Goal: Transaction & Acquisition: Purchase product/service

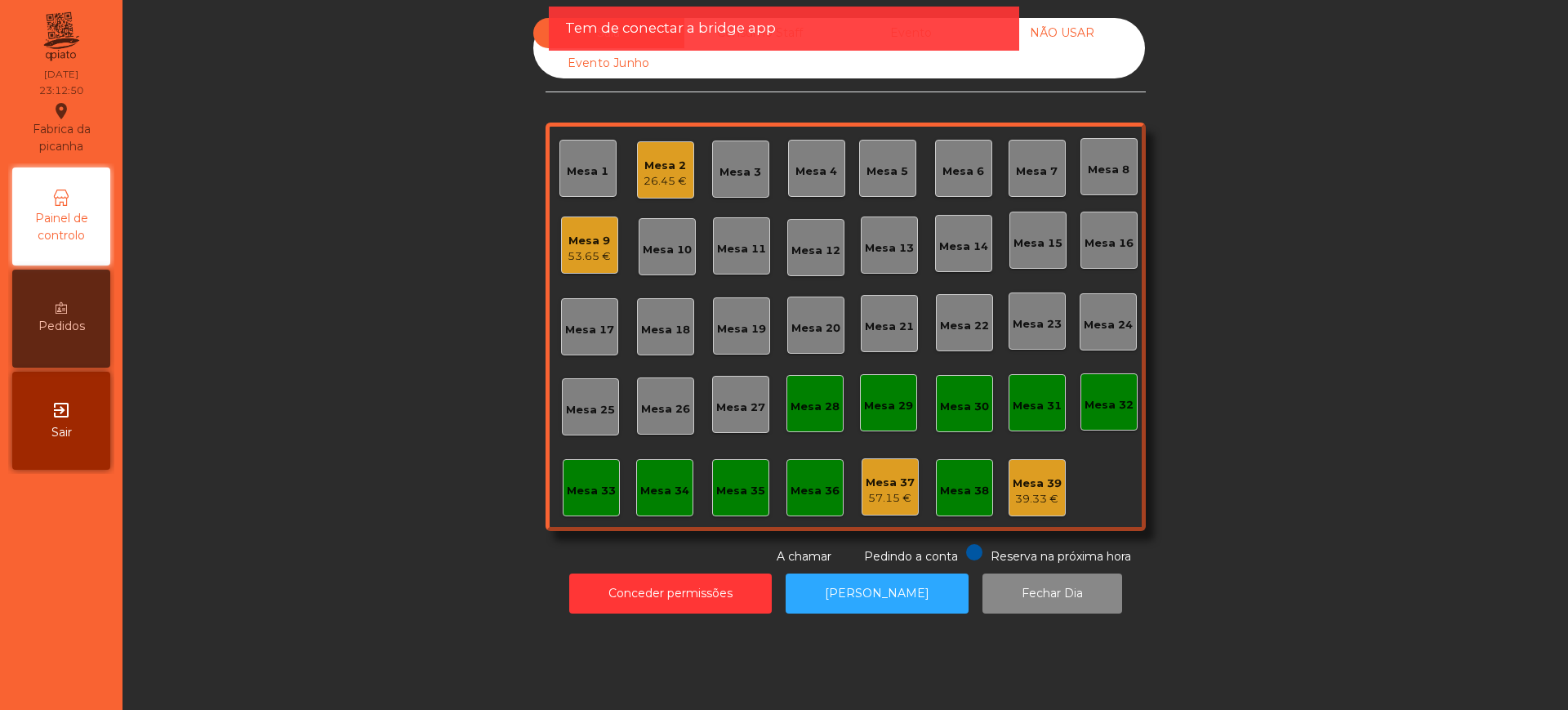
drag, startPoint x: 103, startPoint y: 409, endPoint x: 89, endPoint y: 412, distance: 14.3
click at [99, 409] on div "exit_to_app Sair" at bounding box center [61, 420] width 98 height 98
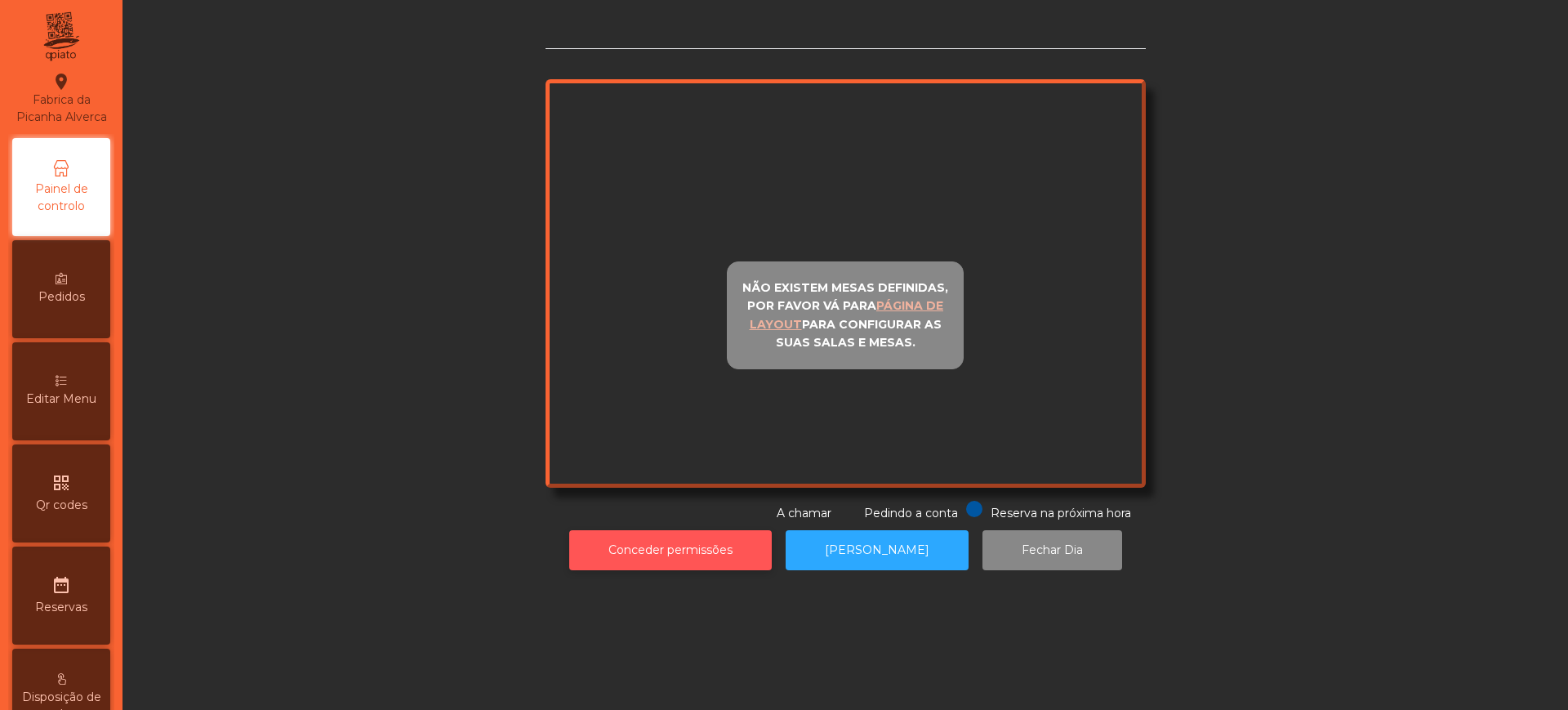
click at [686, 552] on button "Conceder permissões" at bounding box center [671, 550] width 202 height 40
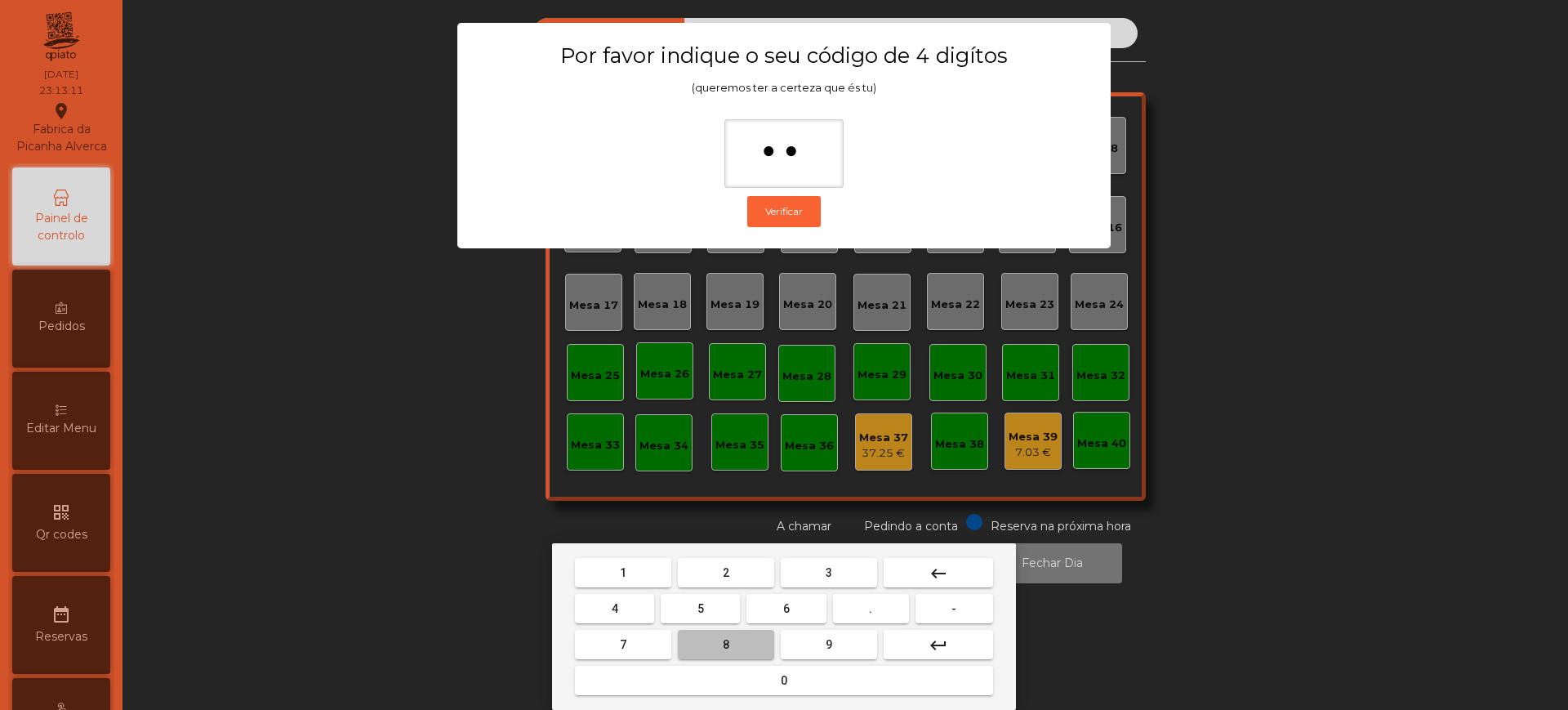
type input "***"
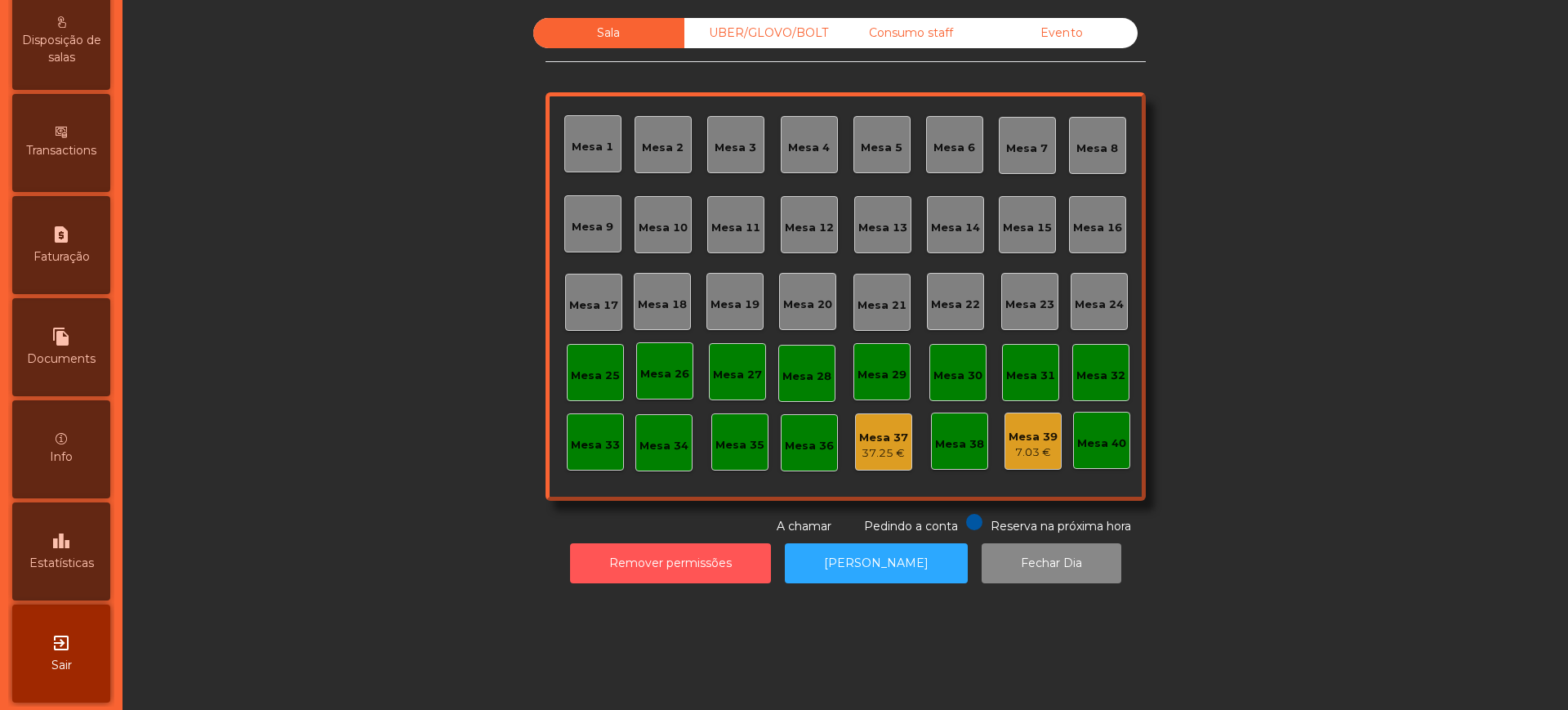
scroll to position [708, 0]
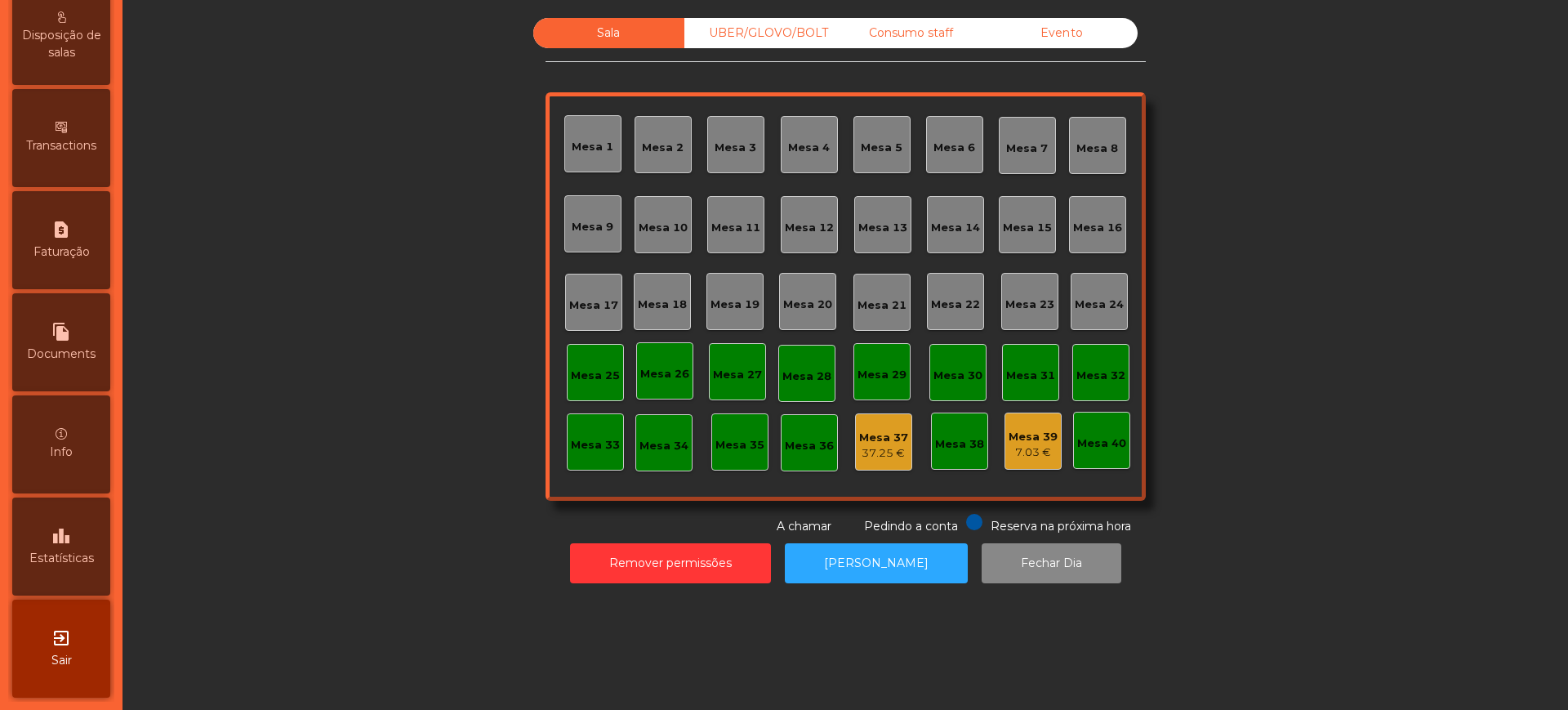
click at [71, 535] on icon "leaderboard" at bounding box center [61, 535] width 19 height 19
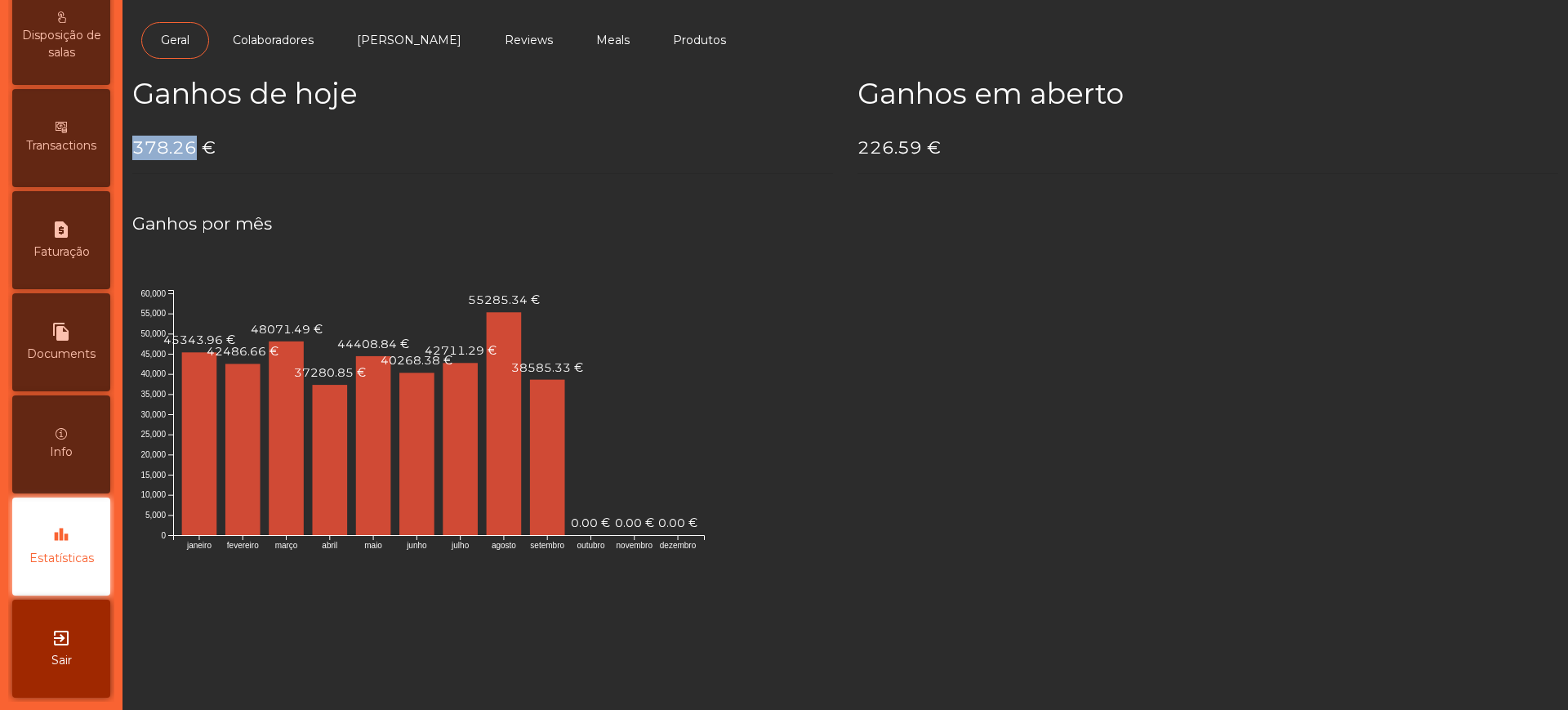
drag, startPoint x: 134, startPoint y: 147, endPoint x: 192, endPoint y: 141, distance: 58.3
click at [192, 141] on h4 "378.26 €" at bounding box center [482, 148] width 701 height 25
copy h4 "378.26"
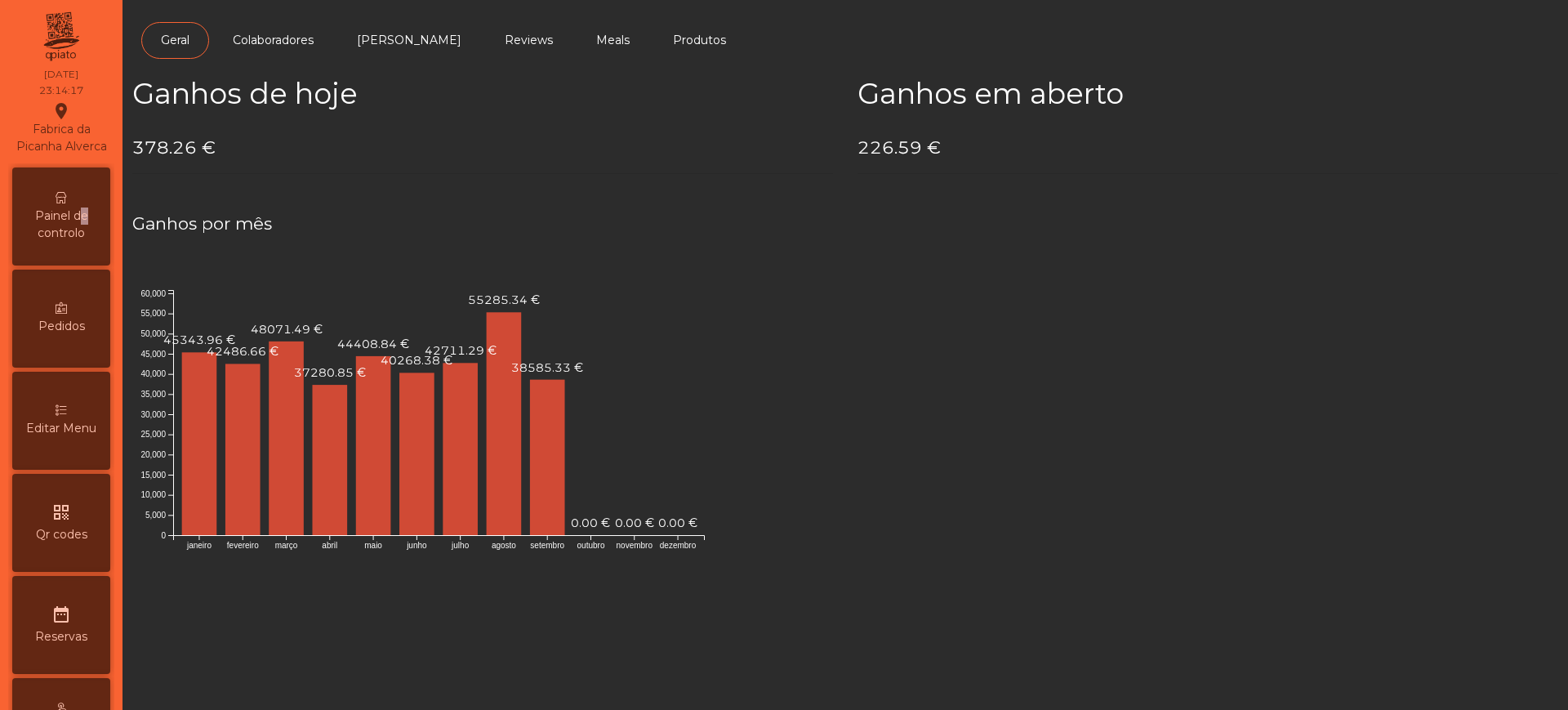
drag, startPoint x: 85, startPoint y: 229, endPoint x: 93, endPoint y: 227, distance: 8.2
click at [85, 229] on span "Painel de controlo" at bounding box center [62, 224] width 90 height 34
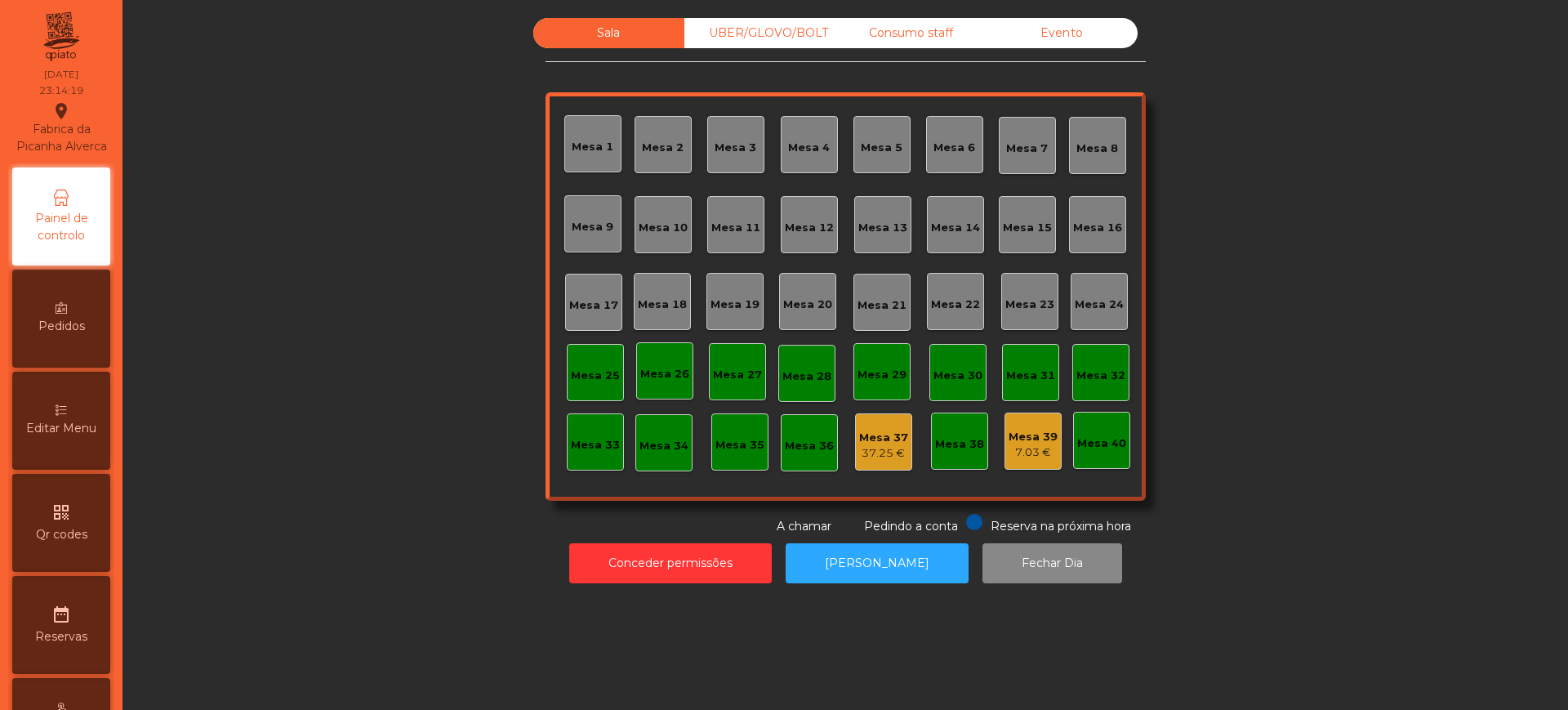
click at [1023, 33] on div "Evento" at bounding box center [1062, 33] width 151 height 30
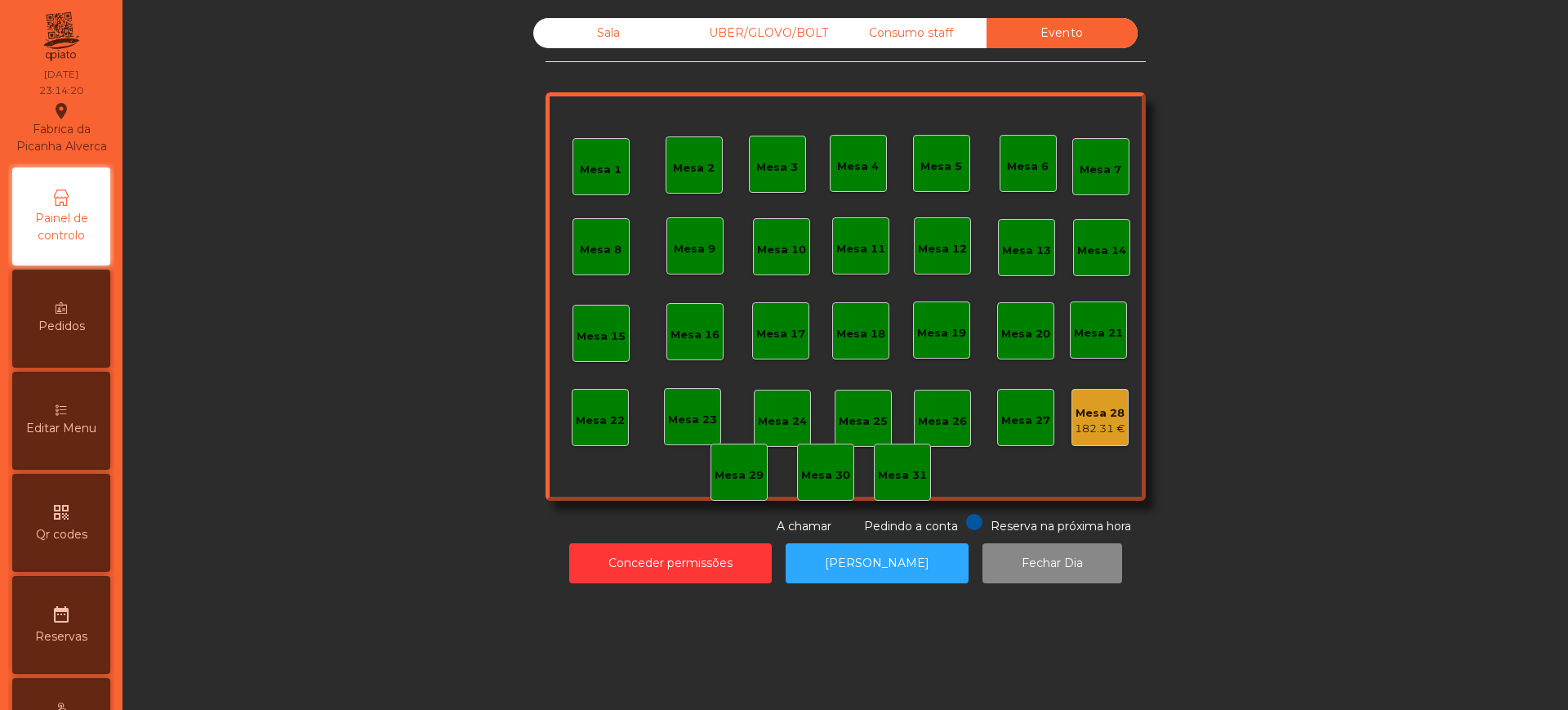
click at [1104, 429] on div "182.31 €" at bounding box center [1100, 429] width 51 height 17
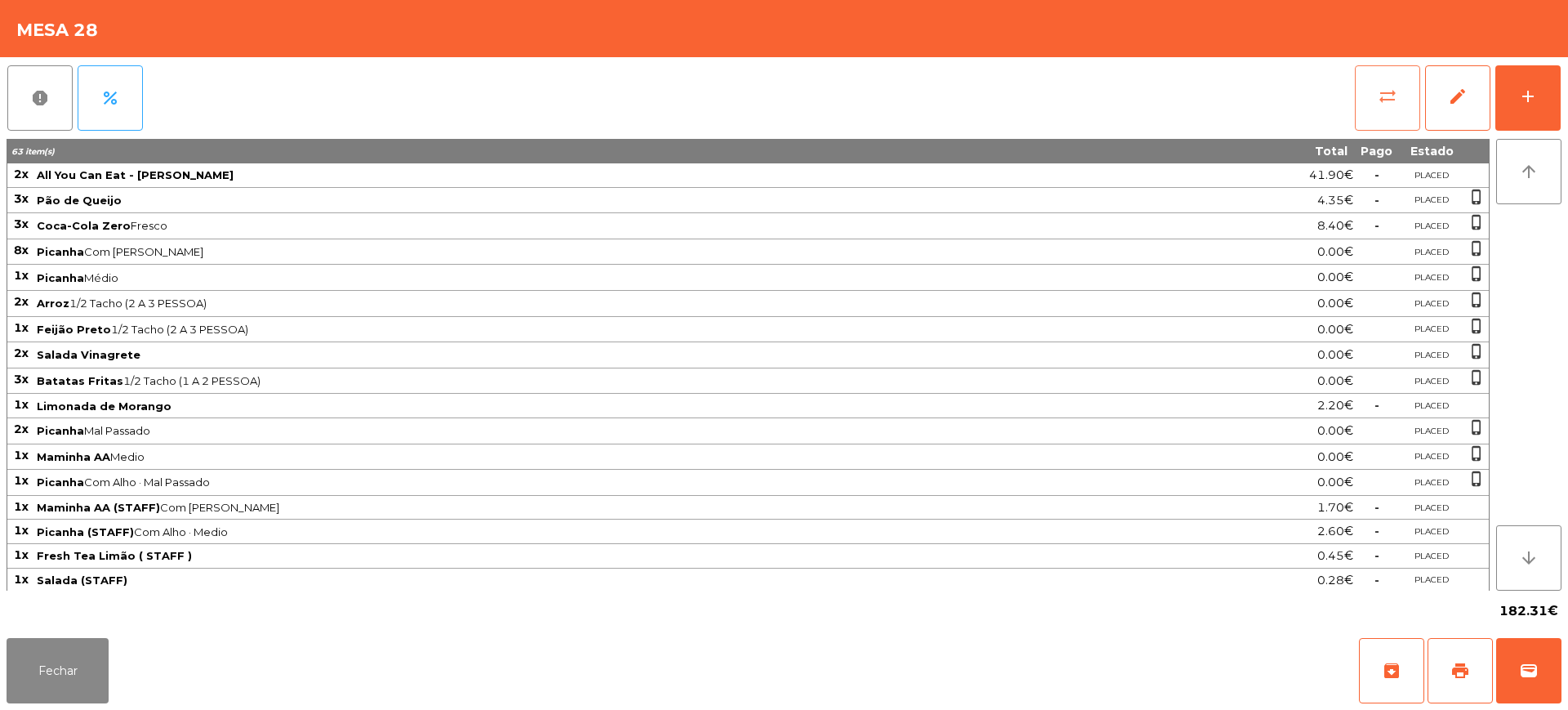
click at [1380, 120] on button "sync_alt" at bounding box center [1387, 97] width 65 height 65
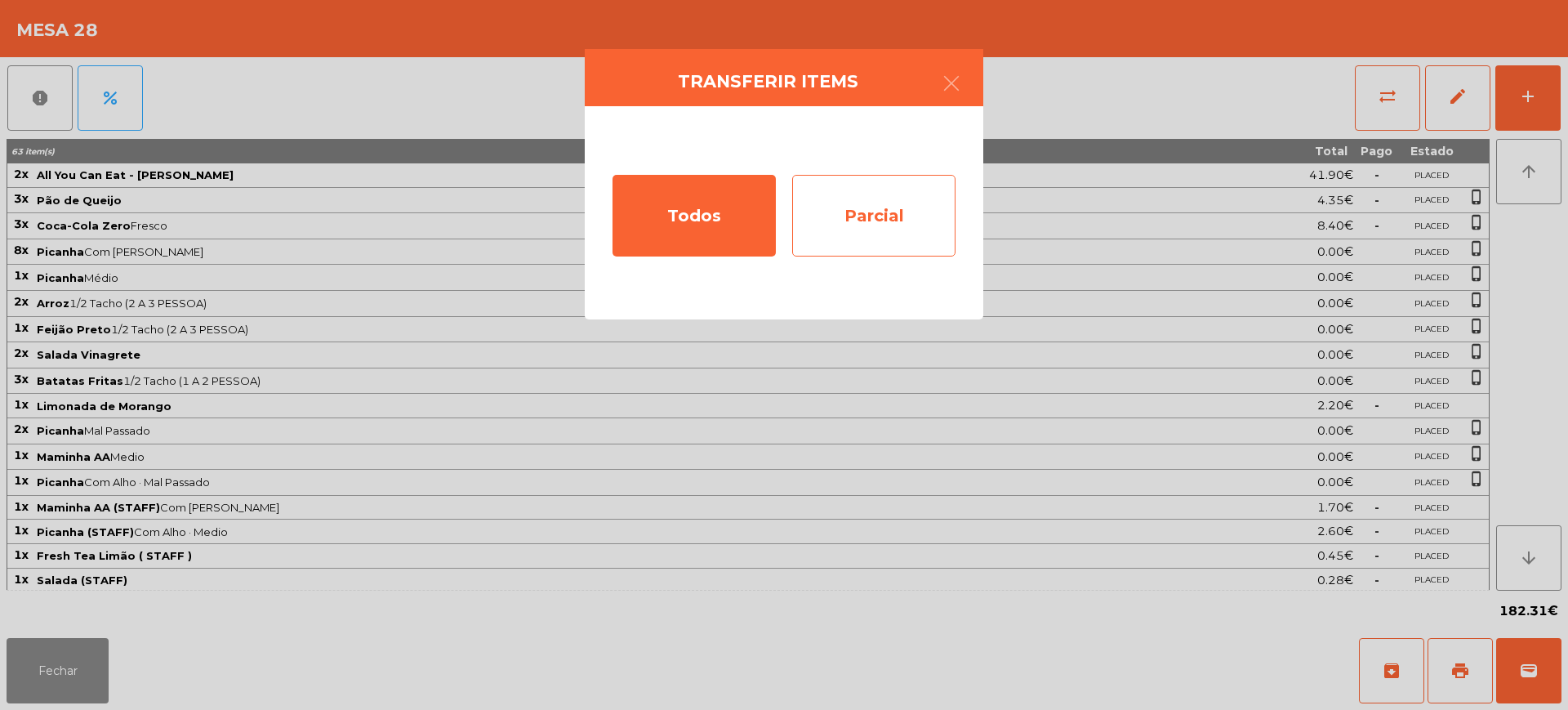
click at [897, 238] on div "Parcial" at bounding box center [874, 215] width 164 height 82
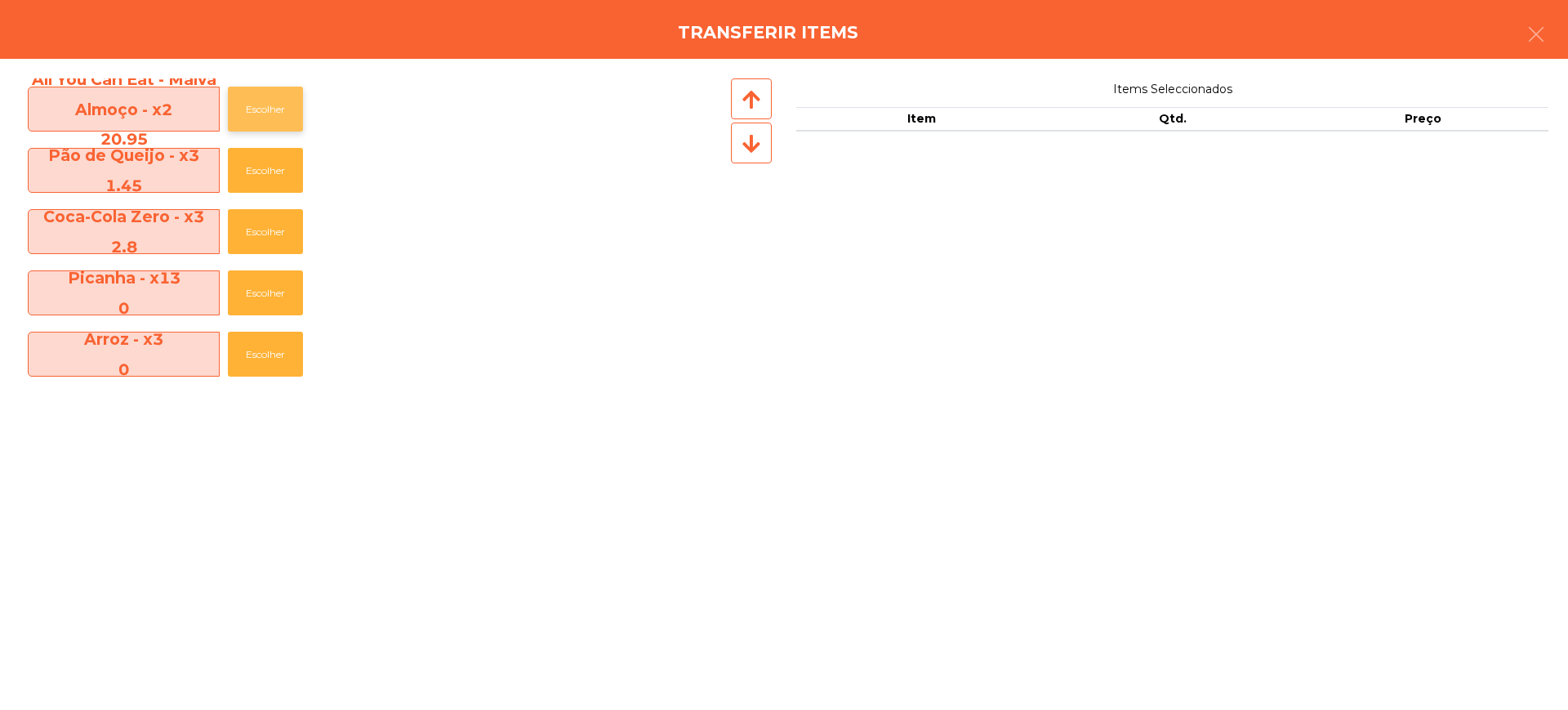
click at [265, 122] on button "Escolher" at bounding box center [265, 108] width 75 height 45
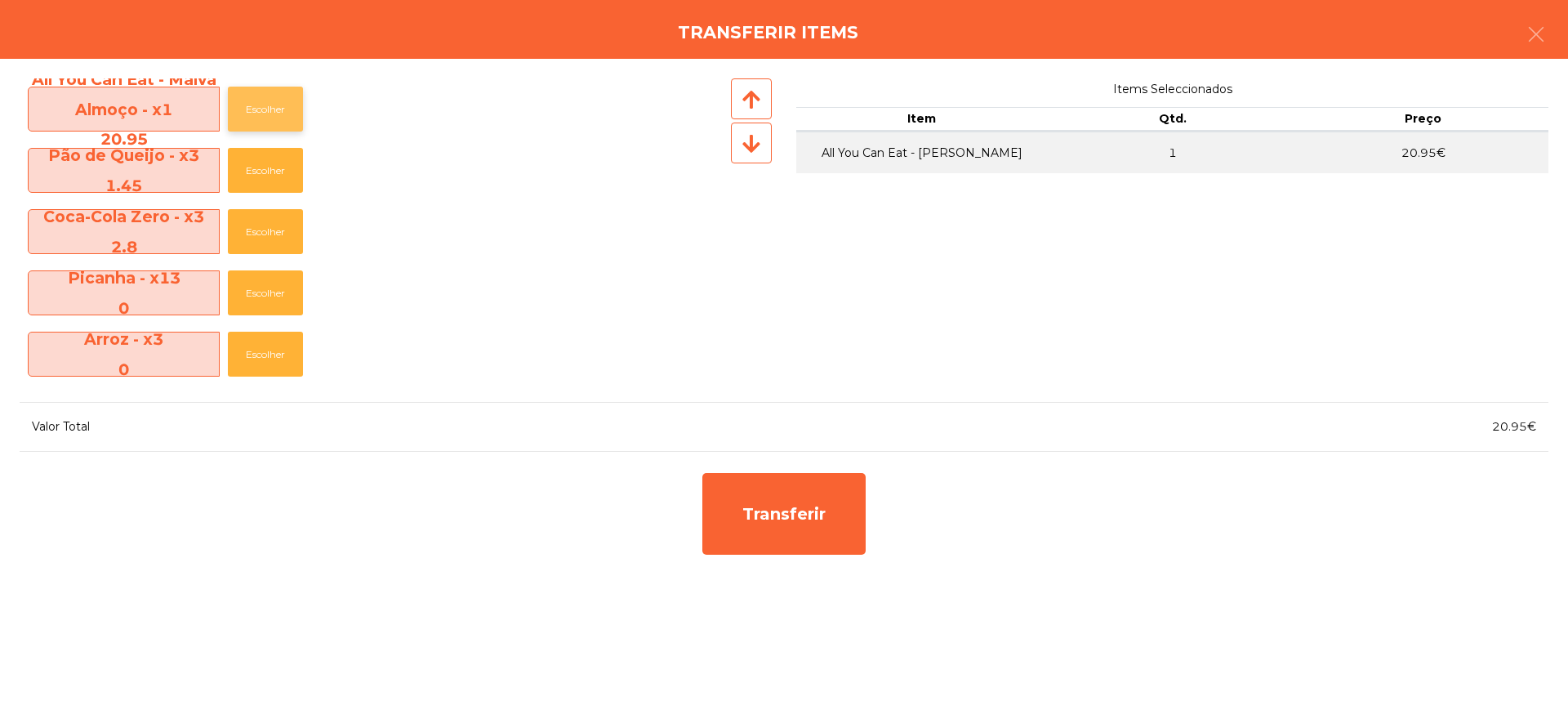
click at [265, 122] on button "Escolher" at bounding box center [265, 108] width 75 height 45
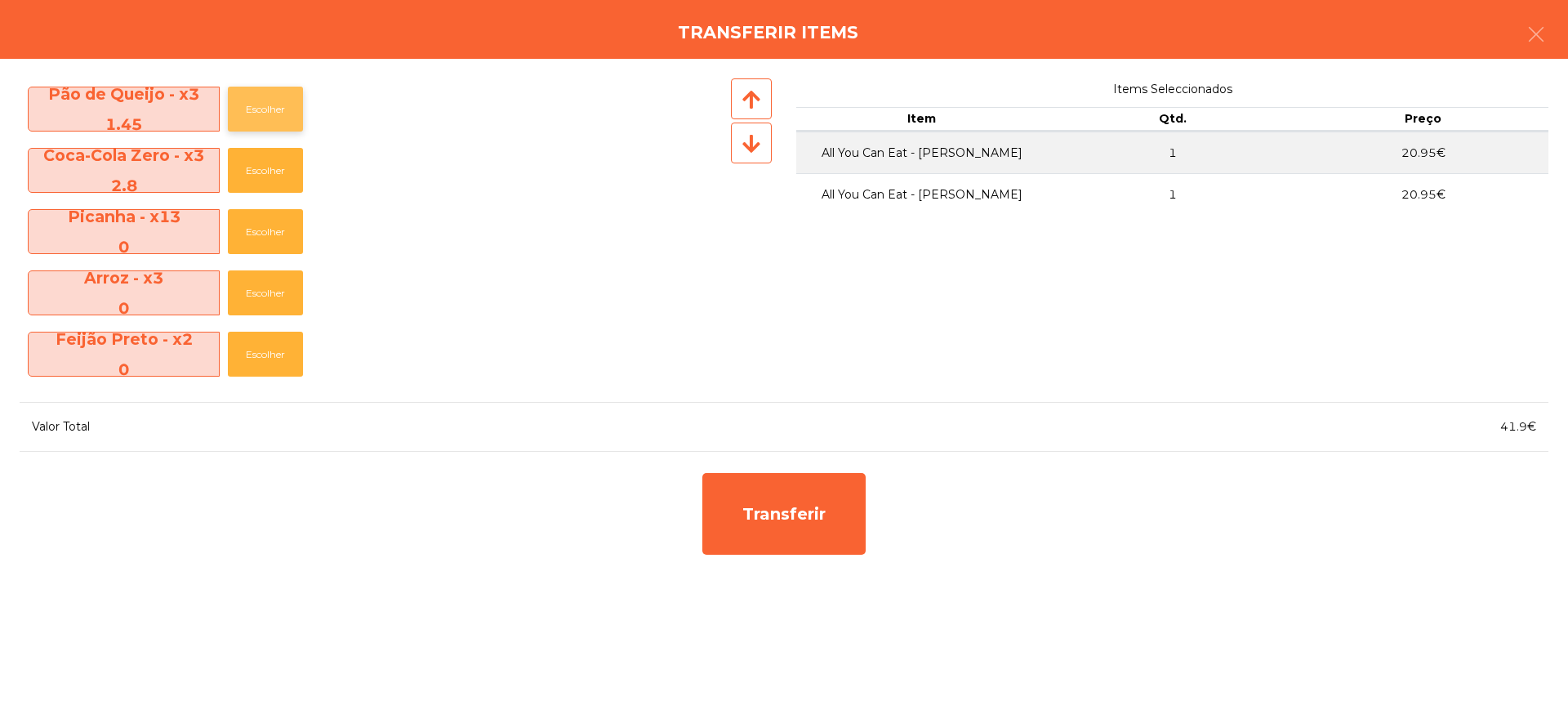
click at [268, 118] on button "Escolher" at bounding box center [265, 108] width 75 height 45
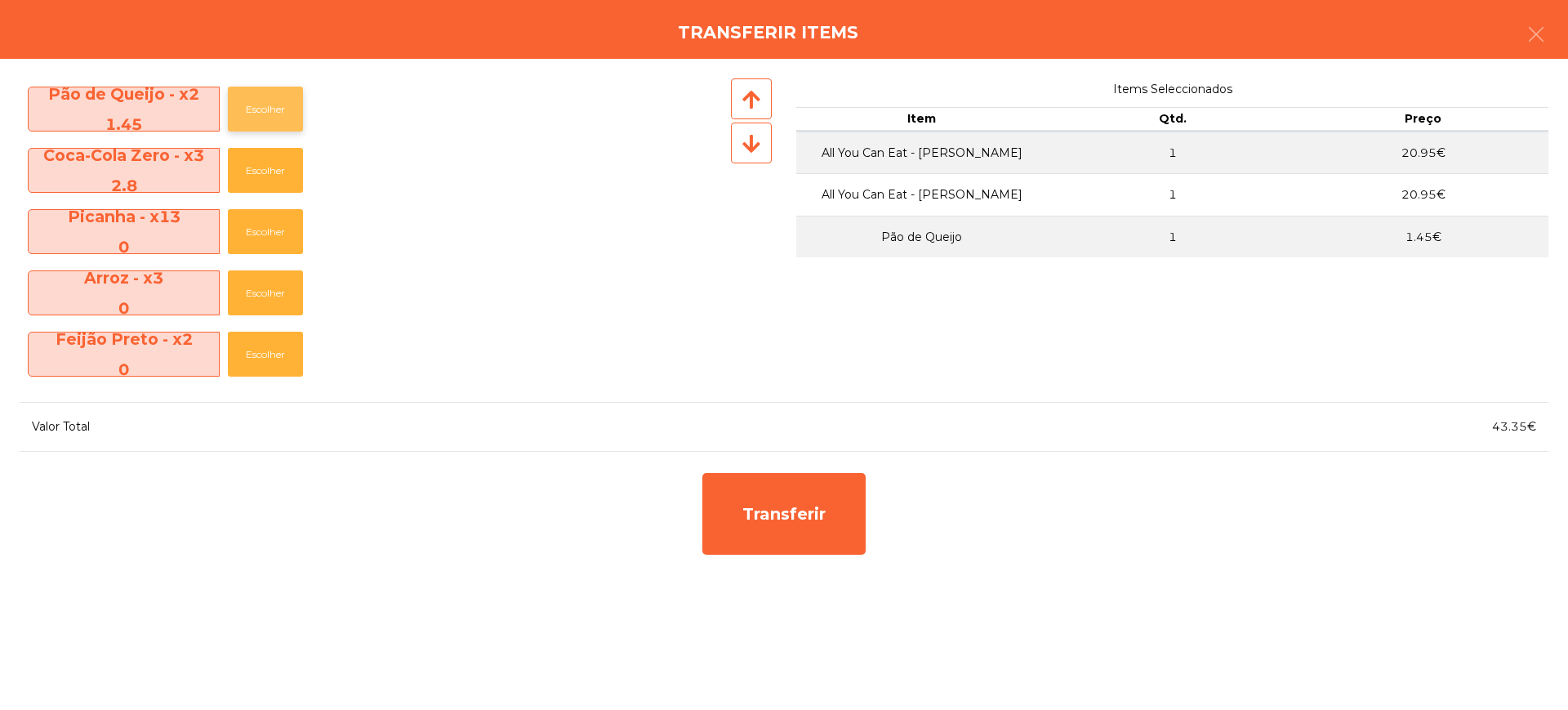
click at [268, 118] on button "Escolher" at bounding box center [265, 108] width 75 height 45
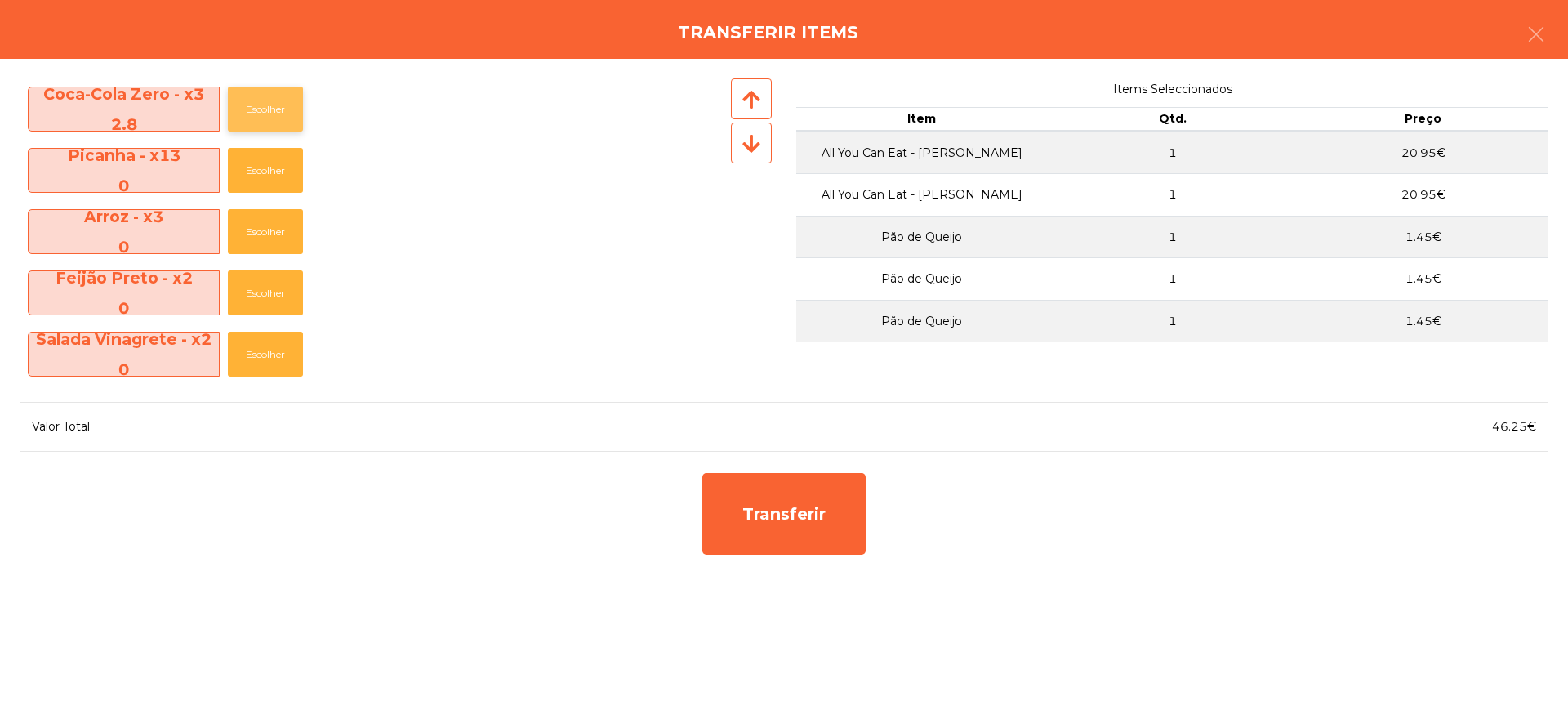
click at [288, 102] on button "Escolher" at bounding box center [265, 108] width 75 height 45
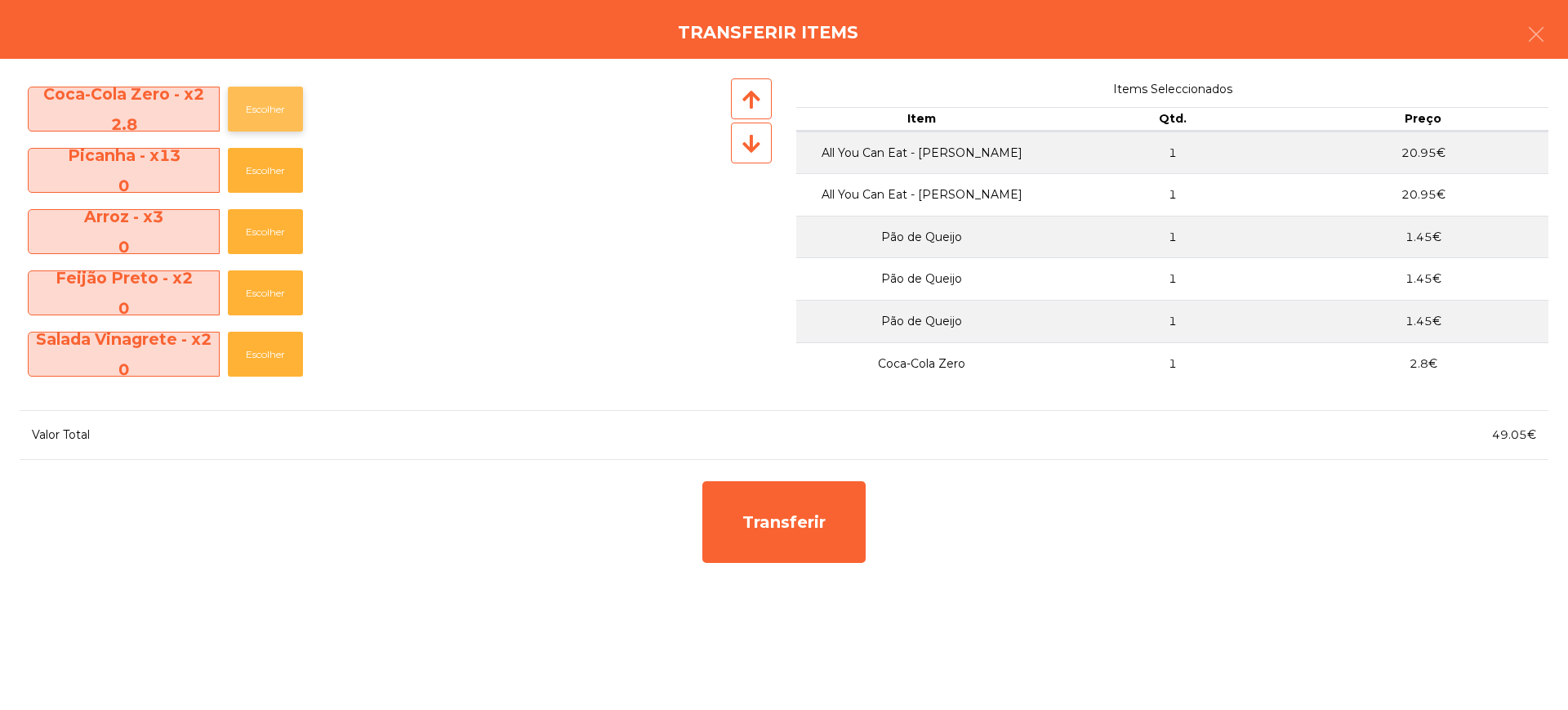
click at [288, 102] on button "Escolher" at bounding box center [265, 108] width 75 height 45
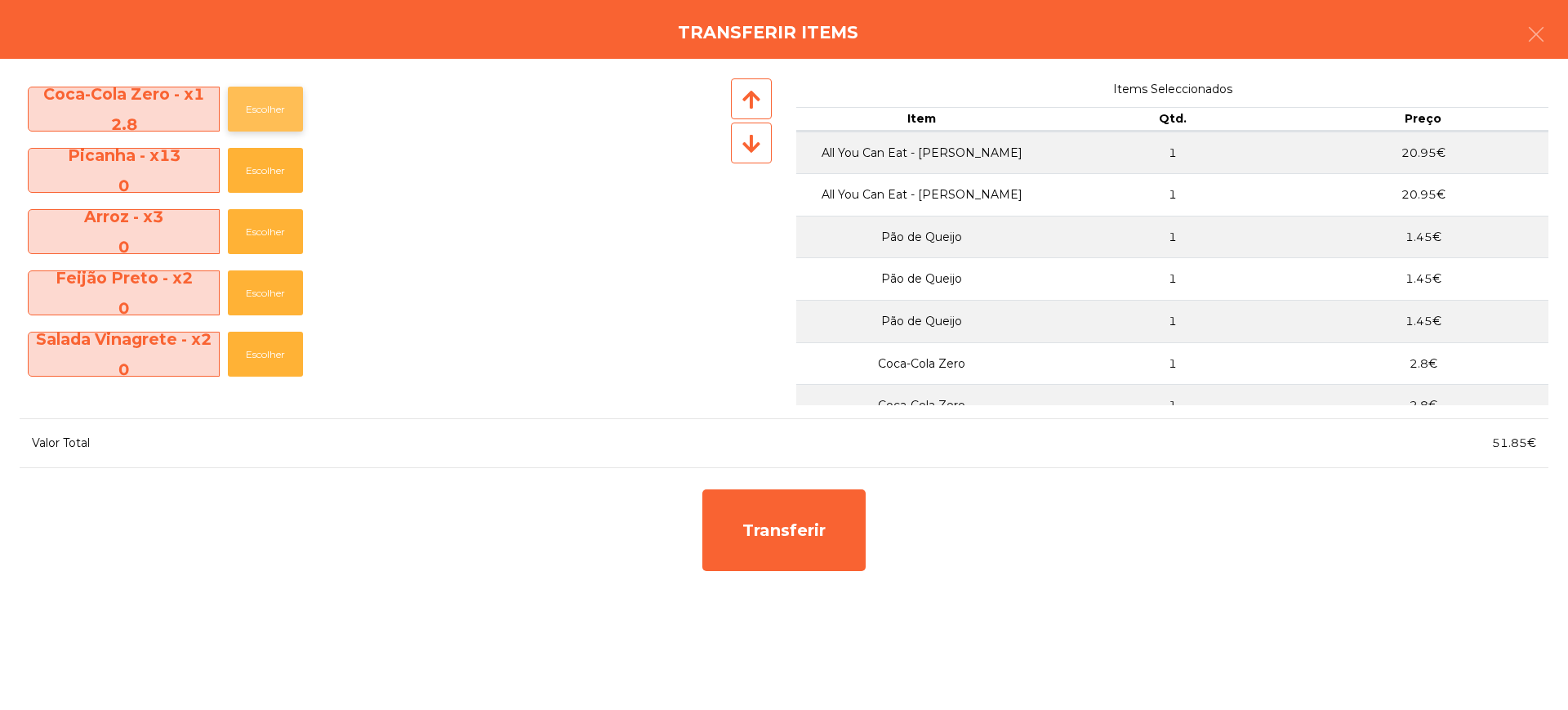
click at [288, 102] on button "Escolher" at bounding box center [265, 108] width 75 height 45
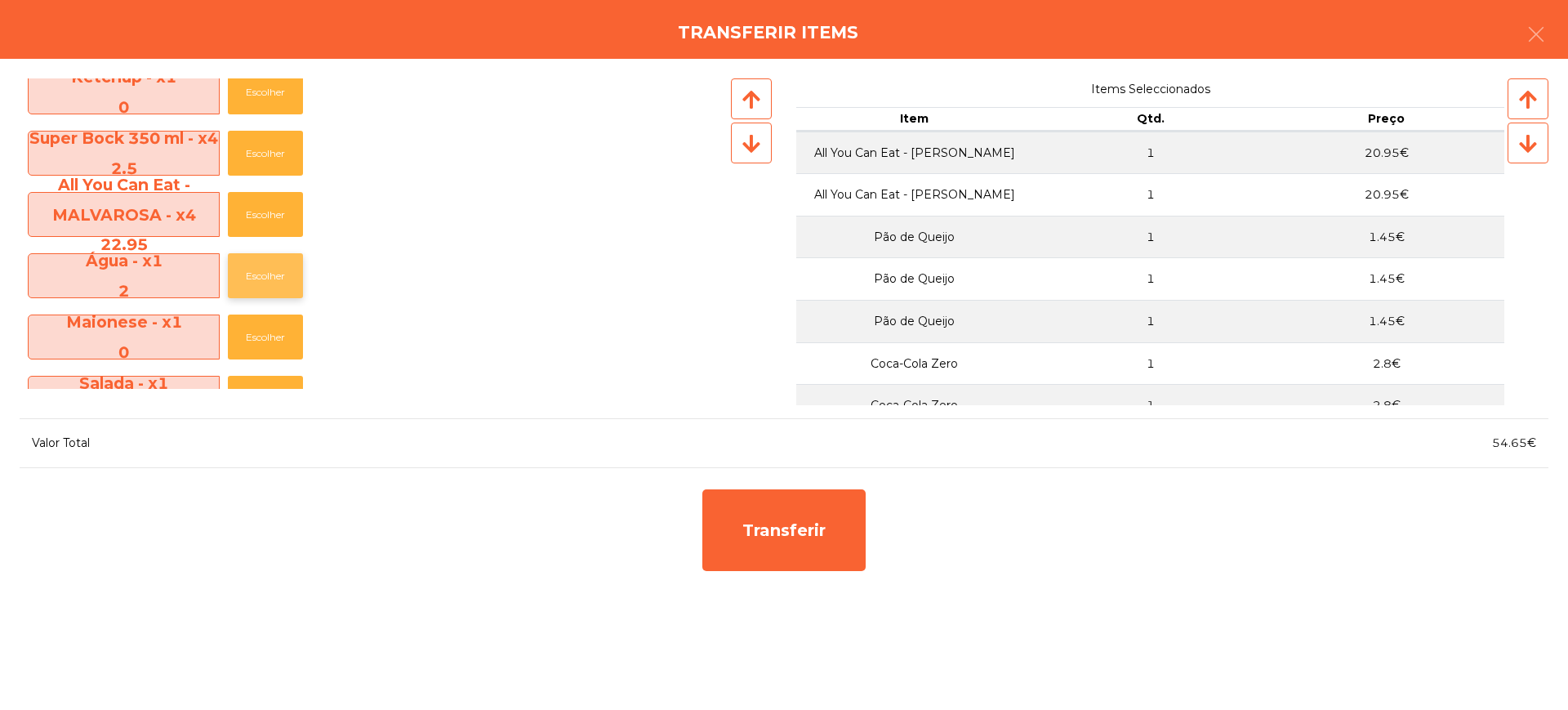
scroll to position [817, 0]
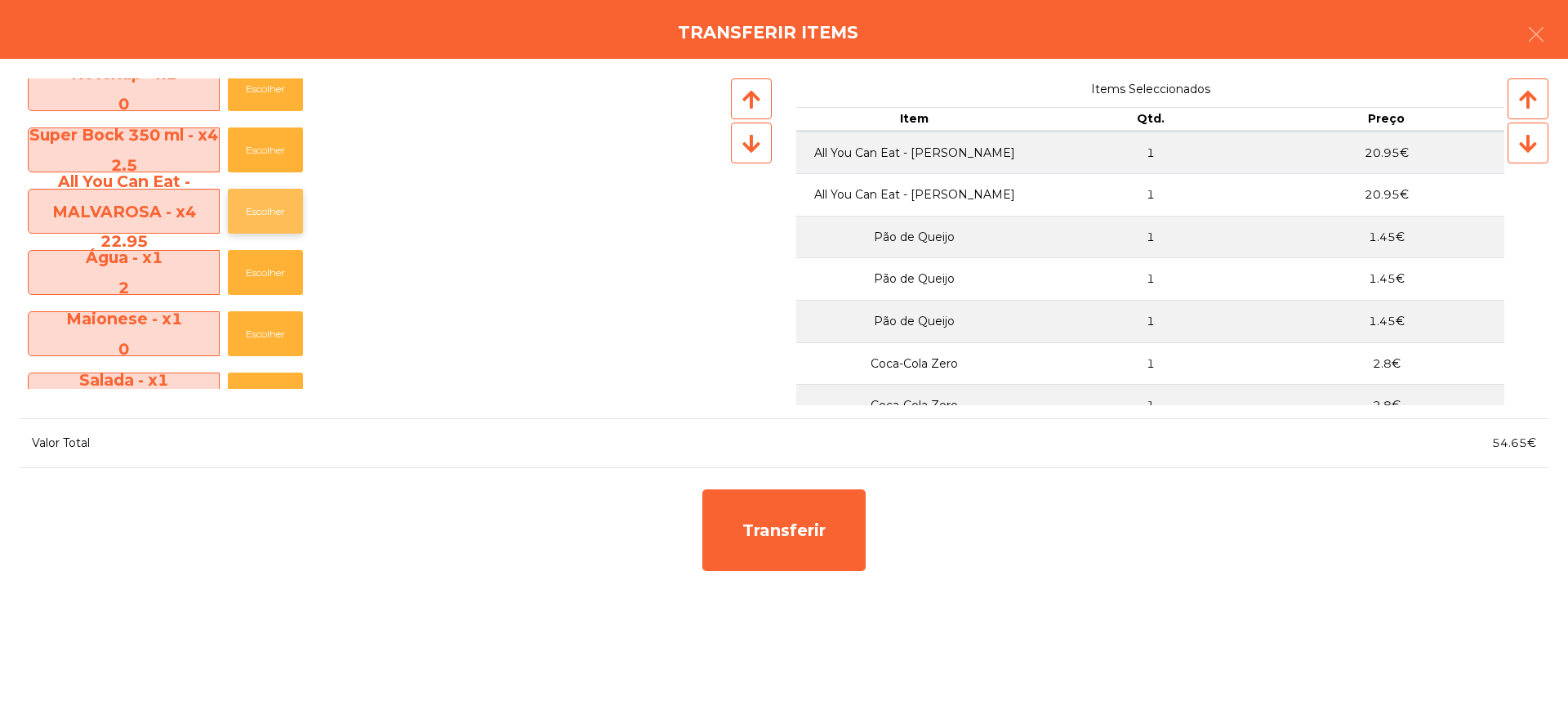
click at [279, 218] on button "Escolher" at bounding box center [265, 210] width 75 height 45
click at [279, 214] on button "Escolher" at bounding box center [265, 210] width 75 height 45
click at [276, 149] on button "Escolher" at bounding box center [265, 150] width 75 height 45
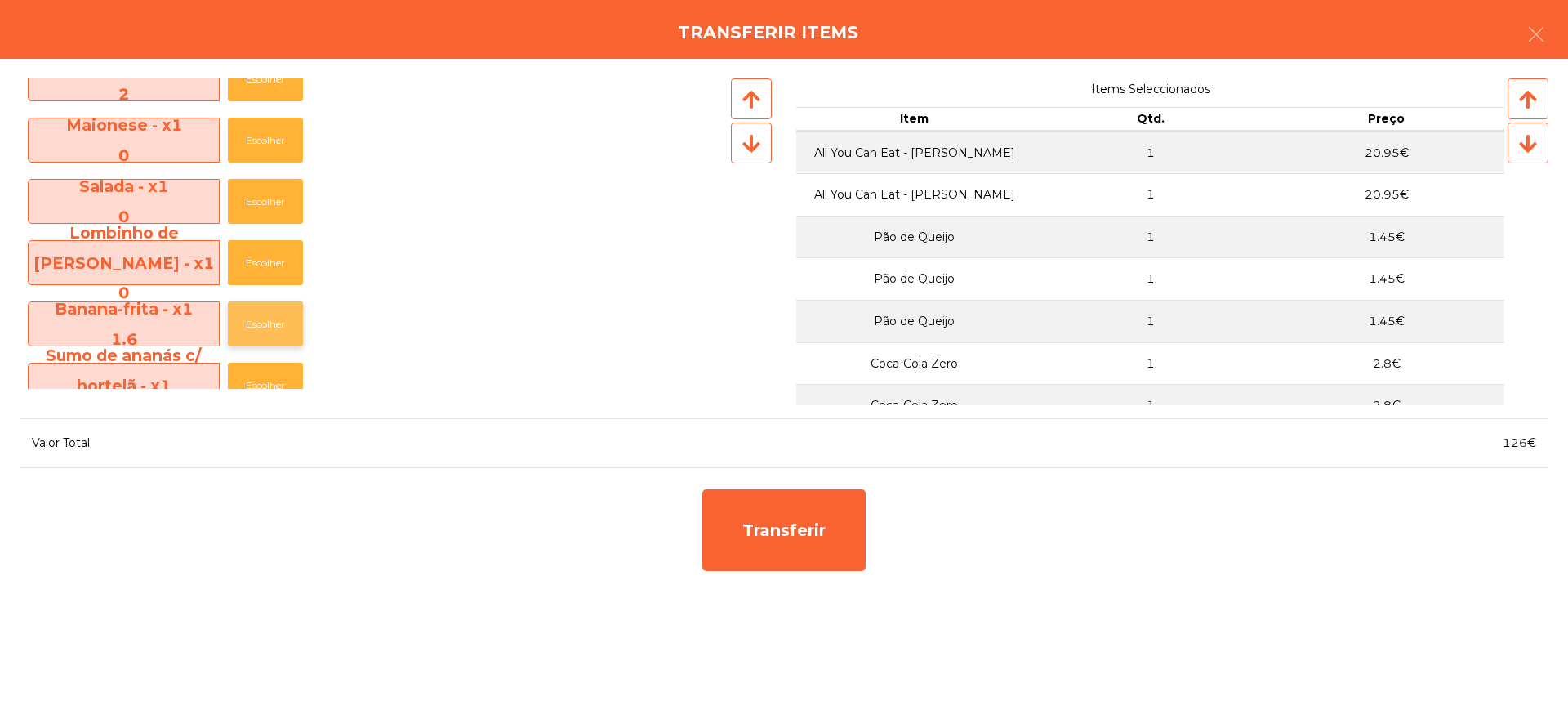
scroll to position [1020, 0]
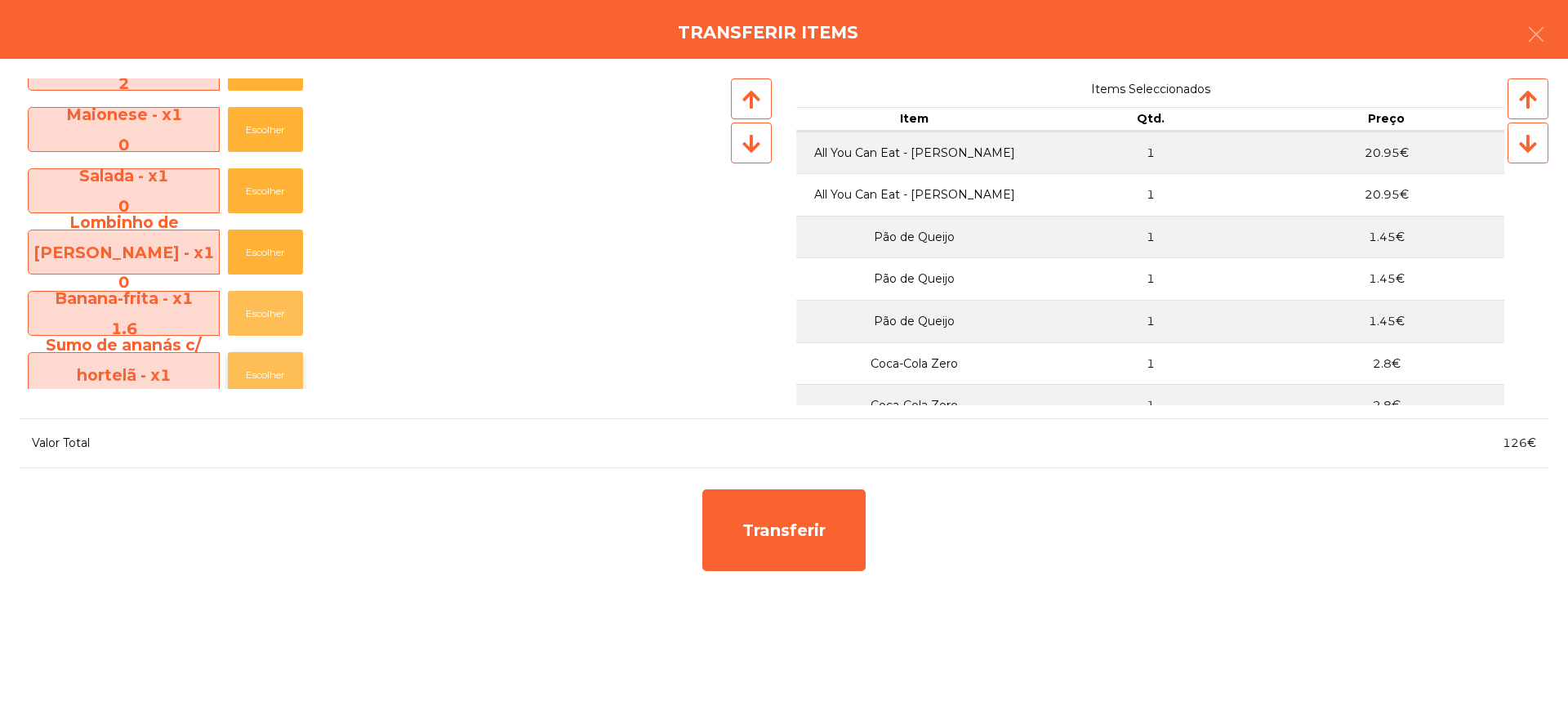
click at [262, 315] on button "Escolher" at bounding box center [265, 312] width 75 height 45
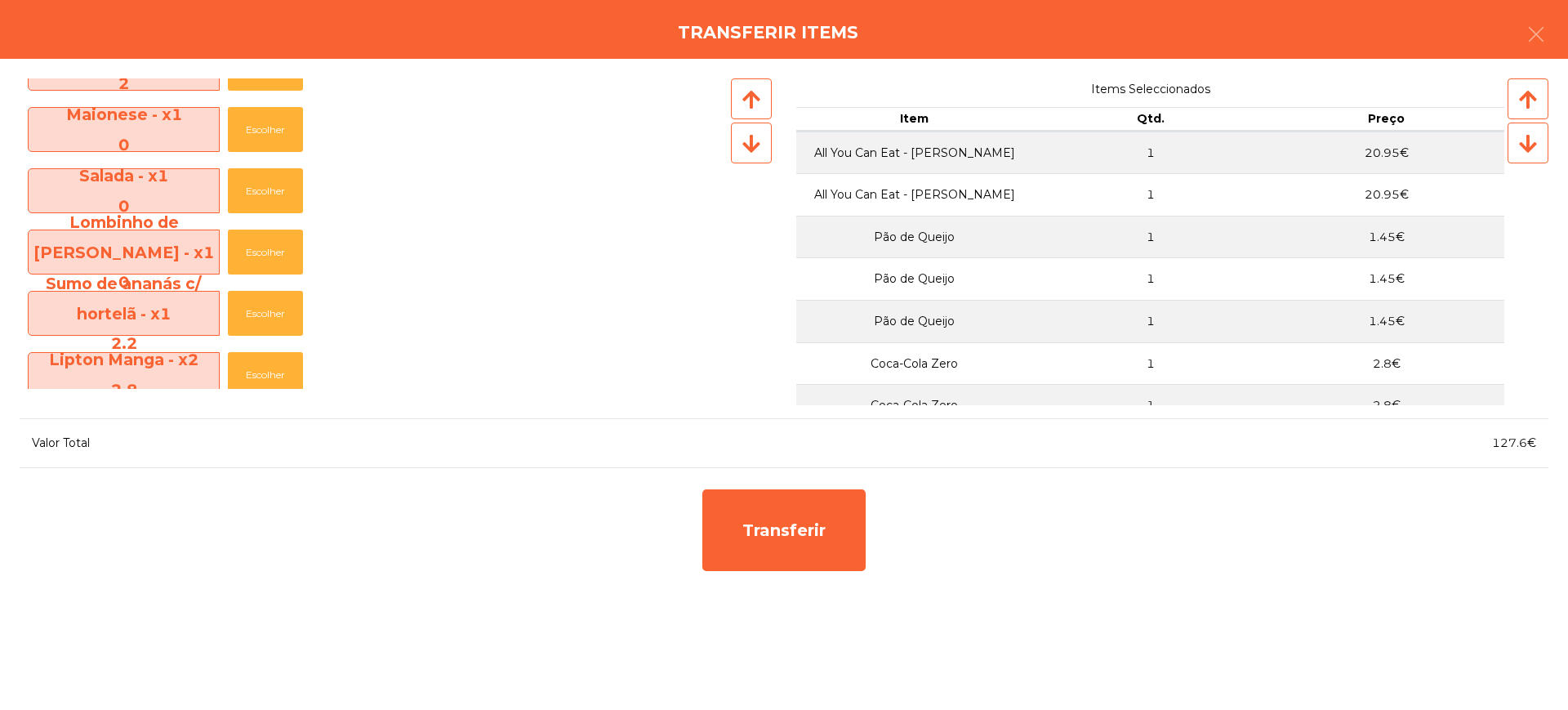
scroll to position [1224, 0]
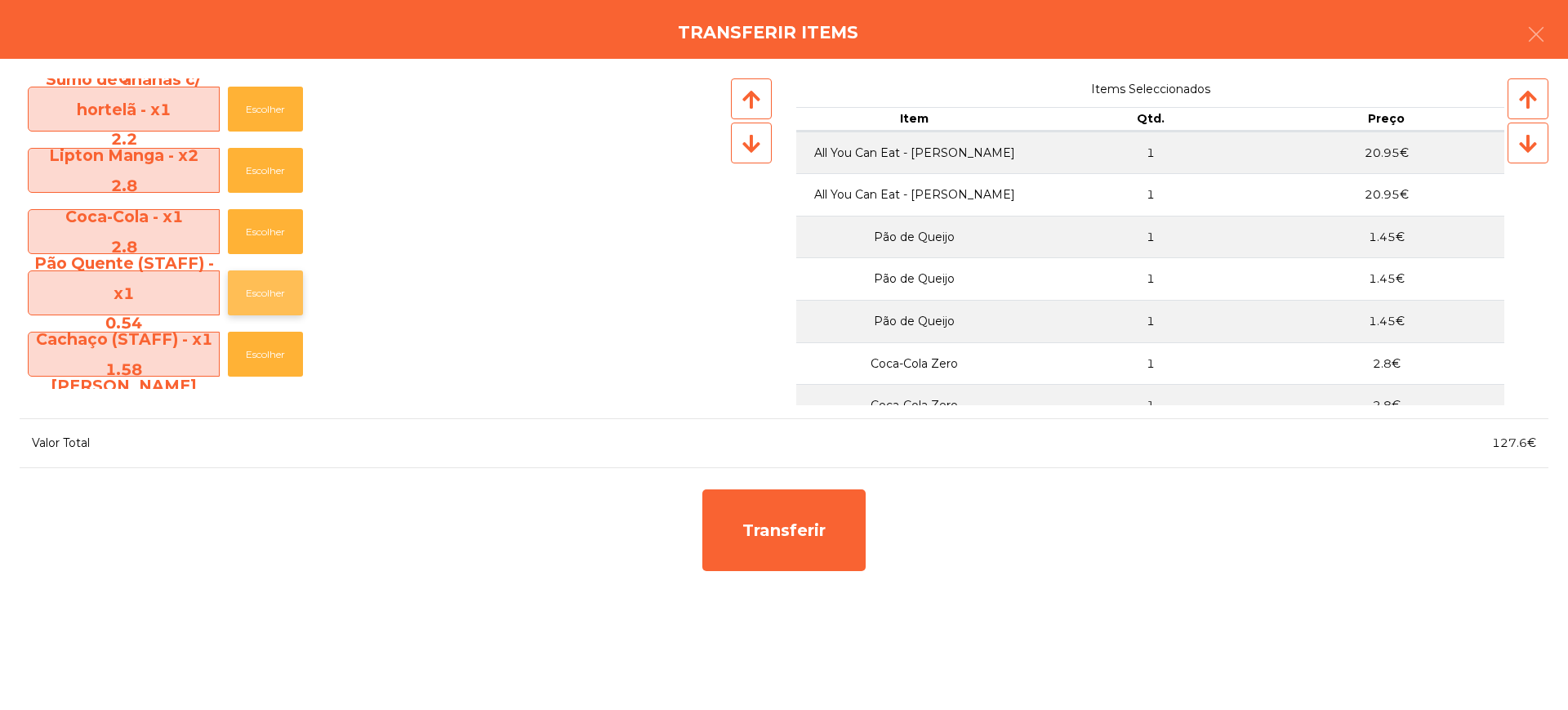
click at [277, 295] on button "Escolher" at bounding box center [265, 292] width 75 height 45
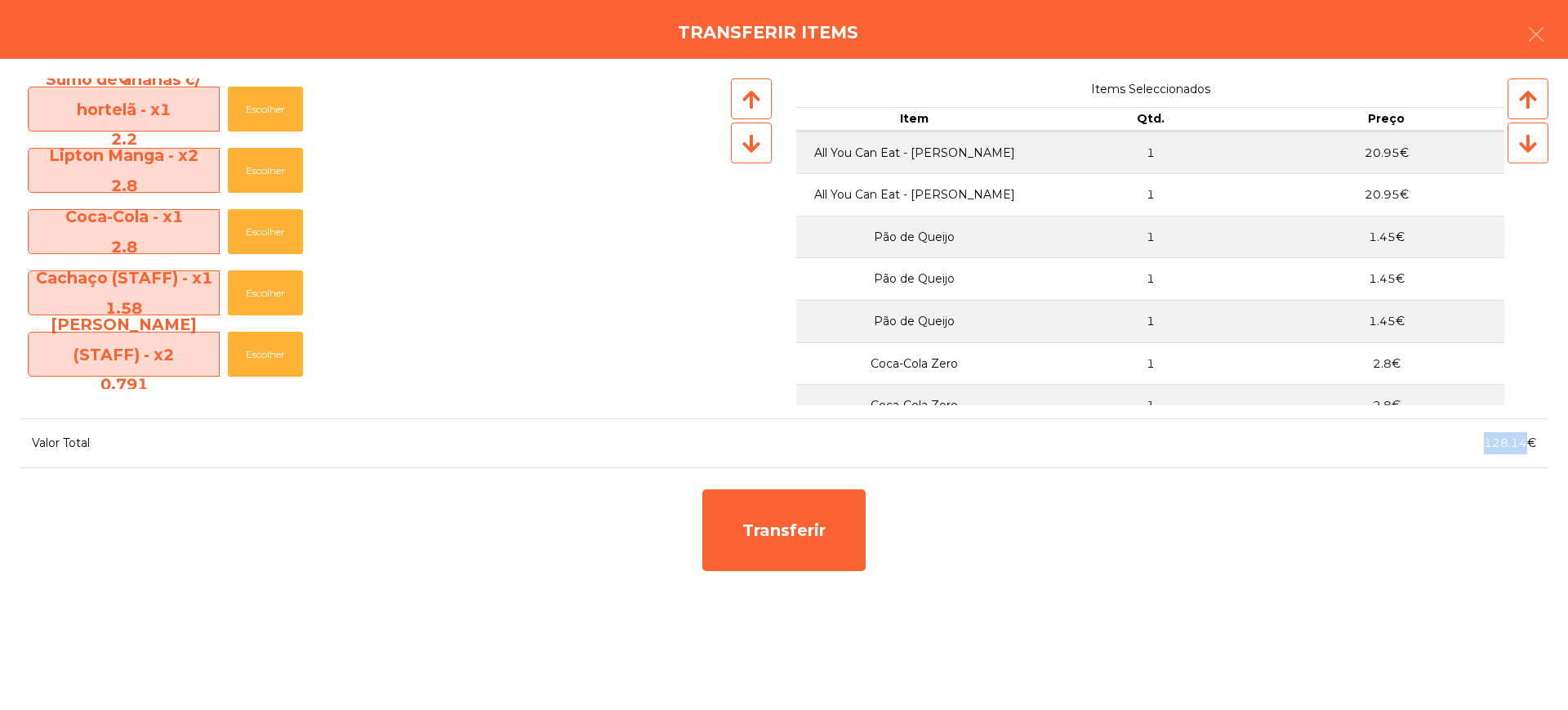
drag, startPoint x: 1483, startPoint y: 445, endPoint x: 1525, endPoint y: 447, distance: 42.0
click at [1525, 447] on div "128.14€" at bounding box center [1166, 443] width 764 height 22
copy span "128.14"
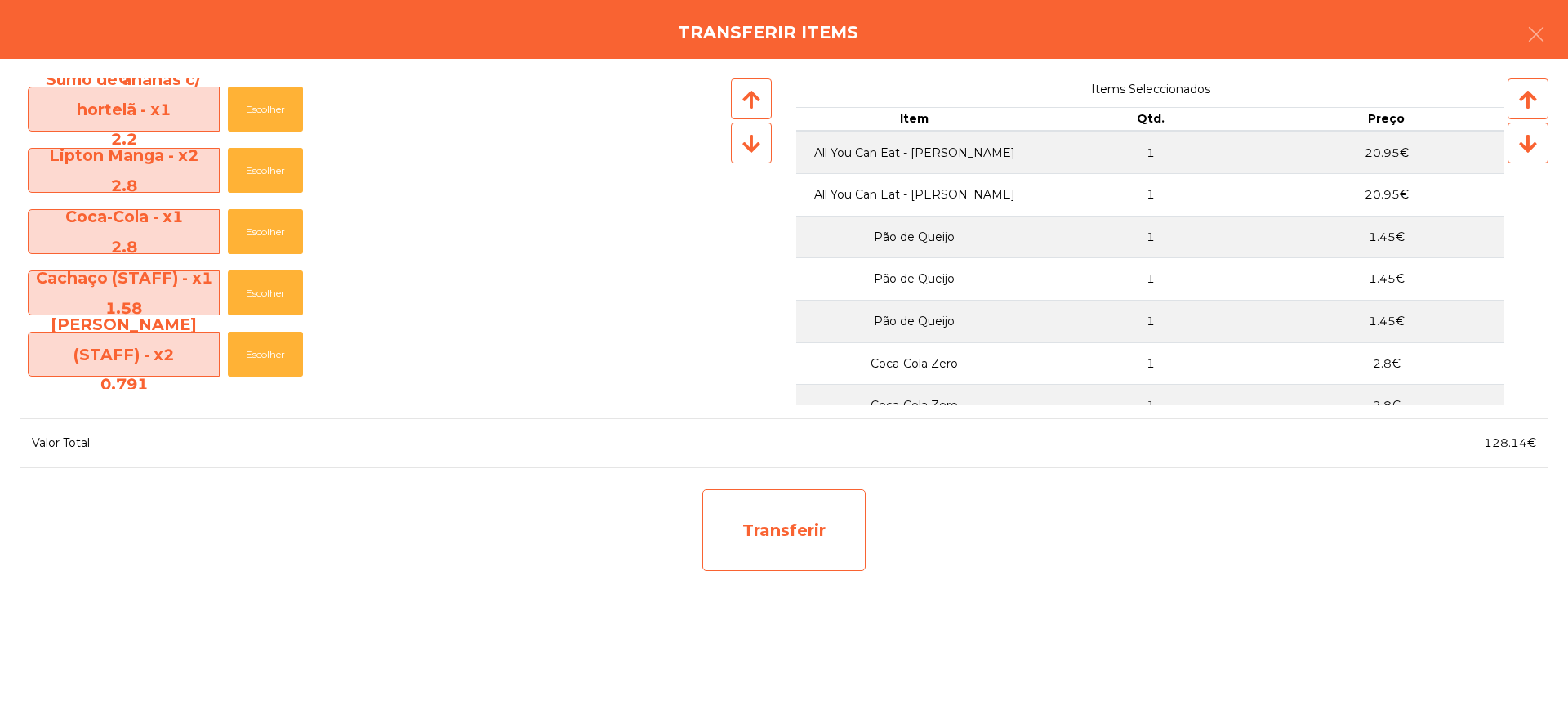
click at [769, 549] on div "Transferir" at bounding box center [784, 529] width 164 height 82
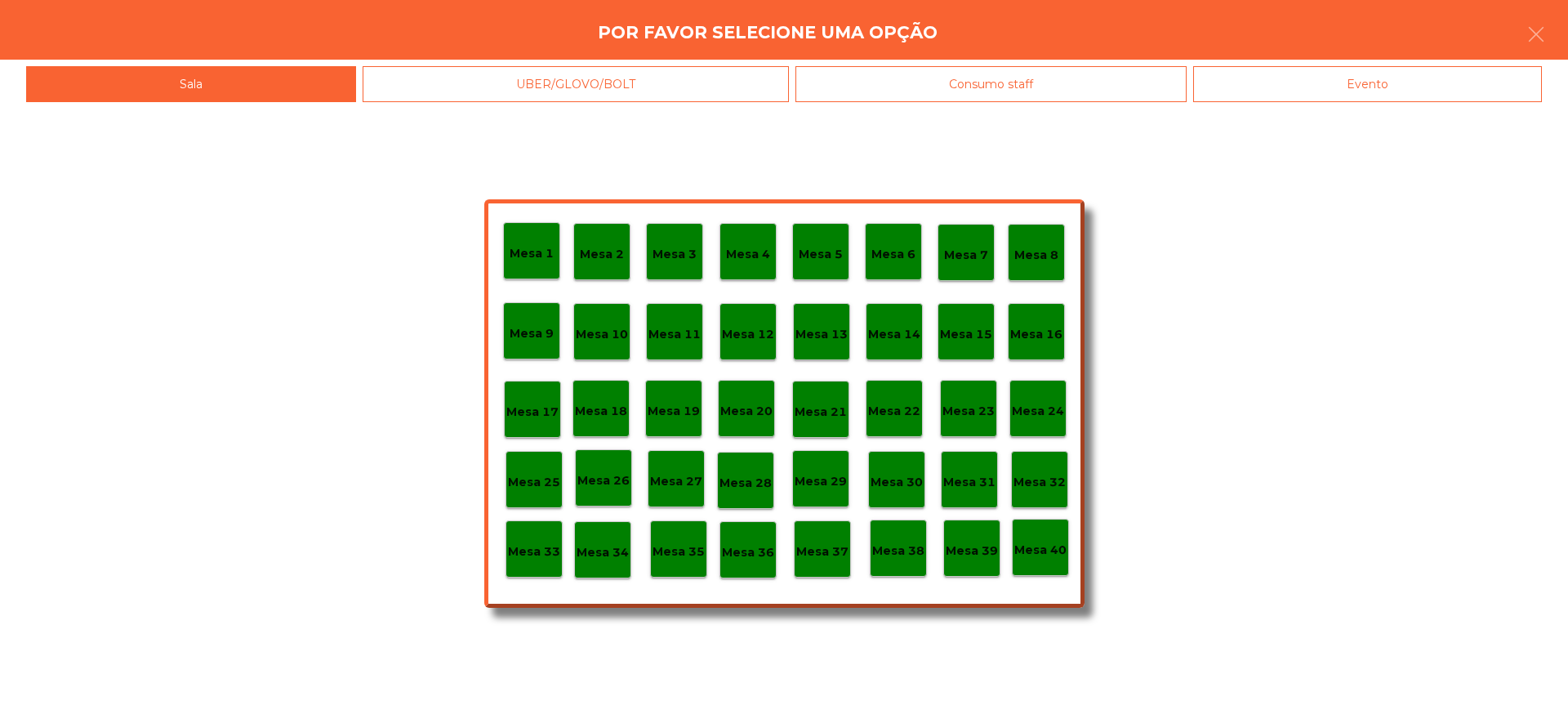
click at [813, 484] on p "Mesa 29" at bounding box center [820, 481] width 52 height 18
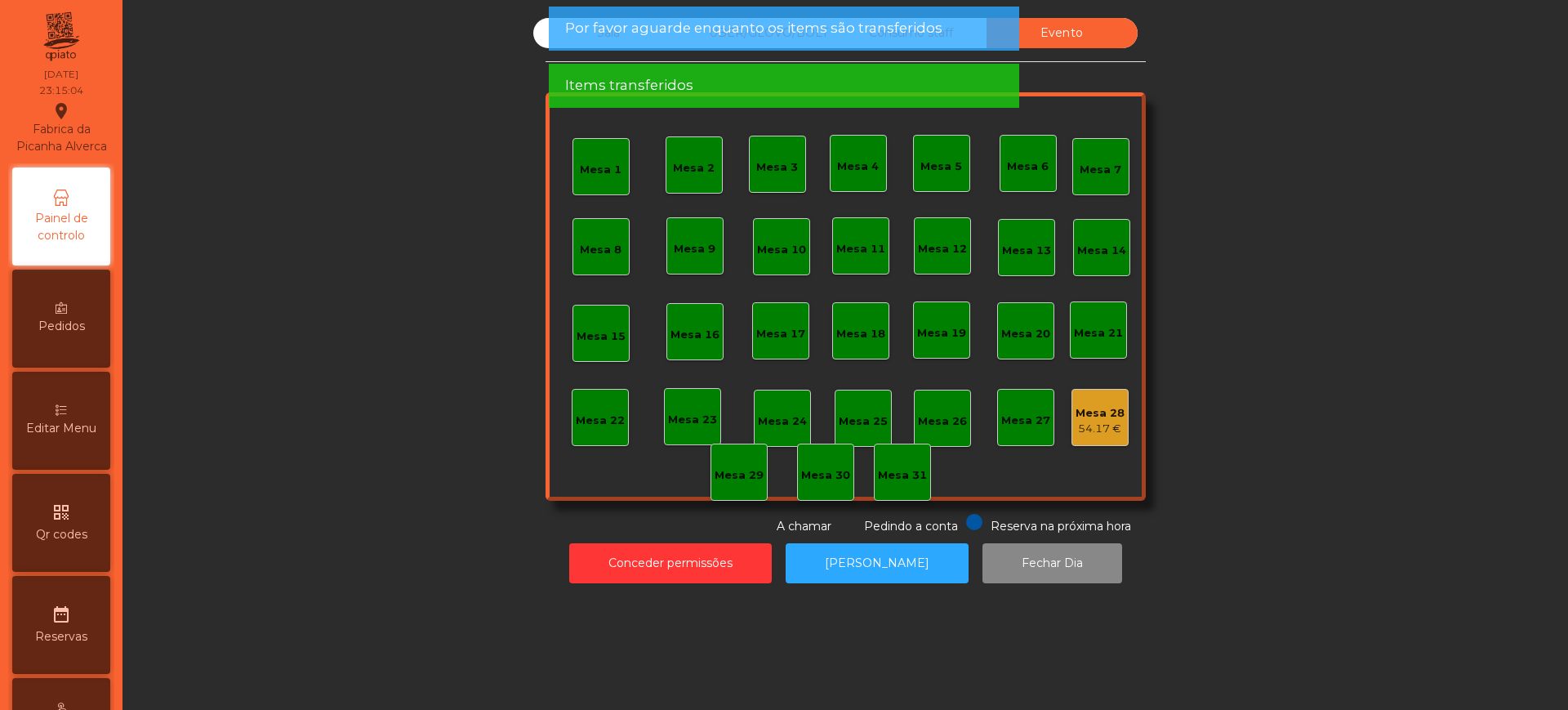
click at [1088, 422] on div "54.17 €" at bounding box center [1100, 429] width 49 height 17
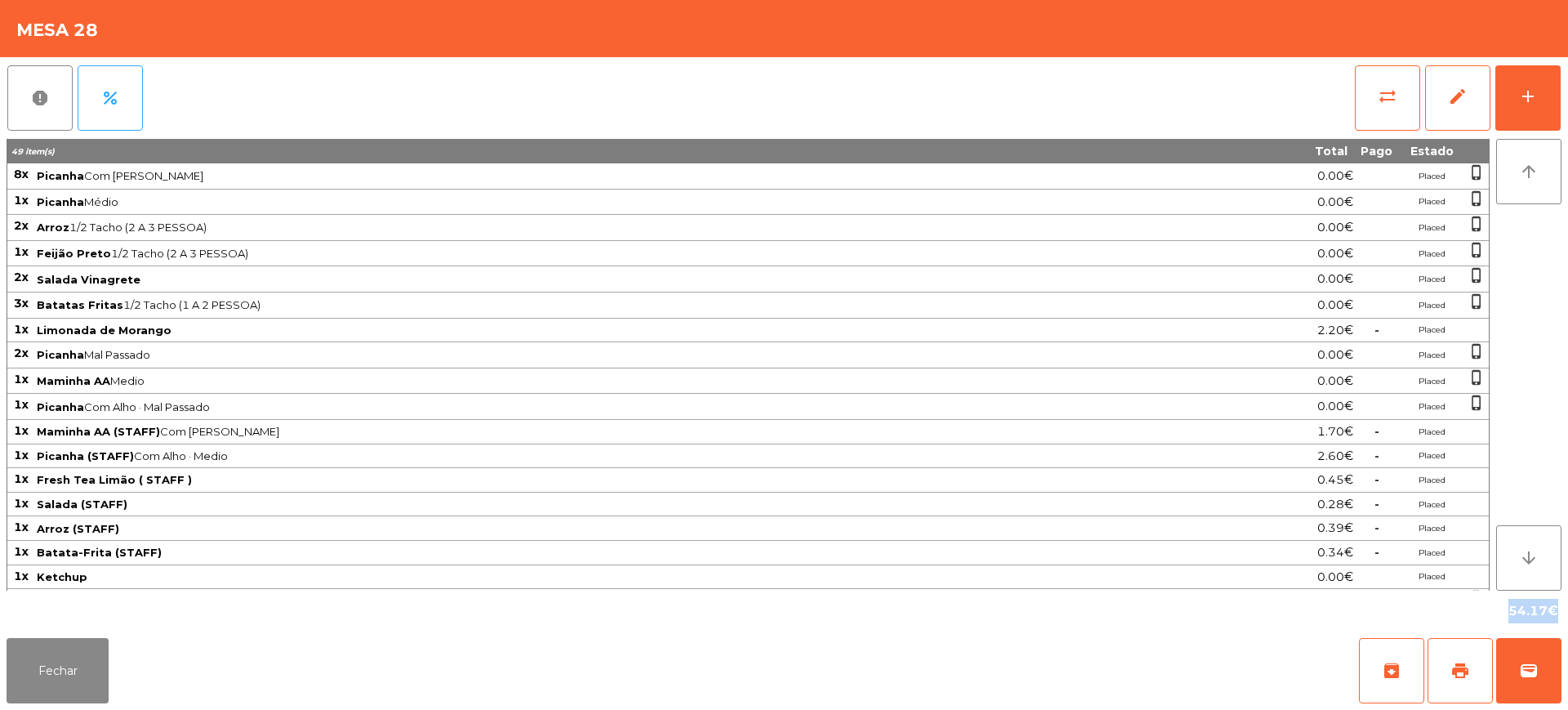
drag, startPoint x: 1504, startPoint y: 617, endPoint x: 1546, endPoint y: 620, distance: 42.1
click at [1546, 620] on div "54.17€" at bounding box center [1531, 611] width 60 height 28
copy div "54.17"
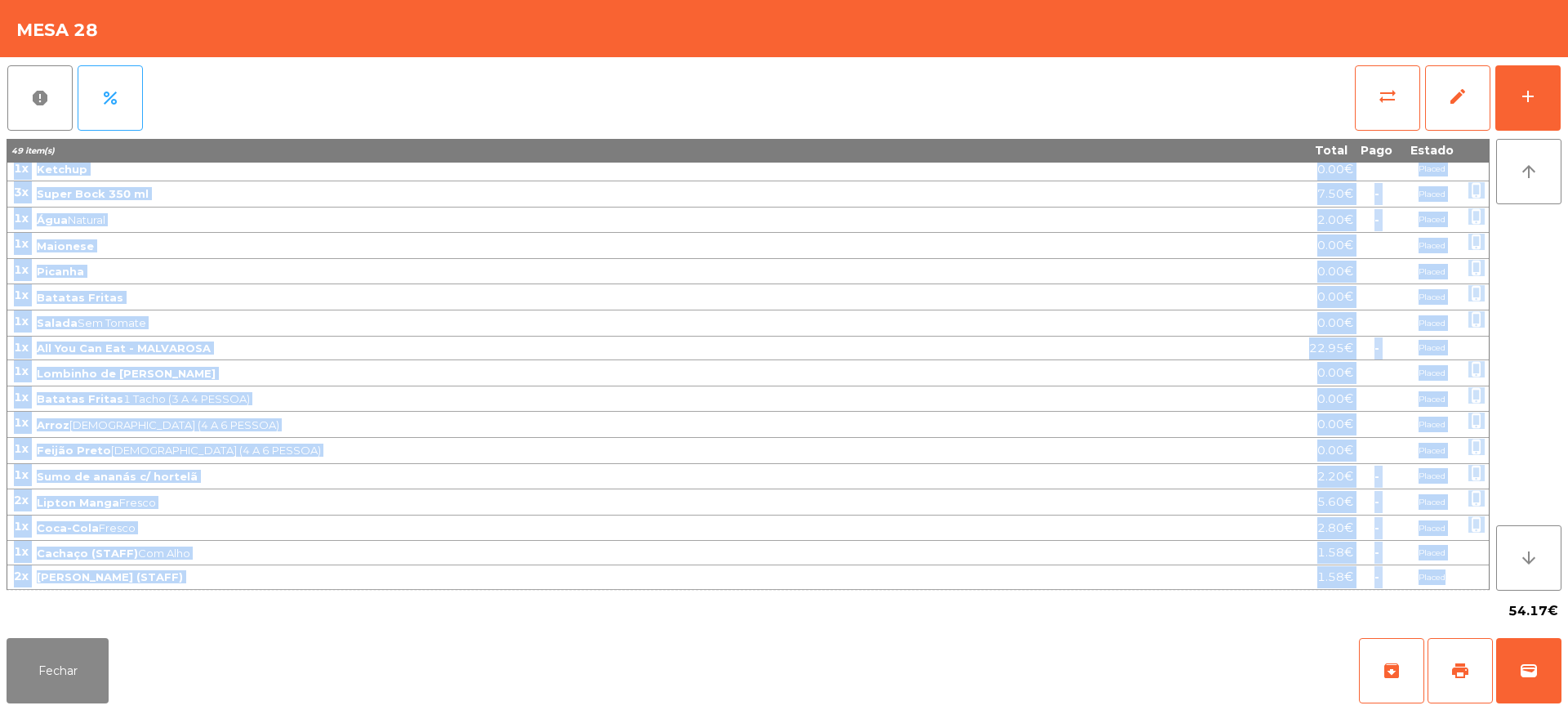
drag, startPoint x: 15, startPoint y: 169, endPoint x: 1483, endPoint y: 580, distance: 1524.4
copy tbody "6l Ipsumdo Sit Amet · Conse 8.18€ Adipis elits_doeius 2t Incidid Utlab 3.75€ Et…"
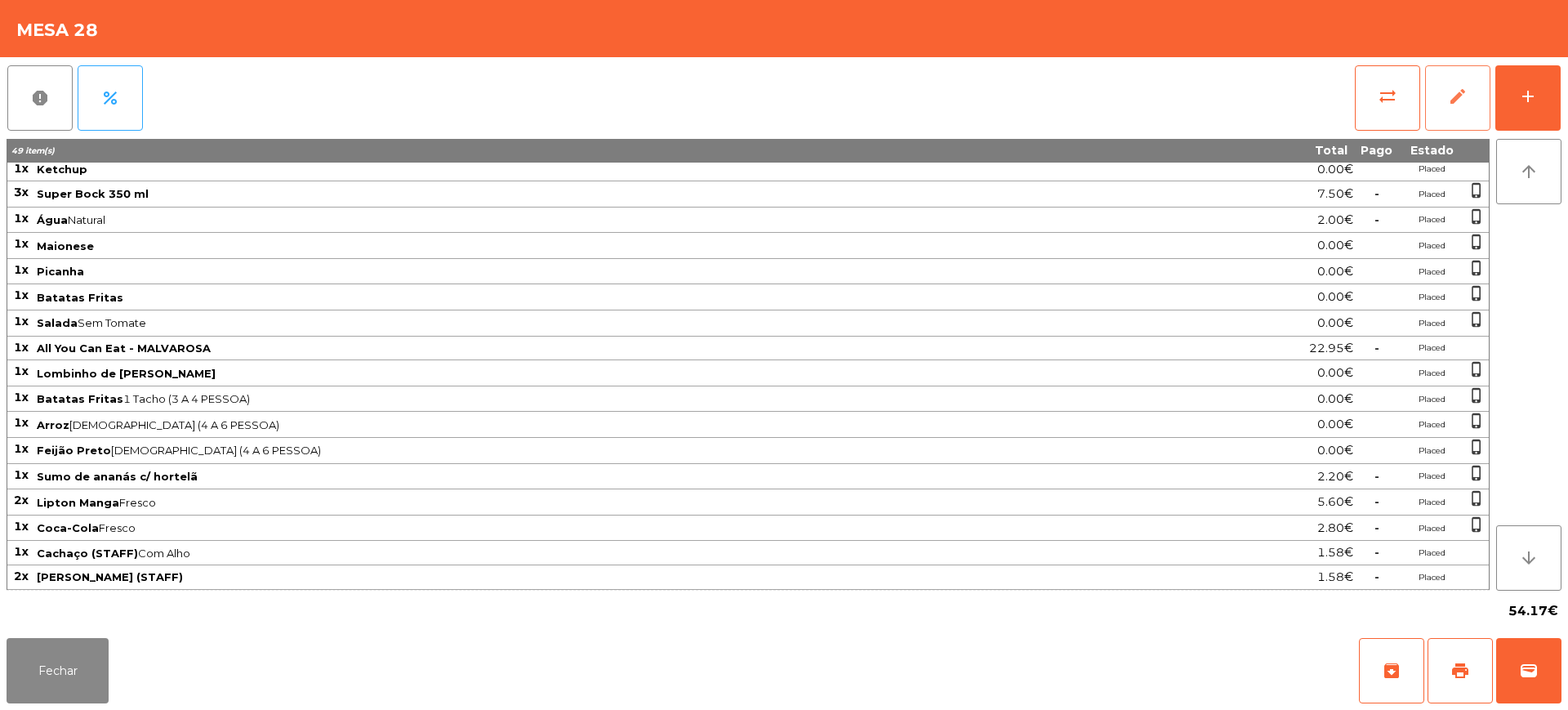
click at [1474, 77] on button "edit" at bounding box center [1457, 97] width 65 height 65
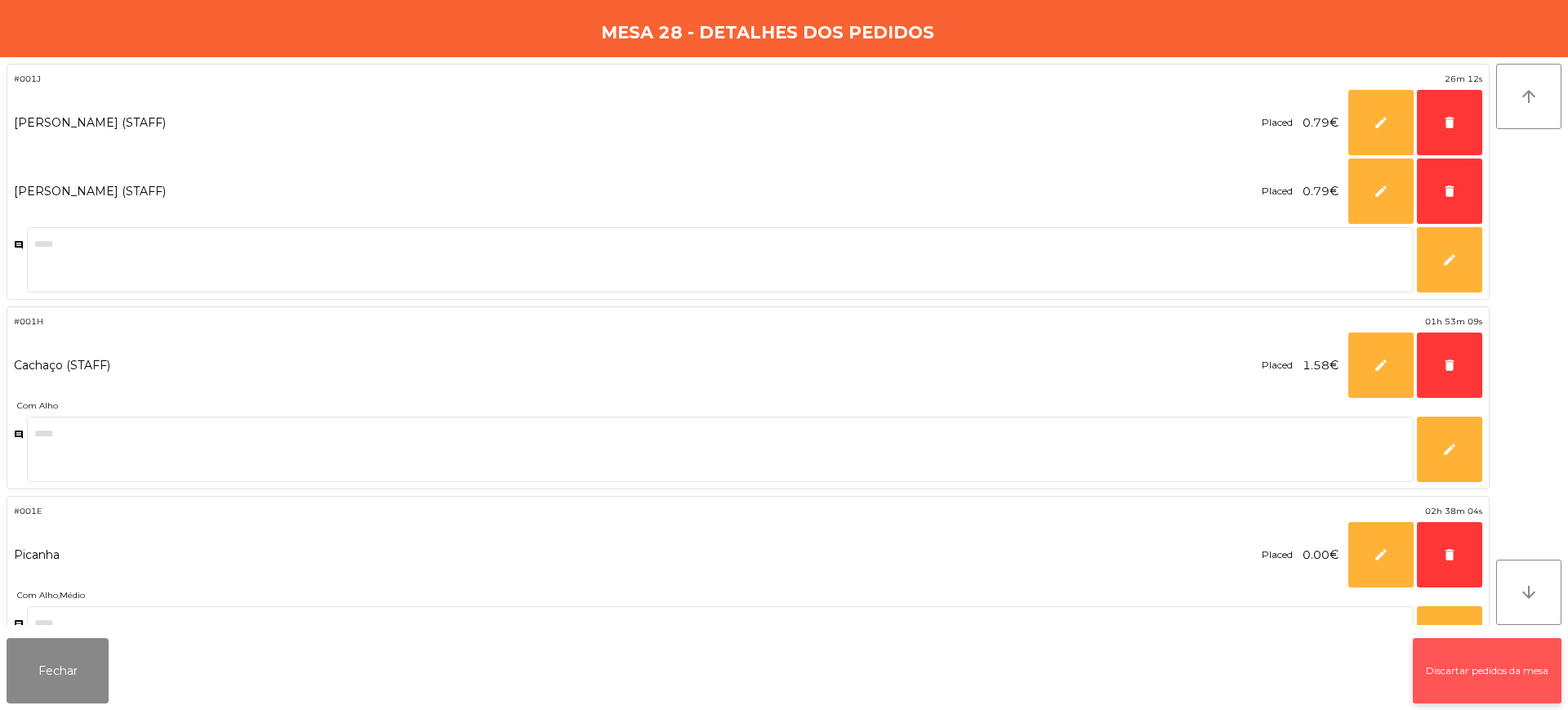
click at [1489, 659] on button "Discartar pedidos da mesa" at bounding box center [1487, 670] width 149 height 65
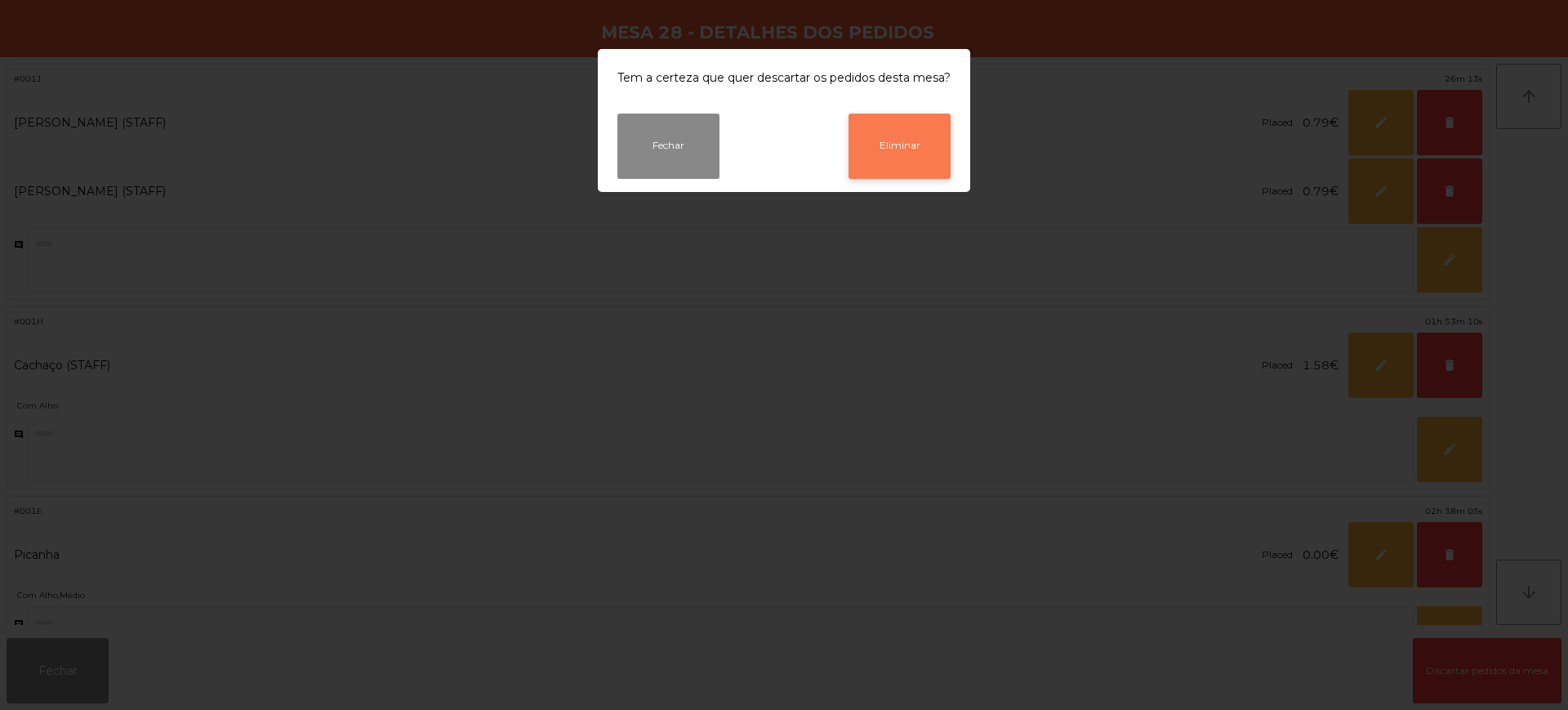
click at [920, 144] on button "Eliminar" at bounding box center [899, 146] width 102 height 65
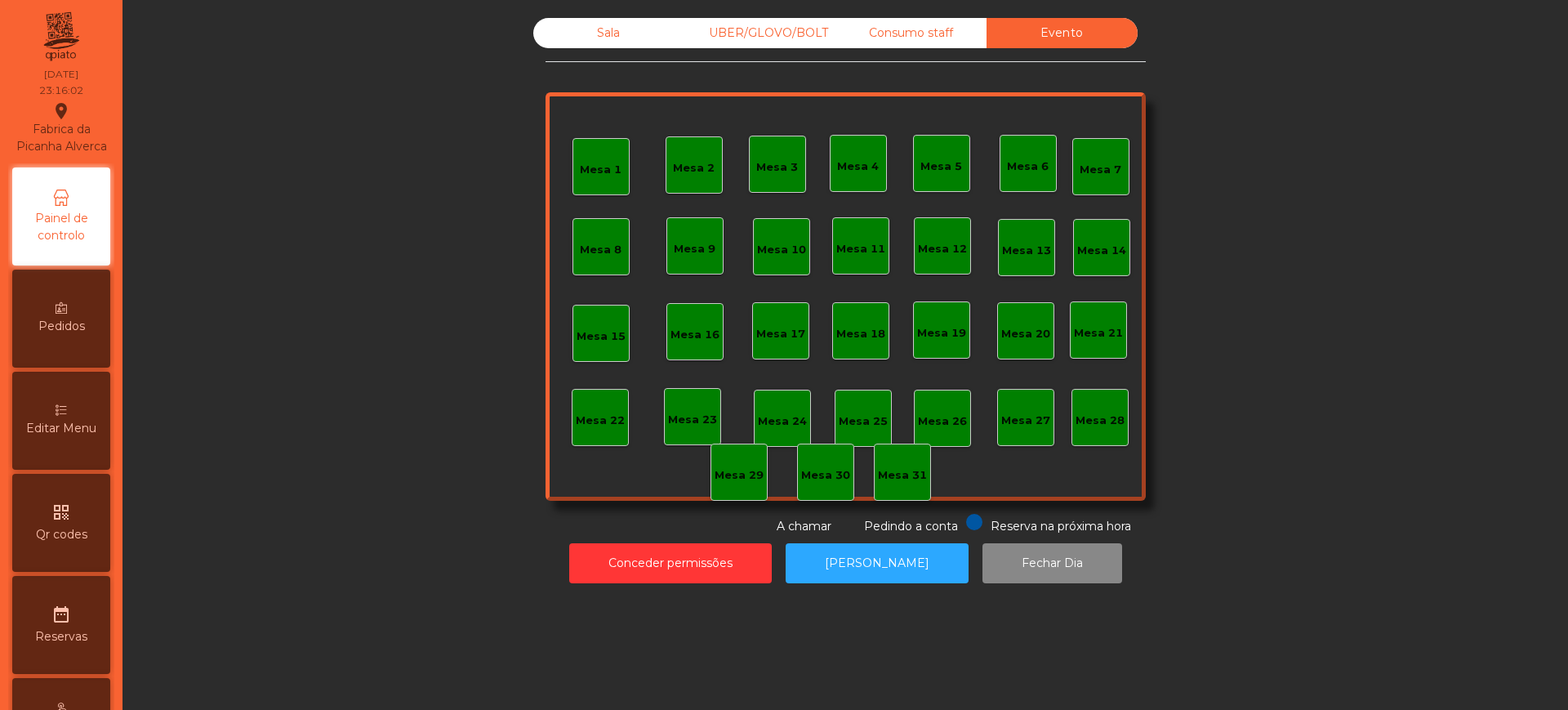
click at [605, 34] on div "Sala" at bounding box center [608, 33] width 151 height 30
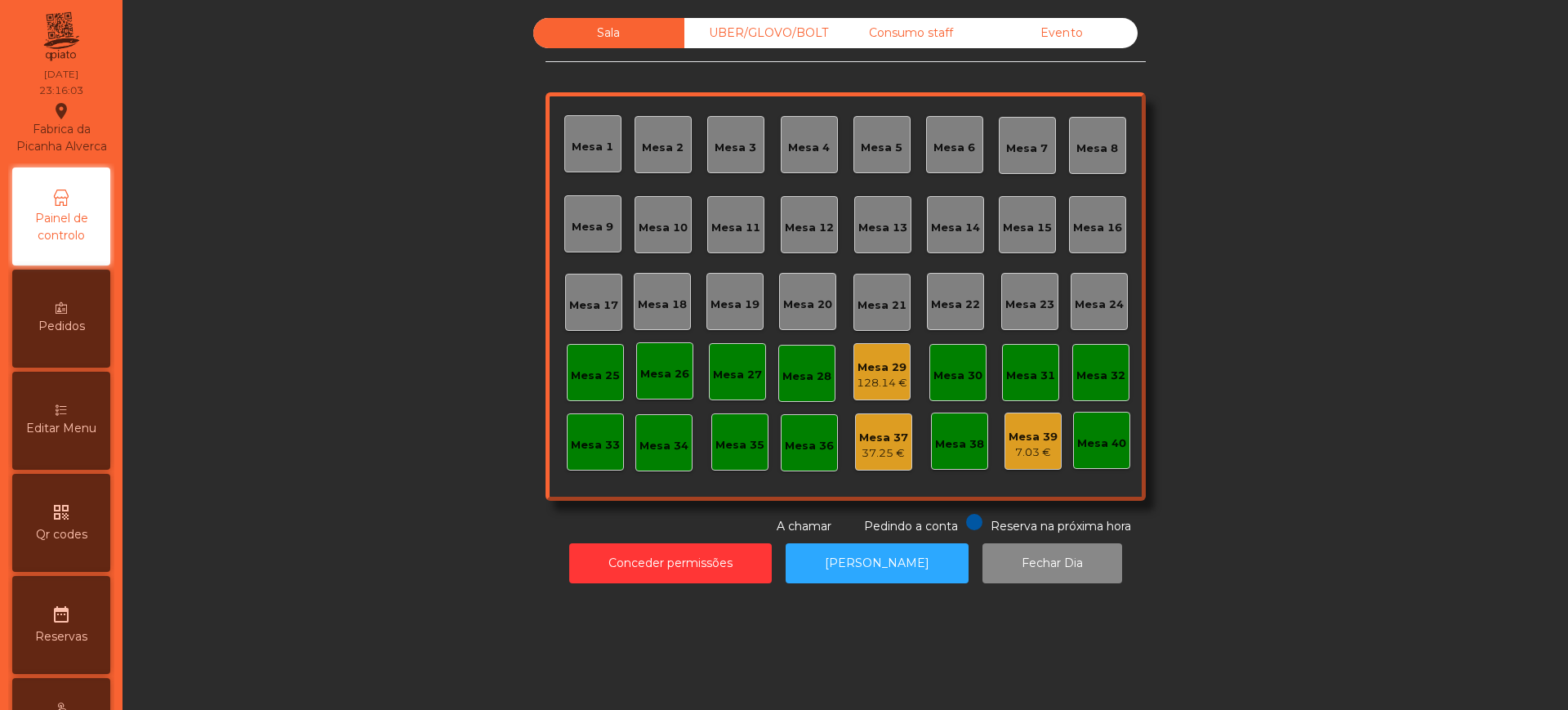
click at [863, 368] on div "Mesa 29" at bounding box center [882, 367] width 51 height 17
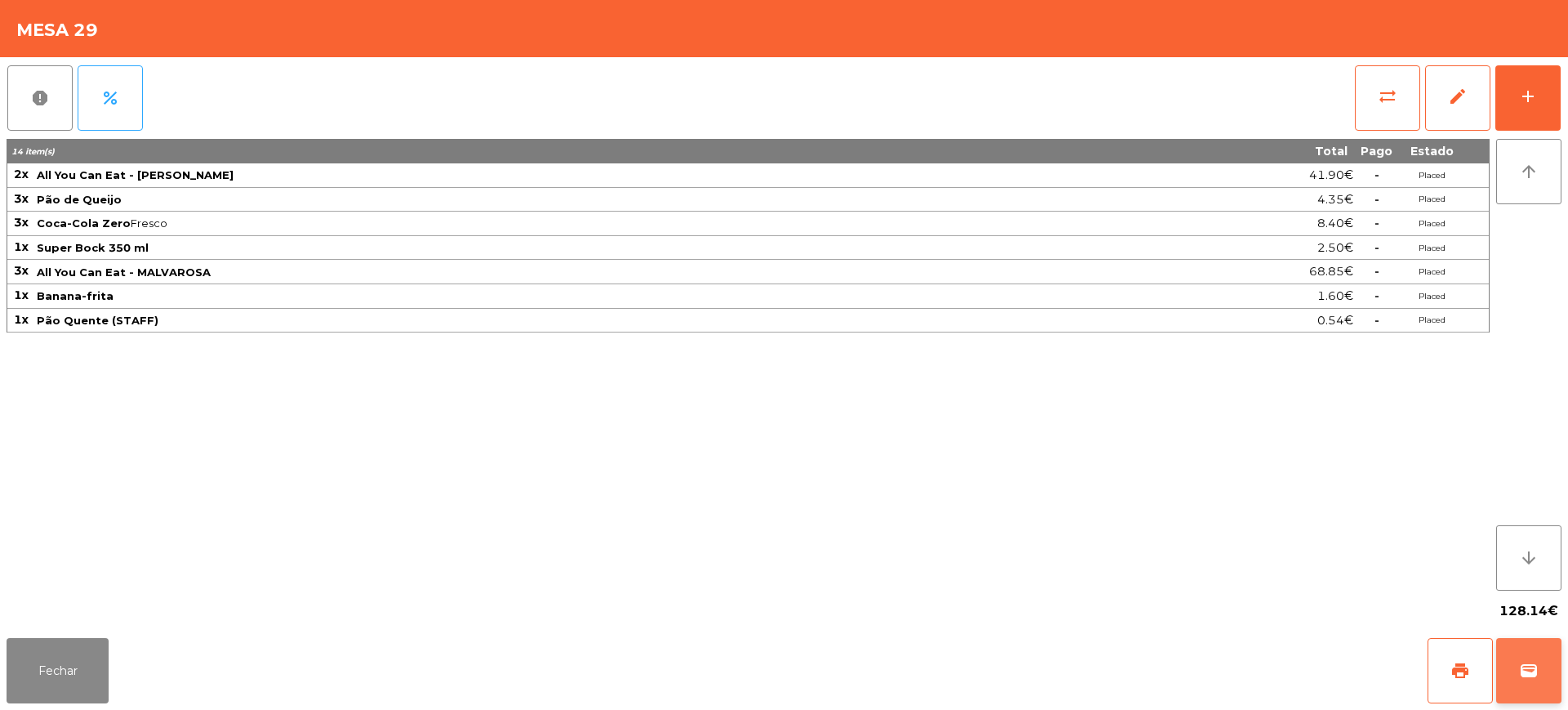
click at [1548, 667] on button "wallet" at bounding box center [1529, 670] width 65 height 65
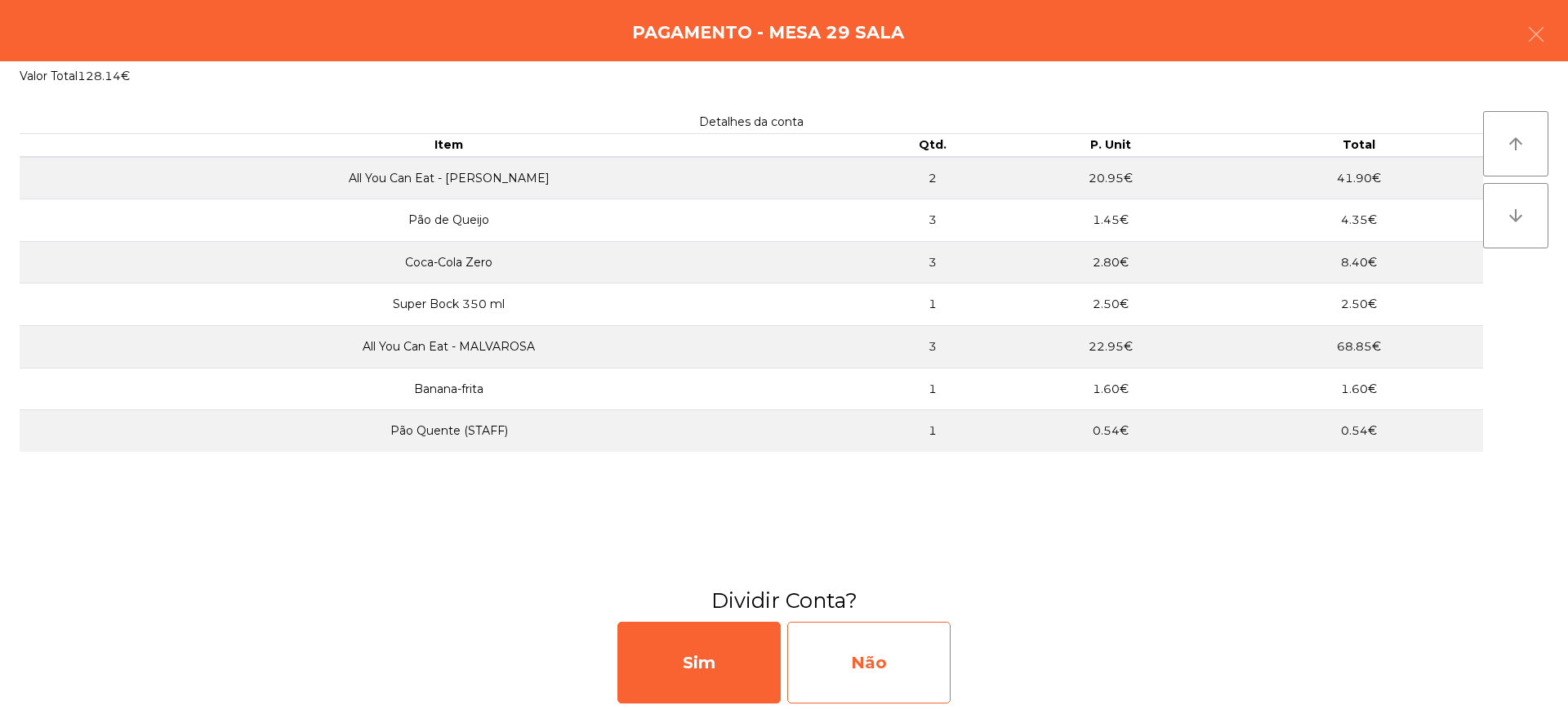
click at [875, 666] on div "Não" at bounding box center [869, 662] width 164 height 82
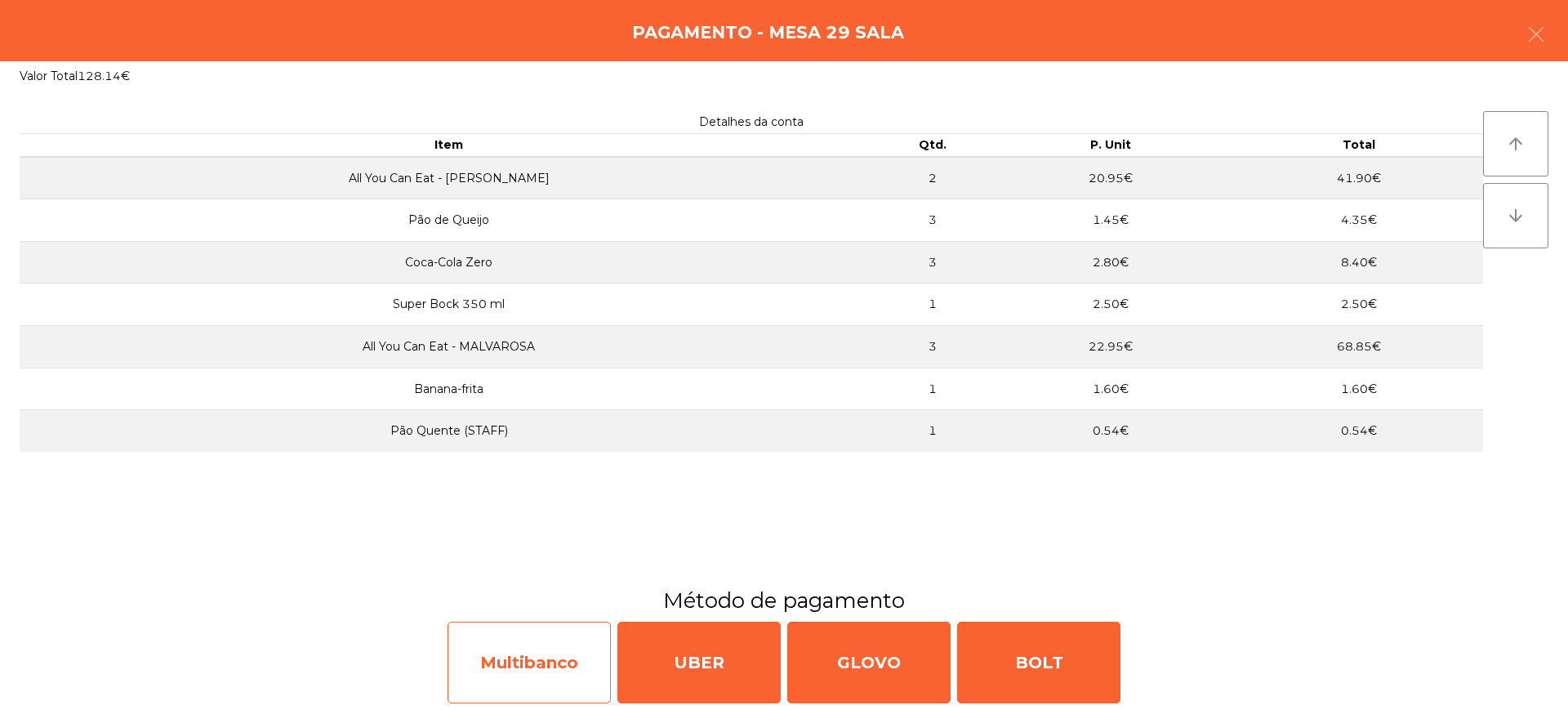
click at [578, 659] on div "Multibanco" at bounding box center [529, 662] width 164 height 82
select select "**"
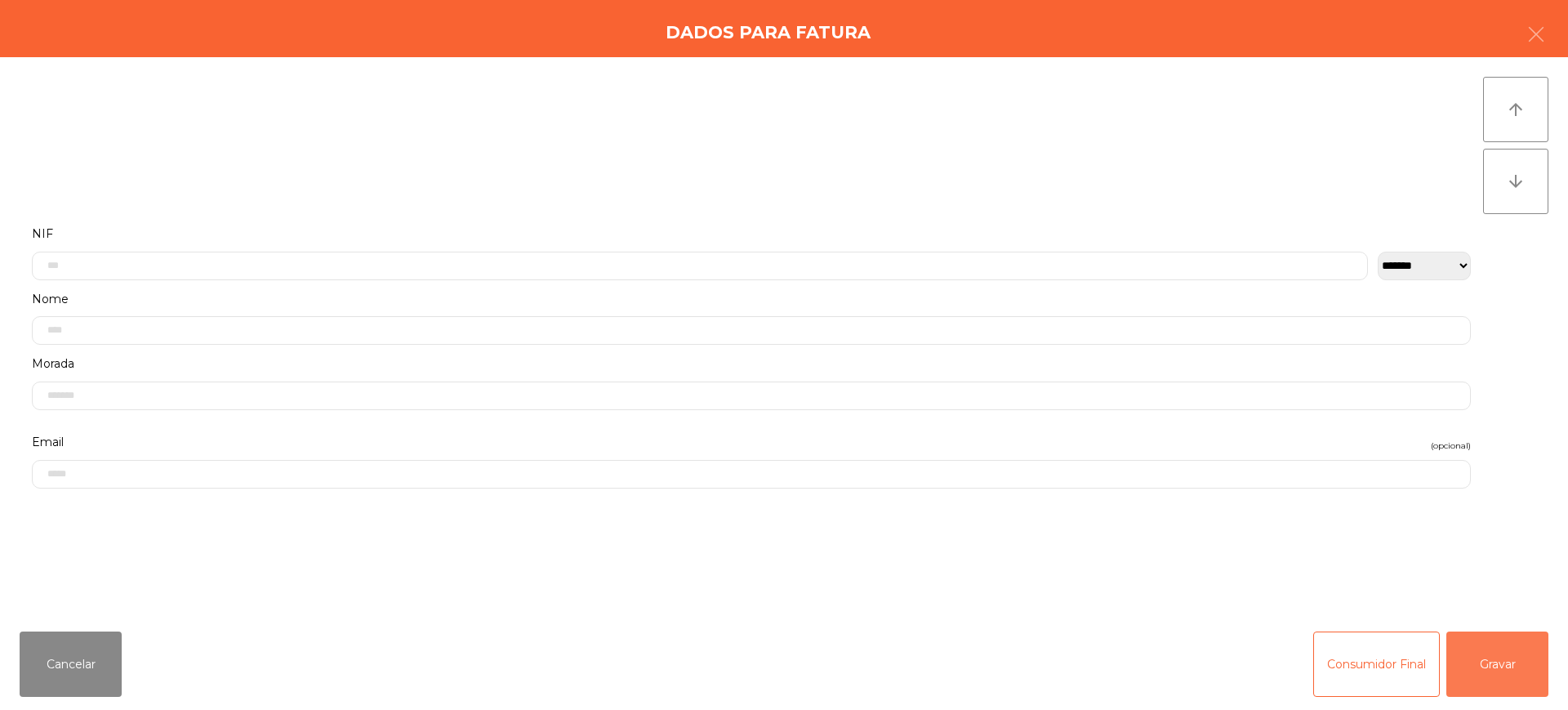
click at [1526, 674] on button "Gravar" at bounding box center [1496, 663] width 102 height 65
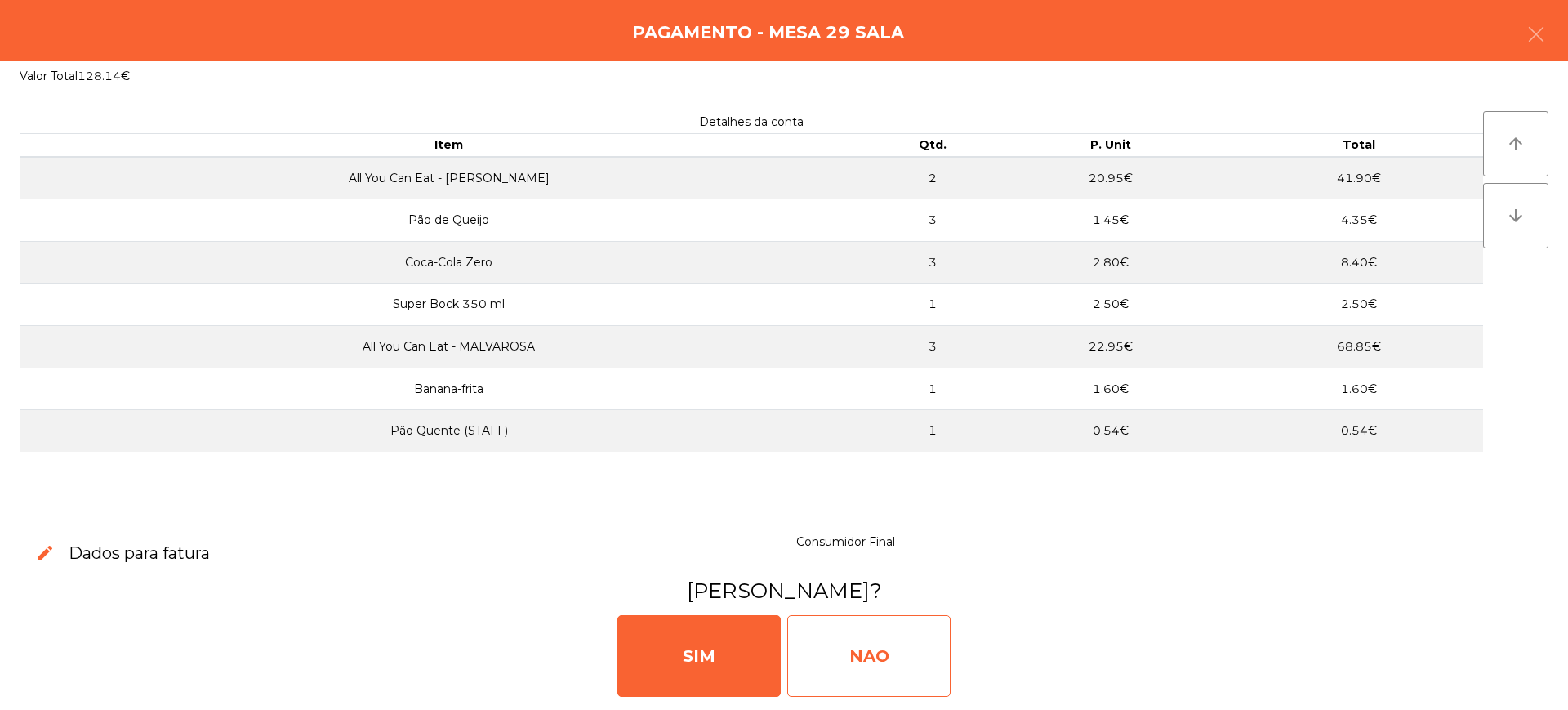
click at [847, 659] on div "NAO" at bounding box center [869, 655] width 164 height 82
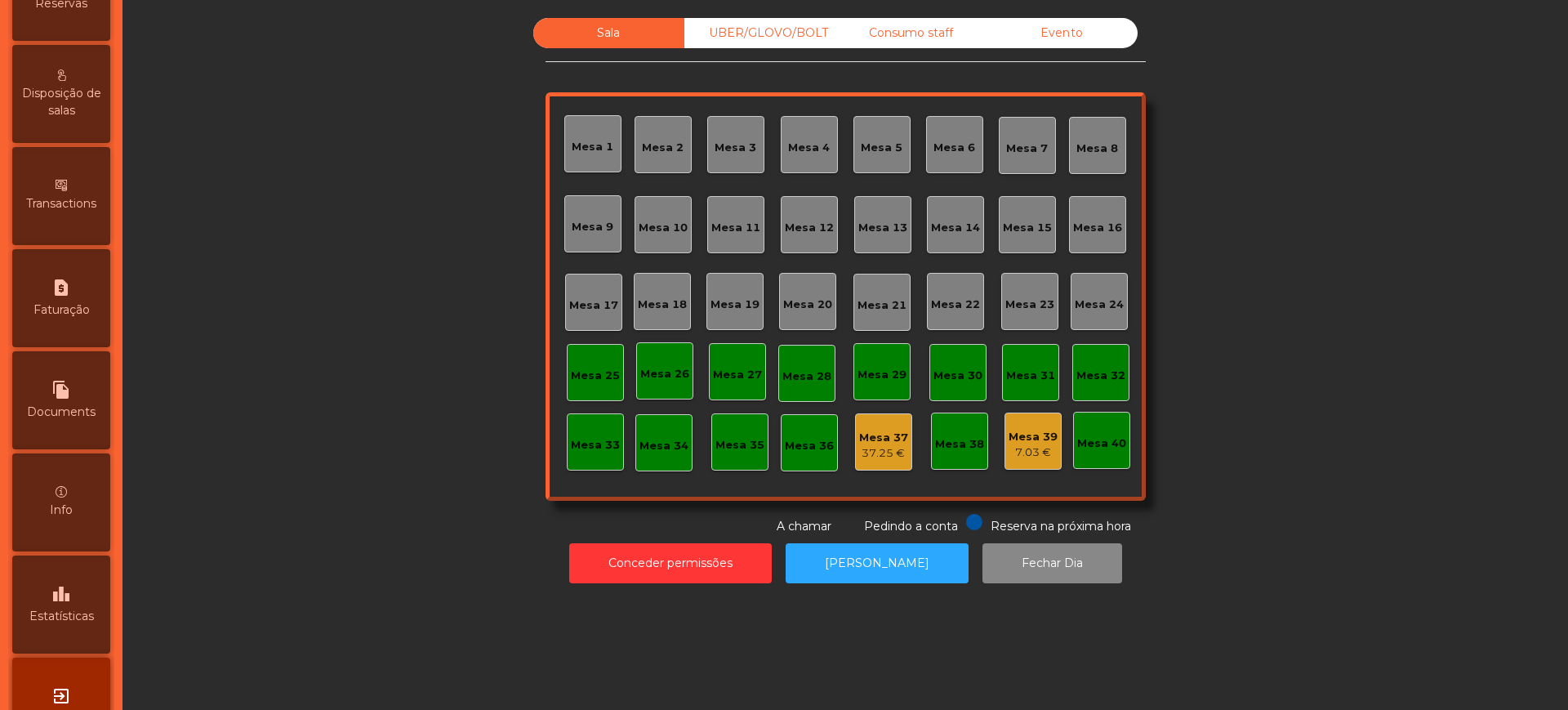
scroll to position [708, 0]
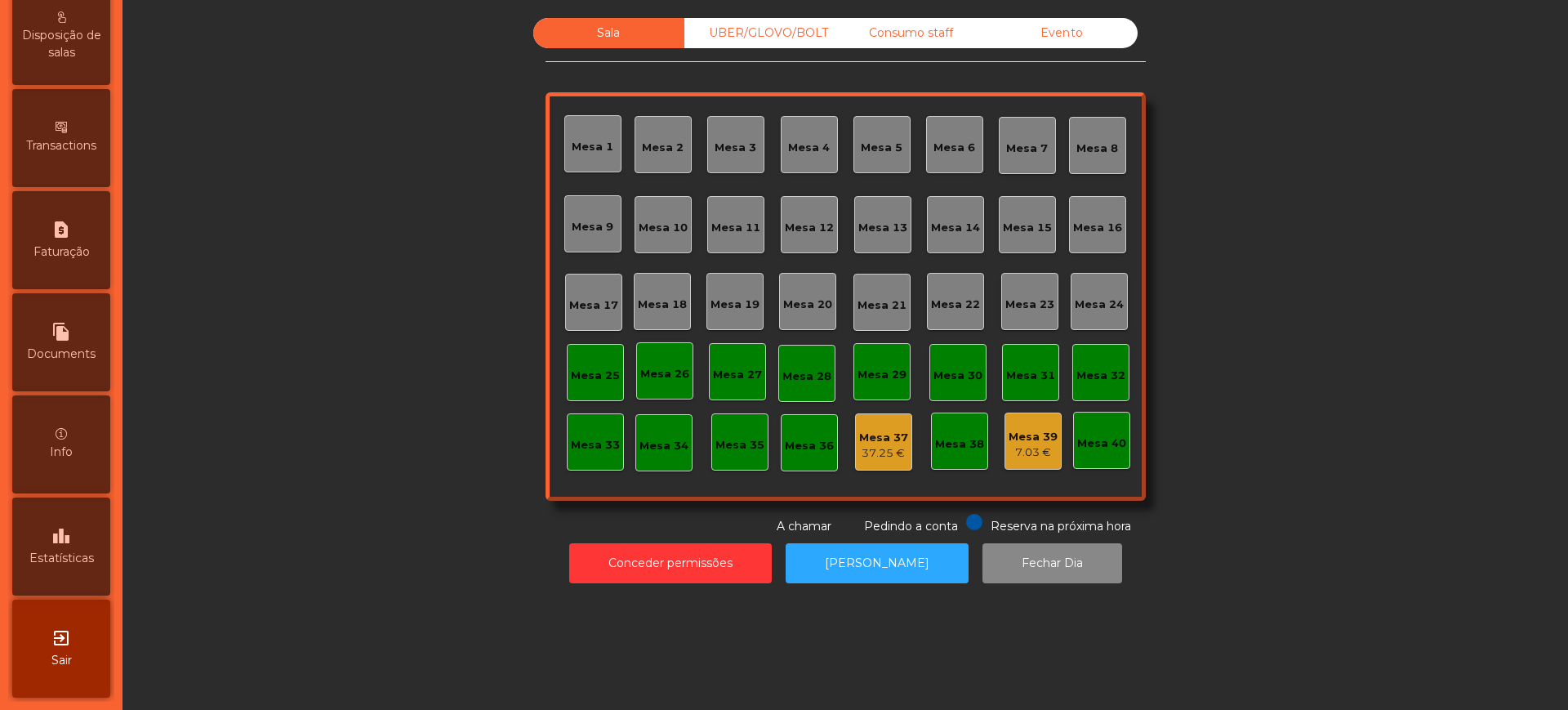
click at [83, 653] on div "exit_to_app Sair" at bounding box center [61, 648] width 98 height 98
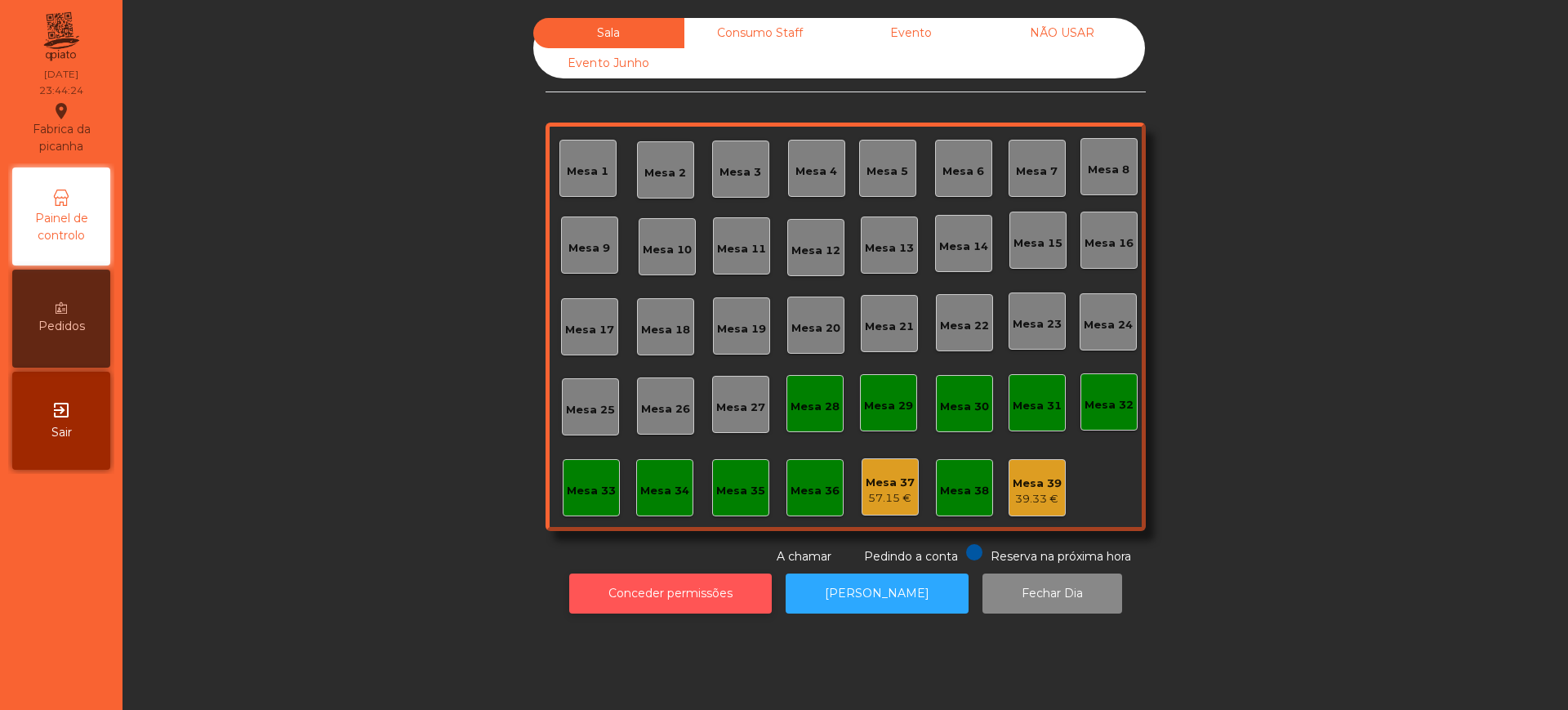
click at [666, 590] on button "Conceder permissões" at bounding box center [671, 593] width 202 height 40
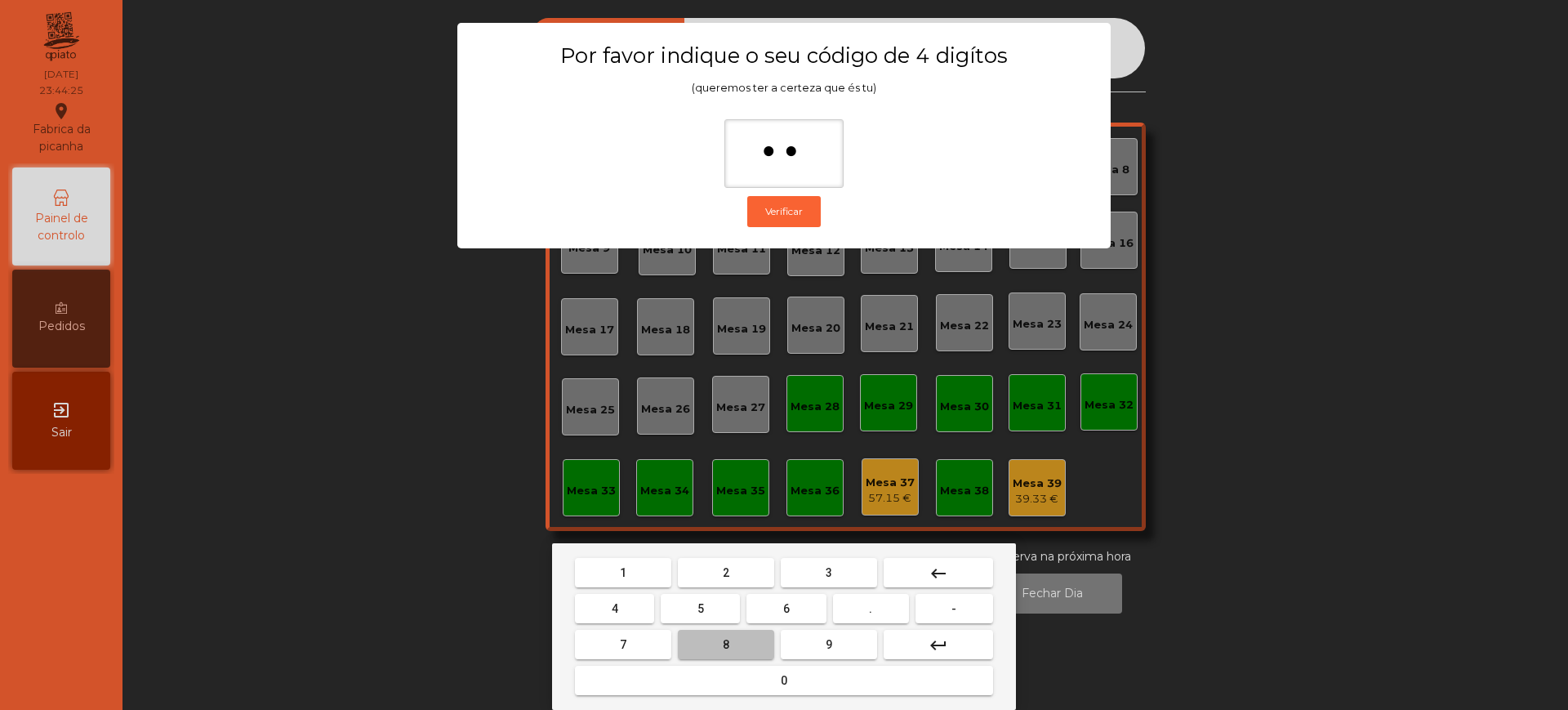
type input "***"
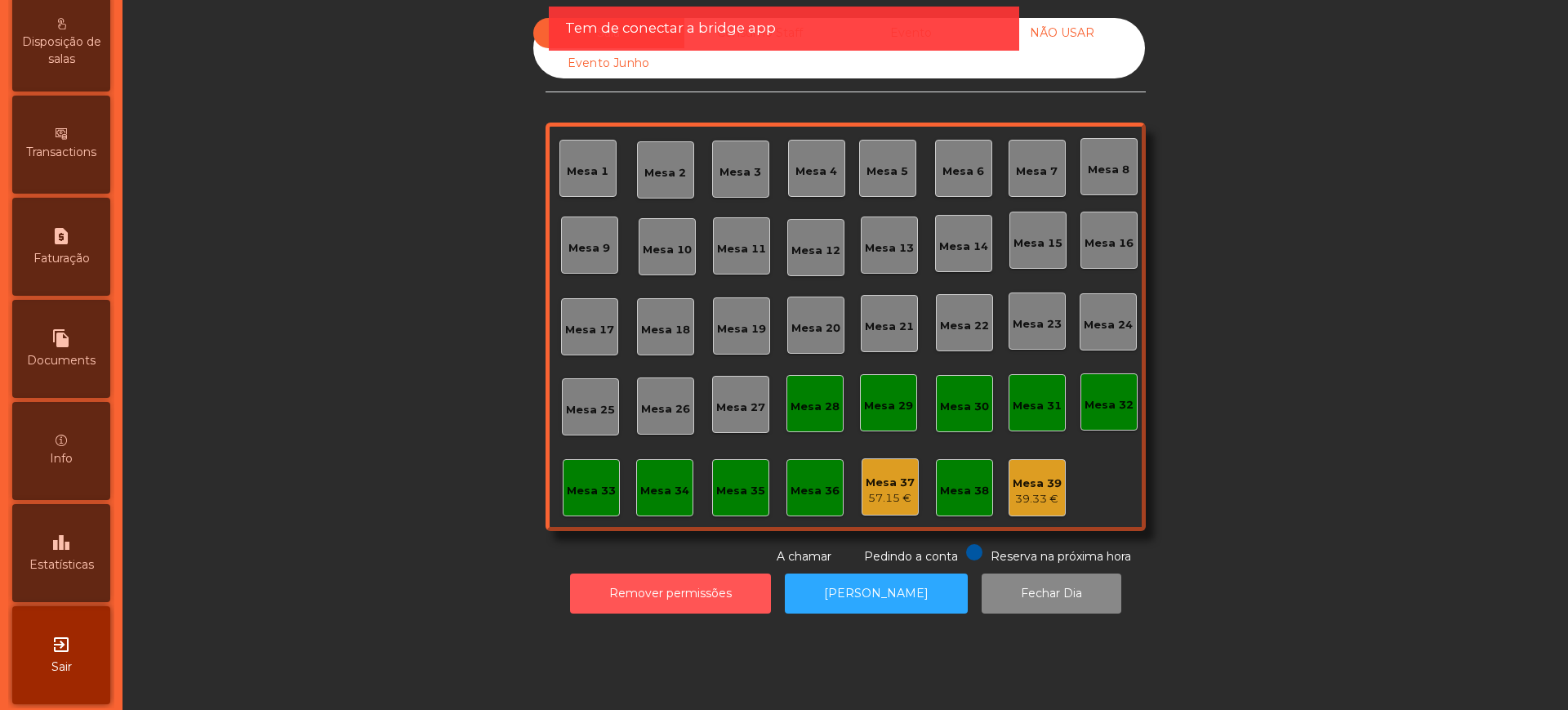
scroll to position [691, 0]
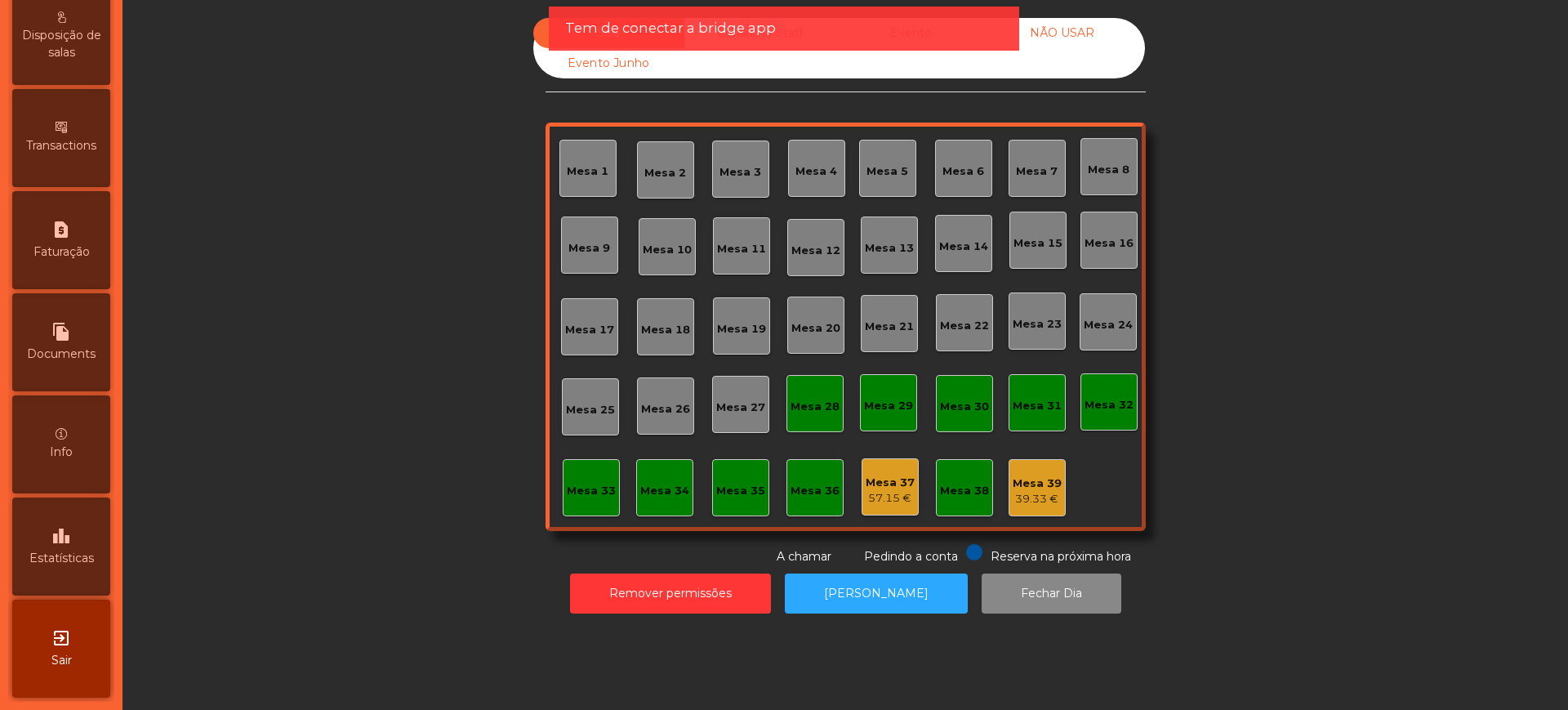
drag, startPoint x: 86, startPoint y: 554, endPoint x: 99, endPoint y: 536, distance: 22.2
click at [86, 556] on span "Estatísticas" at bounding box center [62, 558] width 64 height 17
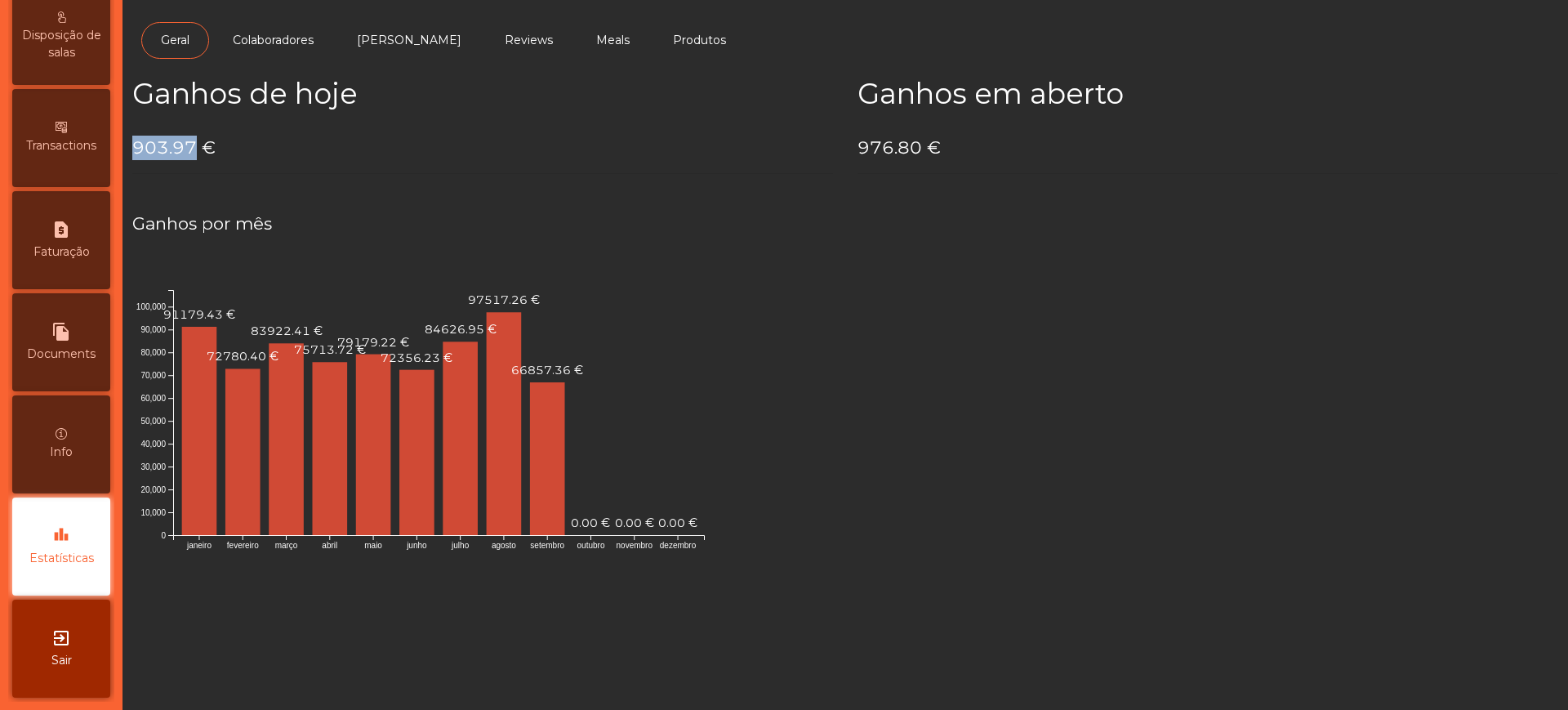
drag, startPoint x: 130, startPoint y: 147, endPoint x: 194, endPoint y: 145, distance: 64.0
click at [194, 145] on div "Ganhos de hoje 903.97 €" at bounding box center [482, 132] width 725 height 110
copy h4 "903.97"
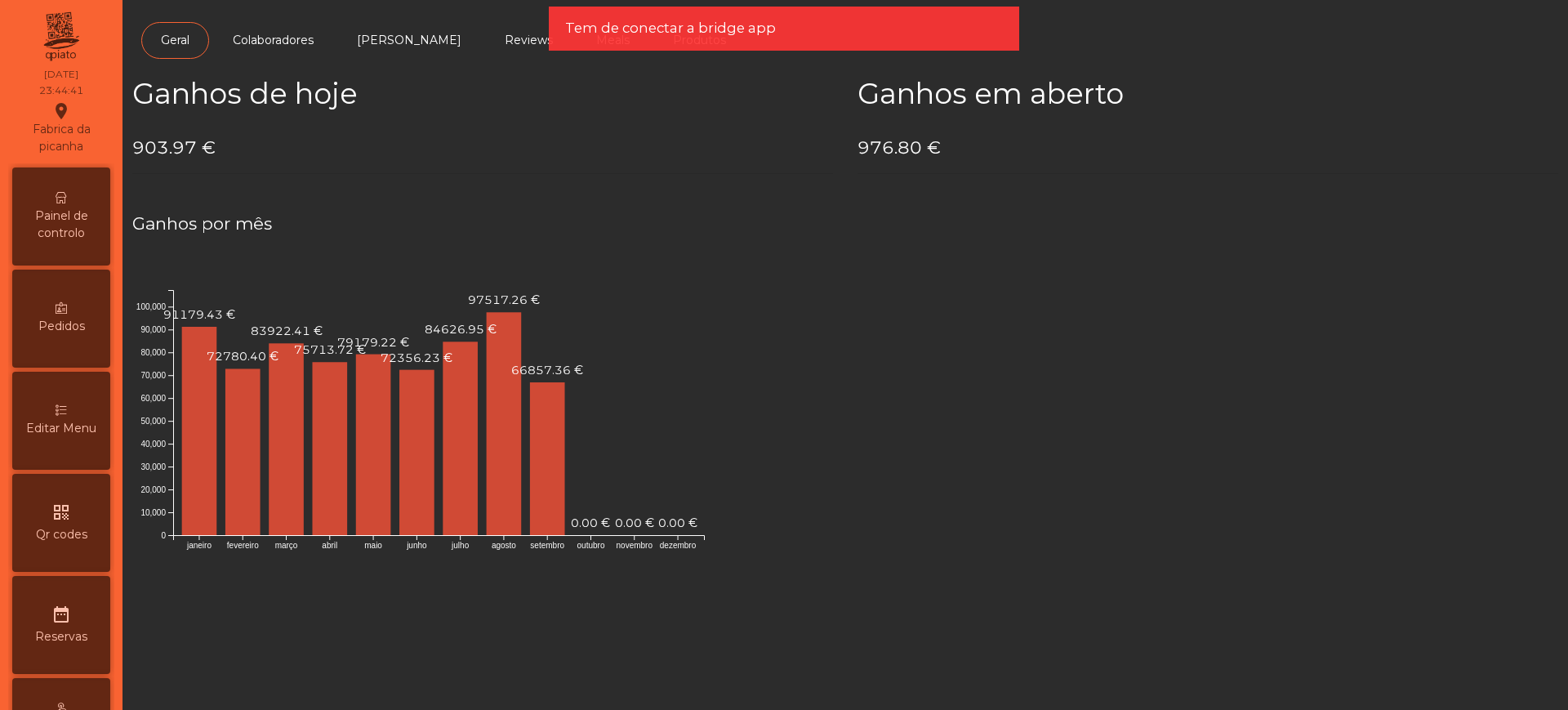
click at [87, 231] on span "Painel de controlo" at bounding box center [62, 224] width 90 height 34
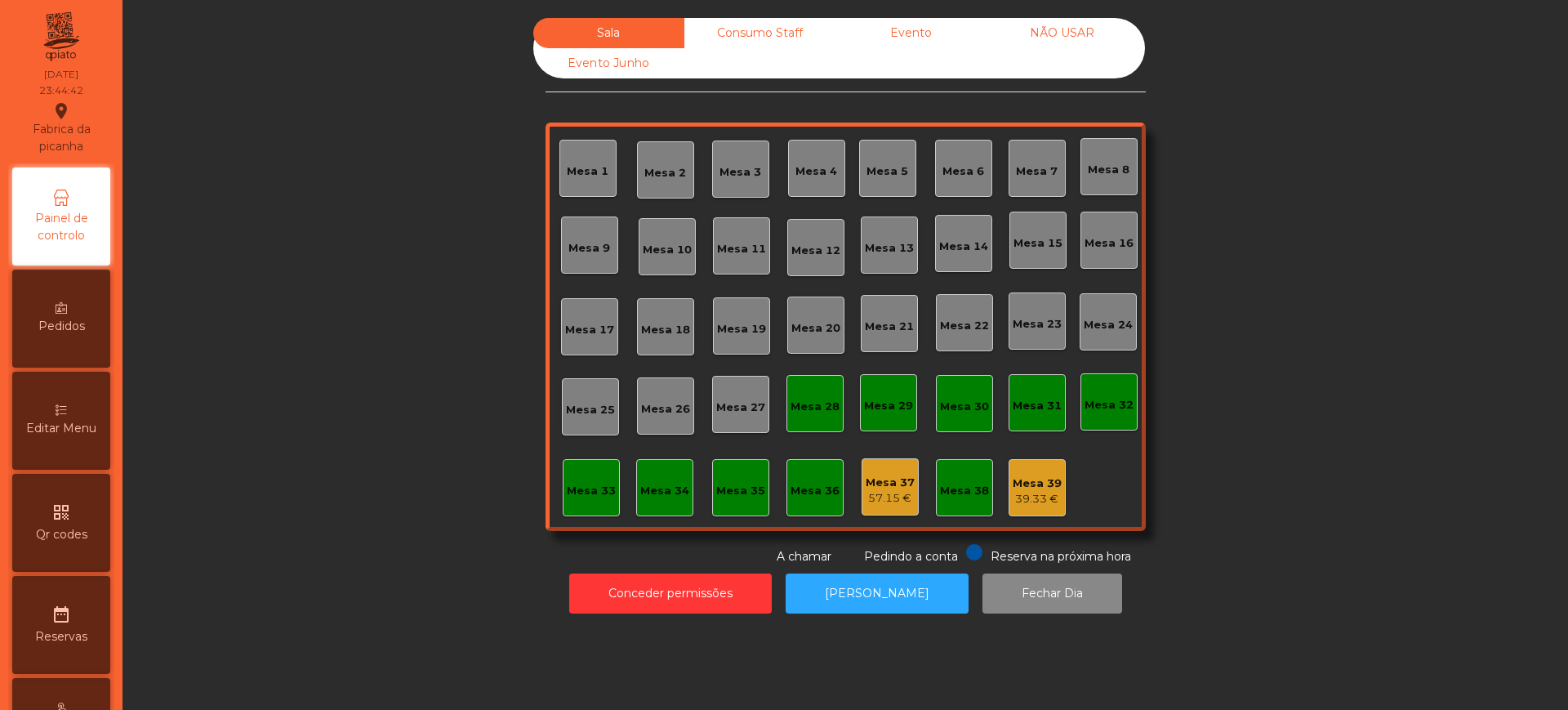
click at [908, 37] on div "Evento" at bounding box center [910, 33] width 151 height 30
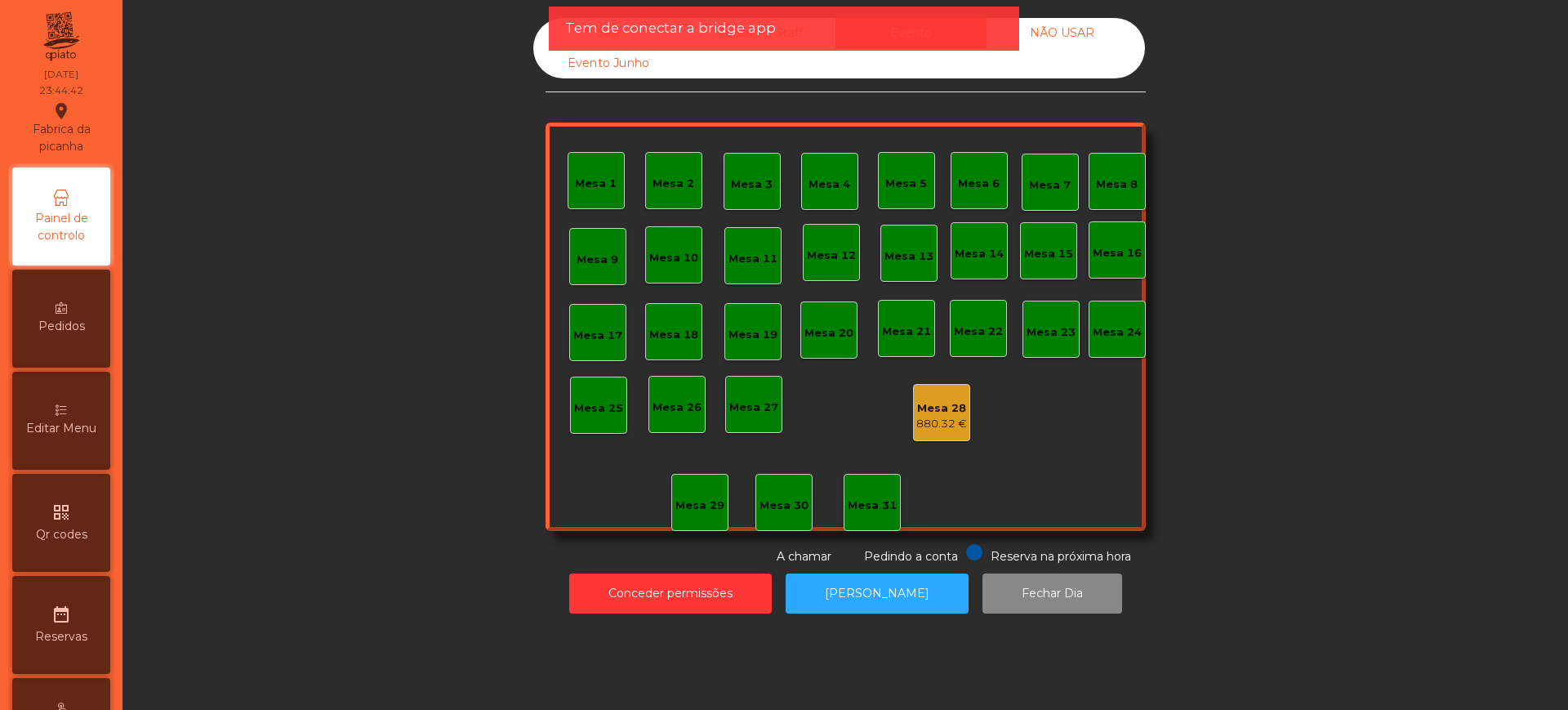
click at [921, 411] on div "Mesa 28" at bounding box center [941, 409] width 51 height 17
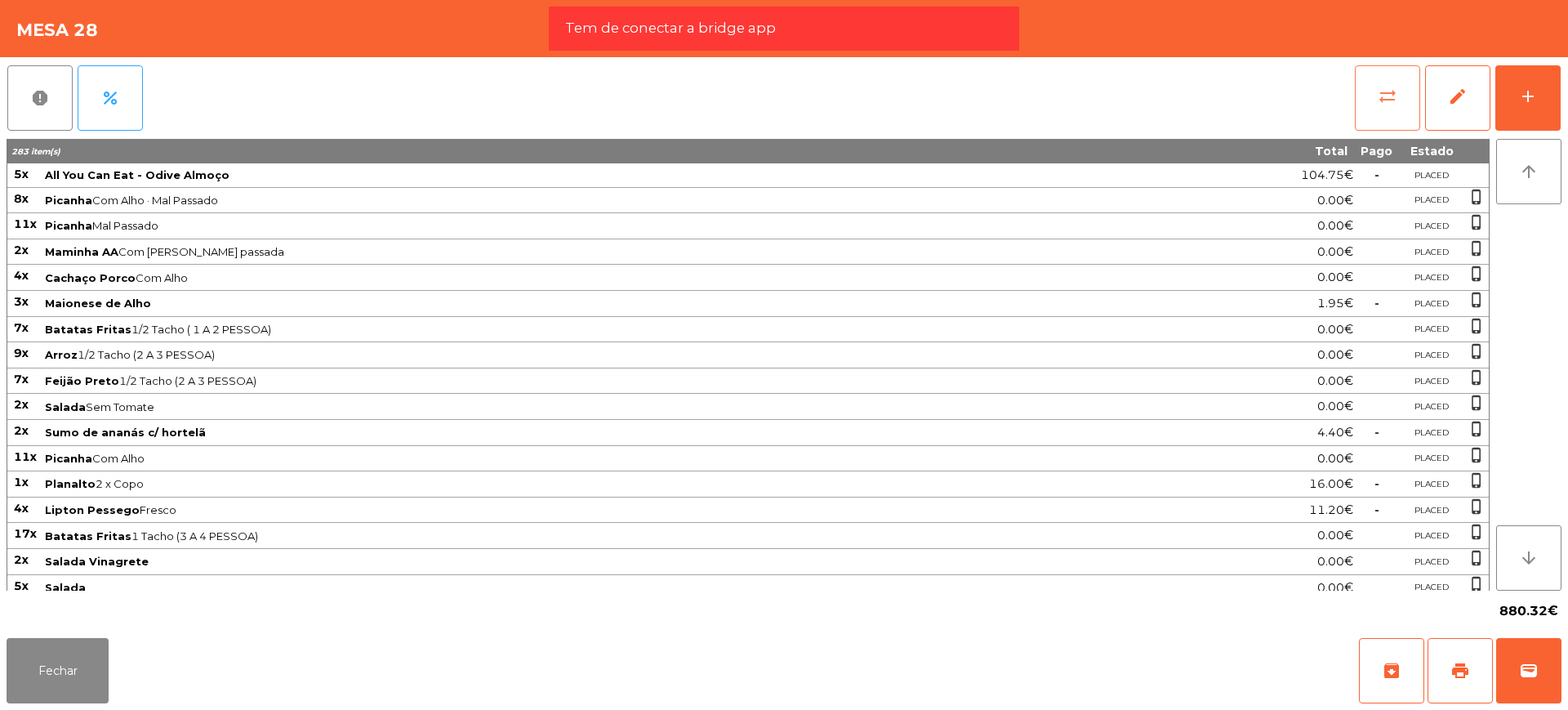
click at [1375, 100] on button "sync_alt" at bounding box center [1387, 97] width 65 height 65
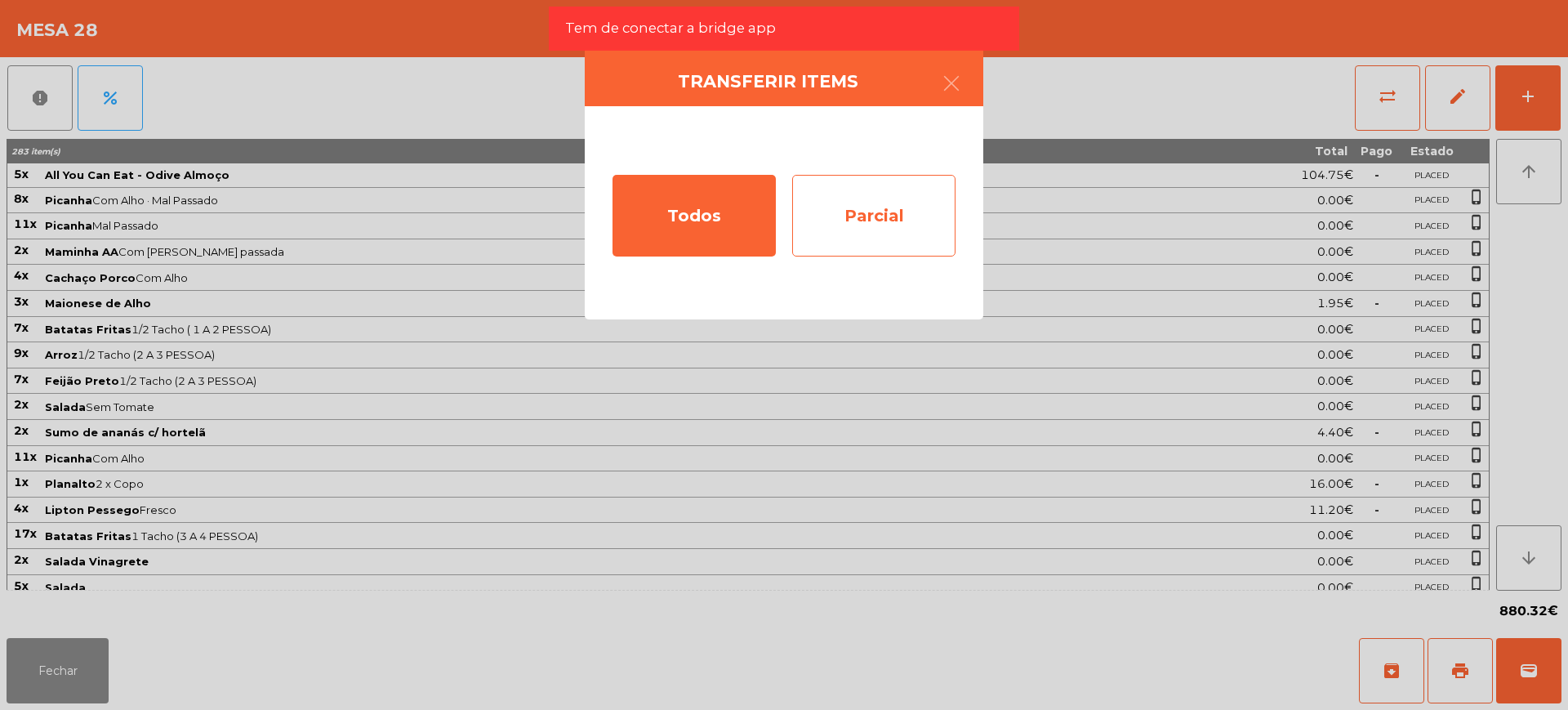
click at [897, 218] on div "Parcial" at bounding box center [874, 215] width 164 height 82
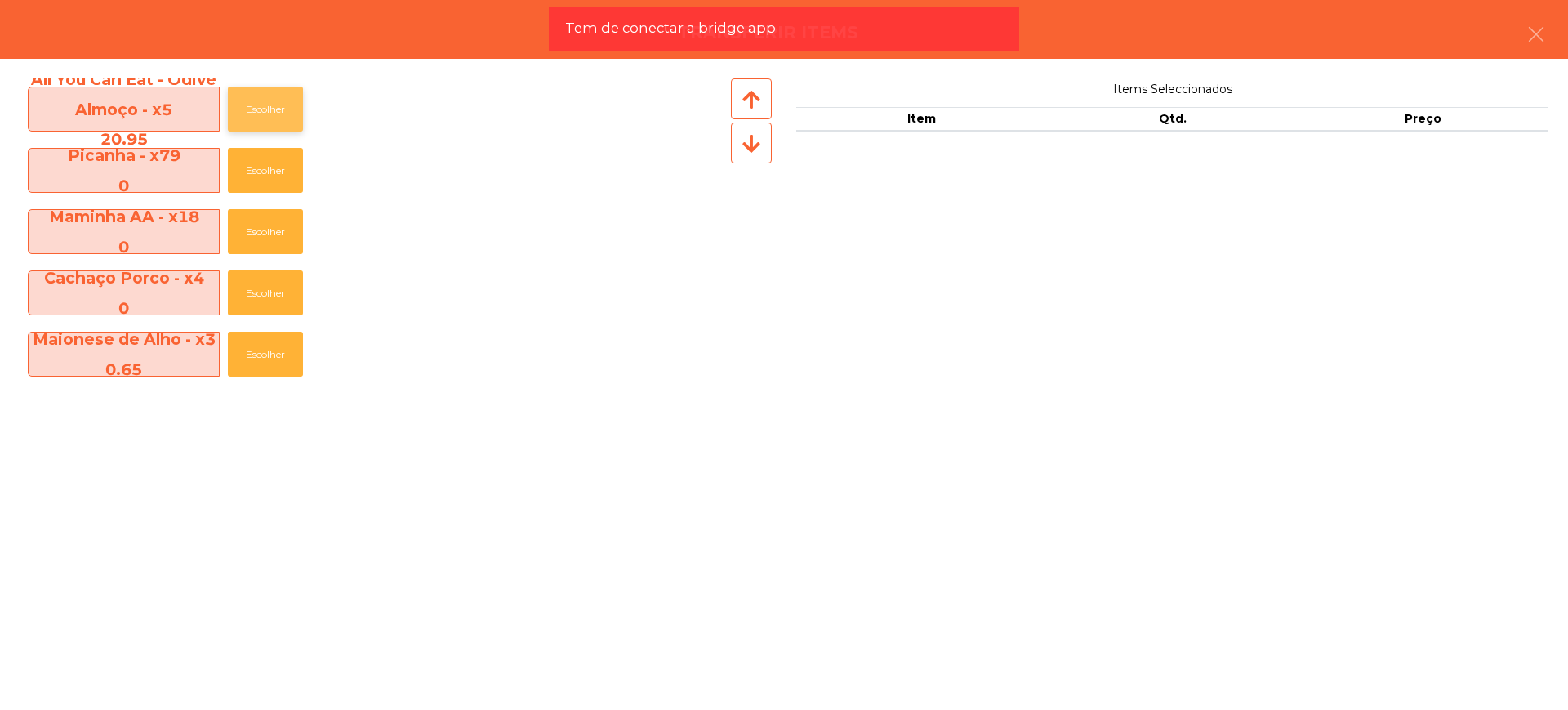
click at [267, 122] on button "Escolher" at bounding box center [265, 108] width 75 height 45
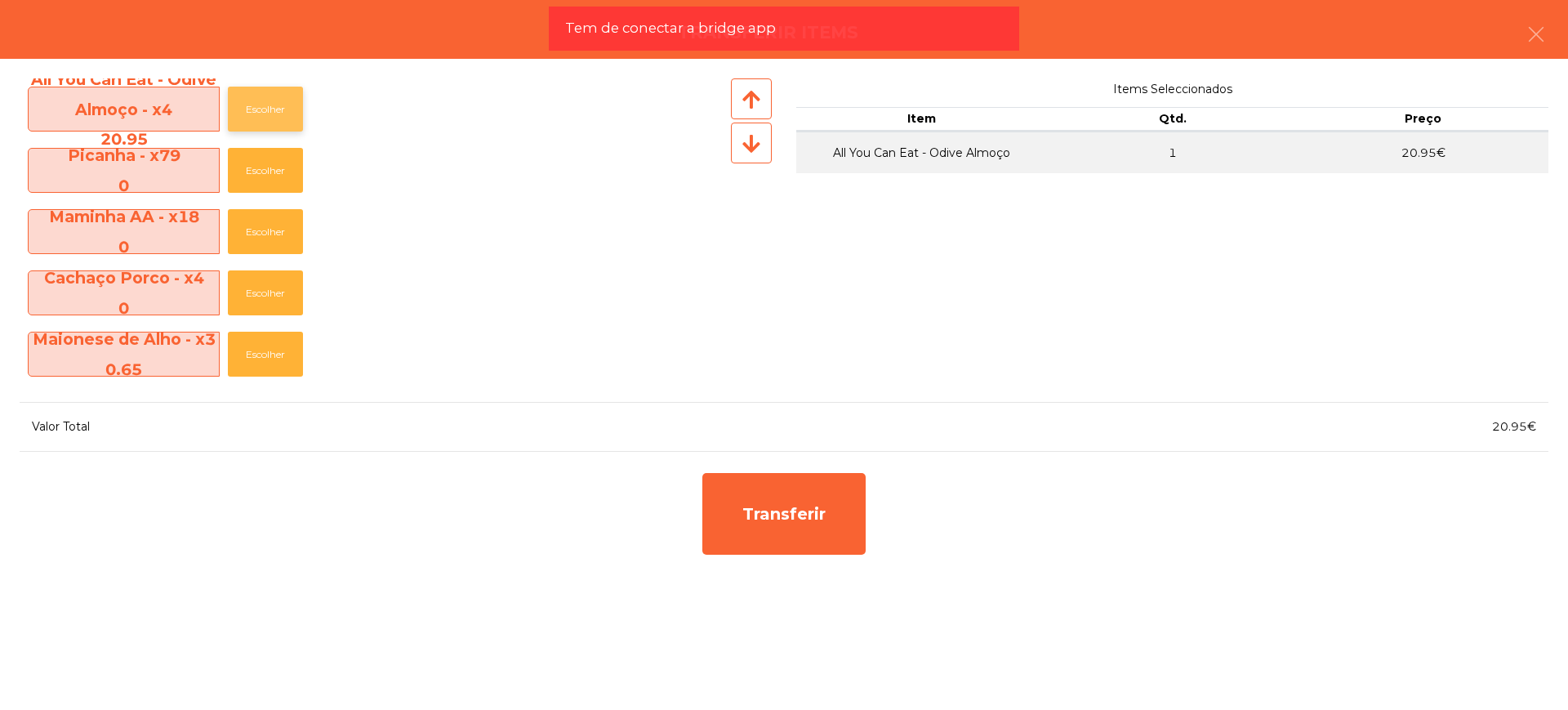
click at [267, 122] on button "Escolher" at bounding box center [265, 108] width 75 height 45
click at [267, 121] on button "Escolher" at bounding box center [265, 108] width 75 height 45
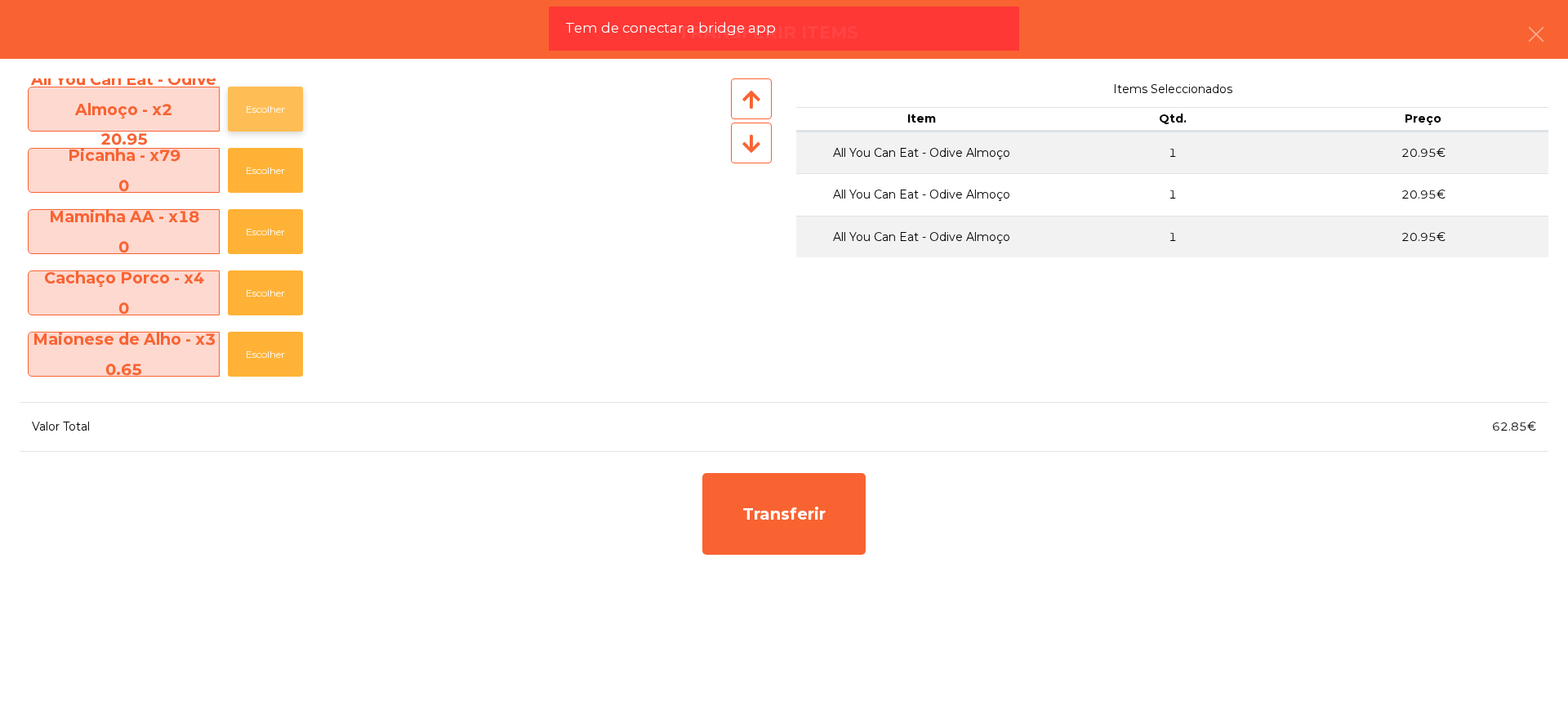
click at [267, 114] on button "Escolher" at bounding box center [265, 108] width 75 height 45
click at [267, 113] on button "Escolher" at bounding box center [265, 108] width 75 height 45
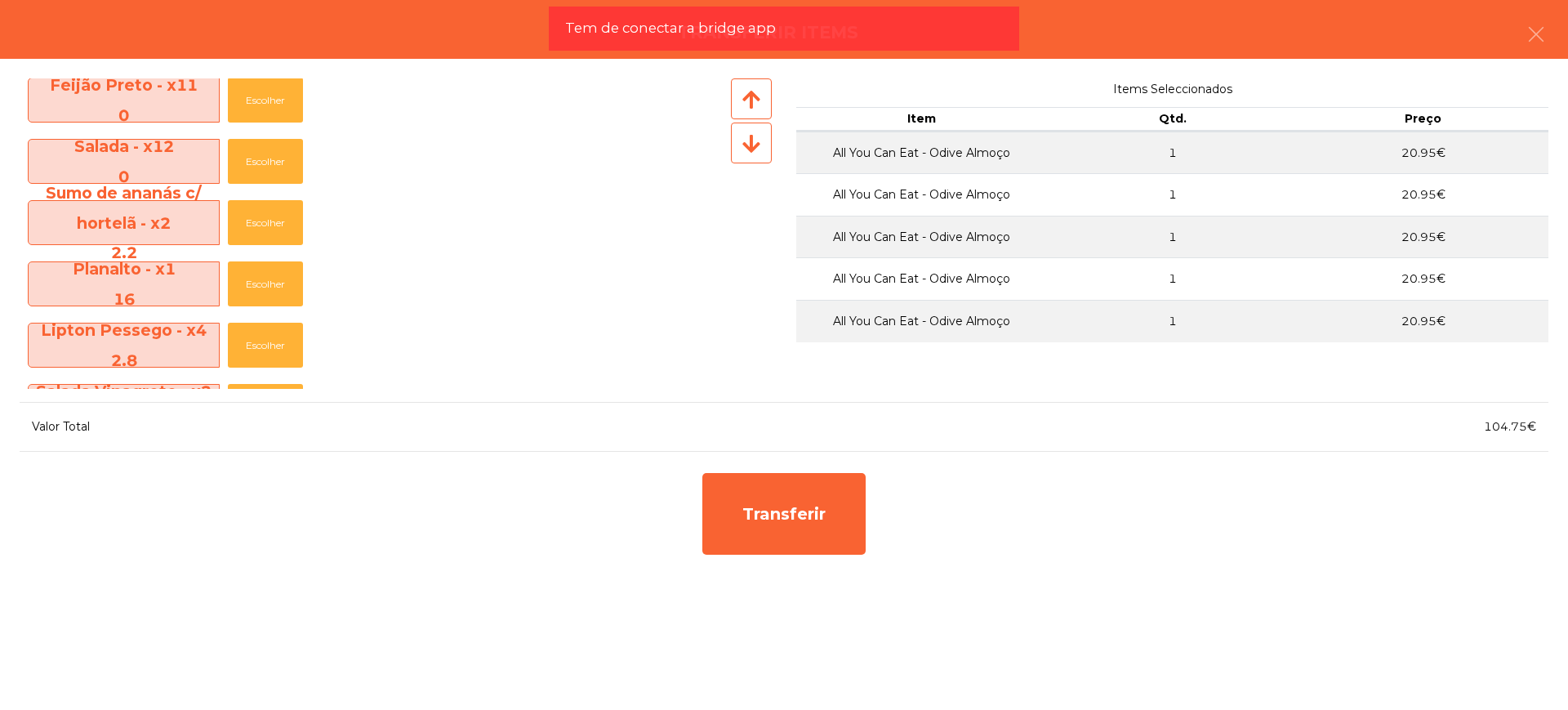
scroll to position [408, 0]
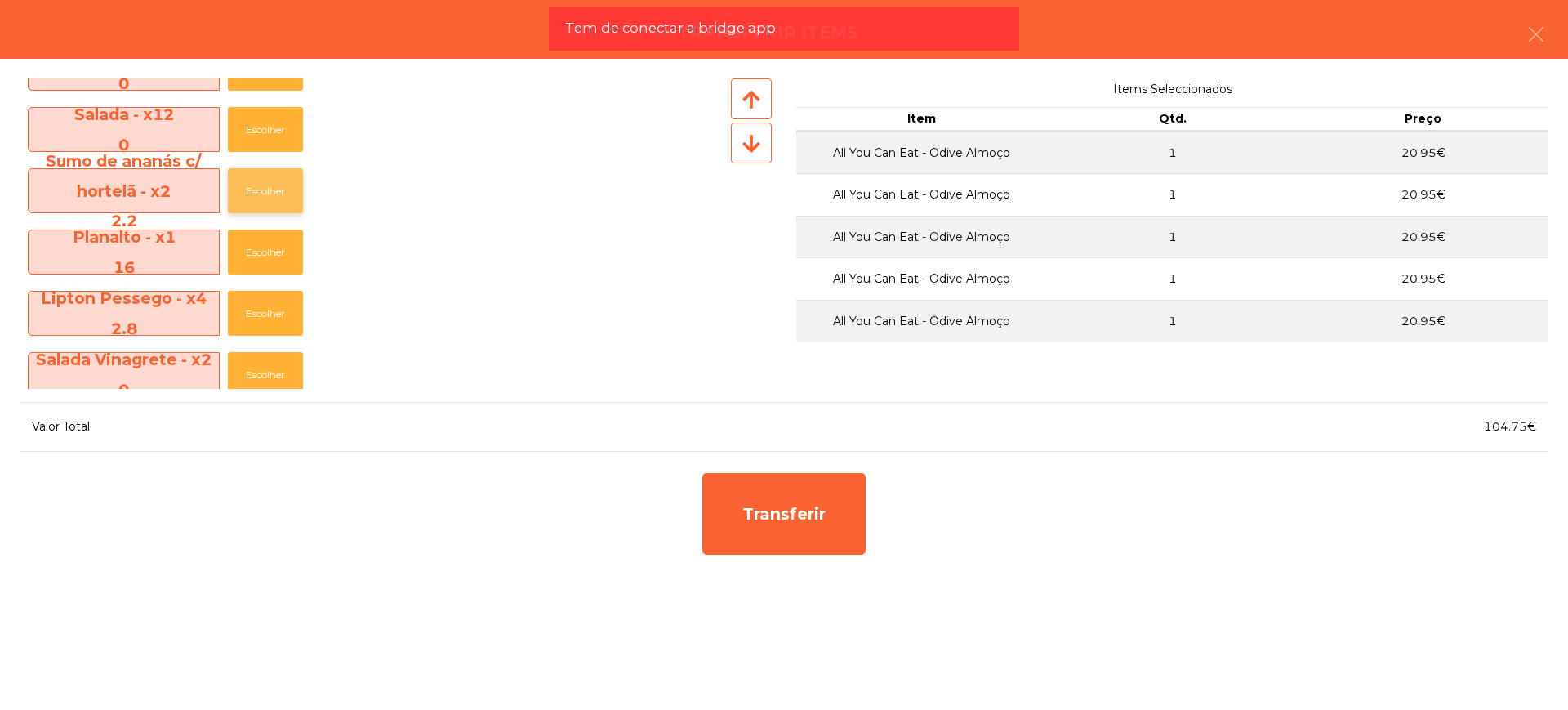
click at [262, 199] on button "Escolher" at bounding box center [265, 190] width 75 height 45
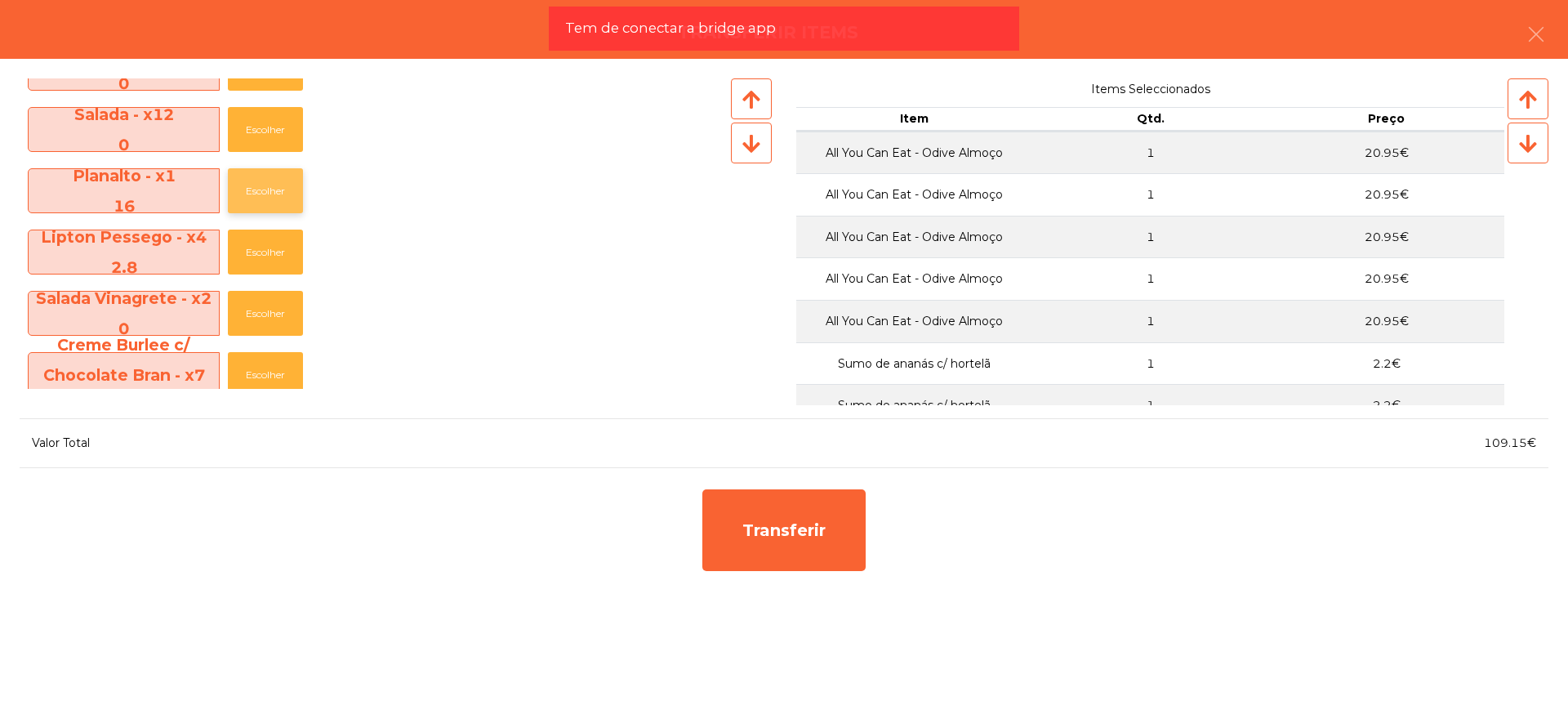
click at [271, 185] on button "Escolher" at bounding box center [265, 190] width 75 height 45
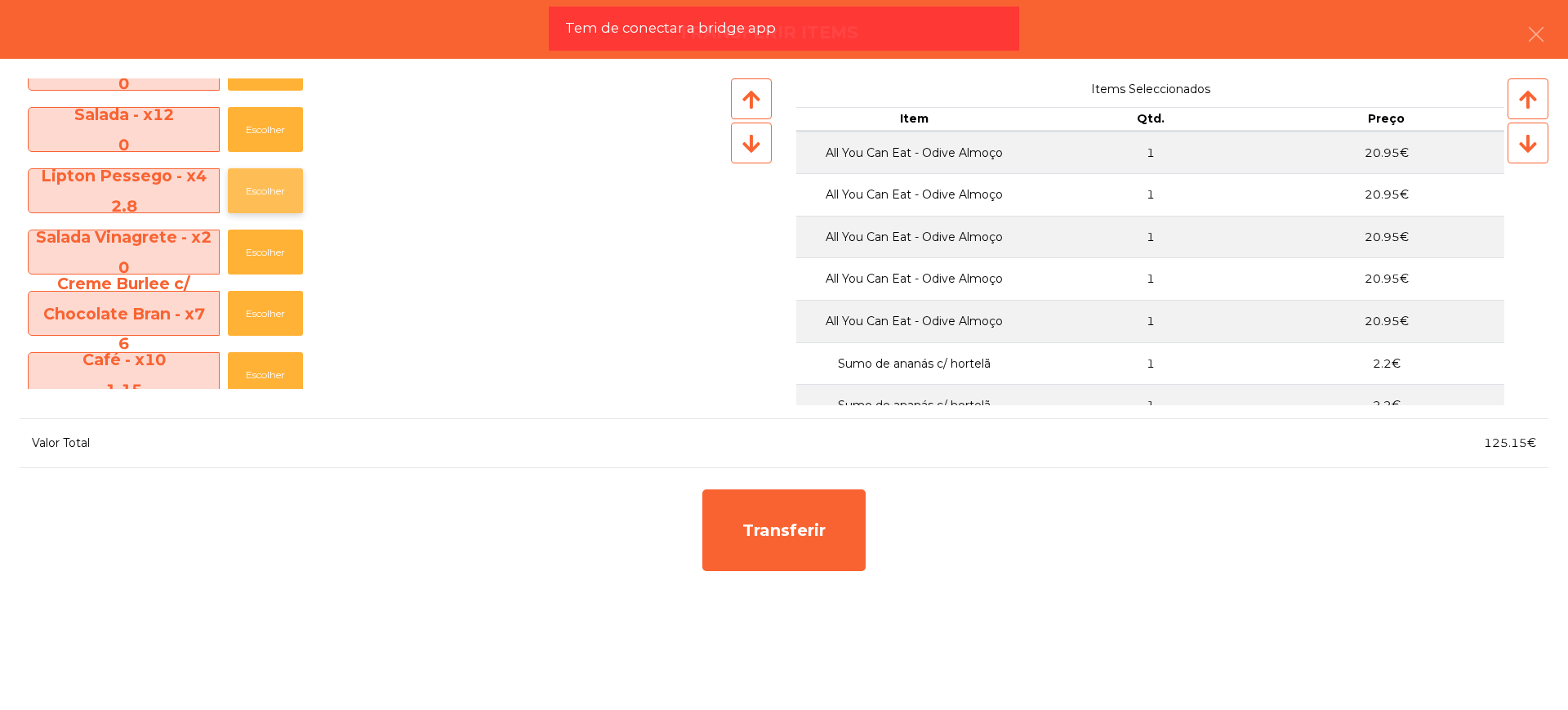
click at [268, 186] on button "Escolher" at bounding box center [265, 190] width 75 height 45
click at [268, 187] on button "Escolher" at bounding box center [265, 190] width 75 height 45
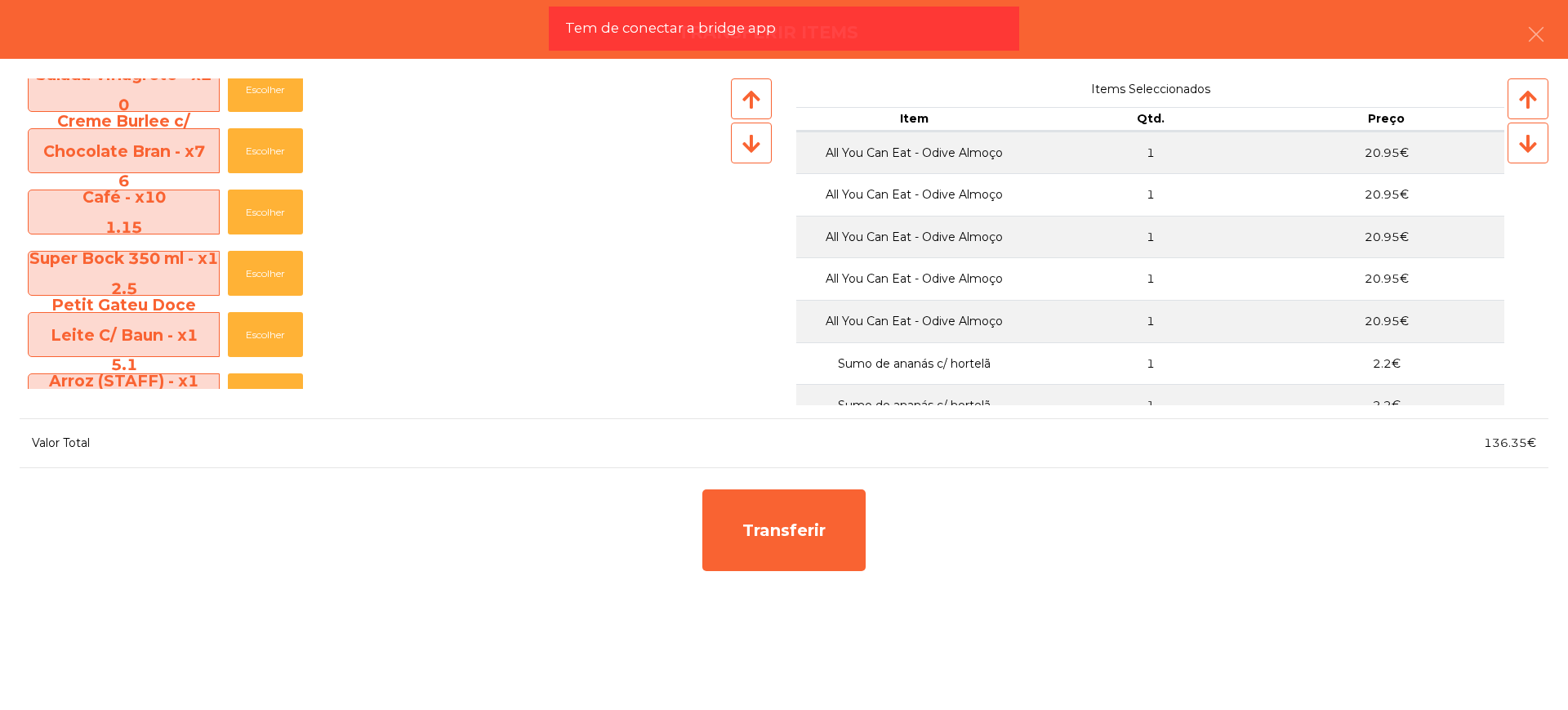
scroll to position [511, 0]
click at [266, 218] on button "Escolher" at bounding box center [265, 210] width 75 height 45
drag, startPoint x: 266, startPoint y: 218, endPoint x: 283, endPoint y: 209, distance: 19.2
click at [268, 217] on button "Escolher" at bounding box center [265, 210] width 75 height 45
click at [283, 209] on button "Escolher" at bounding box center [265, 210] width 75 height 45
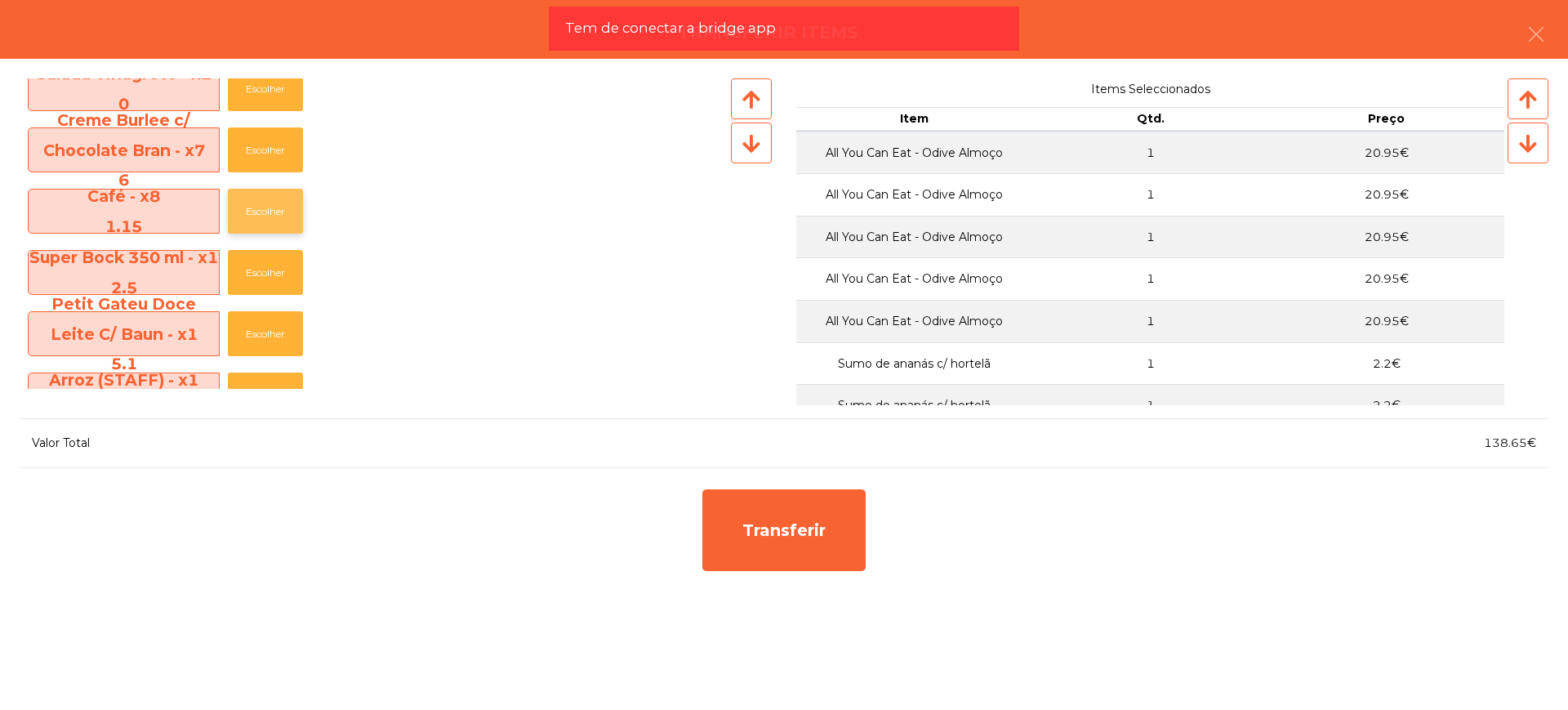
click at [283, 209] on button "Escolher" at bounding box center [265, 210] width 75 height 45
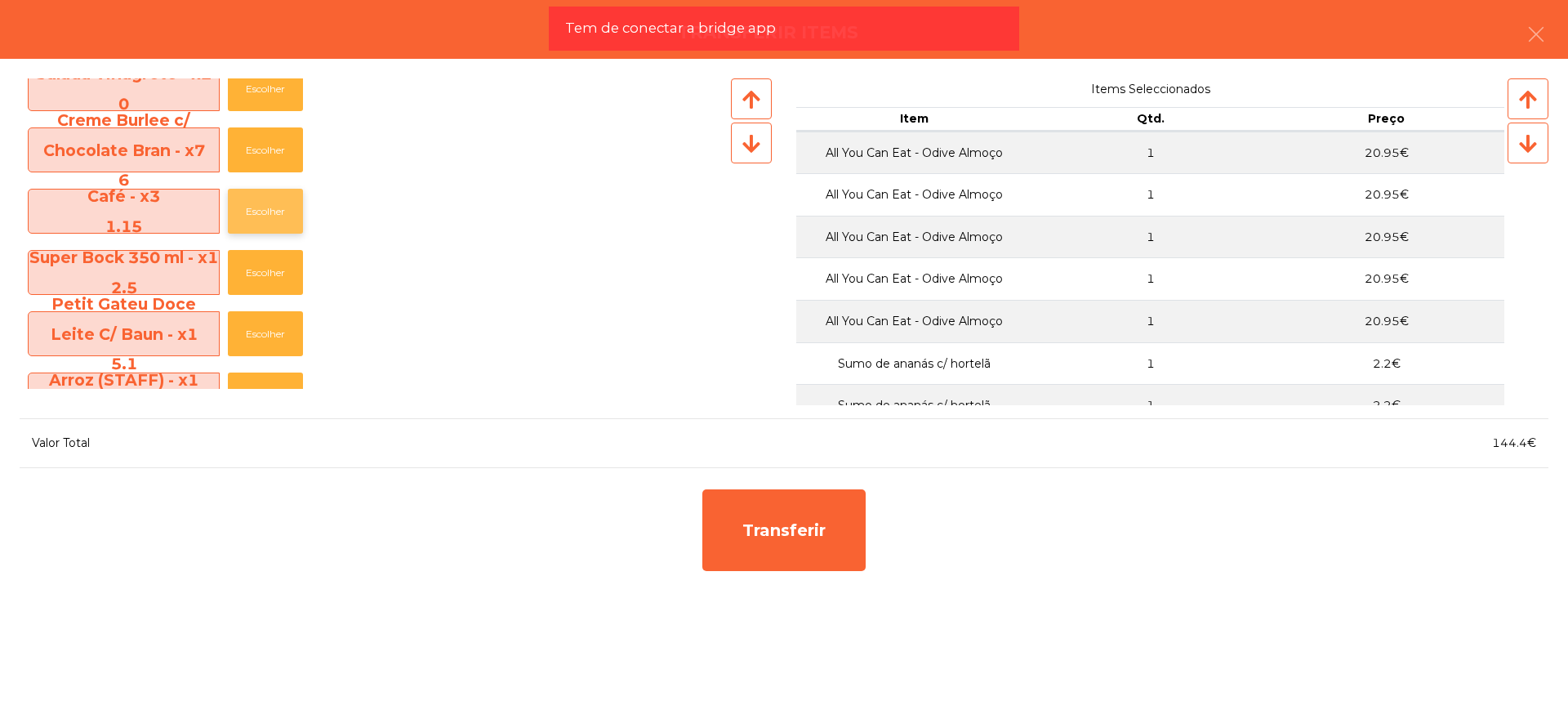
click at [283, 209] on button "Escolher" at bounding box center [265, 210] width 75 height 45
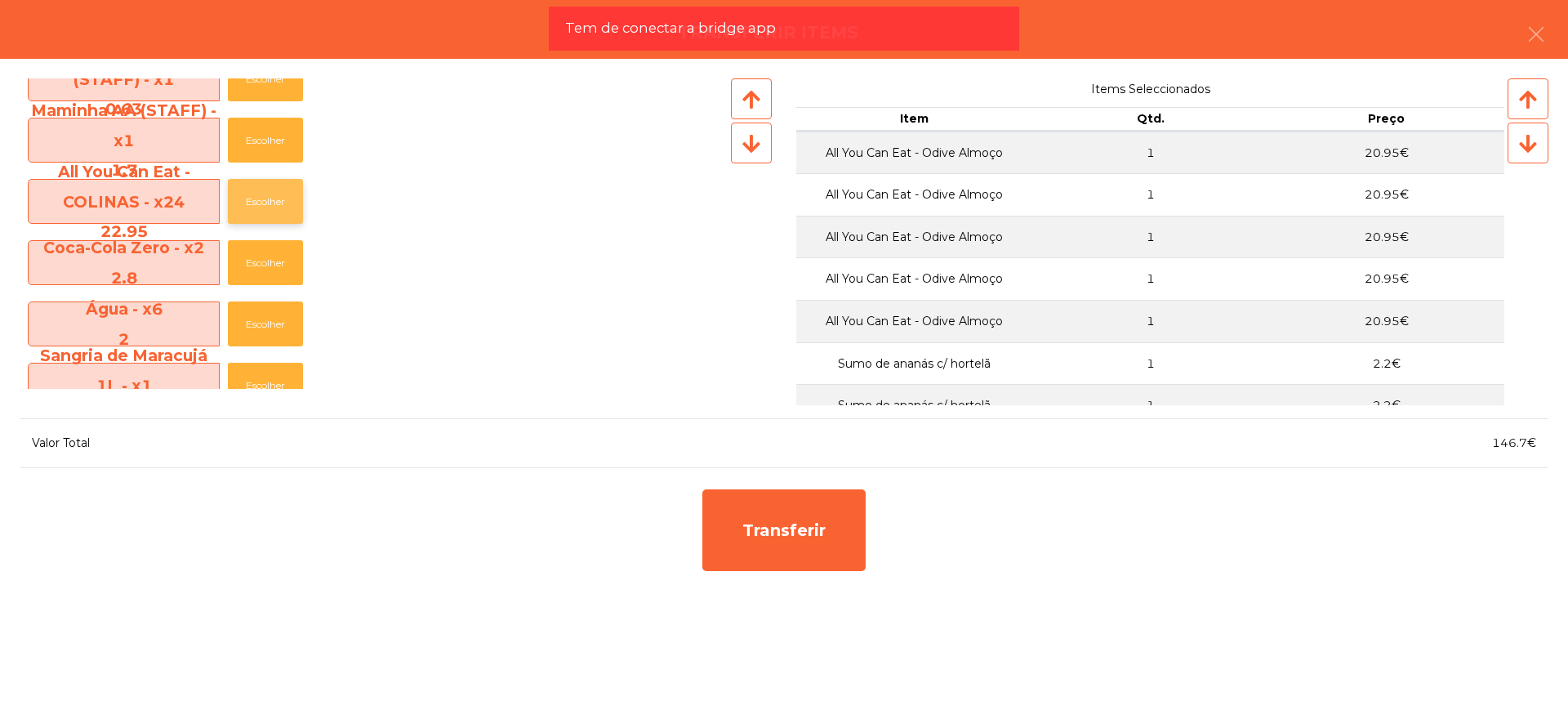
scroll to position [918, 0]
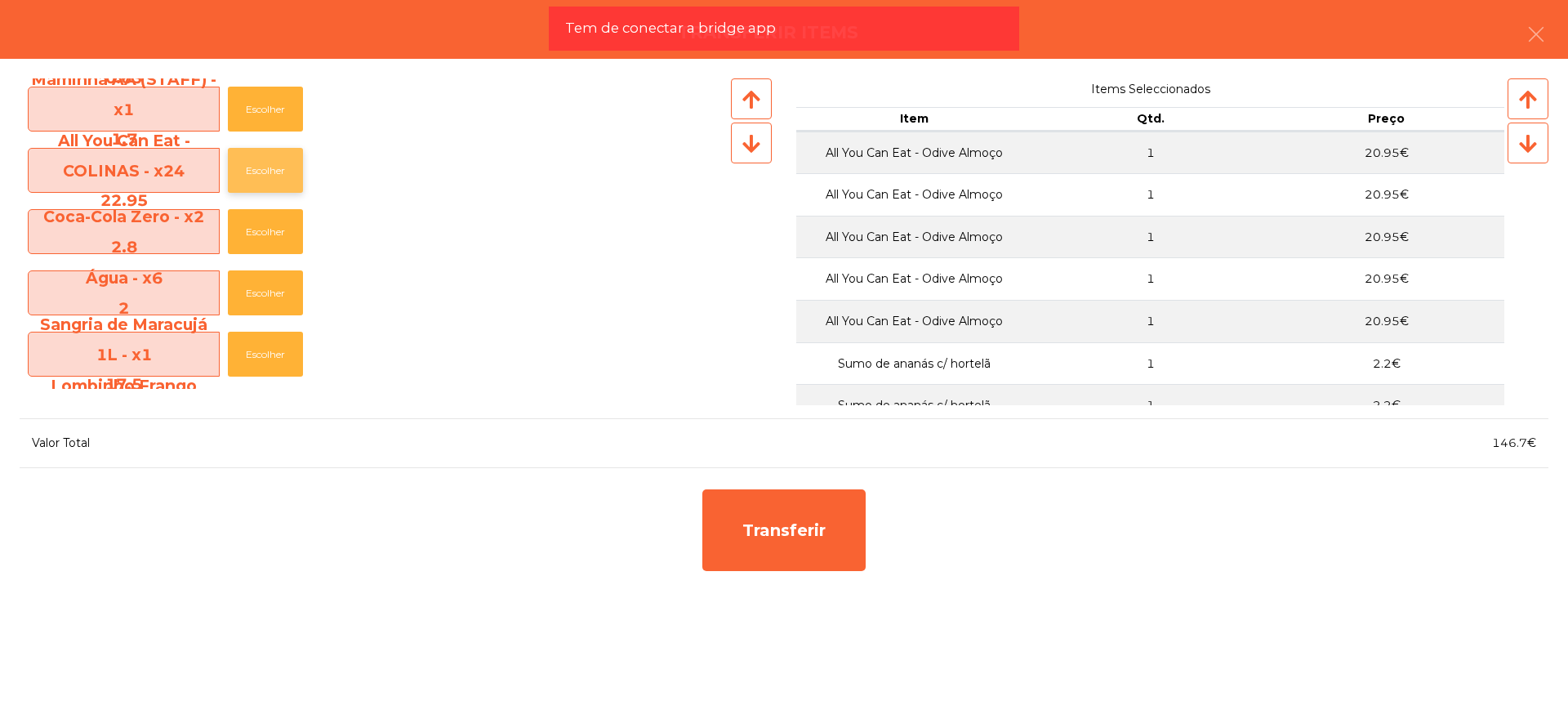
click at [265, 170] on button "Escolher" at bounding box center [265, 170] width 75 height 45
click at [265, 170] on button "Escolher" at bounding box center [265, 170] width 75 height 45
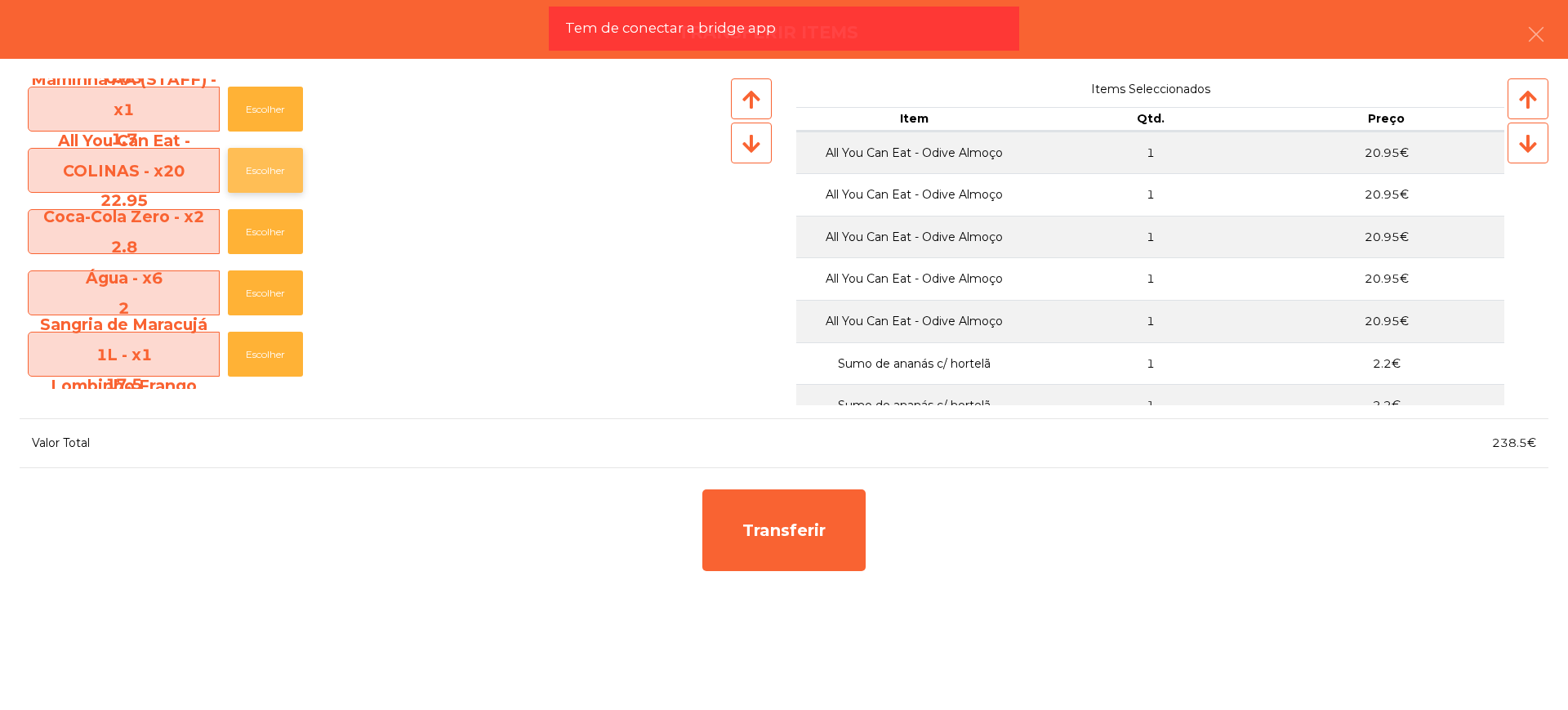
click at [265, 170] on button "Escolher" at bounding box center [265, 170] width 75 height 45
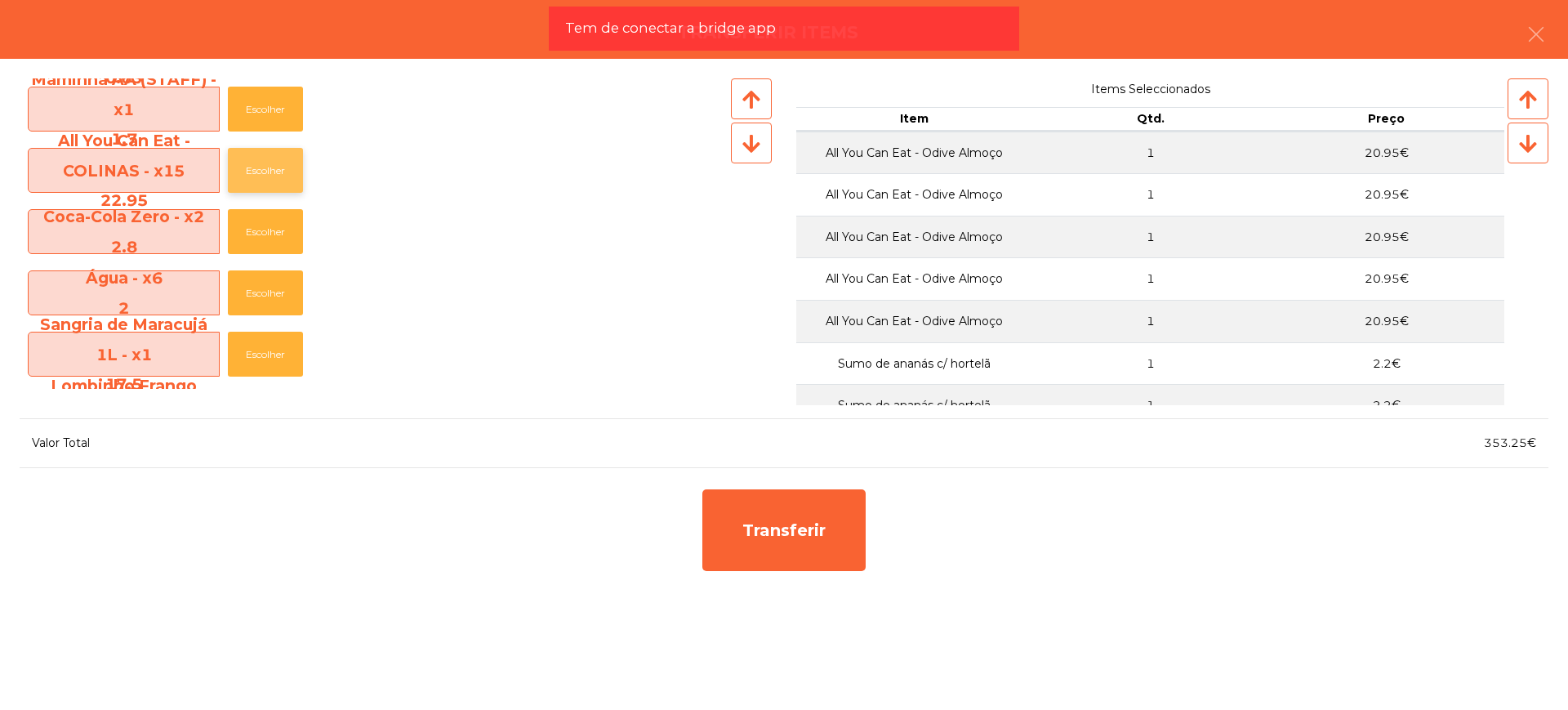
click at [265, 170] on button "Escolher" at bounding box center [265, 170] width 75 height 45
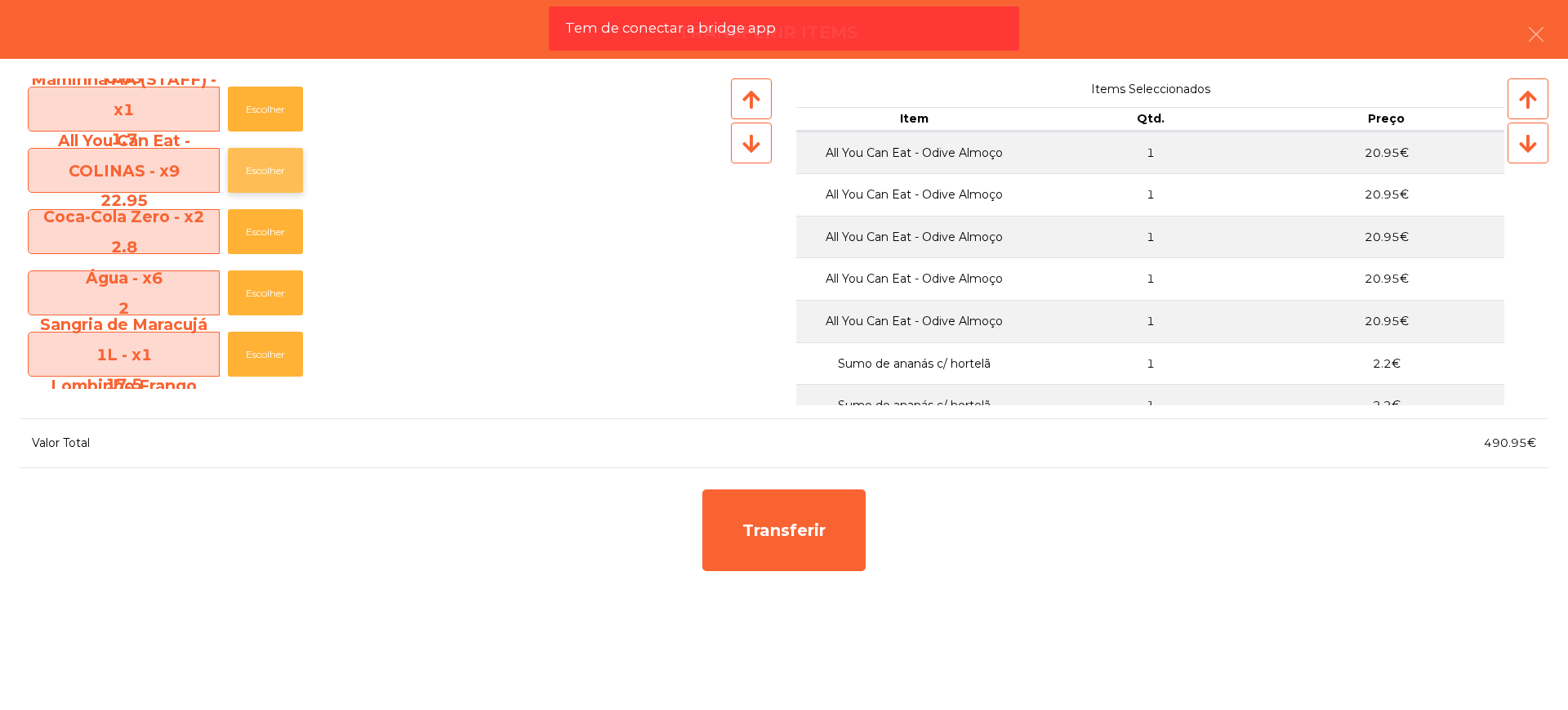
click at [265, 170] on button "Escolher" at bounding box center [265, 170] width 75 height 45
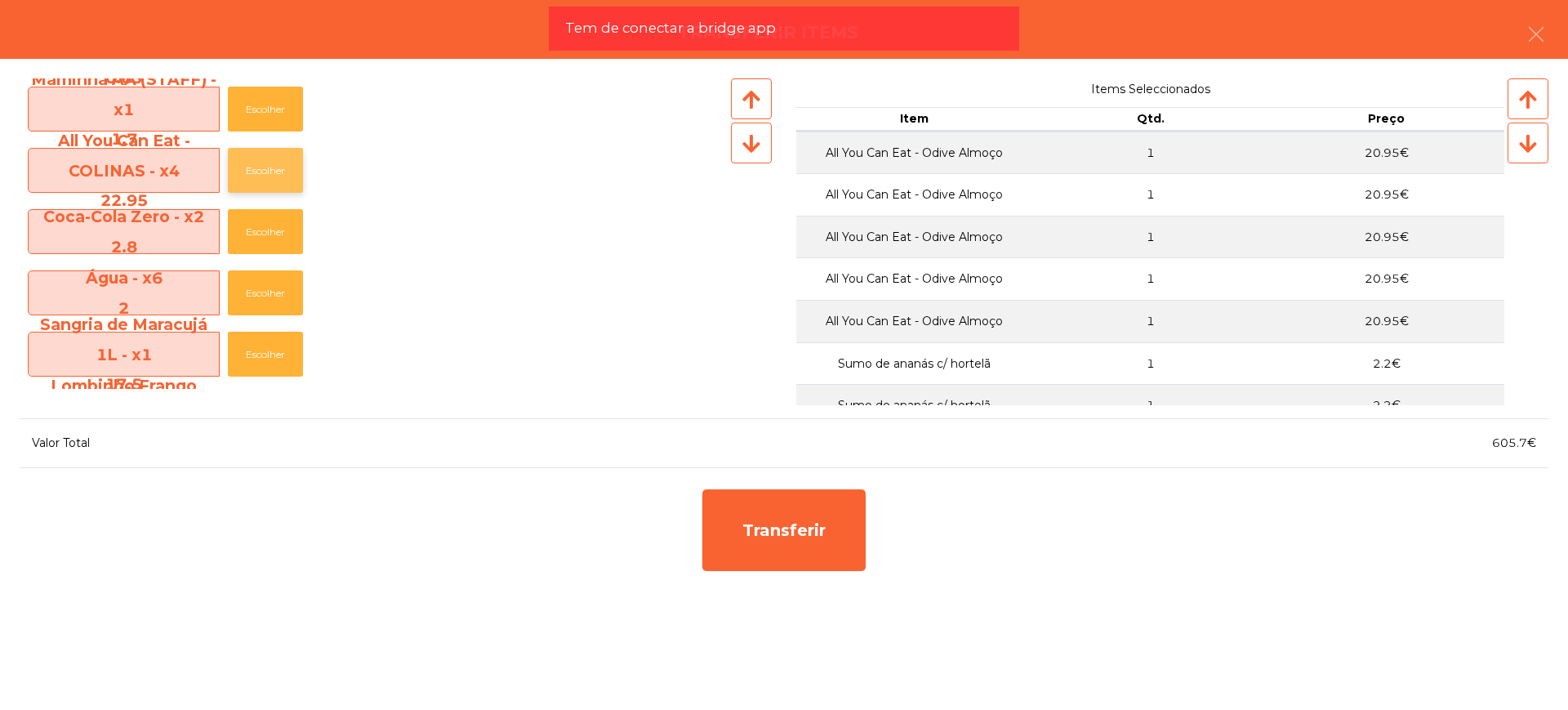
click at [265, 170] on button "Escolher" at bounding box center [265, 170] width 75 height 45
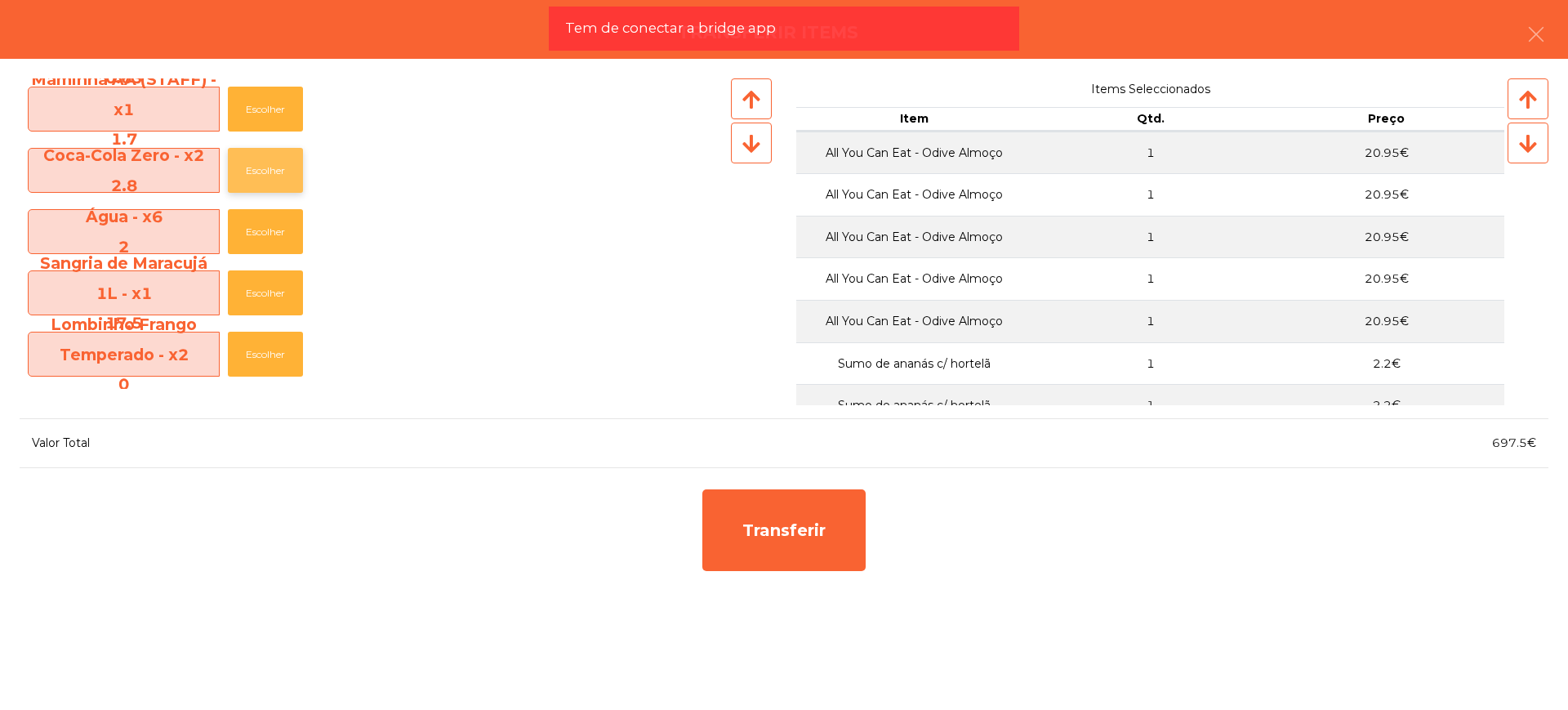
click at [265, 171] on button "Escolher" at bounding box center [265, 170] width 75 height 45
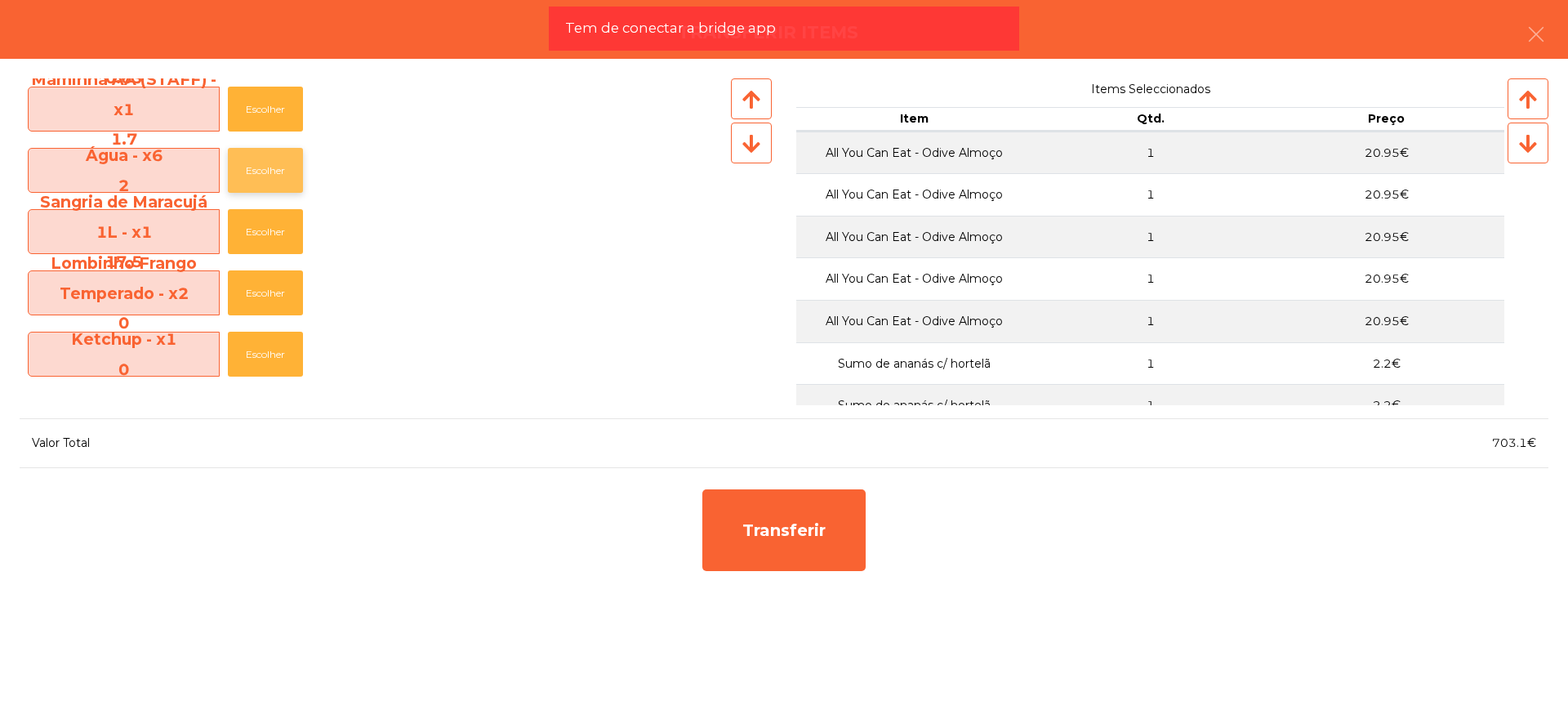
click at [266, 167] on button "Escolher" at bounding box center [265, 170] width 75 height 45
click at [267, 170] on button "Escolher" at bounding box center [265, 170] width 75 height 45
click at [268, 168] on button "Escolher" at bounding box center [265, 170] width 75 height 45
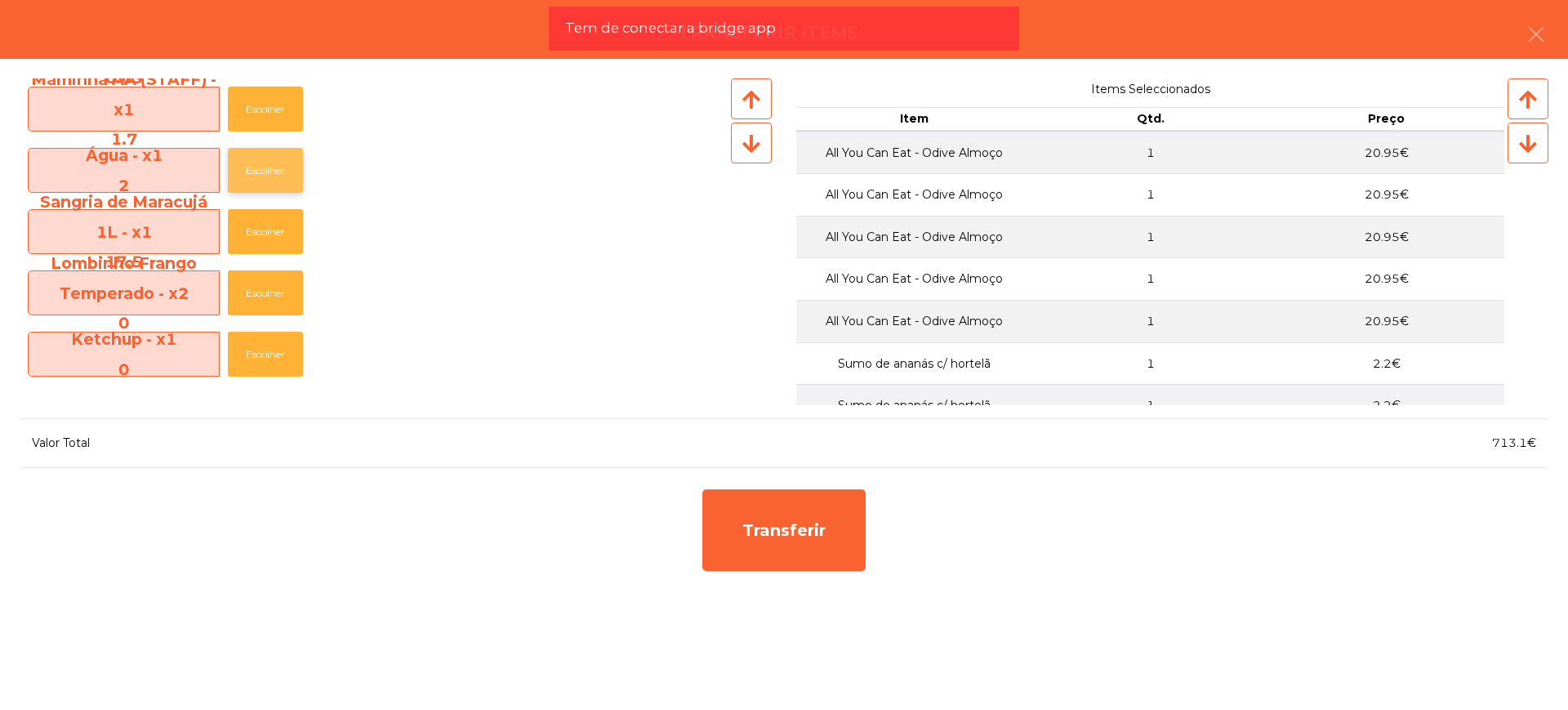
click at [268, 168] on button "Escolher" at bounding box center [265, 170] width 75 height 45
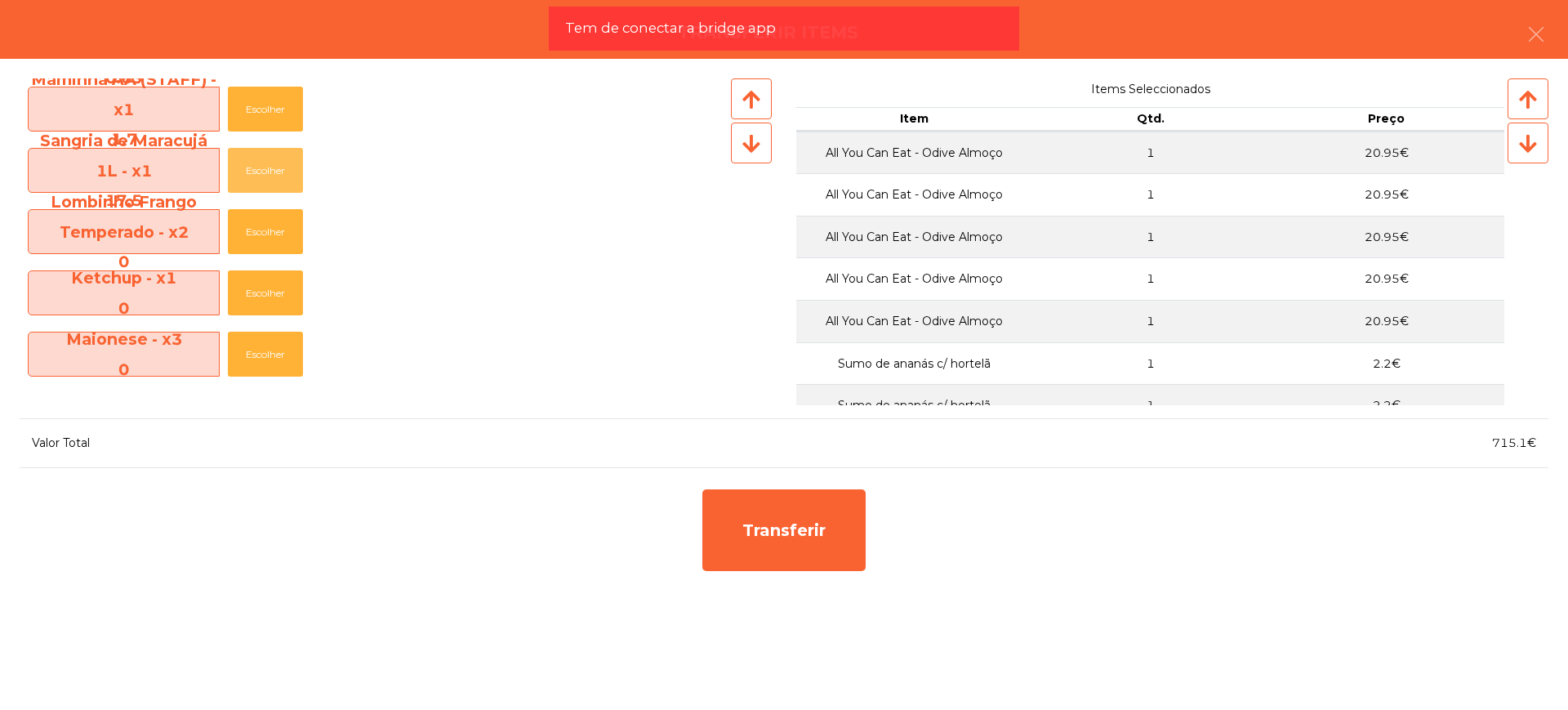
click at [268, 168] on button "Escolher" at bounding box center [265, 170] width 75 height 45
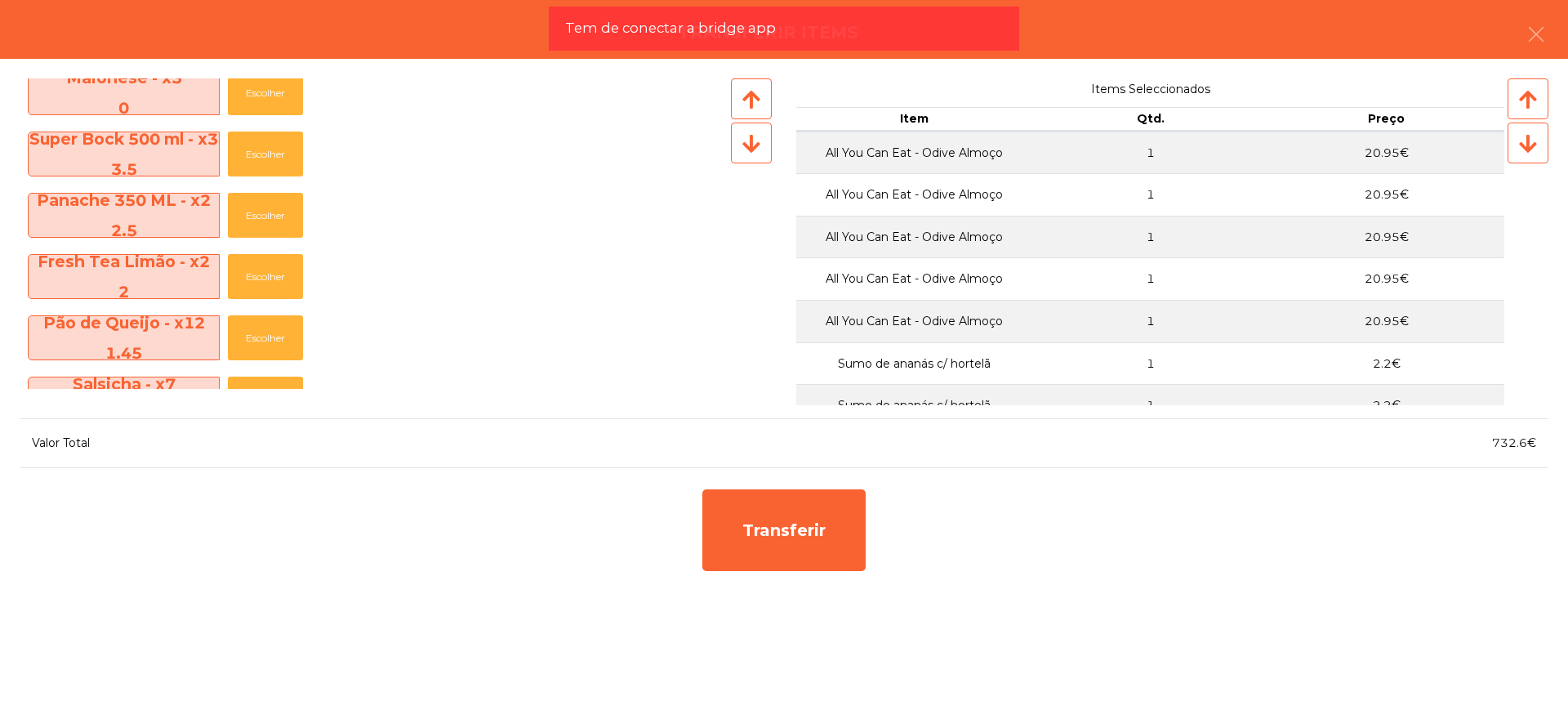
scroll to position [1122, 0]
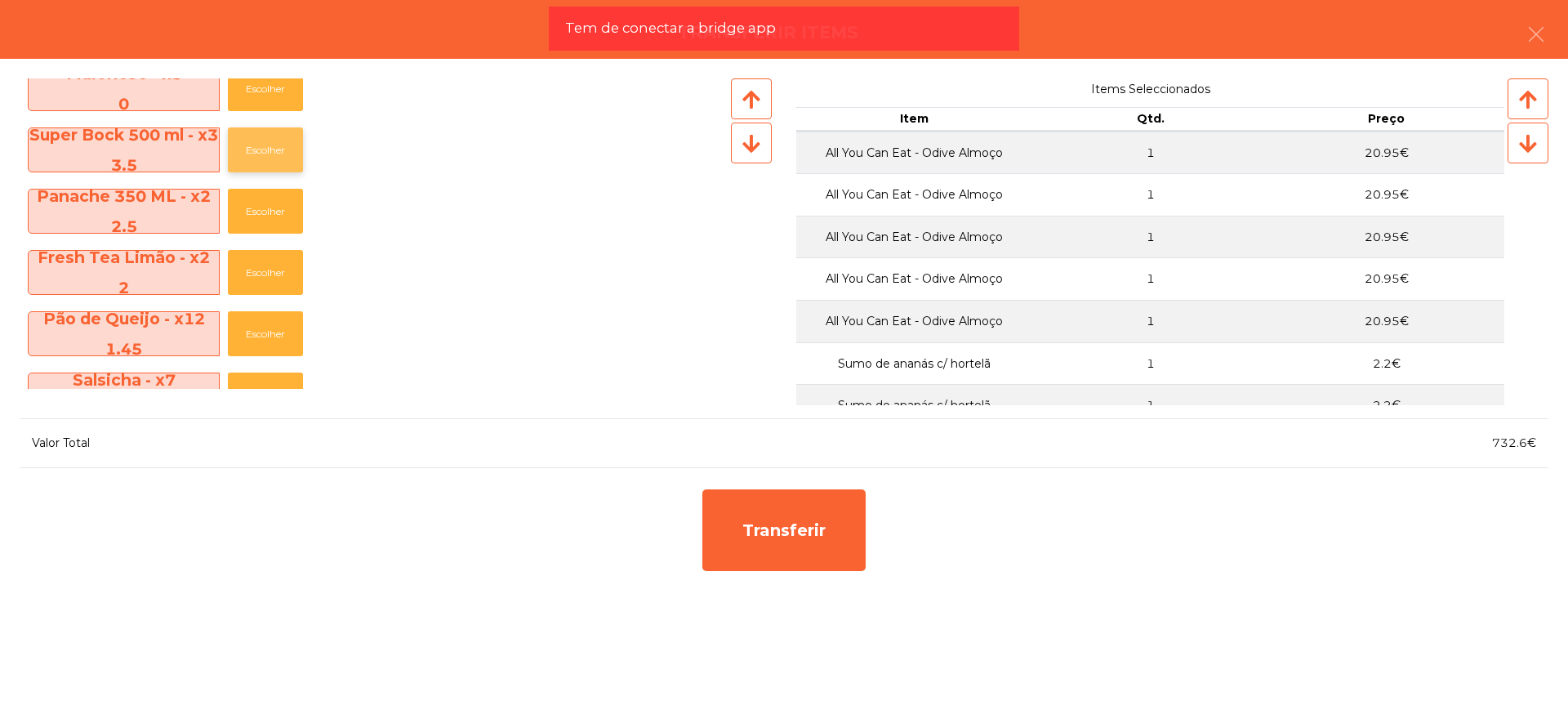
click at [264, 159] on button "Escolher" at bounding box center [265, 150] width 75 height 45
click at [266, 158] on button "Escolher" at bounding box center [265, 150] width 75 height 45
click at [267, 151] on button "Escolher" at bounding box center [265, 150] width 75 height 45
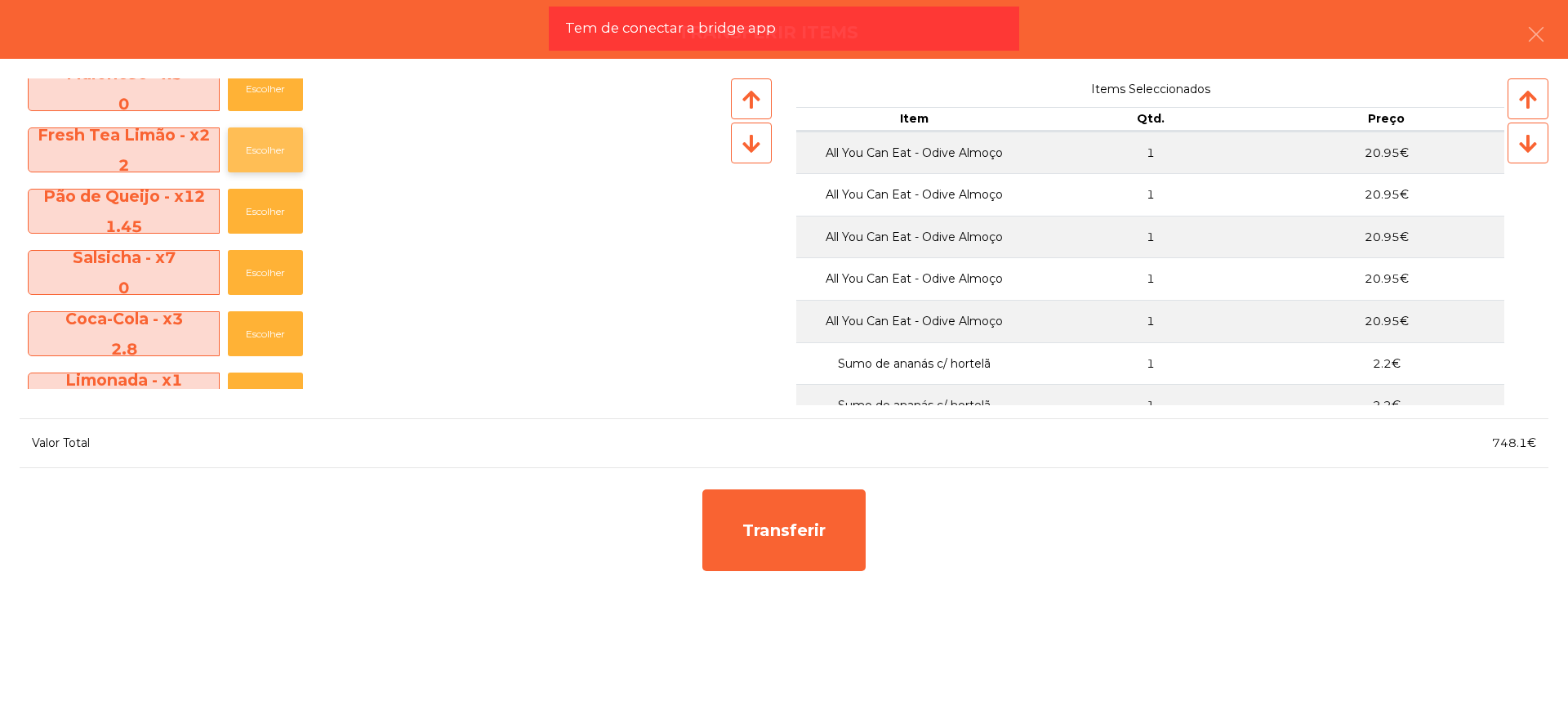
click at [276, 160] on button "Escolher" at bounding box center [265, 150] width 75 height 45
click at [276, 148] on button "Escolher" at bounding box center [265, 150] width 75 height 45
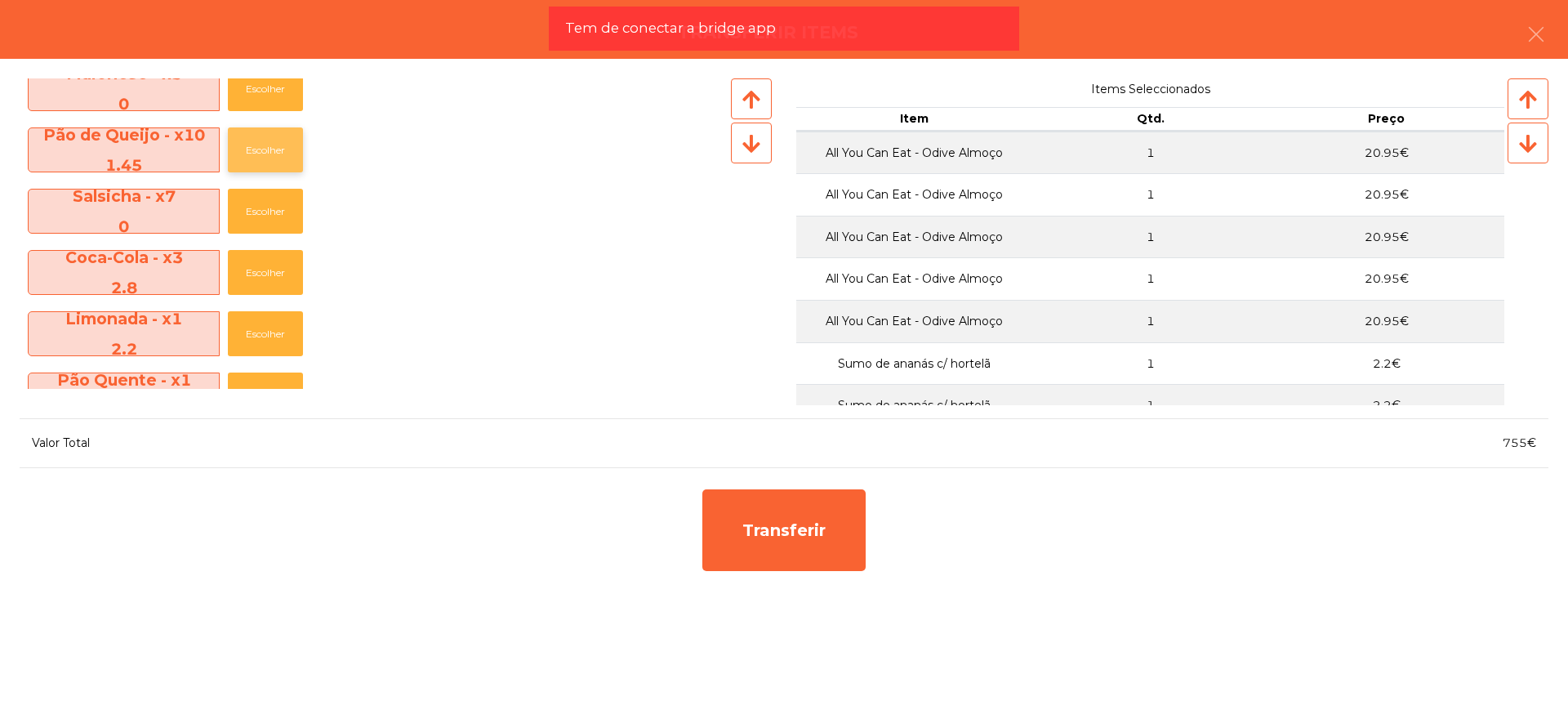
click at [276, 148] on button "Escolher" at bounding box center [265, 150] width 75 height 45
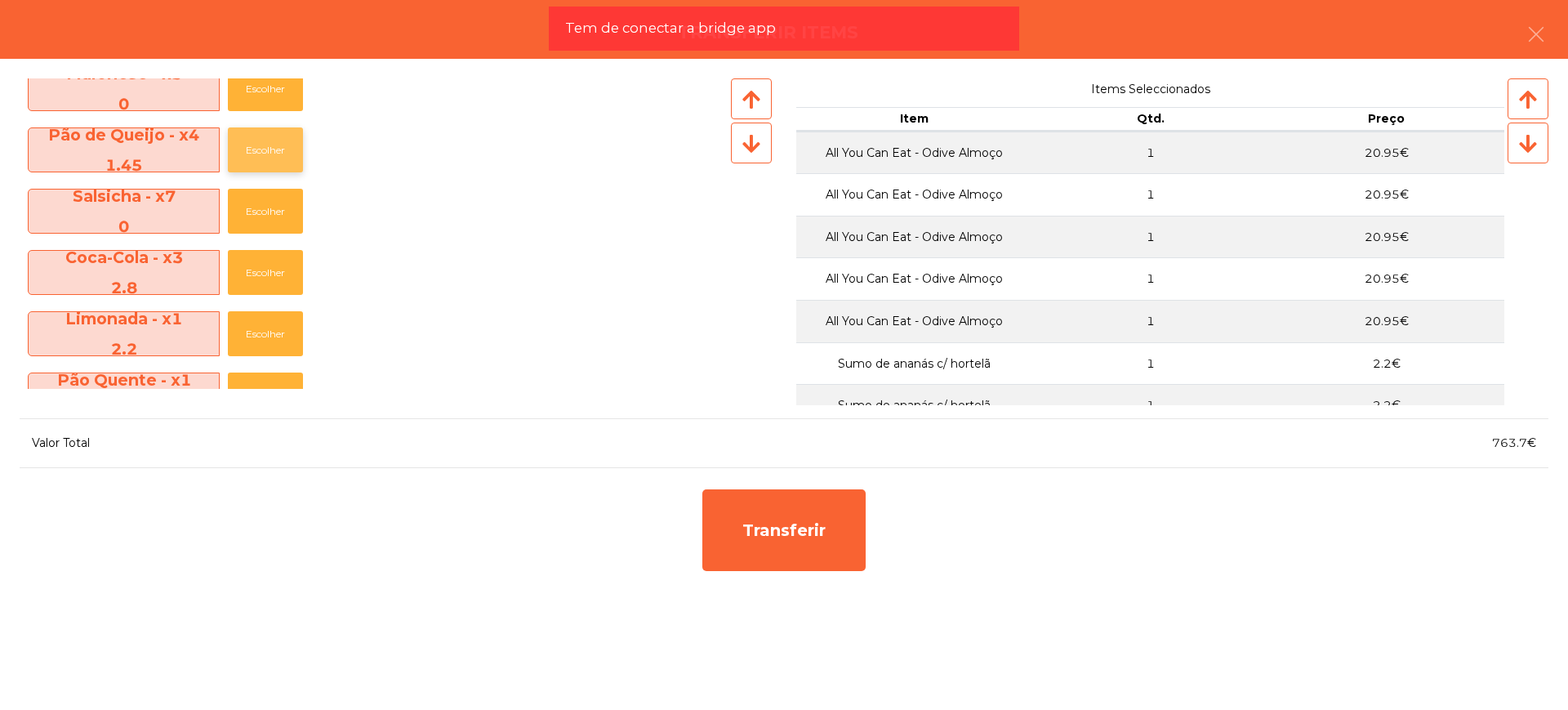
click at [276, 148] on button "Escolher" at bounding box center [265, 150] width 75 height 45
click at [275, 207] on button "Escolher" at bounding box center [265, 210] width 75 height 45
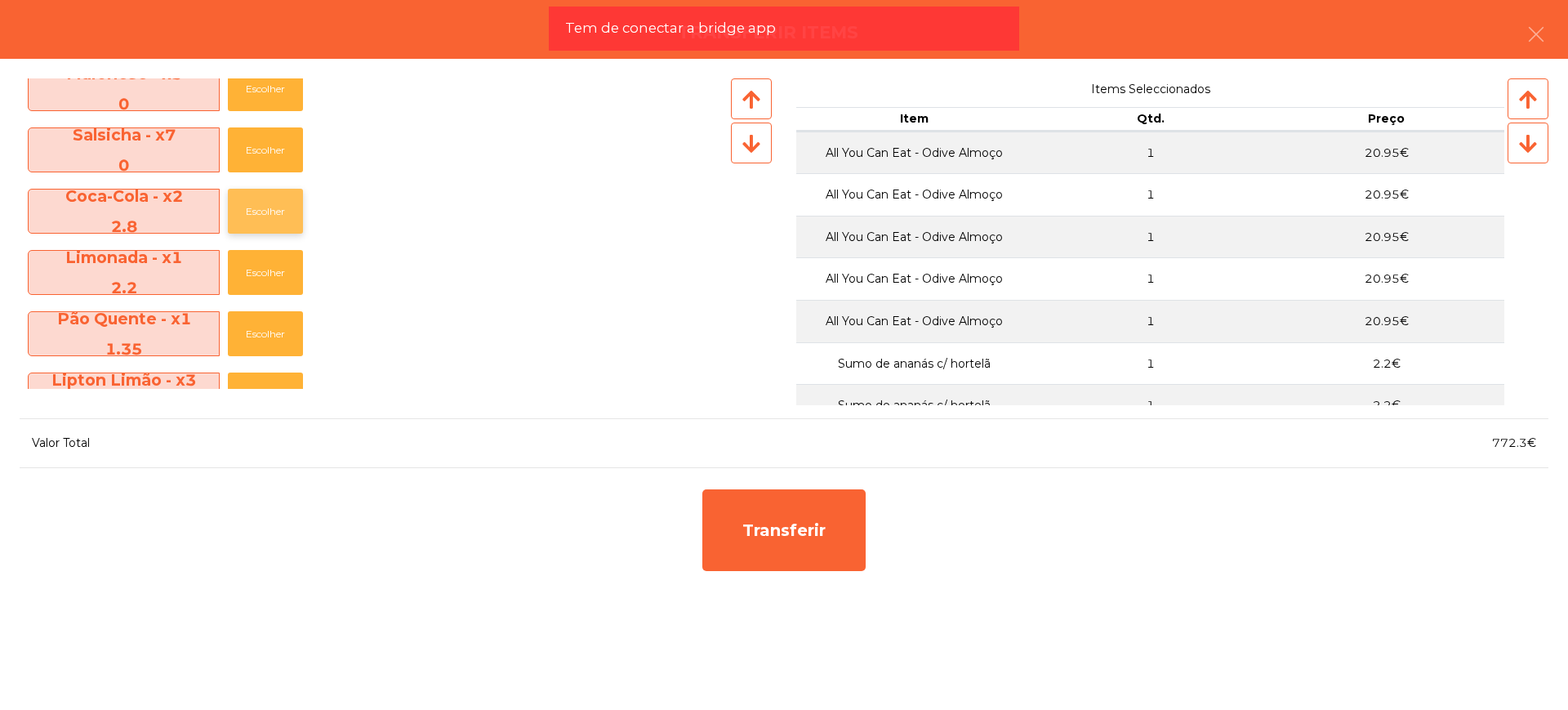
click at [275, 207] on button "Escolher" at bounding box center [265, 210] width 75 height 45
click at [273, 210] on button "Escolher" at bounding box center [265, 210] width 75 height 45
click at [273, 205] on button "Escolher" at bounding box center [265, 210] width 75 height 45
click at [273, 202] on button "Escolher" at bounding box center [265, 210] width 75 height 45
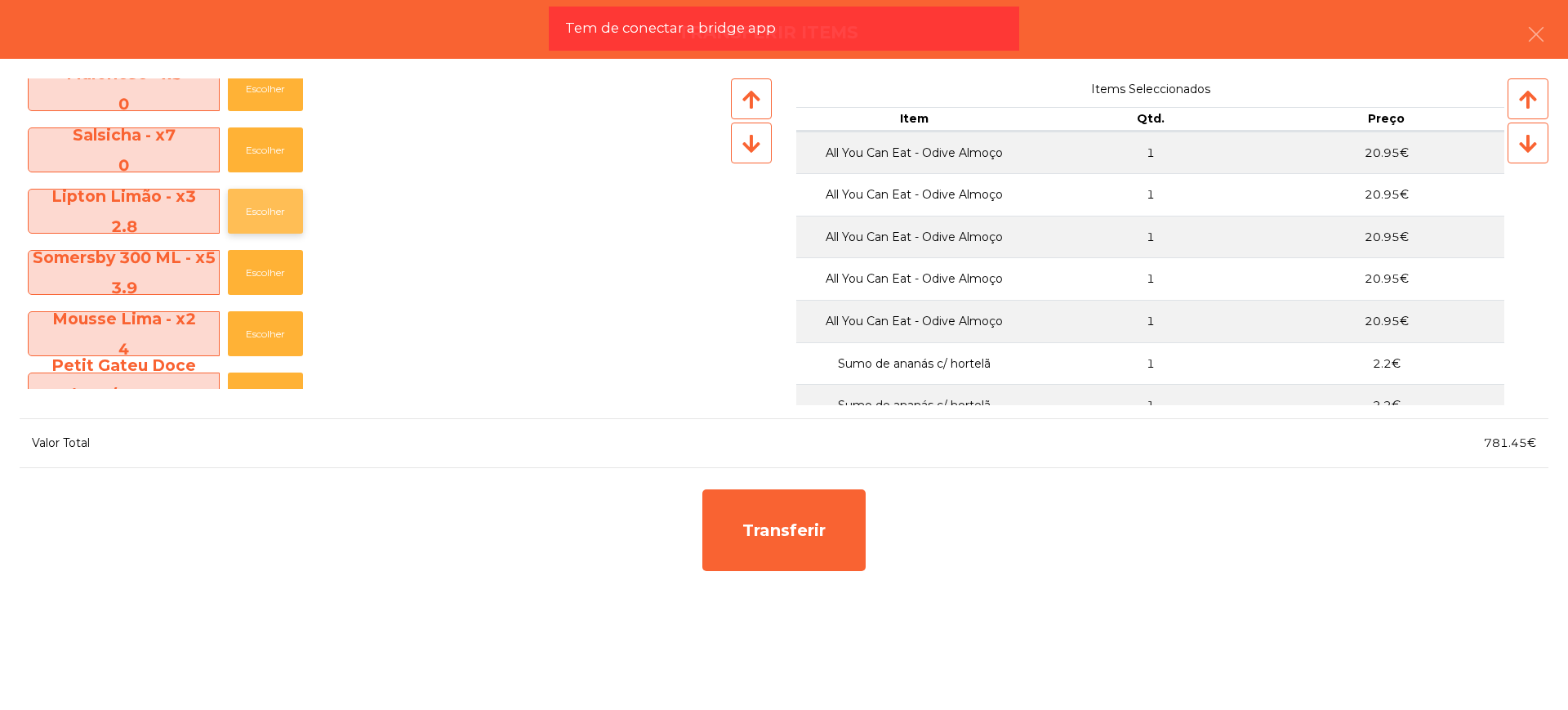
click at [273, 202] on button "Escolher" at bounding box center [265, 210] width 75 height 45
drag, startPoint x: 1488, startPoint y: 445, endPoint x: 1526, endPoint y: 452, distance: 38.6
click at [1526, 452] on div "787.05€" at bounding box center [1166, 443] width 764 height 22
copy span "787.05"
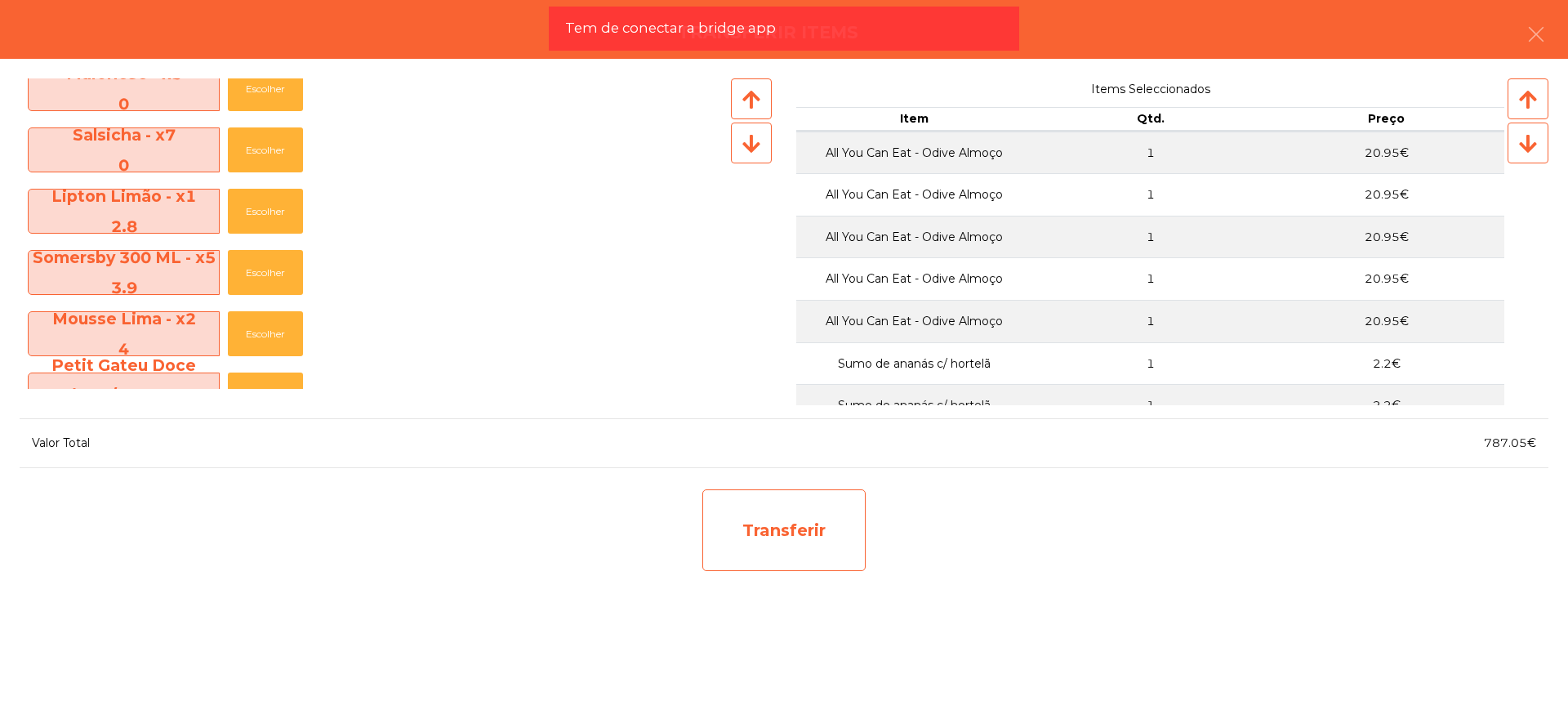
click at [783, 543] on div "Transferir" at bounding box center [784, 529] width 164 height 82
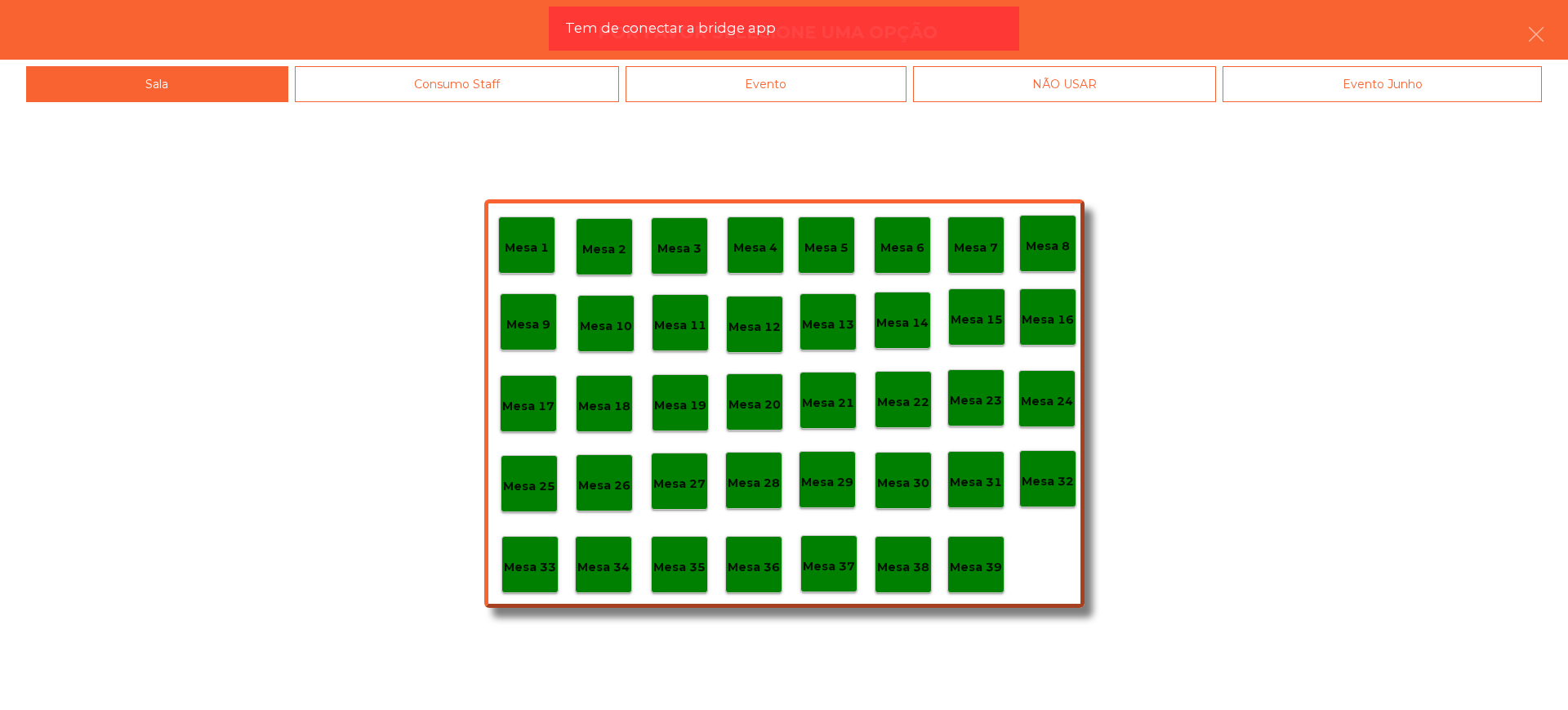
click at [758, 490] on p "Mesa 28" at bounding box center [753, 483] width 52 height 18
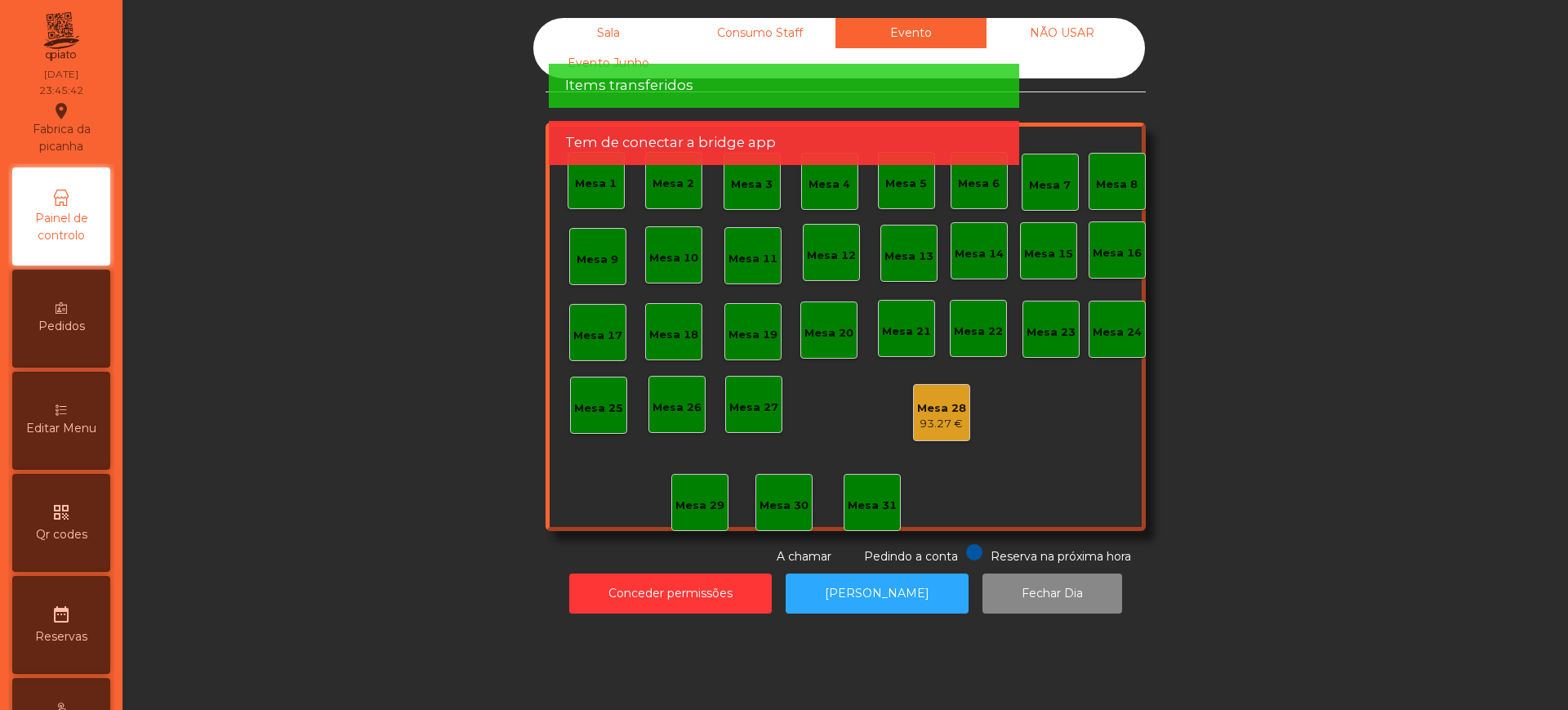
click at [944, 411] on div "Mesa 28" at bounding box center [941, 409] width 49 height 17
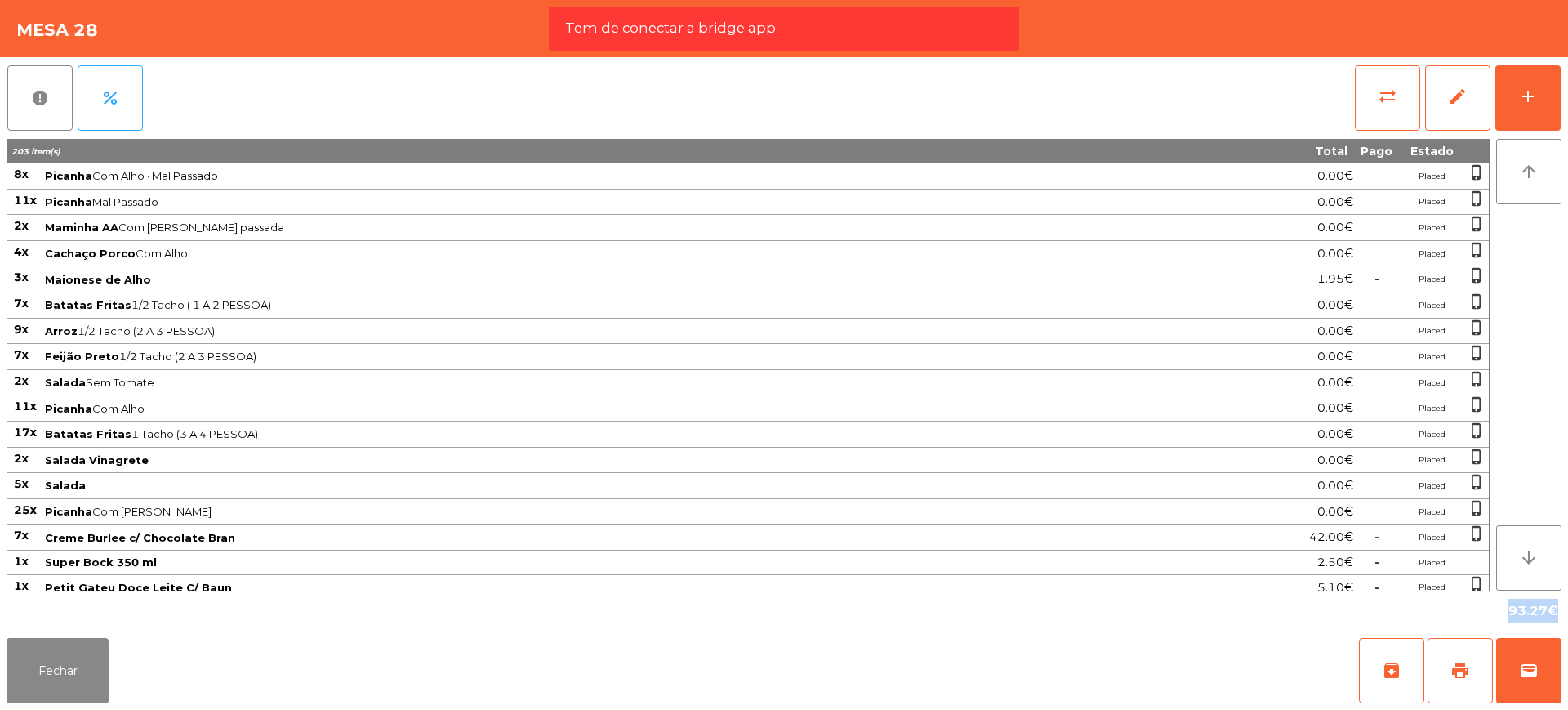
drag, startPoint x: 1505, startPoint y: 611, endPoint x: 1550, endPoint y: 617, distance: 45.4
click at [1550, 617] on div "93.27€" at bounding box center [1531, 611] width 60 height 28
copy div "93.27"
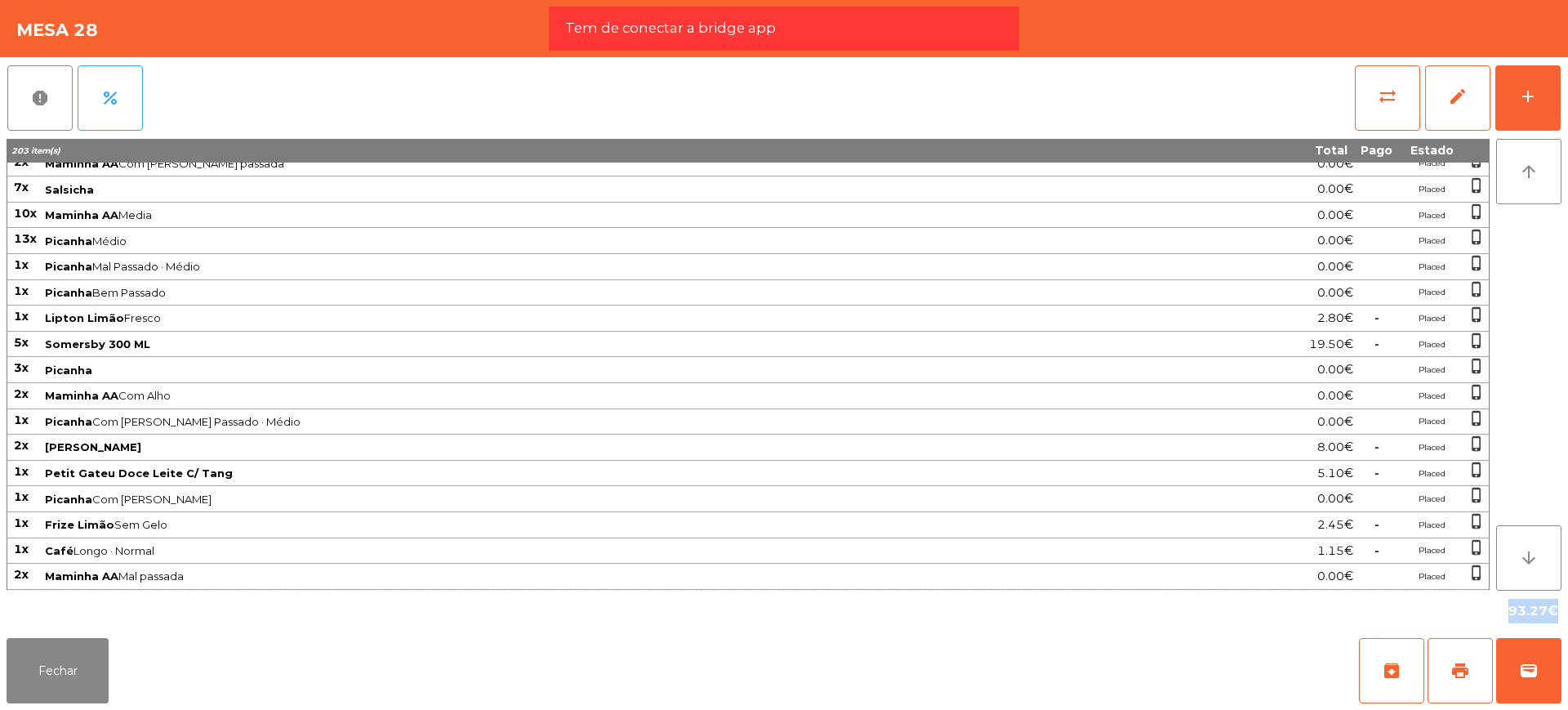
drag, startPoint x: 16, startPoint y: 173, endPoint x: 1486, endPoint y: 580, distance: 1525.3
click at [1486, 580] on tbody "8x Picanha Com Alho · Mal Passado 0.00€ Placed phone_iphone 11x Picanha Mal Pas…" at bounding box center [748, 12] width 1482 height 1155
copy tbody "8x Picanha Com Alho · Mal Passado 0.00€ Placed phone_iphone 11x Picanha Mal Pas…"
click at [1466, 89] on span "edit" at bounding box center [1457, 96] width 19 height 19
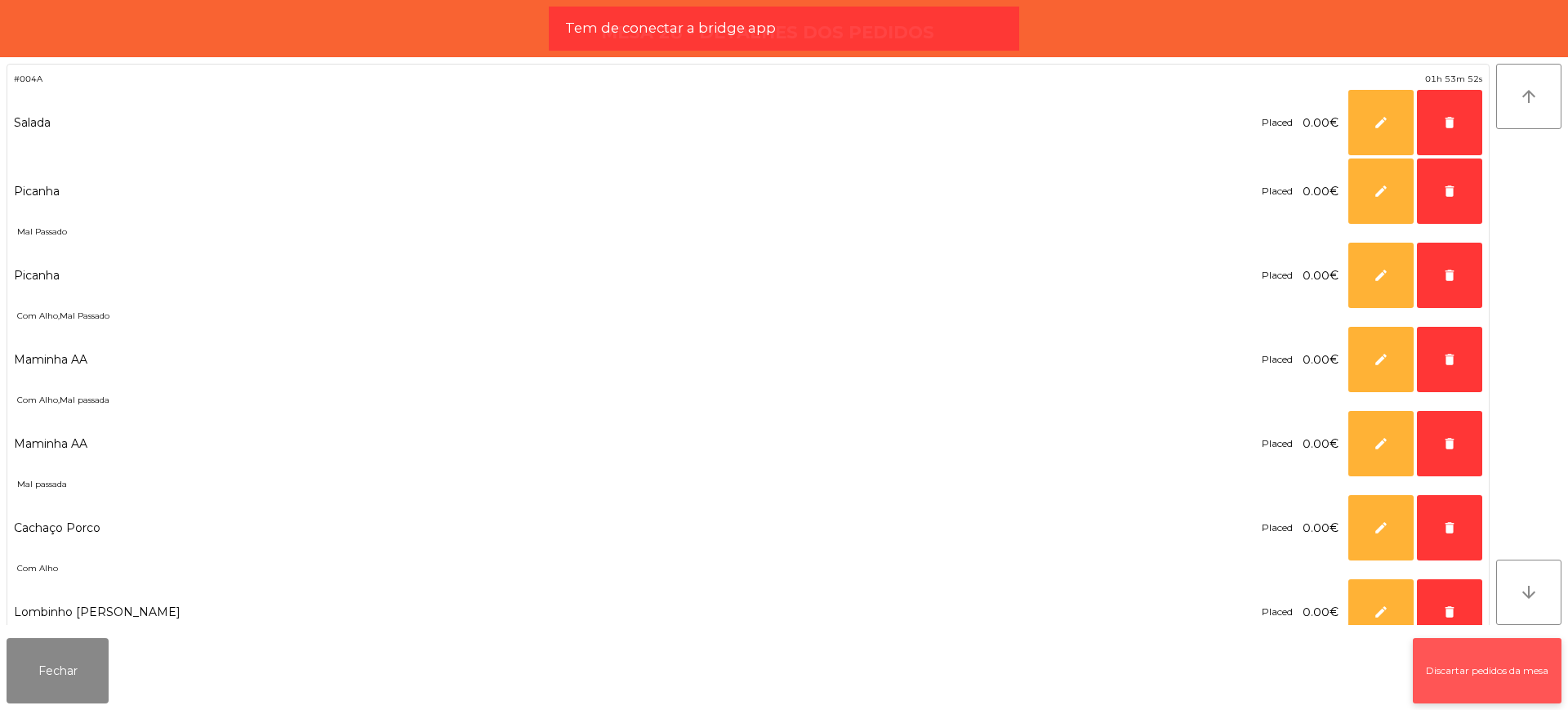
click at [1451, 683] on button "Discartar pedidos da mesa" at bounding box center [1487, 670] width 149 height 65
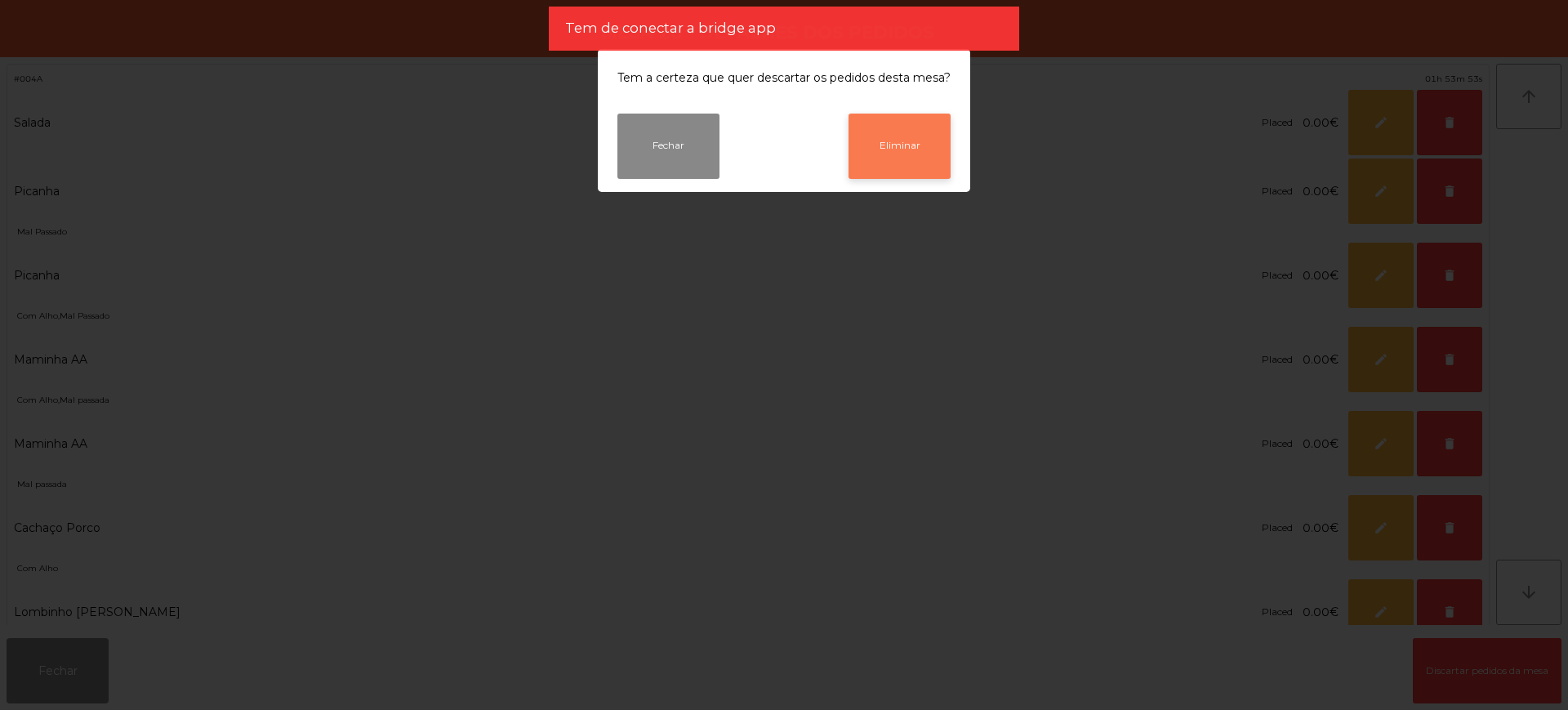
click at [874, 136] on button "Eliminar" at bounding box center [899, 146] width 102 height 65
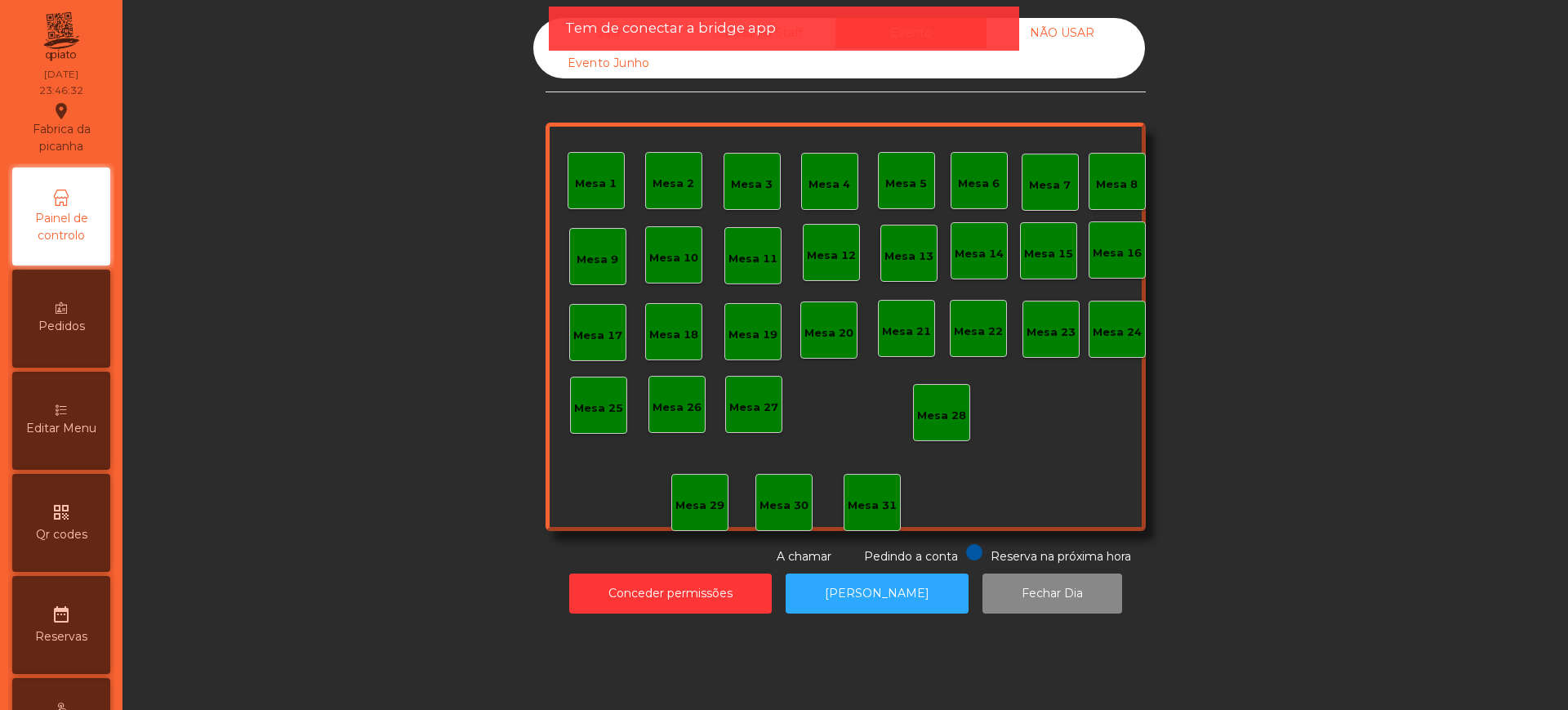
click at [37, 646] on div "date_range Reservas" at bounding box center [61, 625] width 98 height 98
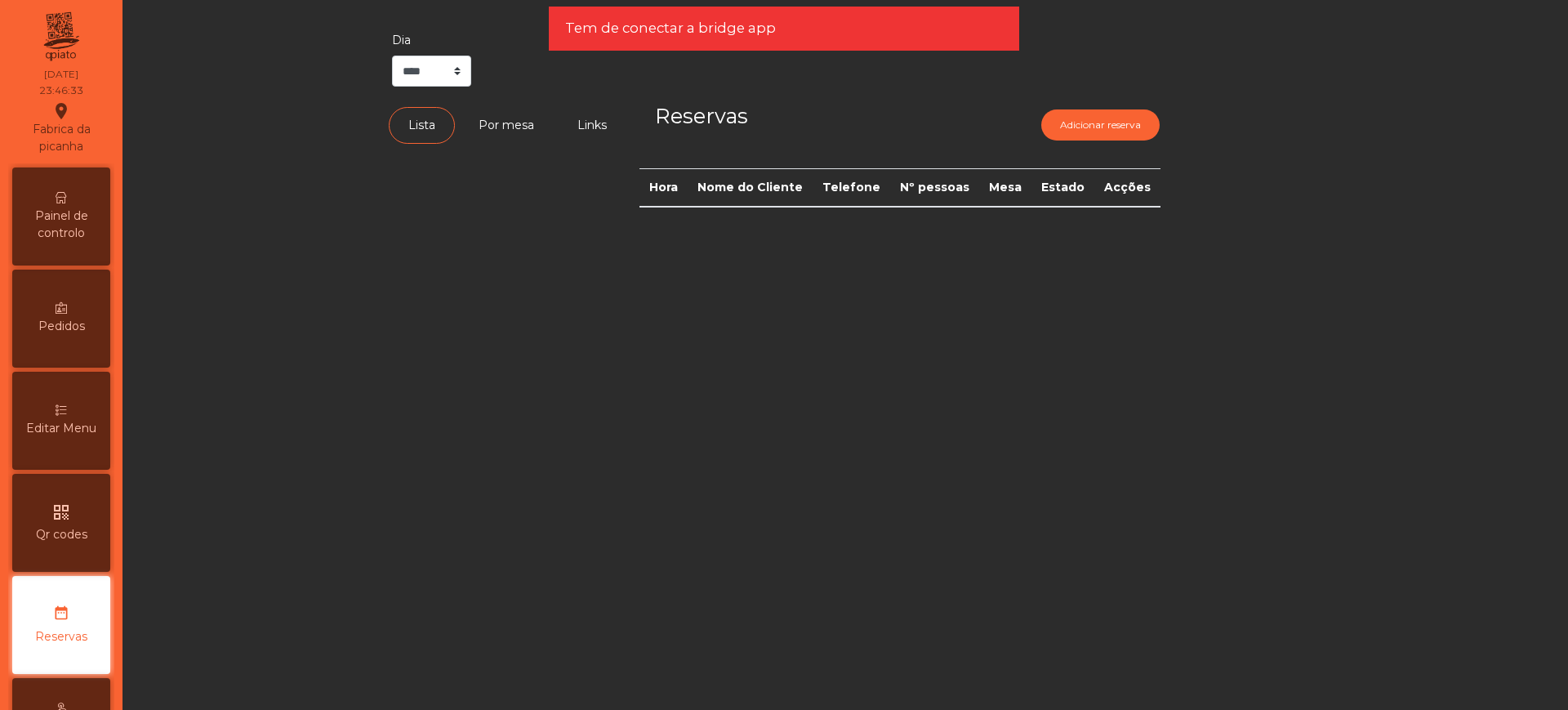
click at [81, 186] on div "Painel de controlo" at bounding box center [61, 216] width 98 height 98
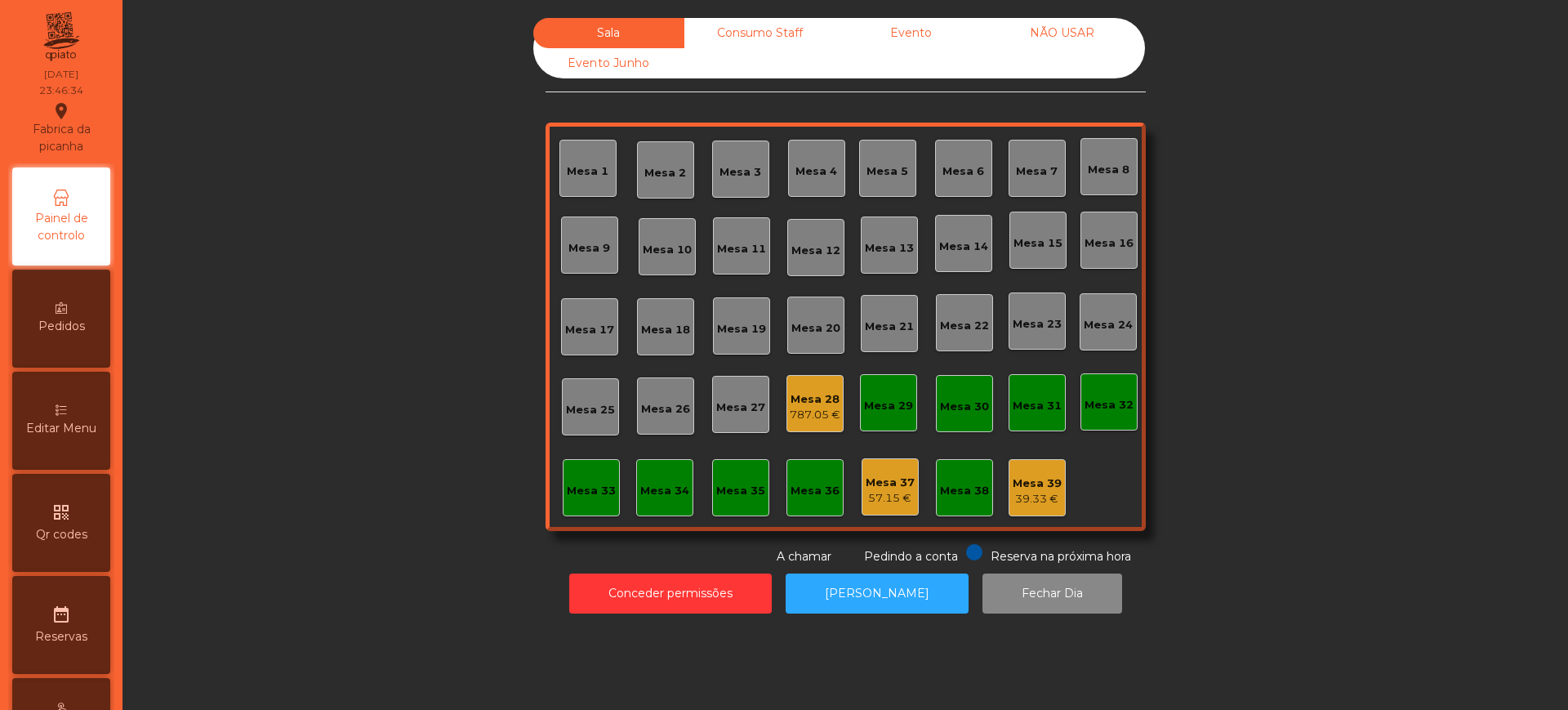
click at [802, 411] on div "787.05 €" at bounding box center [815, 415] width 51 height 17
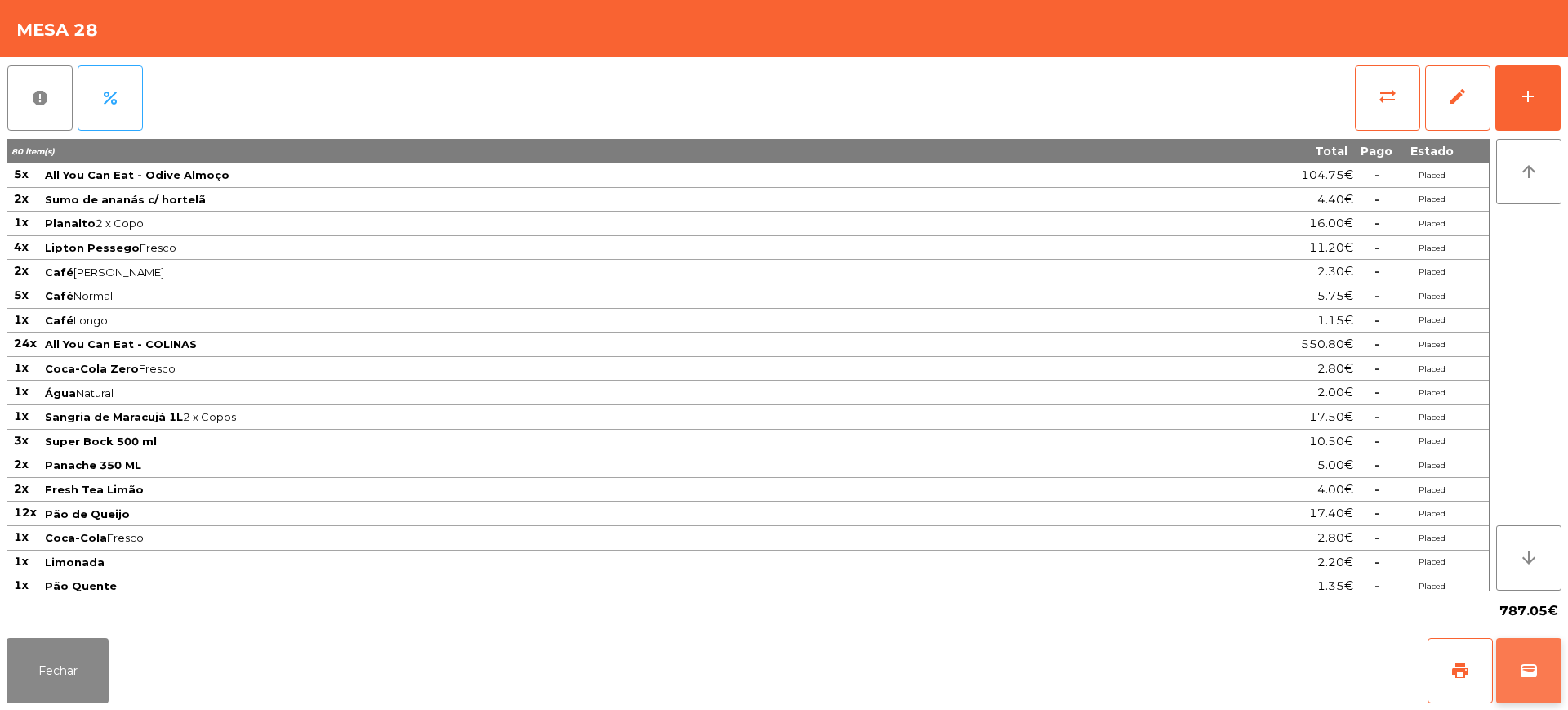
click at [1511, 652] on button "wallet" at bounding box center [1529, 670] width 65 height 65
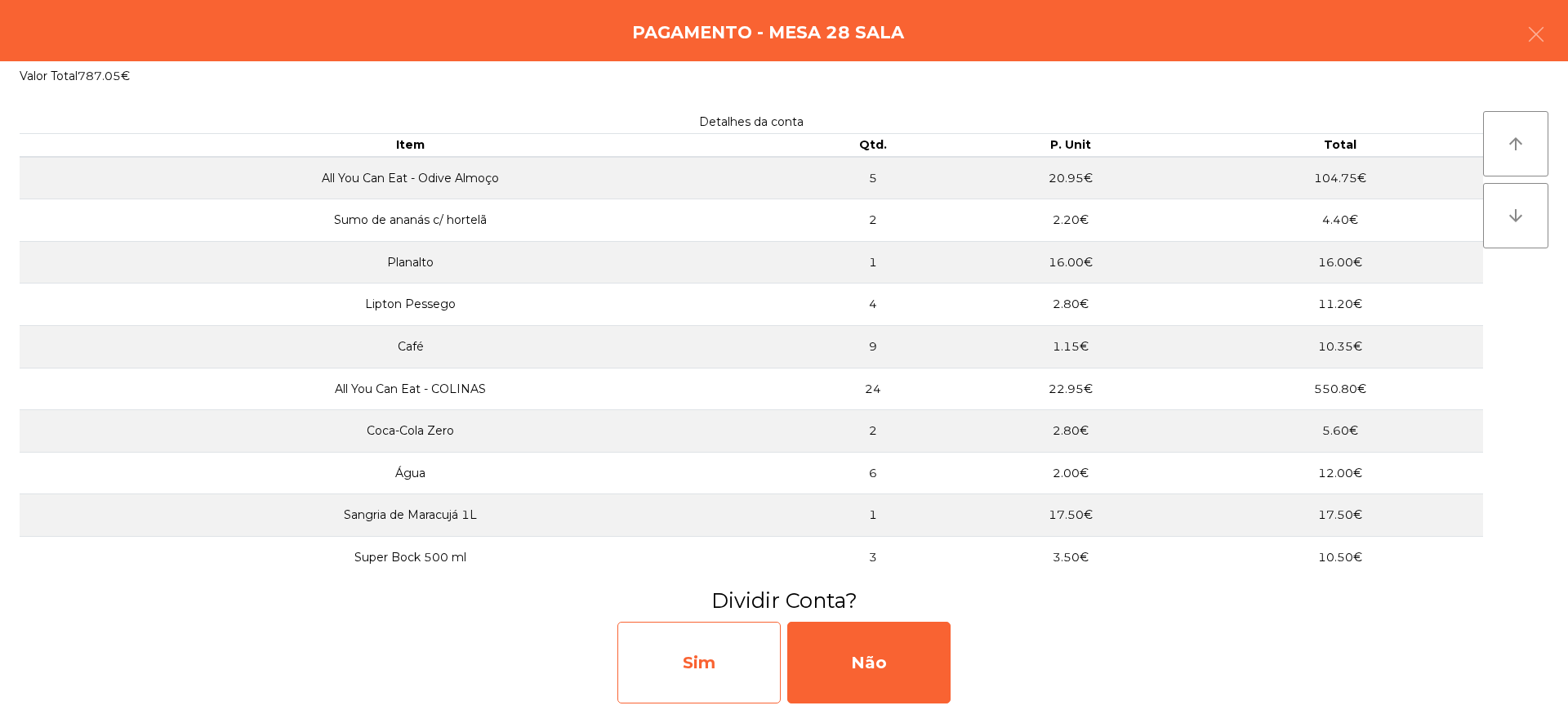
click at [694, 641] on div "Sim" at bounding box center [699, 662] width 164 height 82
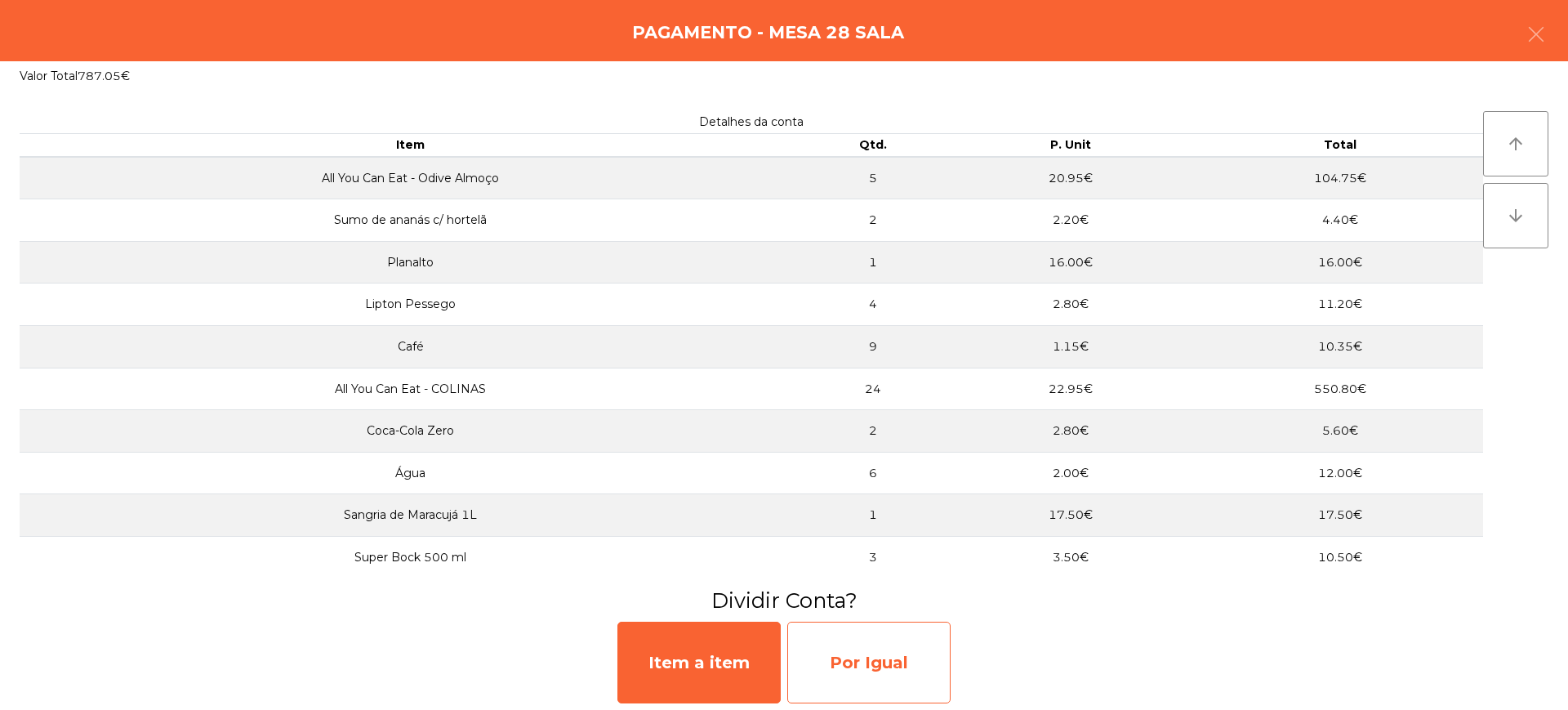
click at [878, 659] on div "Por Igual" at bounding box center [869, 662] width 164 height 82
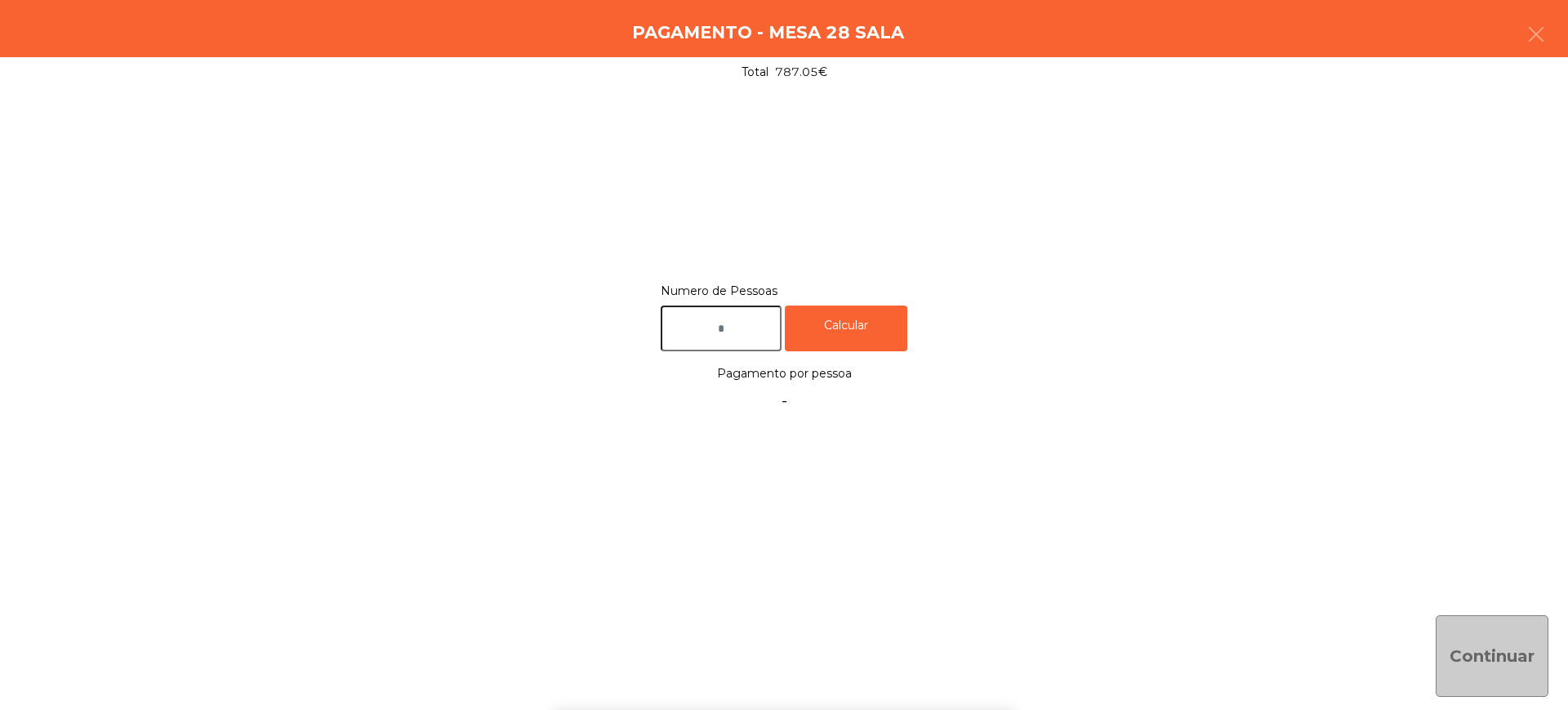
click at [738, 344] on input "text" at bounding box center [721, 328] width 121 height 47
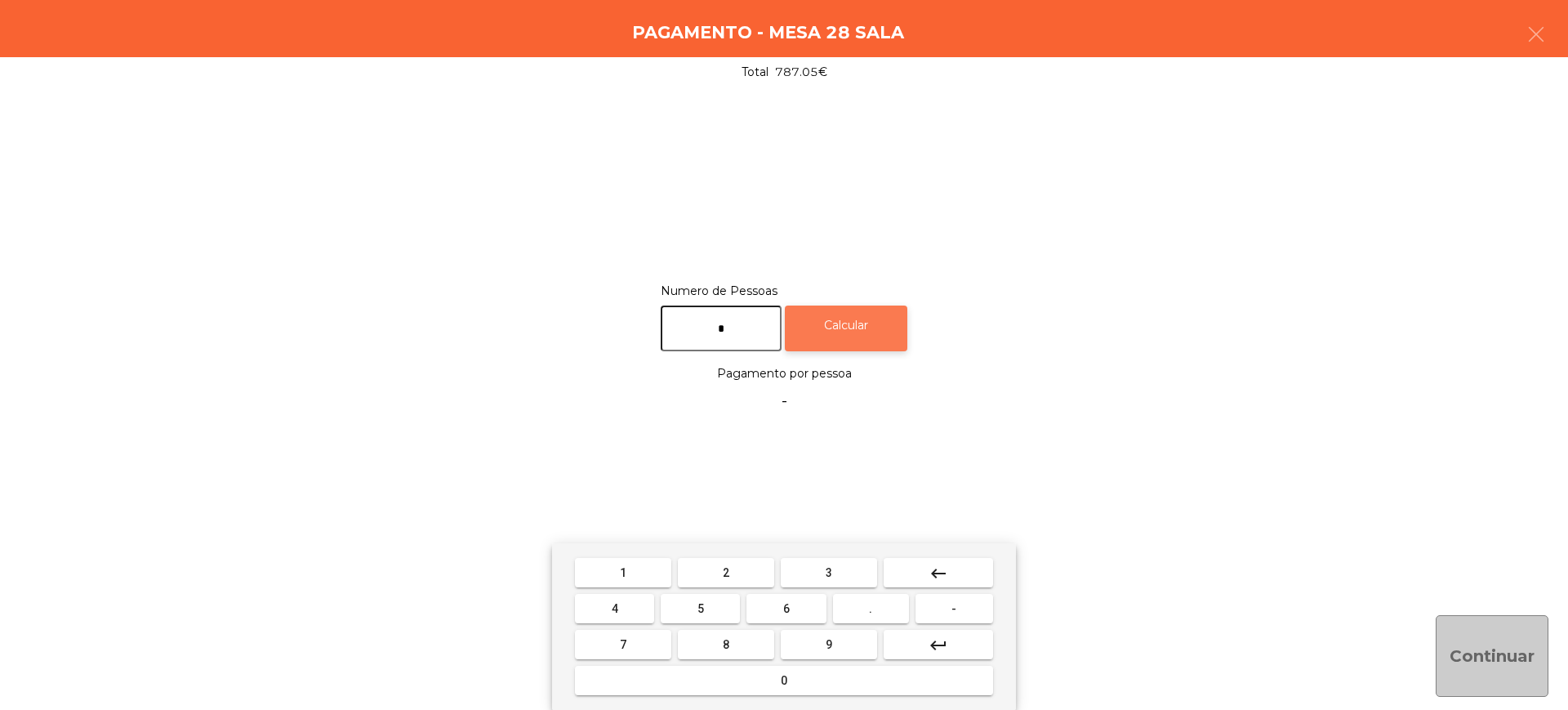
type input "*"
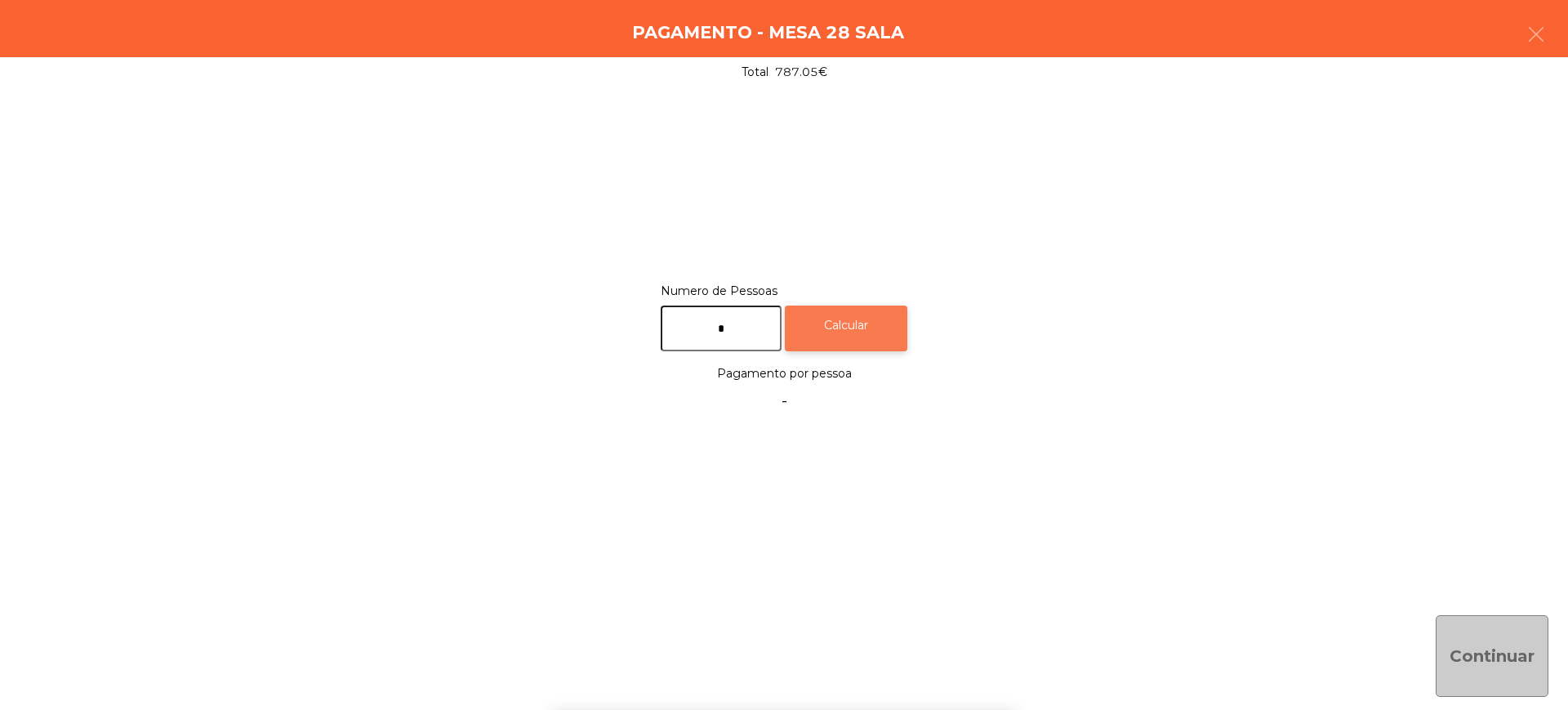
click at [841, 336] on div "Calcular" at bounding box center [845, 328] width 122 height 47
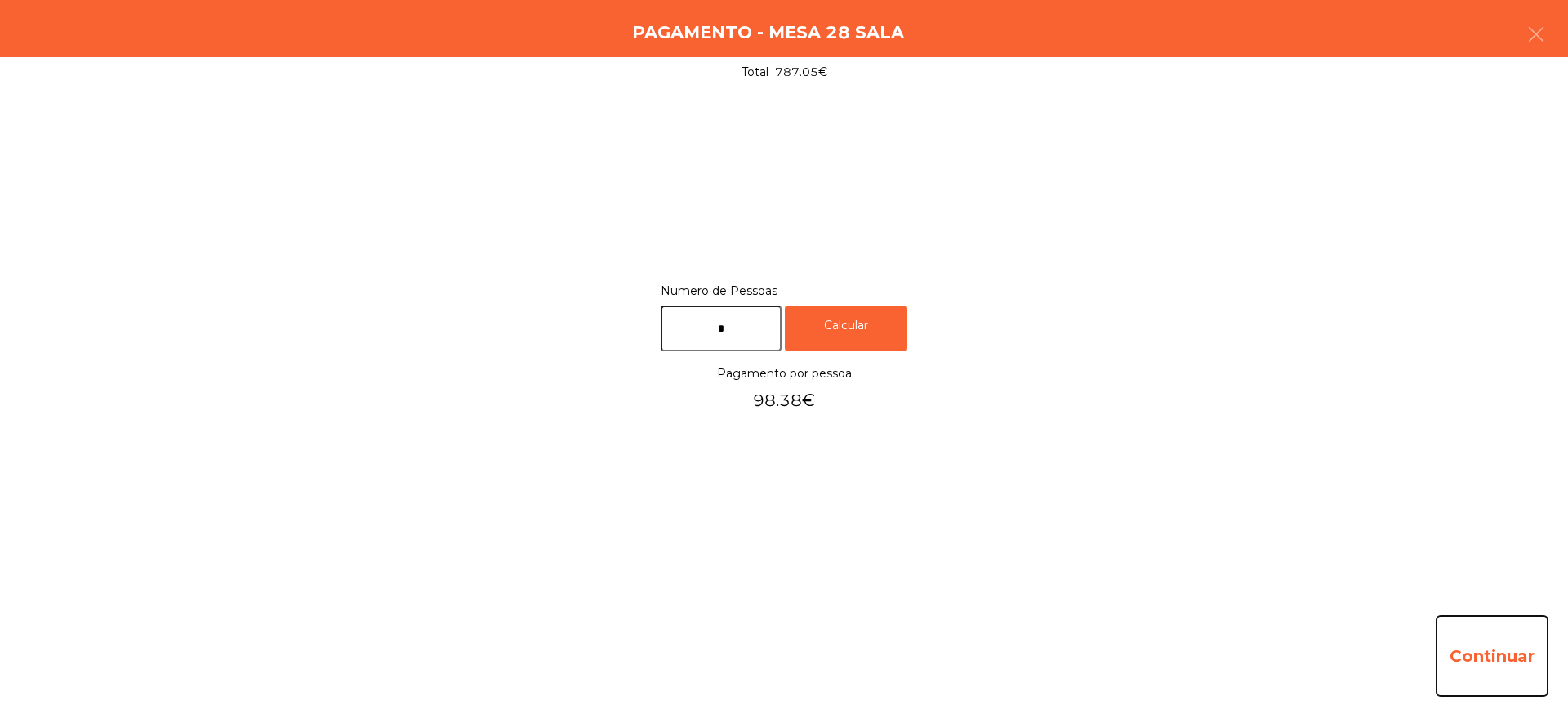
click at [1503, 650] on button "Continuar" at bounding box center [1492, 655] width 113 height 82
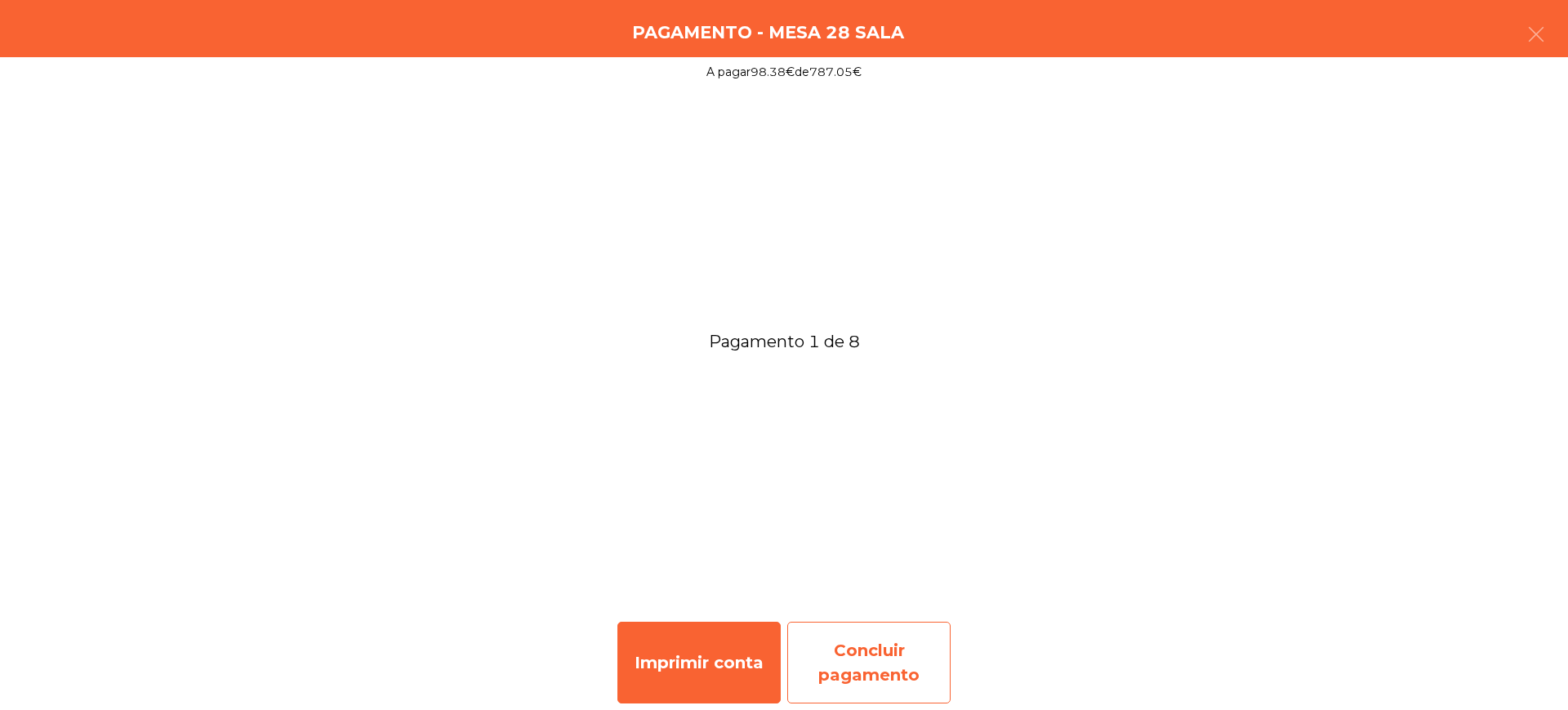
click at [908, 678] on div "Concluir pagamento" at bounding box center [869, 662] width 164 height 82
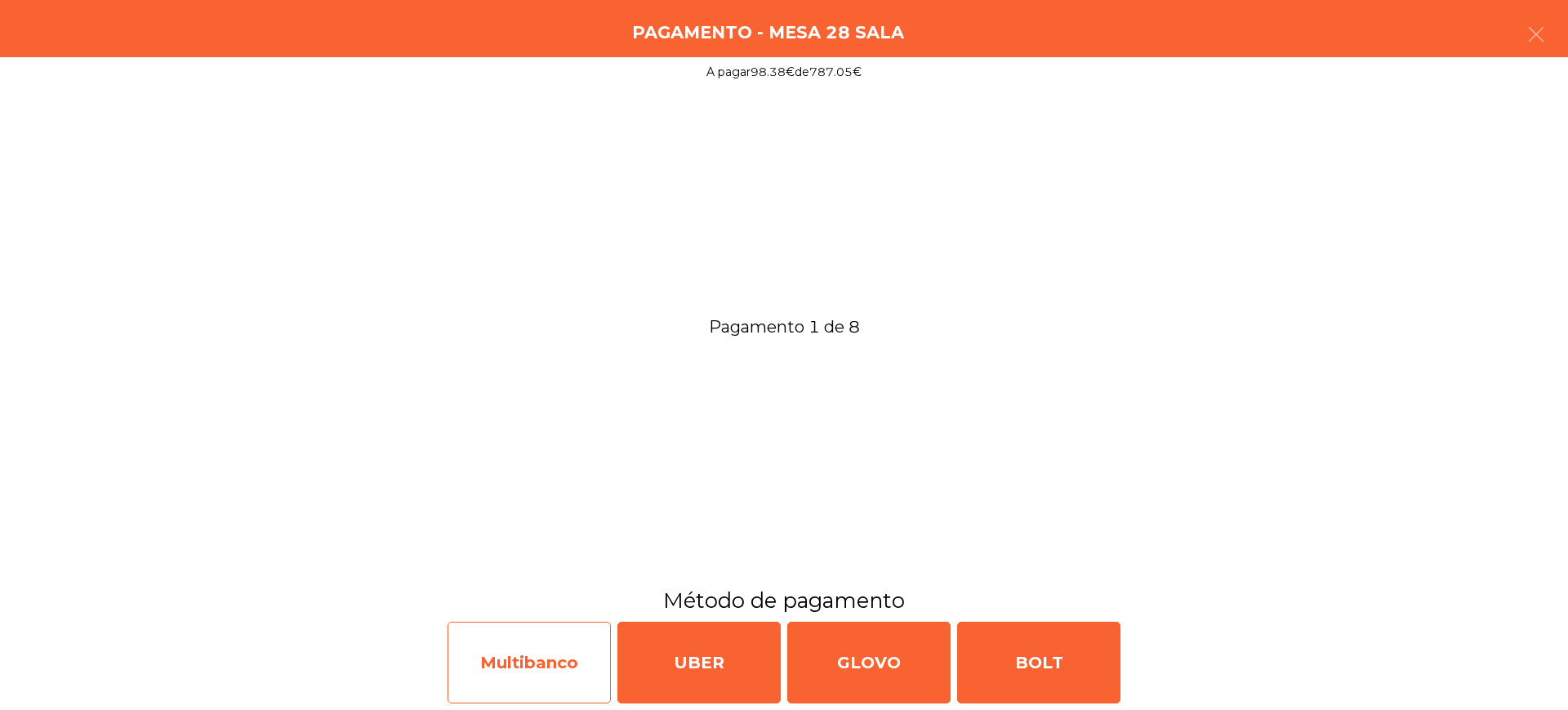
click at [503, 675] on div "Multibanco" at bounding box center [529, 662] width 164 height 82
select select "**"
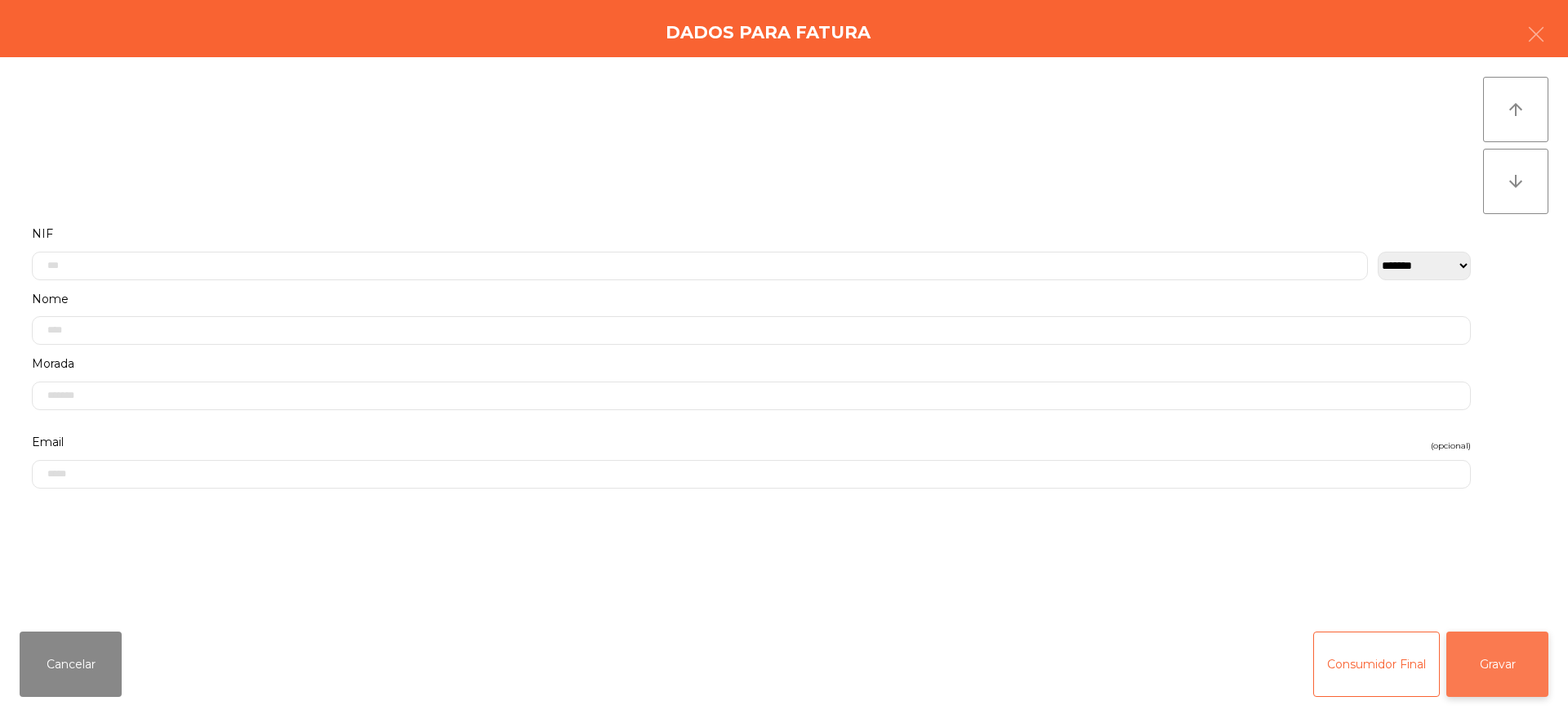
click at [1507, 653] on button "Gravar" at bounding box center [1496, 663] width 102 height 65
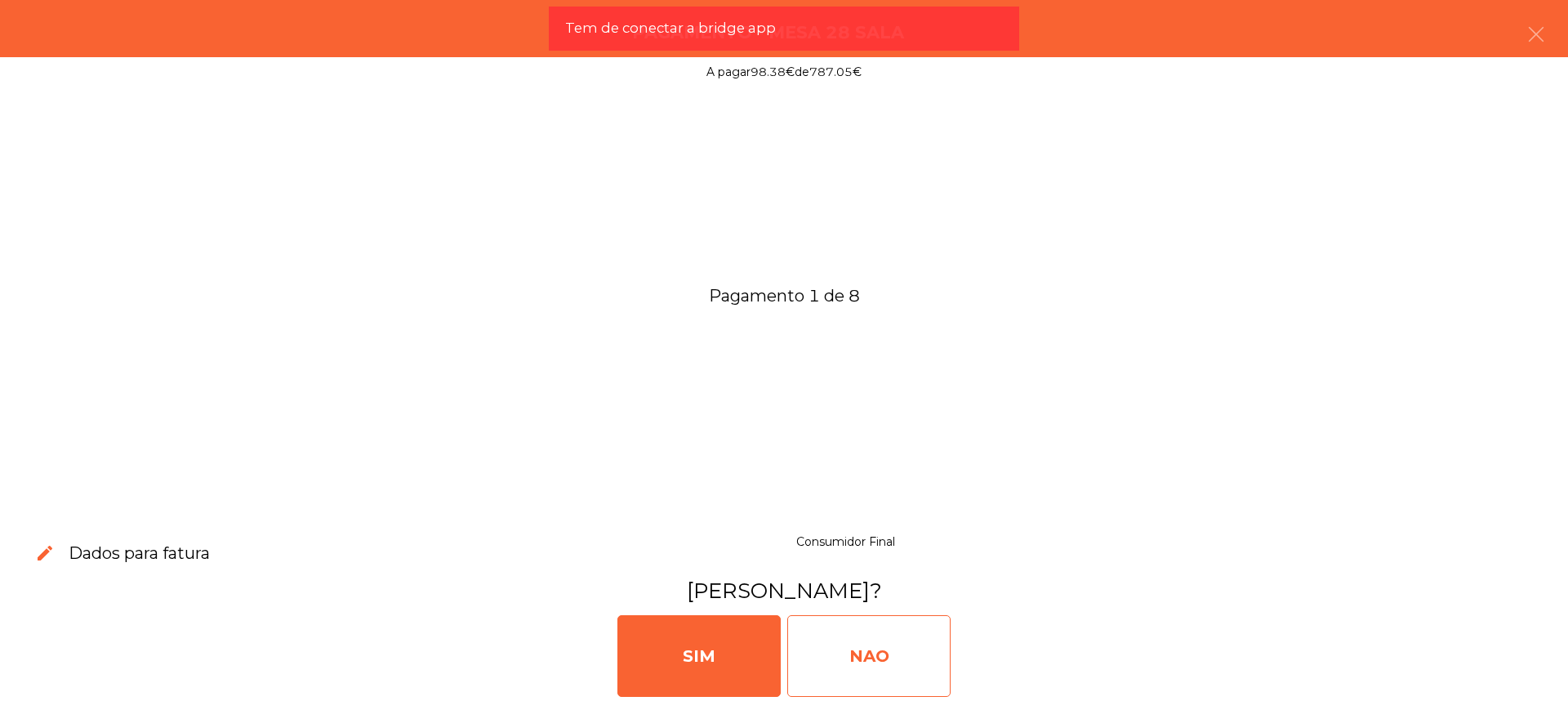
click at [883, 657] on div "NAO" at bounding box center [869, 655] width 164 height 82
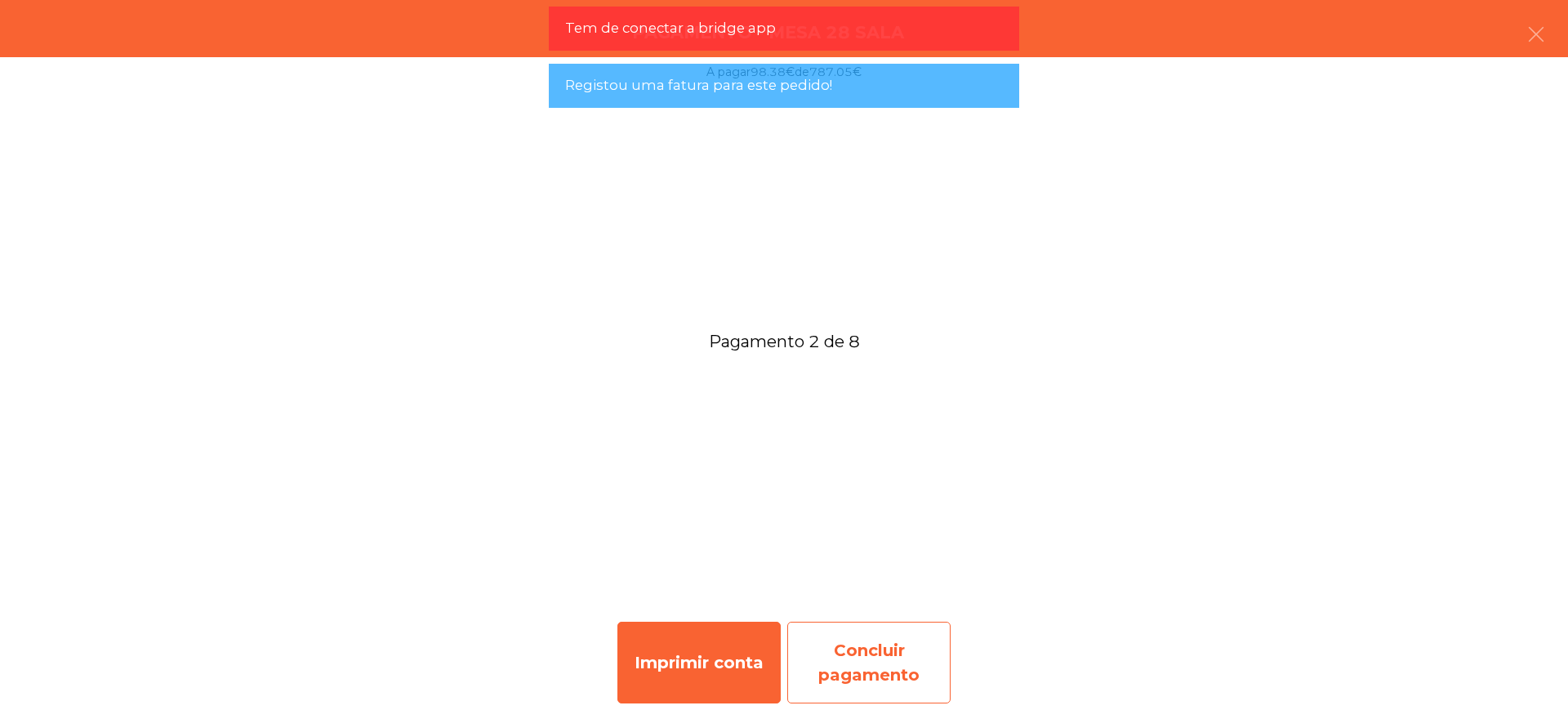
click at [859, 636] on div "Concluir pagamento" at bounding box center [869, 662] width 164 height 82
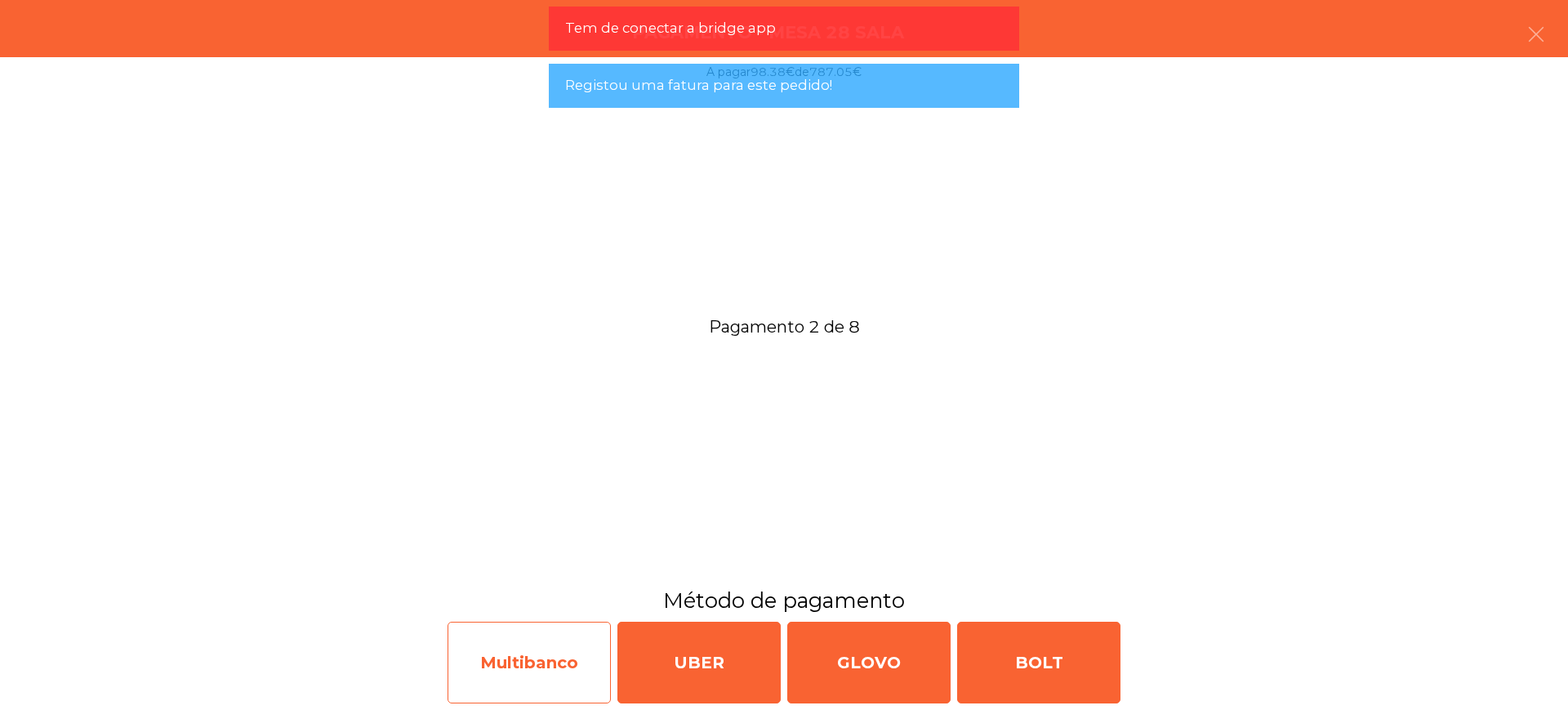
click at [595, 666] on div "Multibanco" at bounding box center [529, 662] width 164 height 82
select select "**"
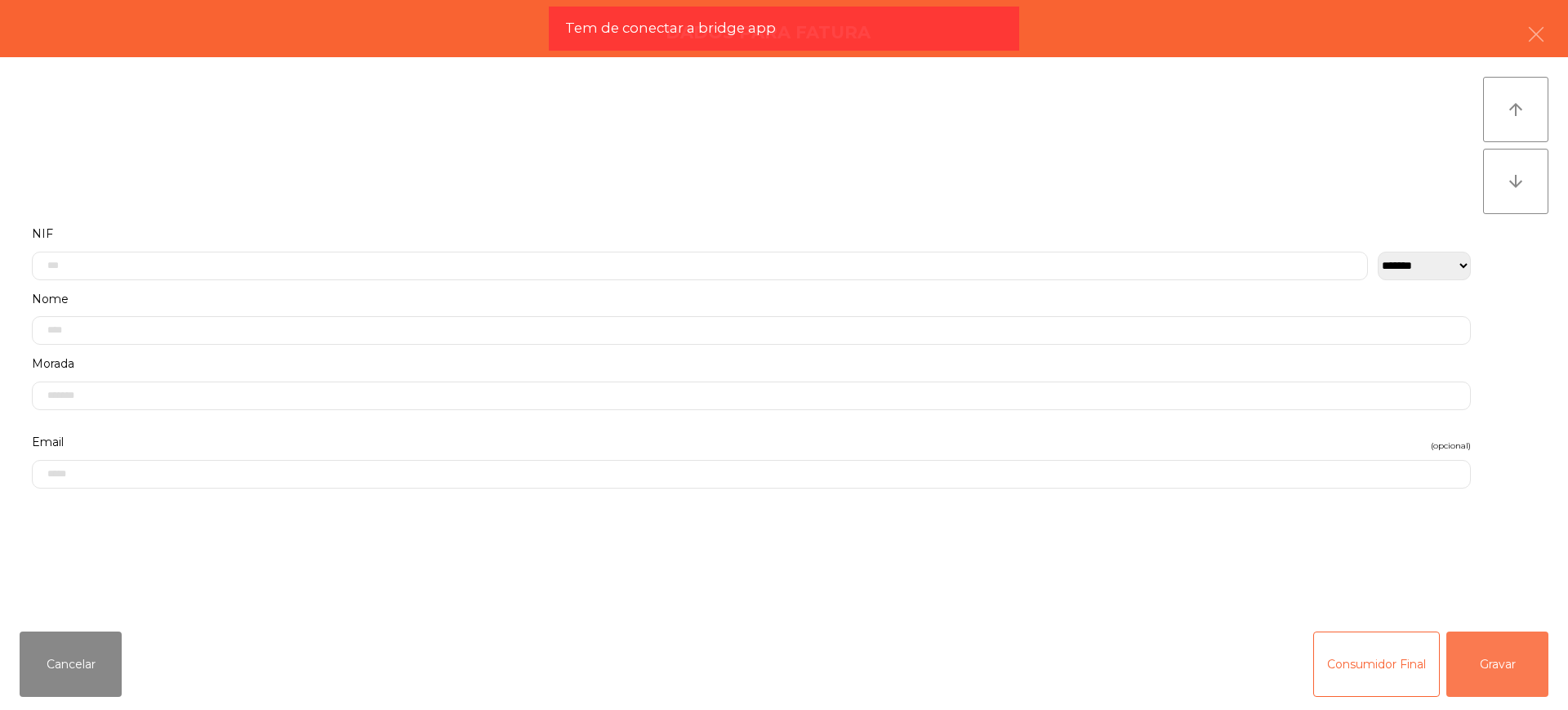
drag, startPoint x: 1492, startPoint y: 648, endPoint x: 1476, endPoint y: 646, distance: 16.1
click at [1490, 648] on button "Gravar" at bounding box center [1496, 663] width 102 height 65
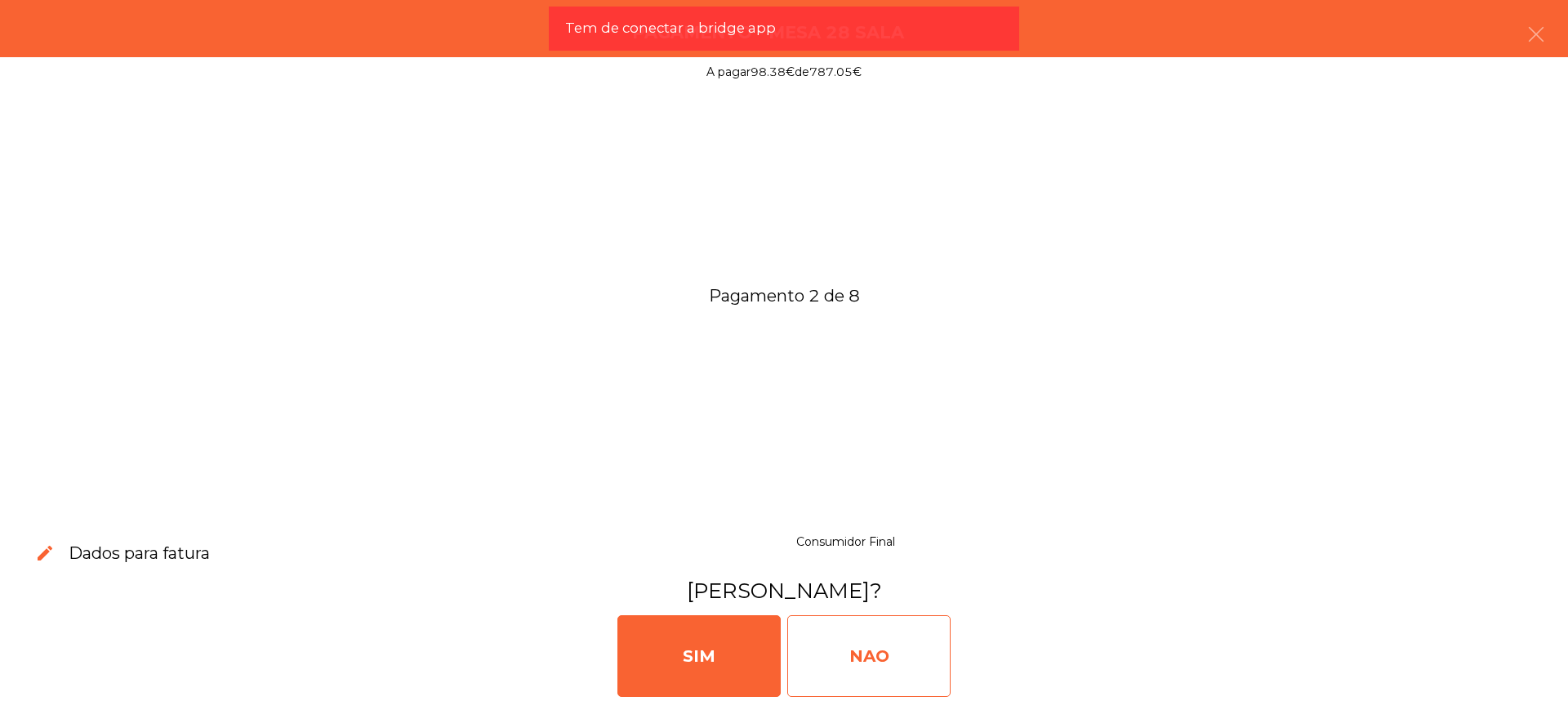
click at [875, 652] on div "NAO" at bounding box center [869, 655] width 164 height 82
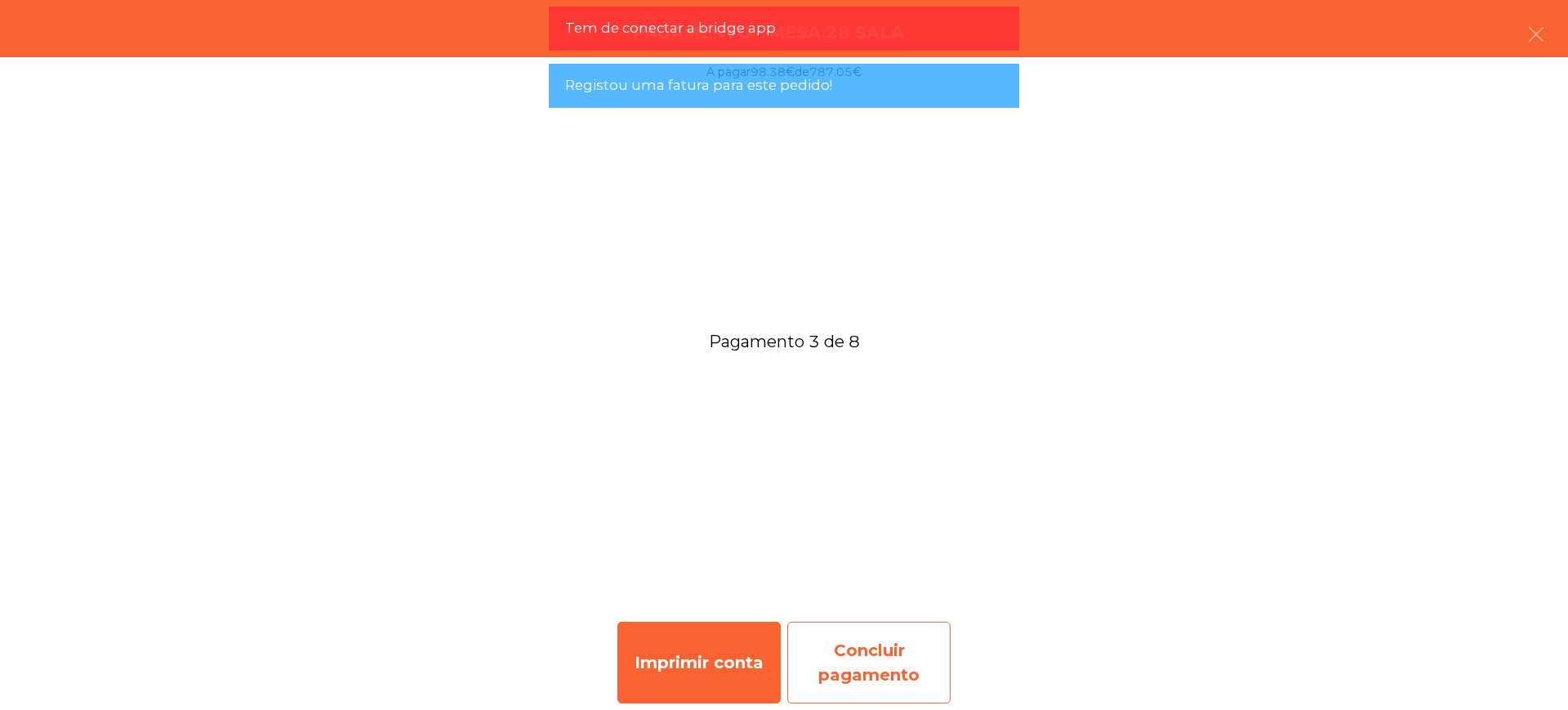
click at [888, 643] on div "Concluir pagamento" at bounding box center [869, 662] width 164 height 82
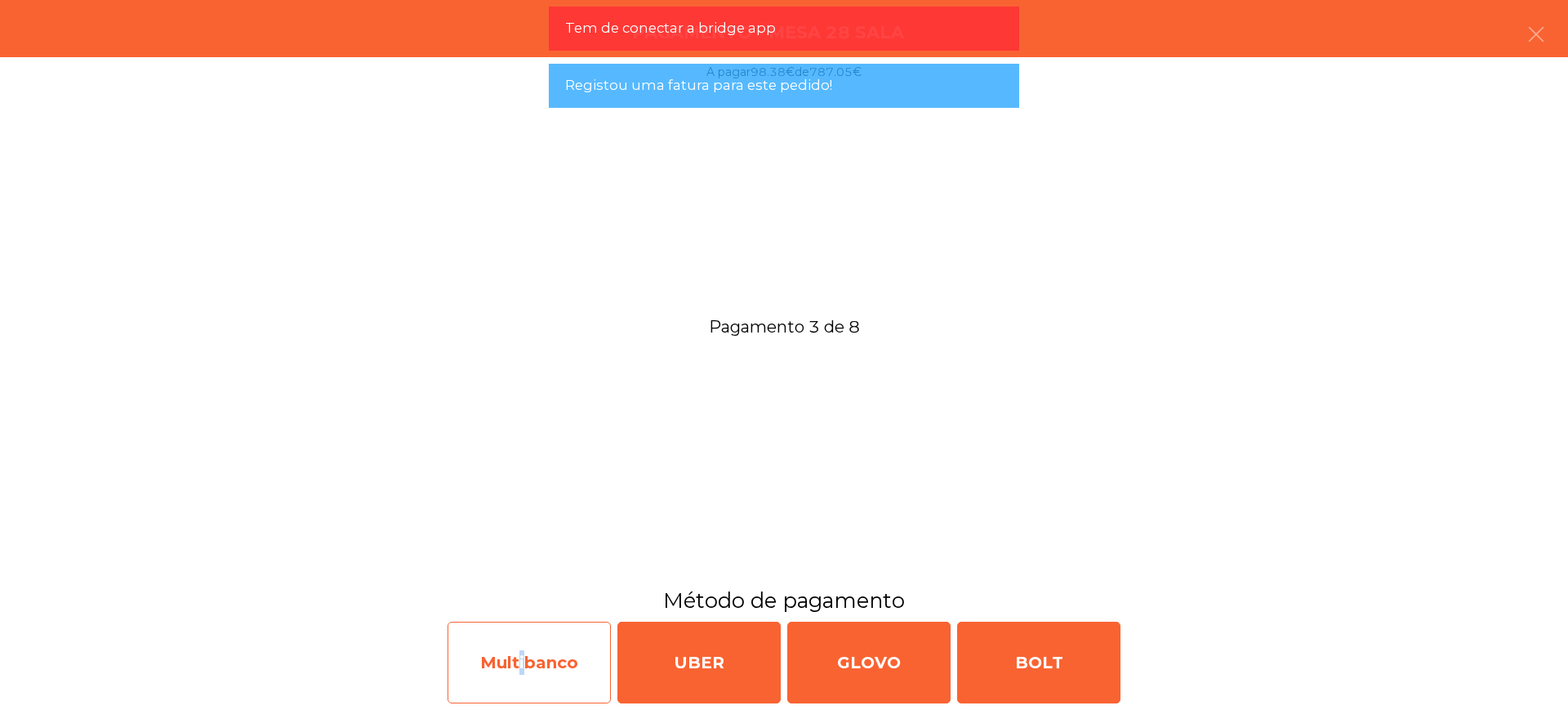
drag, startPoint x: 513, startPoint y: 681, endPoint x: 525, endPoint y: 675, distance: 13.4
click at [525, 675] on div "Multibanco" at bounding box center [529, 662] width 164 height 82
select select "**"
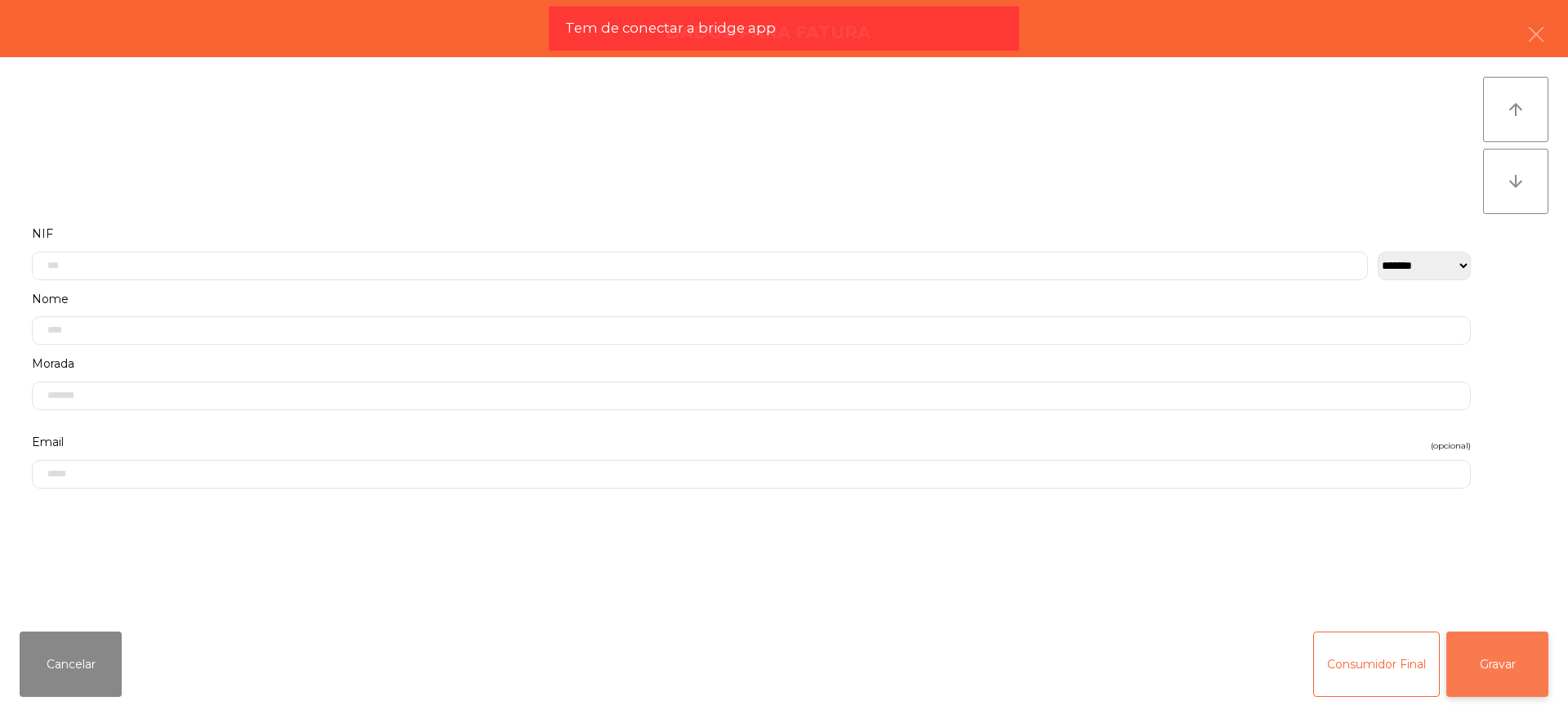
drag, startPoint x: 1512, startPoint y: 663, endPoint x: 1350, endPoint y: 663, distance: 162.0
click at [1511, 663] on button "Gravar" at bounding box center [1496, 663] width 102 height 65
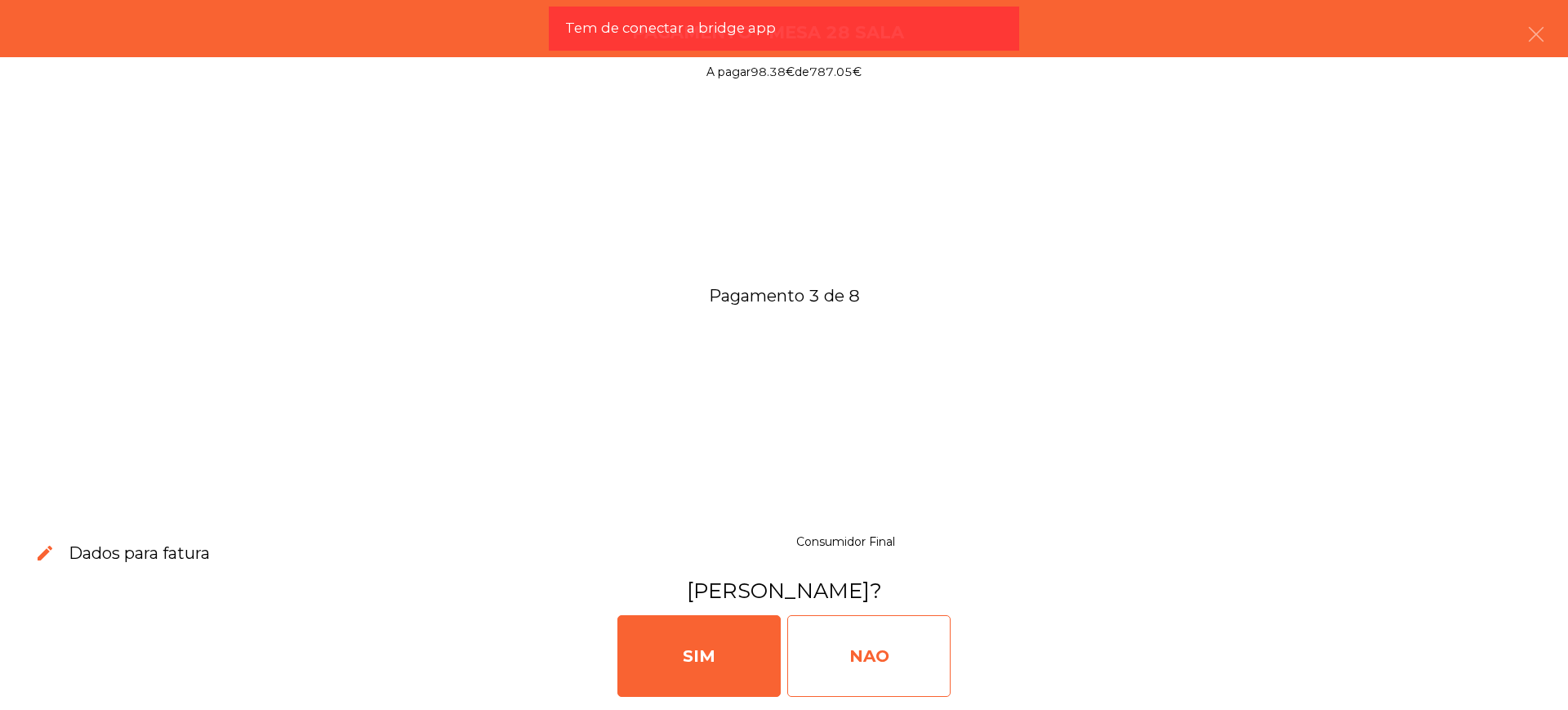
click at [903, 652] on div "NAO" at bounding box center [869, 655] width 164 height 82
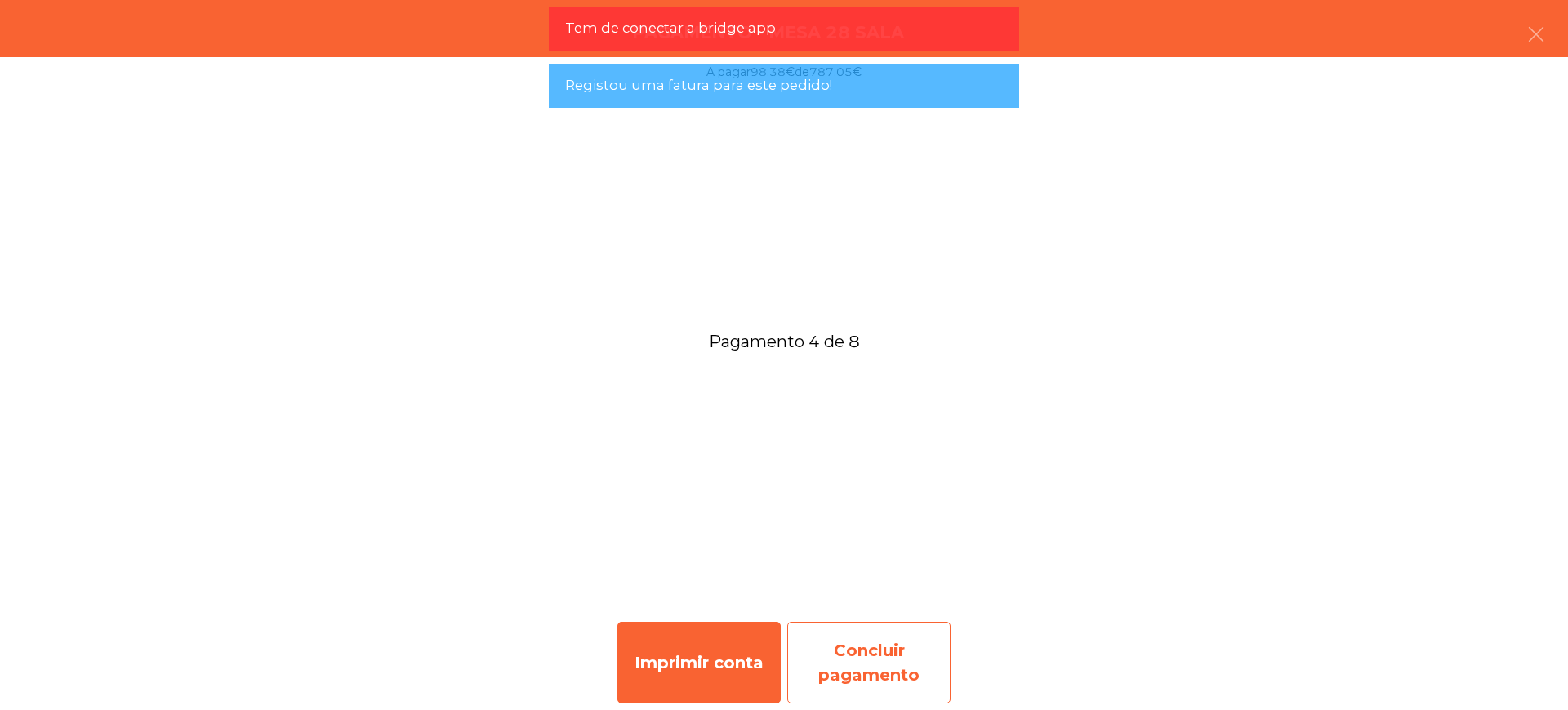
click at [878, 652] on div "Concluir pagamento" at bounding box center [869, 662] width 164 height 82
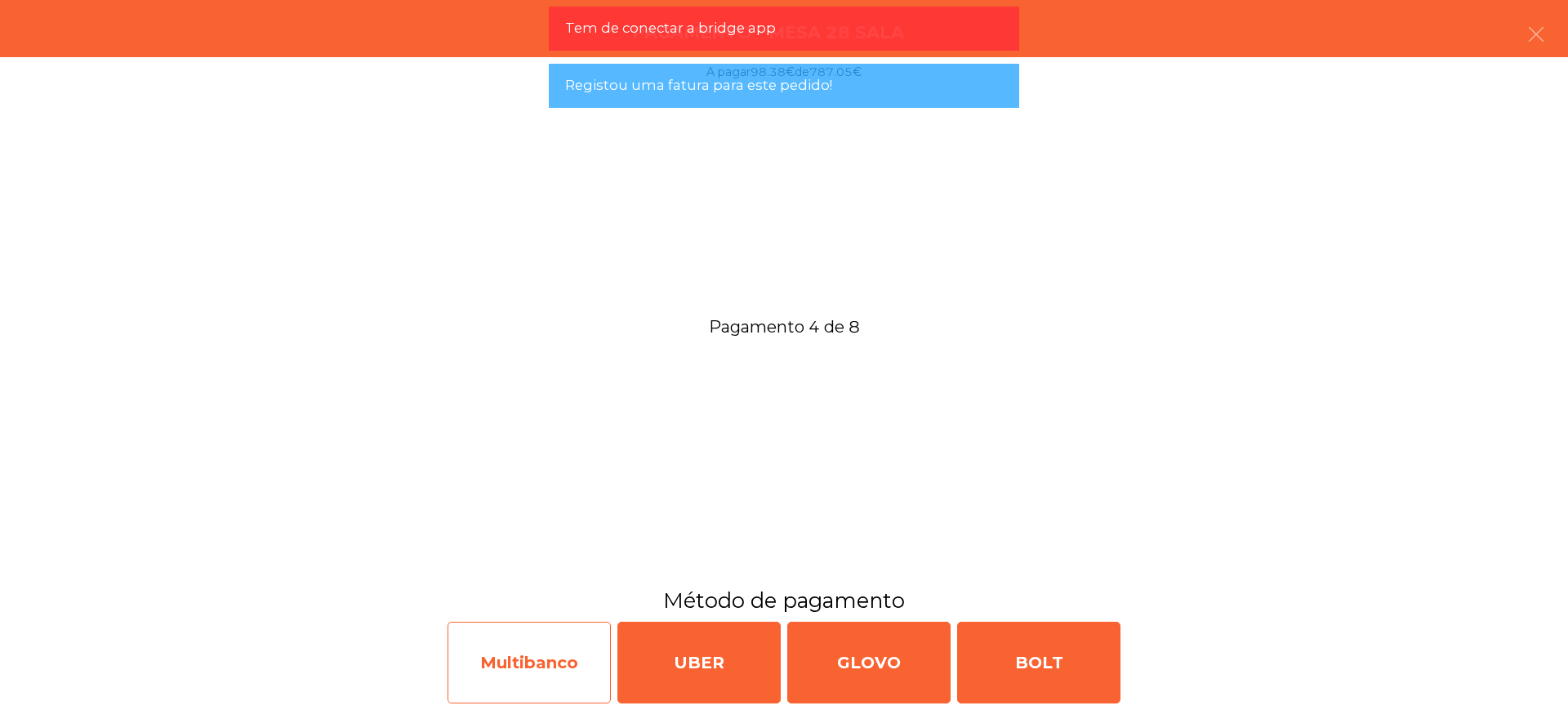
click at [510, 661] on div "Multibanco" at bounding box center [529, 662] width 164 height 82
select select "**"
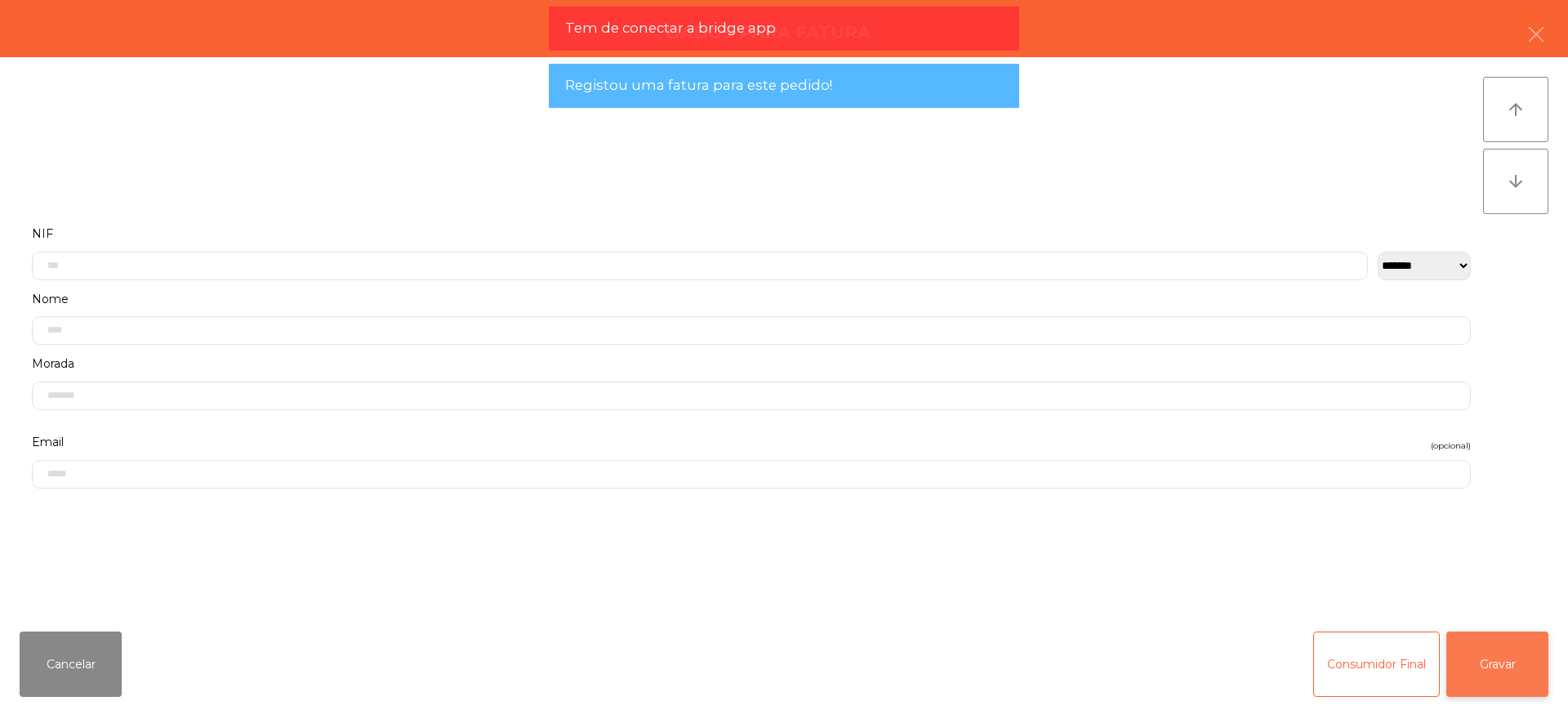
click at [1497, 659] on button "Gravar" at bounding box center [1496, 663] width 102 height 65
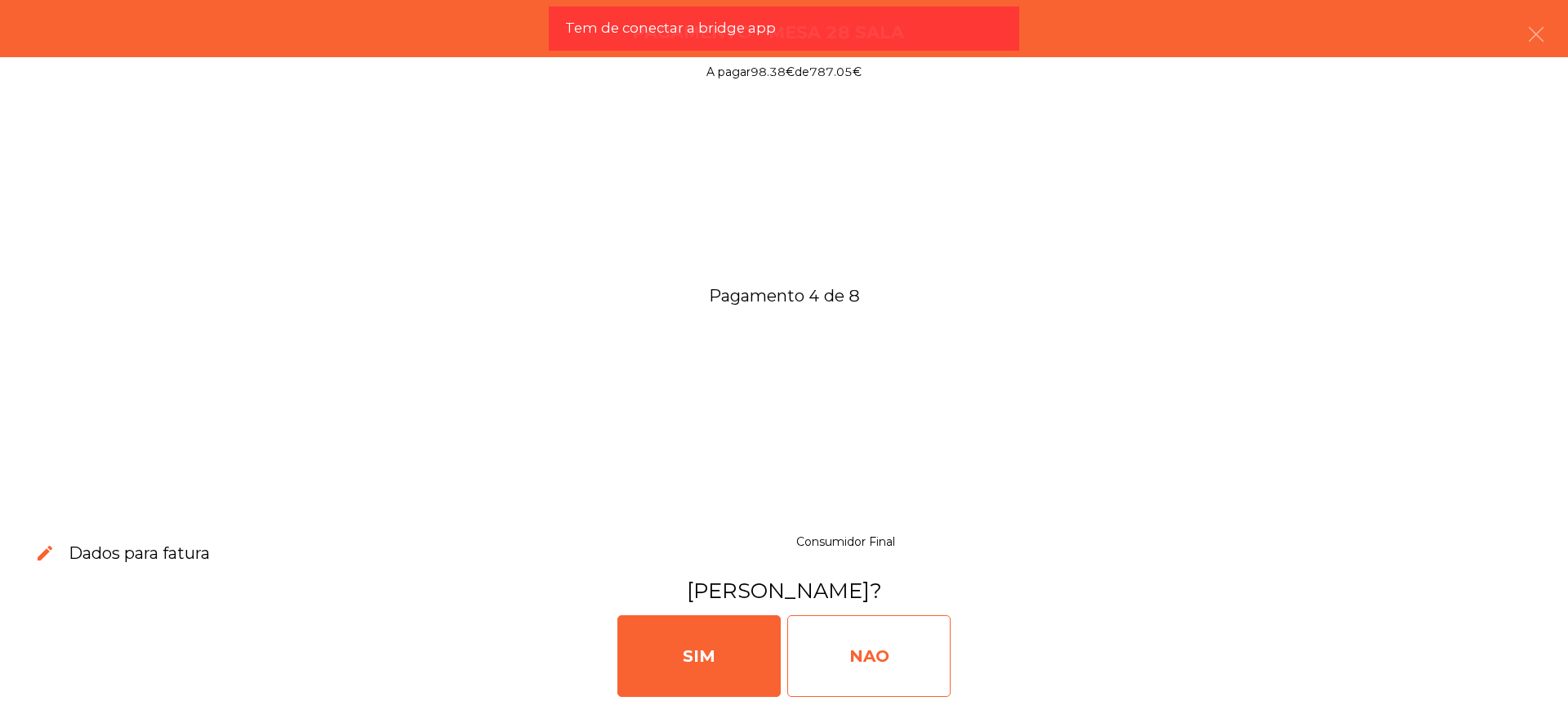
drag, startPoint x: 900, startPoint y: 655, endPoint x: 827, endPoint y: 645, distance: 73.7
click at [900, 654] on div "NAO" at bounding box center [869, 655] width 164 height 82
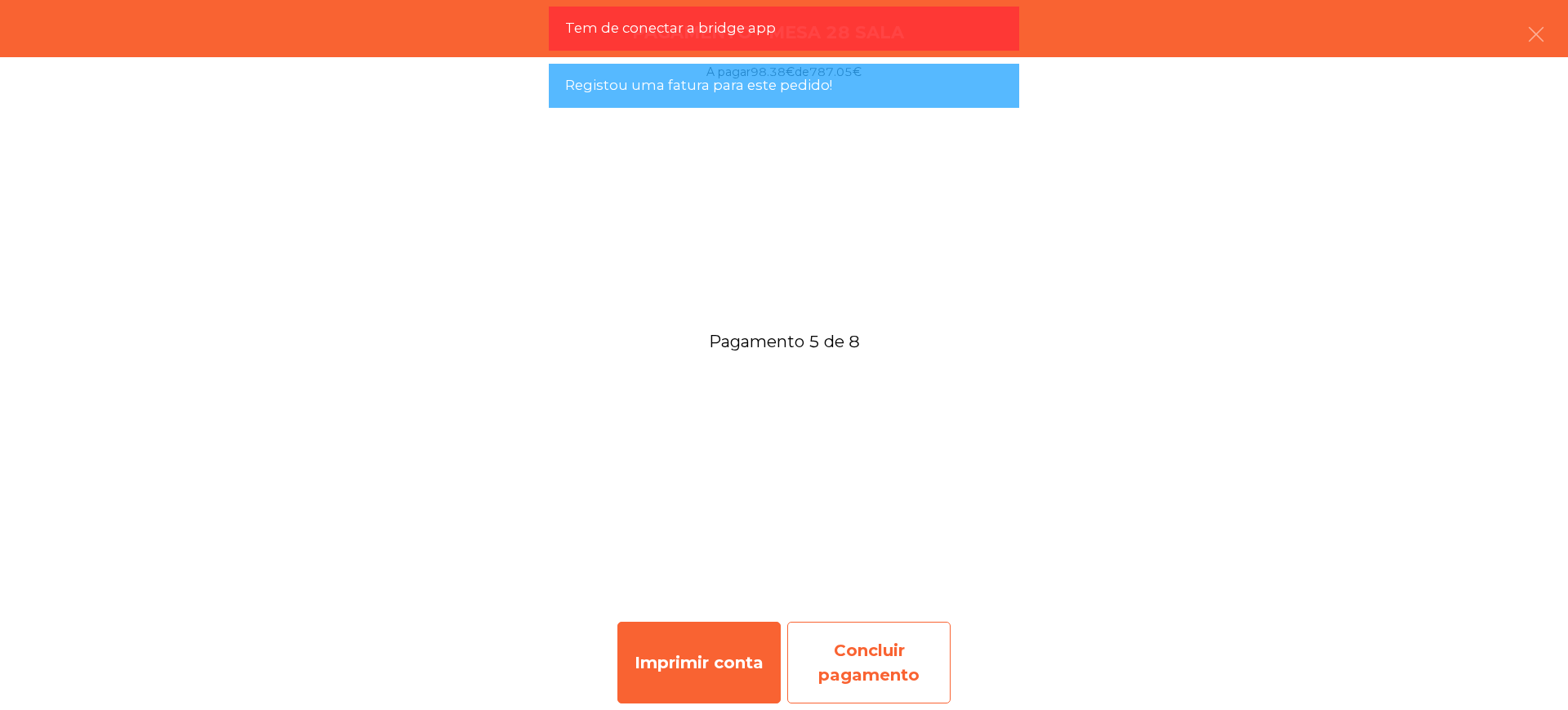
click at [893, 648] on div "Concluir pagamento" at bounding box center [869, 662] width 164 height 82
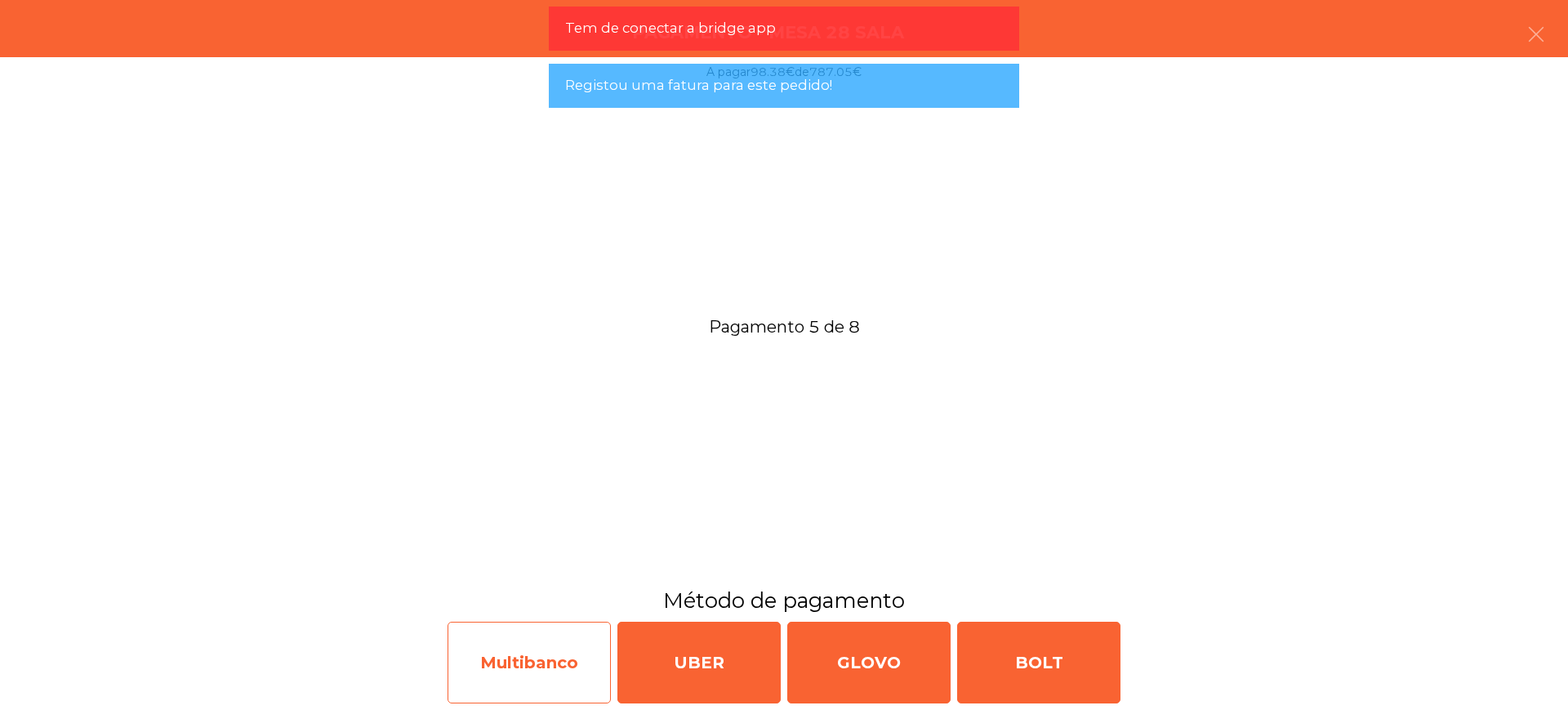
click at [532, 663] on div "Multibanco" at bounding box center [529, 662] width 164 height 82
select select "**"
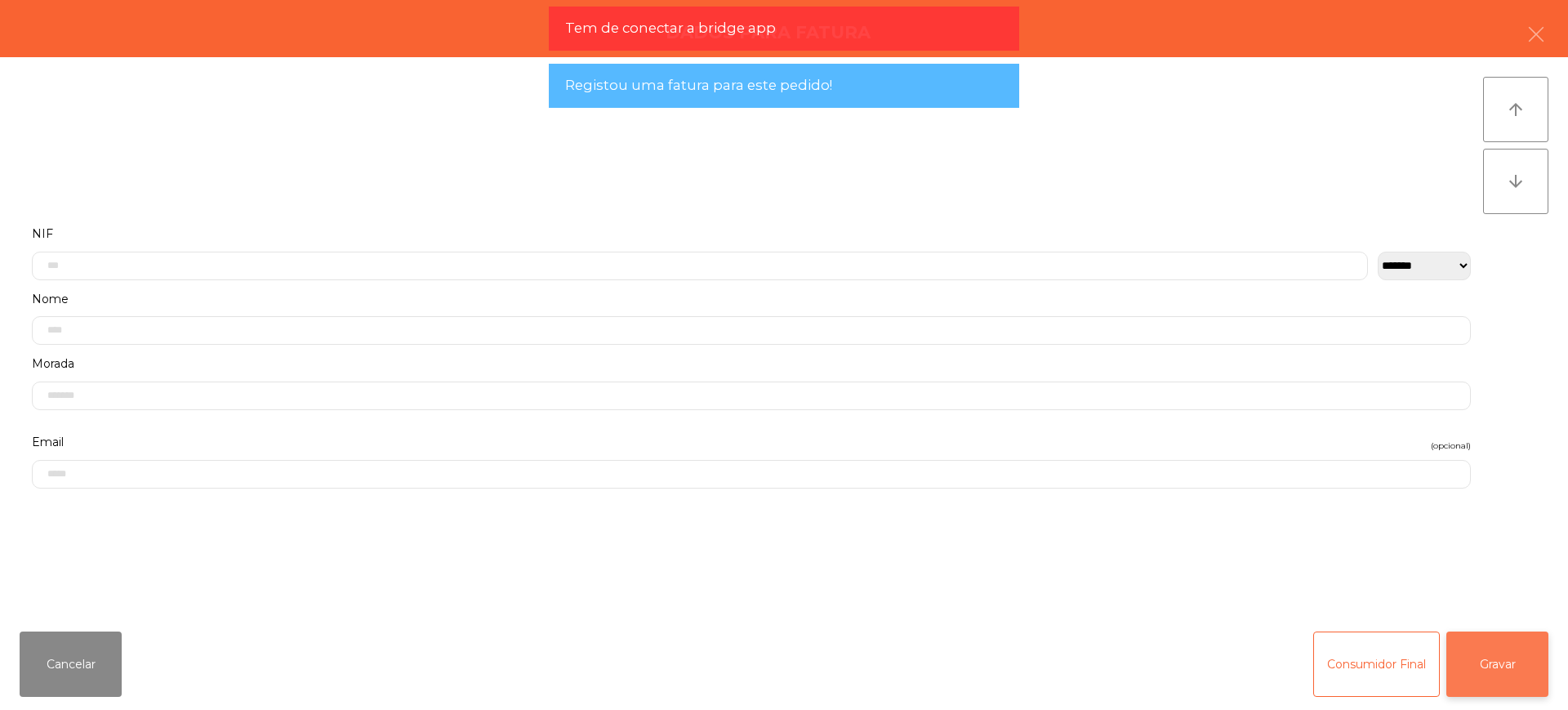
click at [1515, 657] on button "Gravar" at bounding box center [1496, 663] width 102 height 65
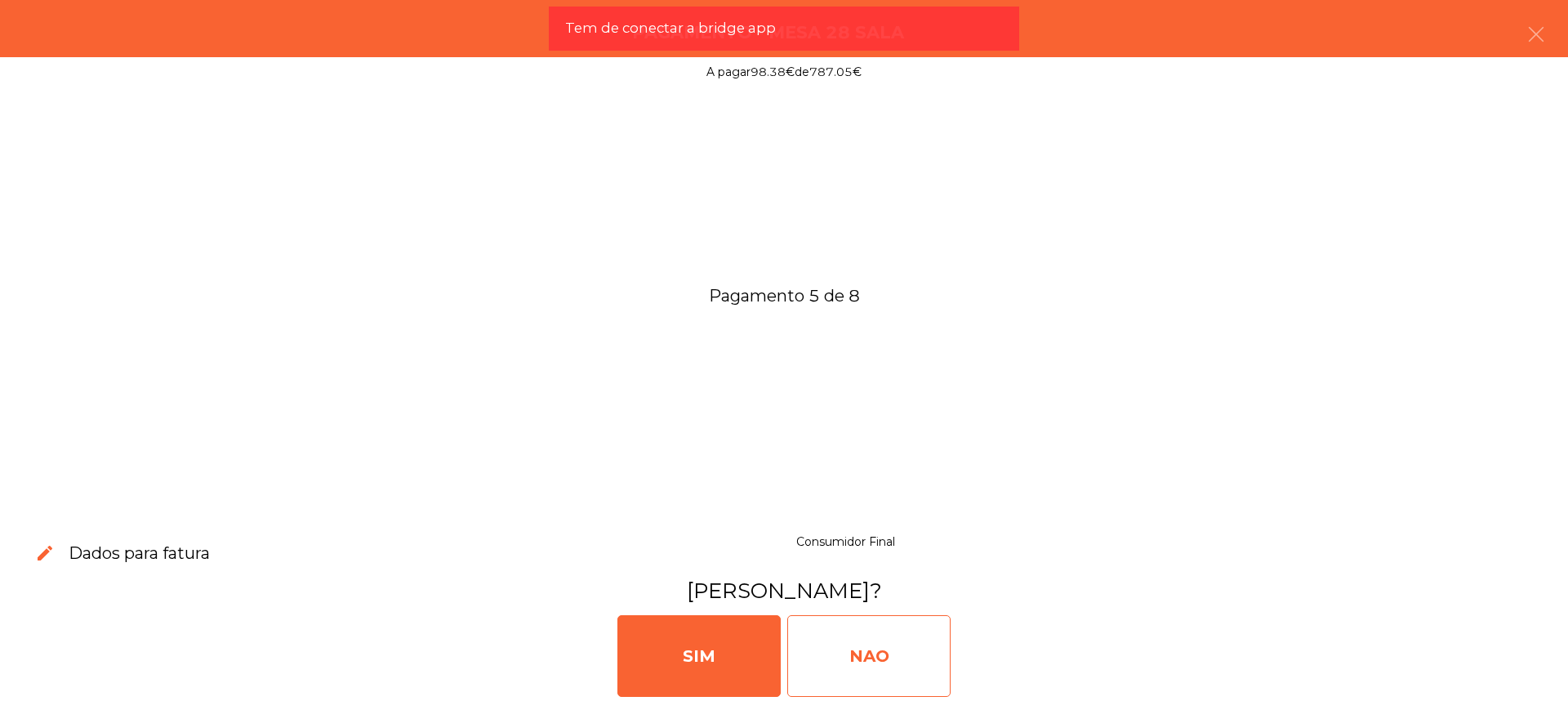
click at [914, 645] on div "NAO" at bounding box center [869, 655] width 164 height 82
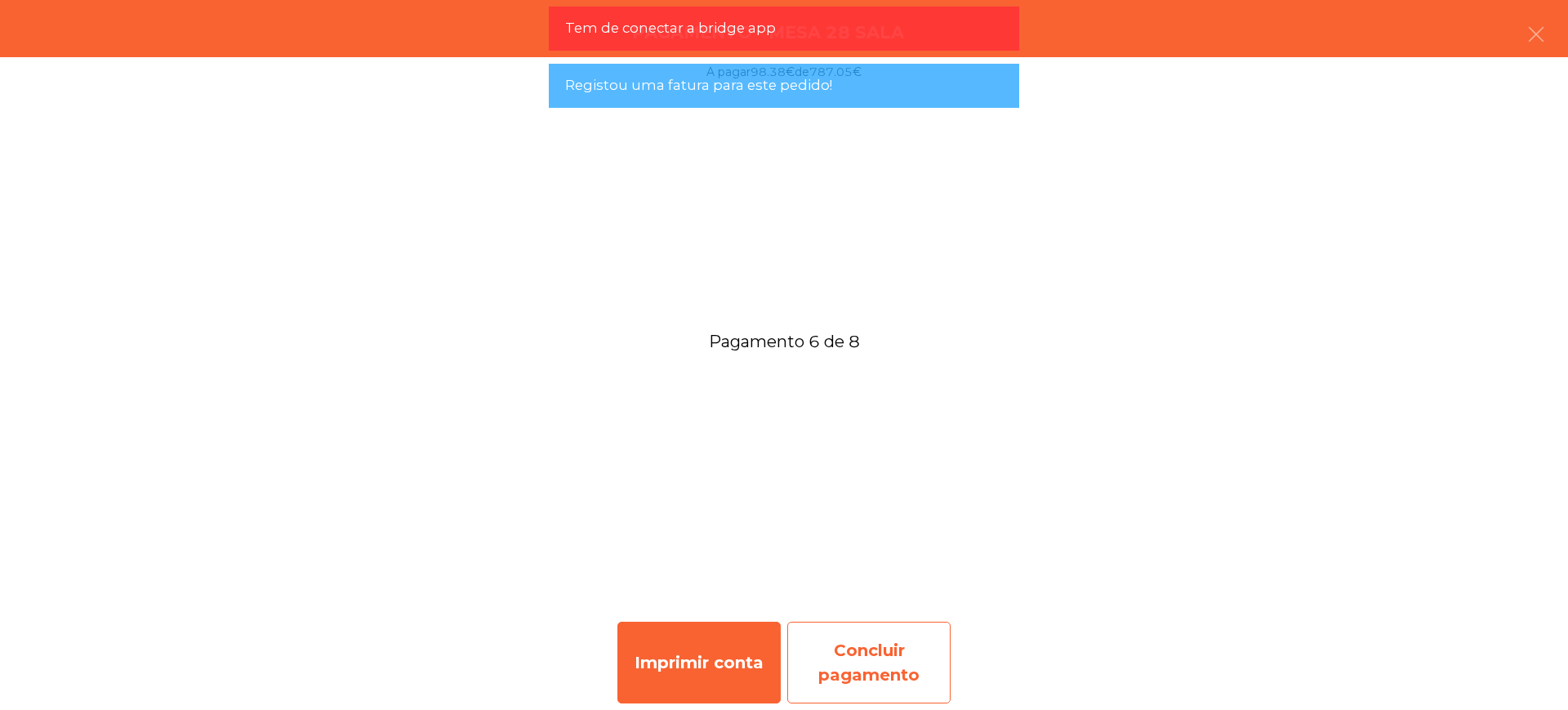
click at [931, 662] on div "Concluir pagamento" at bounding box center [869, 662] width 164 height 82
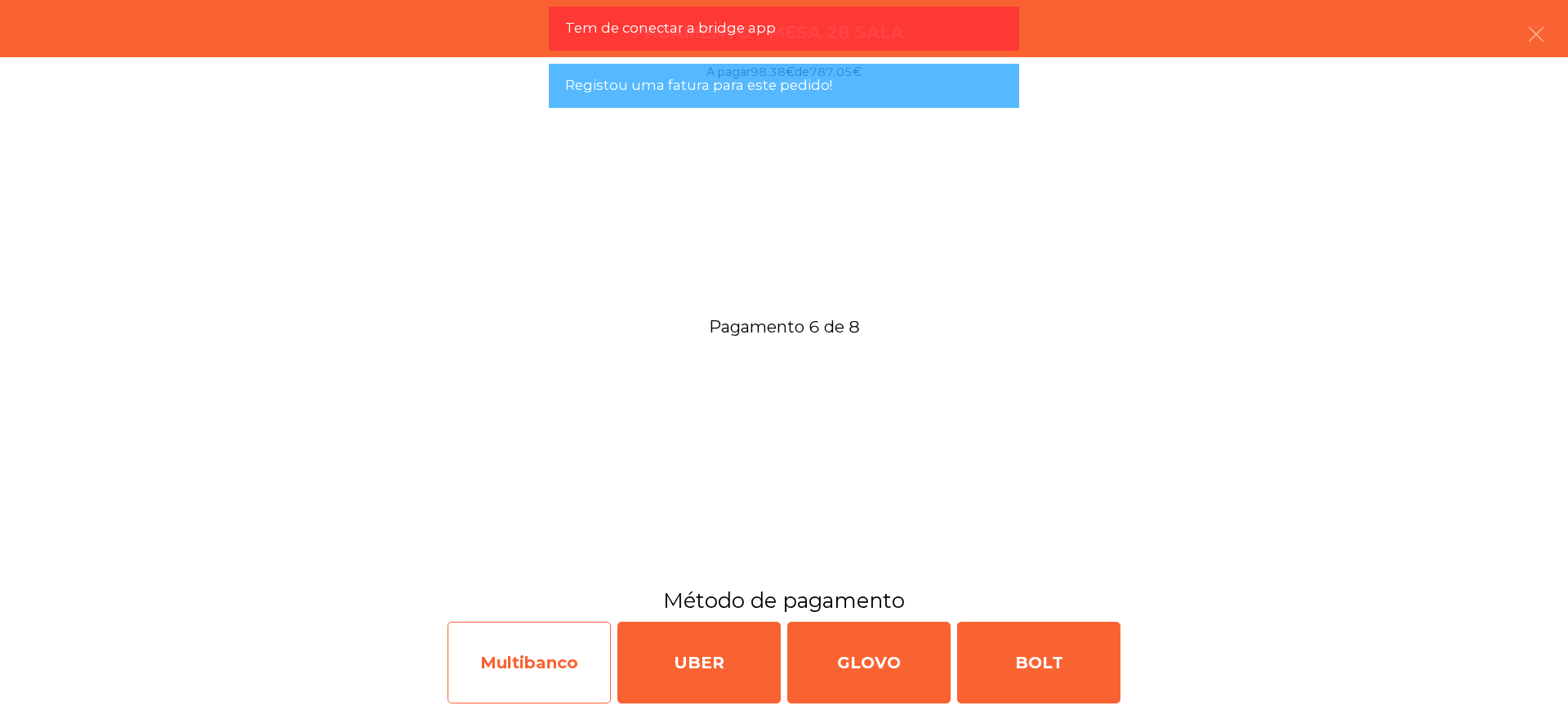
click at [554, 665] on div "Multibanco" at bounding box center [529, 662] width 164 height 82
select select "**"
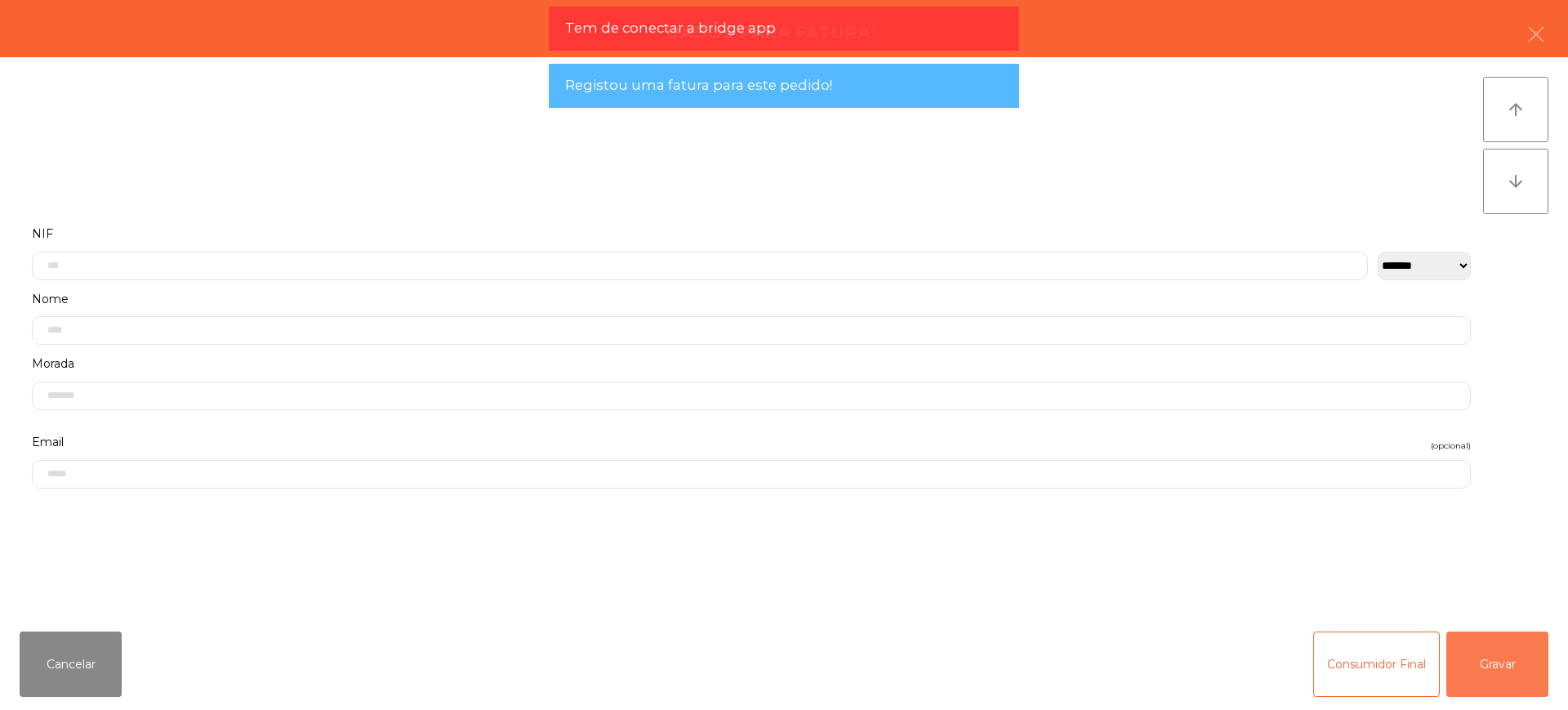
drag, startPoint x: 1486, startPoint y: 673, endPoint x: 1401, endPoint y: 674, distance: 85.0
click at [1487, 674] on button "Gravar" at bounding box center [1496, 663] width 102 height 65
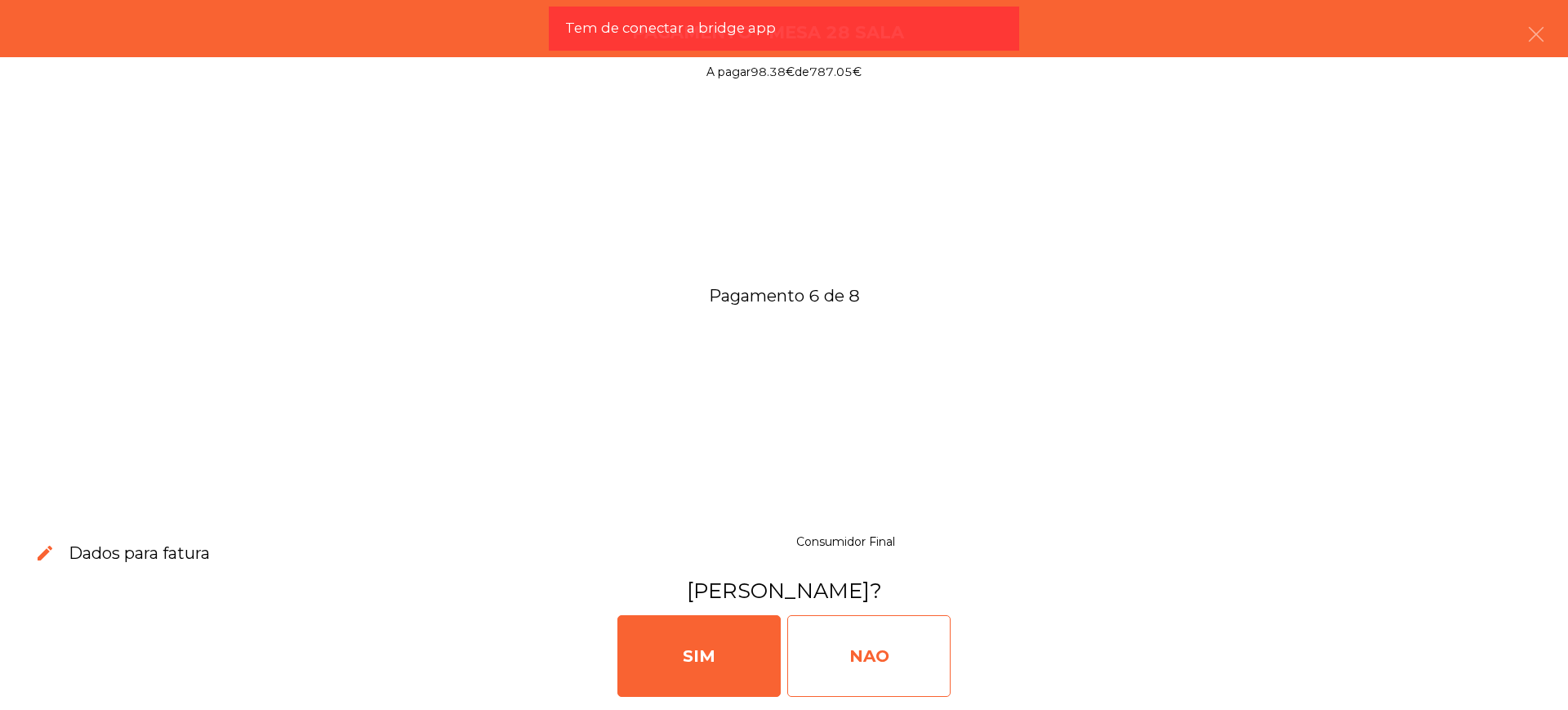
click at [879, 665] on div "NAO" at bounding box center [869, 655] width 164 height 82
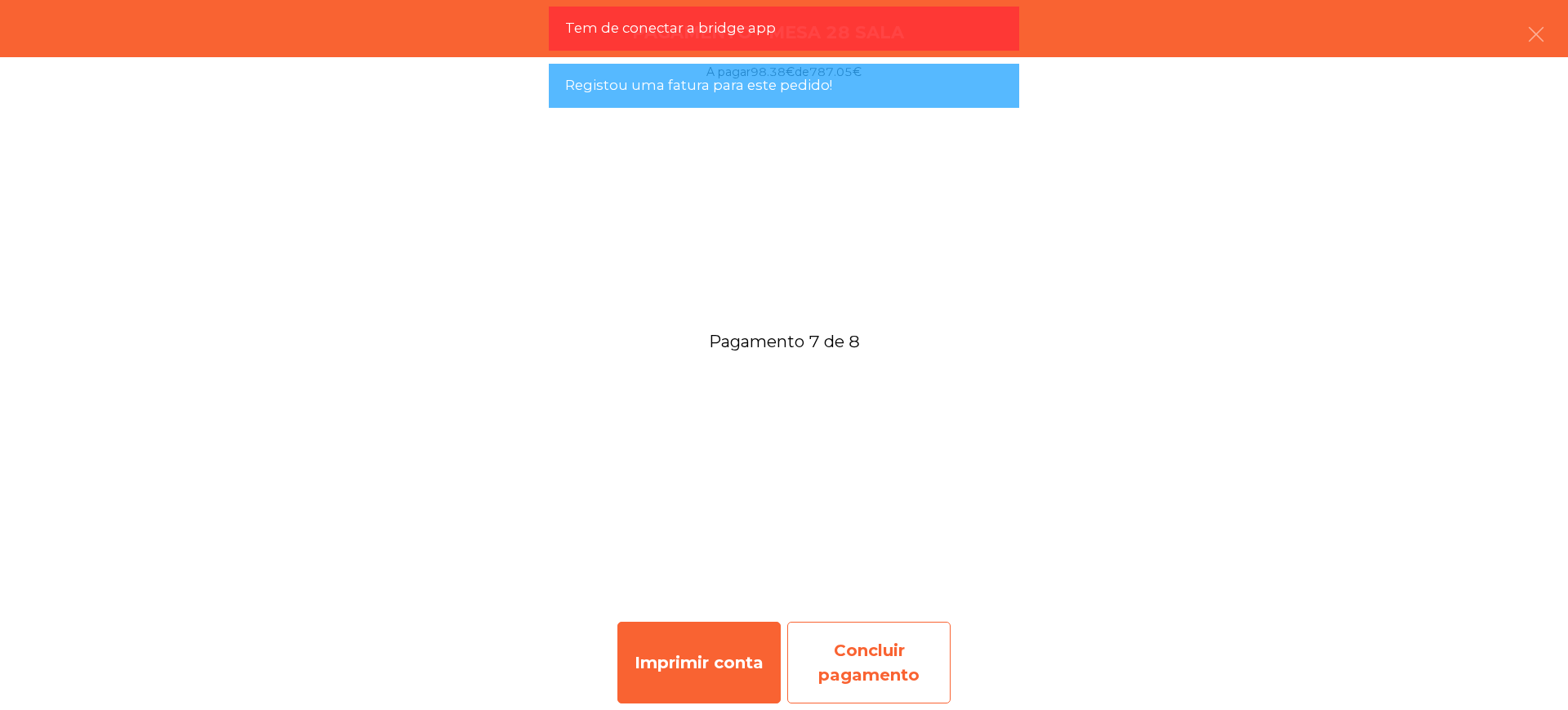
click at [872, 649] on div "Concluir pagamento" at bounding box center [869, 662] width 164 height 82
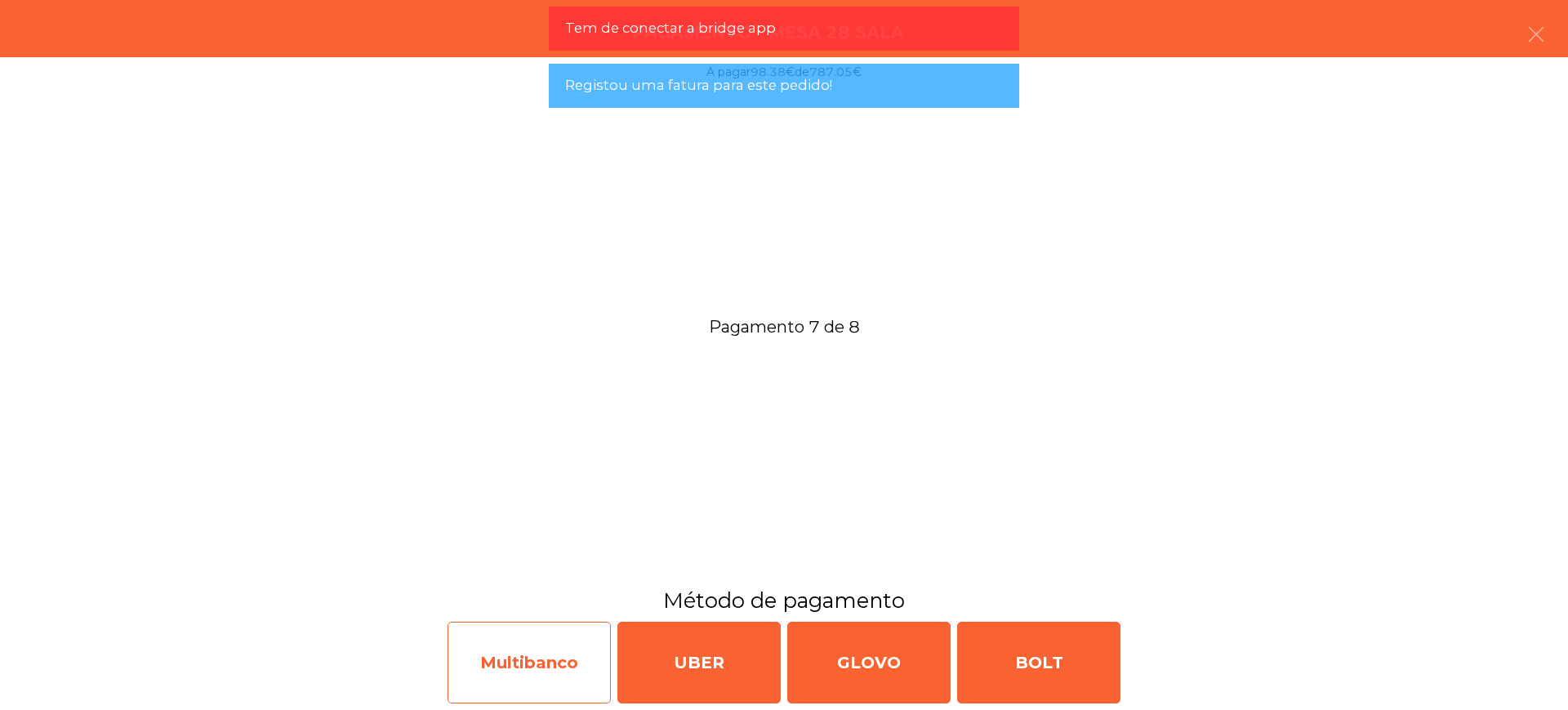
drag, startPoint x: 533, startPoint y: 668, endPoint x: 544, endPoint y: 666, distance: 11.2
click at [544, 666] on div "Multibanco" at bounding box center [529, 662] width 164 height 82
select select "**"
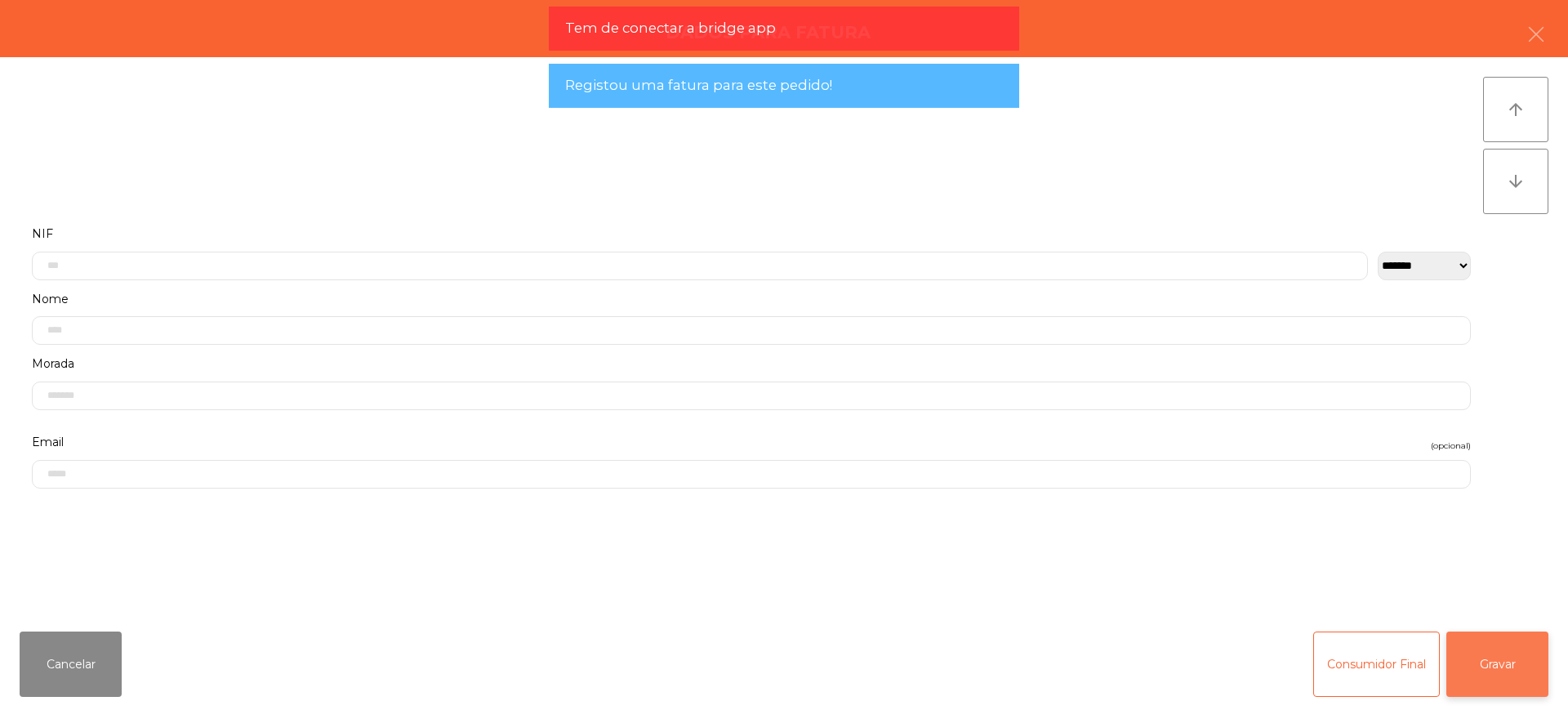
click at [1495, 648] on button "Gravar" at bounding box center [1496, 663] width 102 height 65
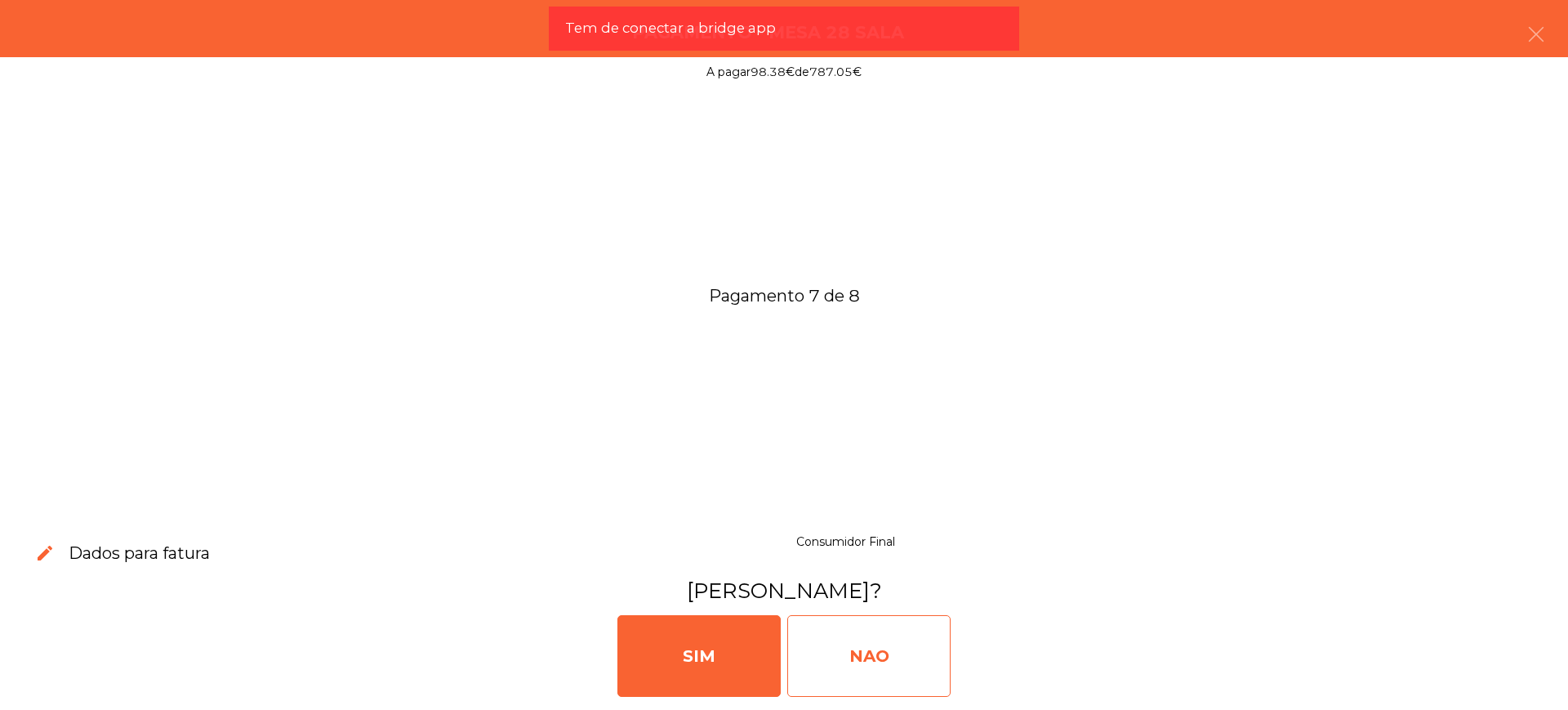
click at [914, 642] on div "NAO" at bounding box center [869, 655] width 164 height 82
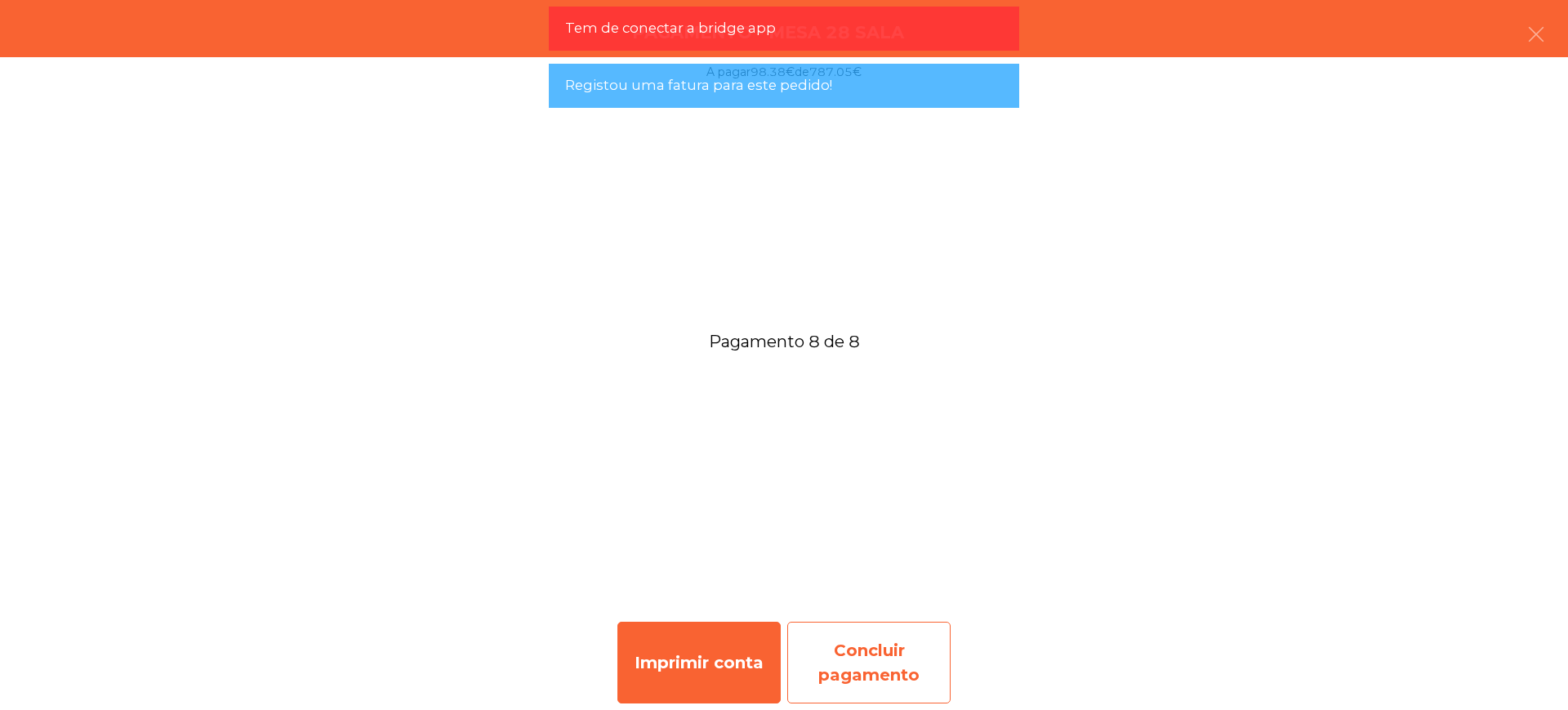
click at [877, 632] on div "Concluir pagamento" at bounding box center [869, 662] width 164 height 82
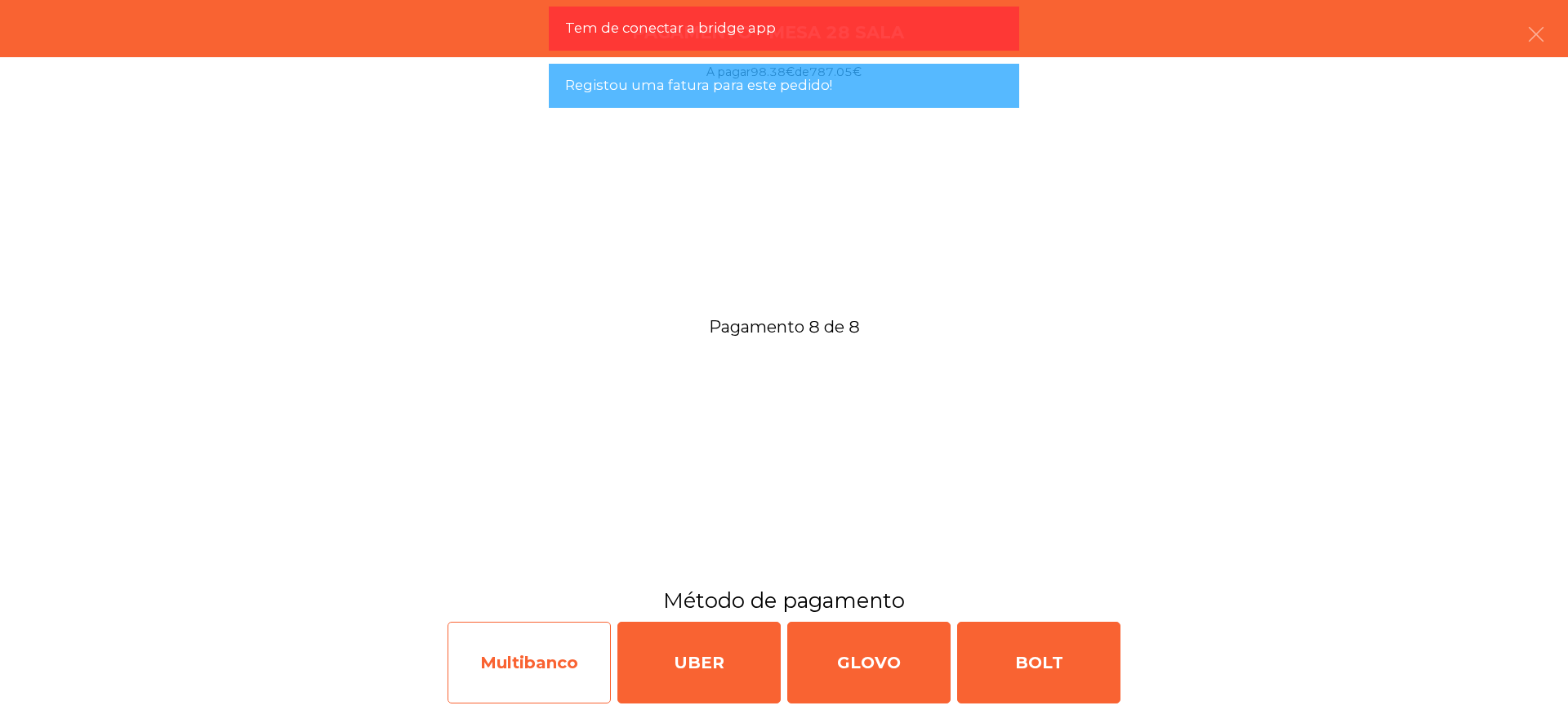
click at [558, 663] on div "Multibanco" at bounding box center [529, 662] width 164 height 82
select select "**"
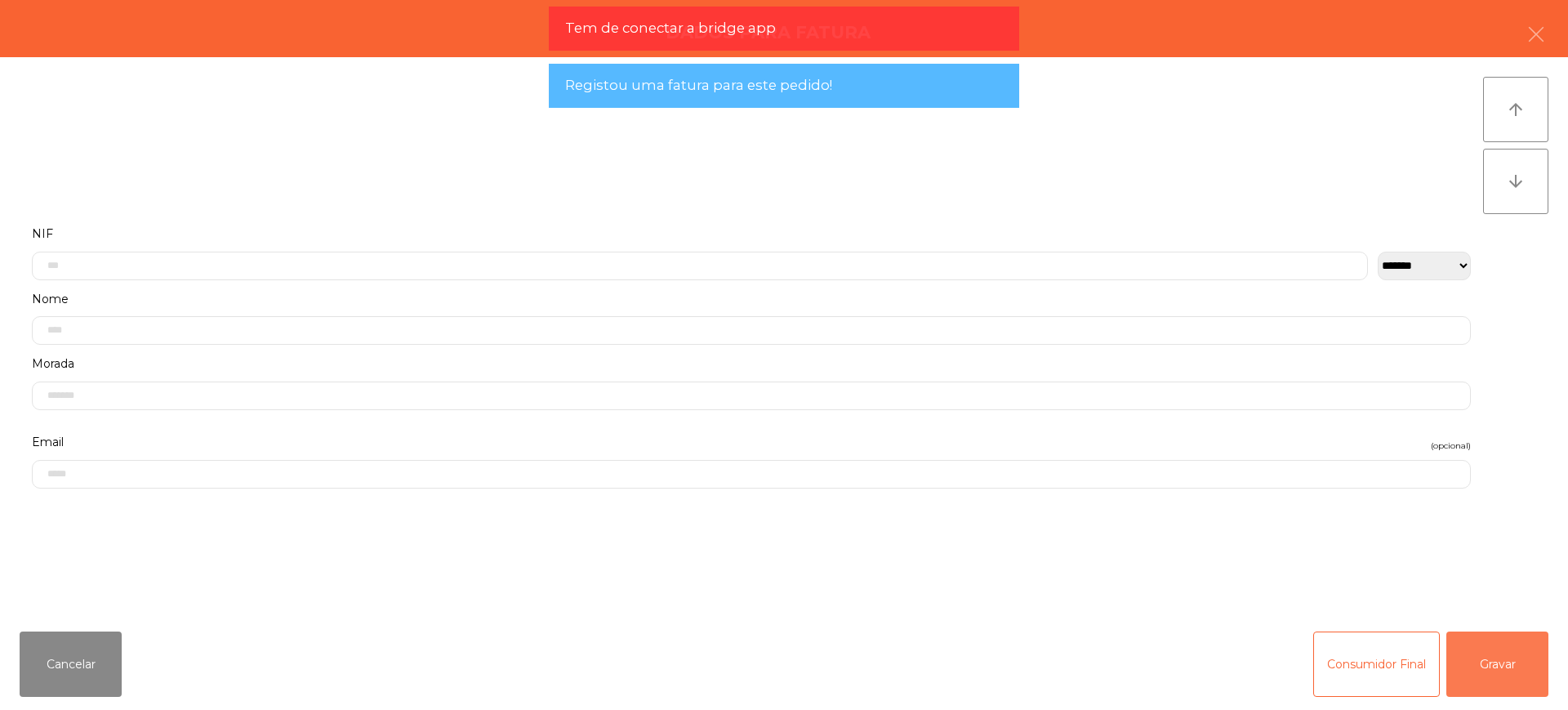
drag, startPoint x: 1488, startPoint y: 665, endPoint x: 1103, endPoint y: 666, distance: 385.0
click at [1485, 664] on button "Gravar" at bounding box center [1496, 663] width 102 height 65
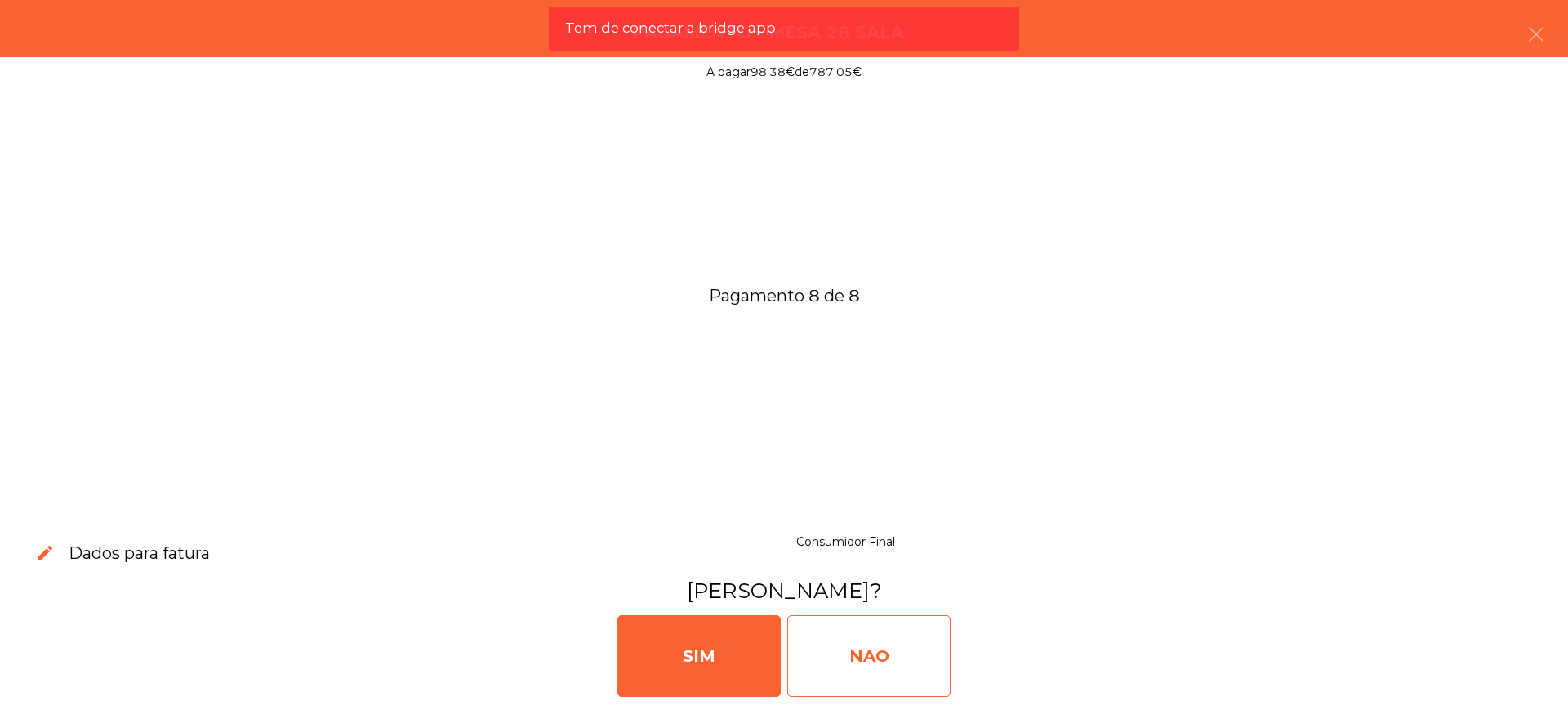
click at [901, 657] on div "NAO" at bounding box center [869, 655] width 164 height 82
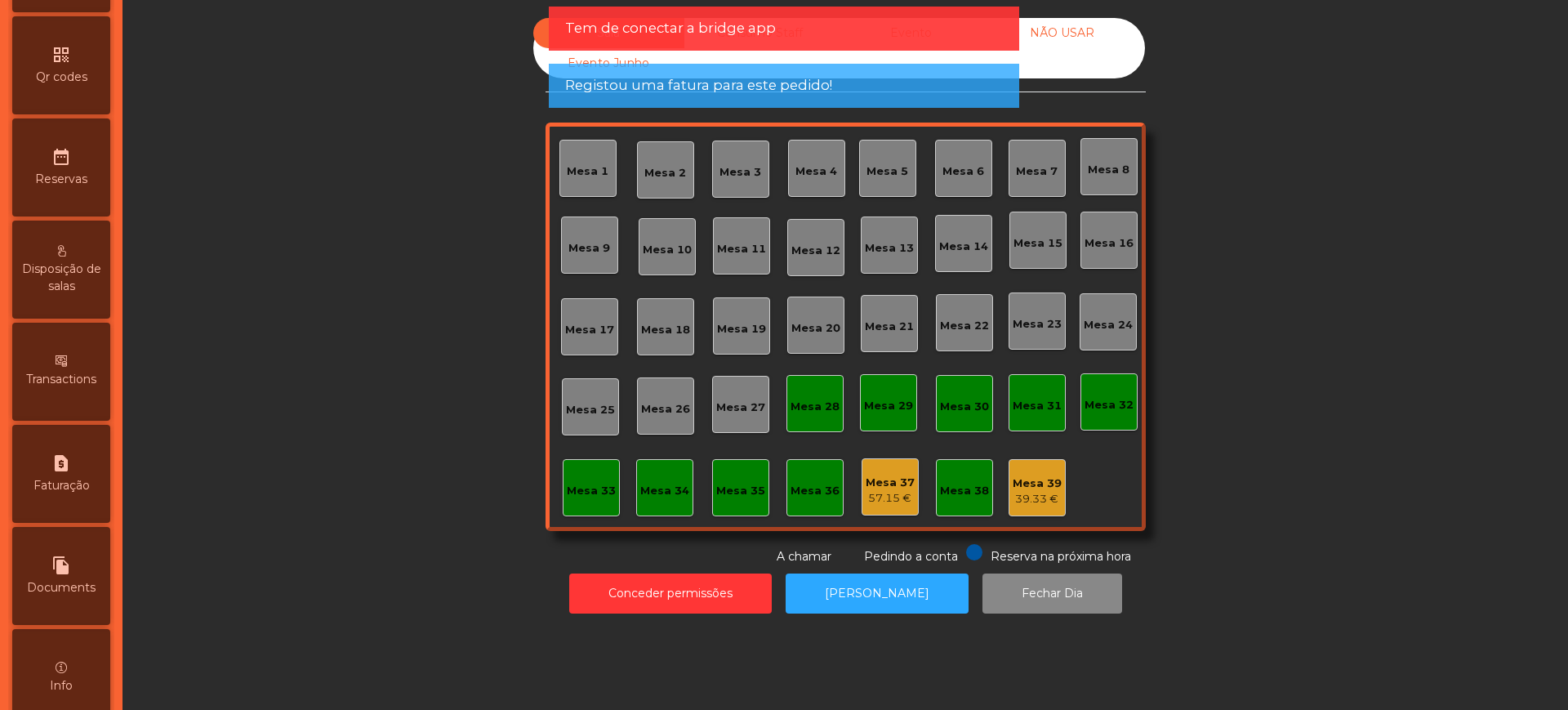
scroll to position [691, 0]
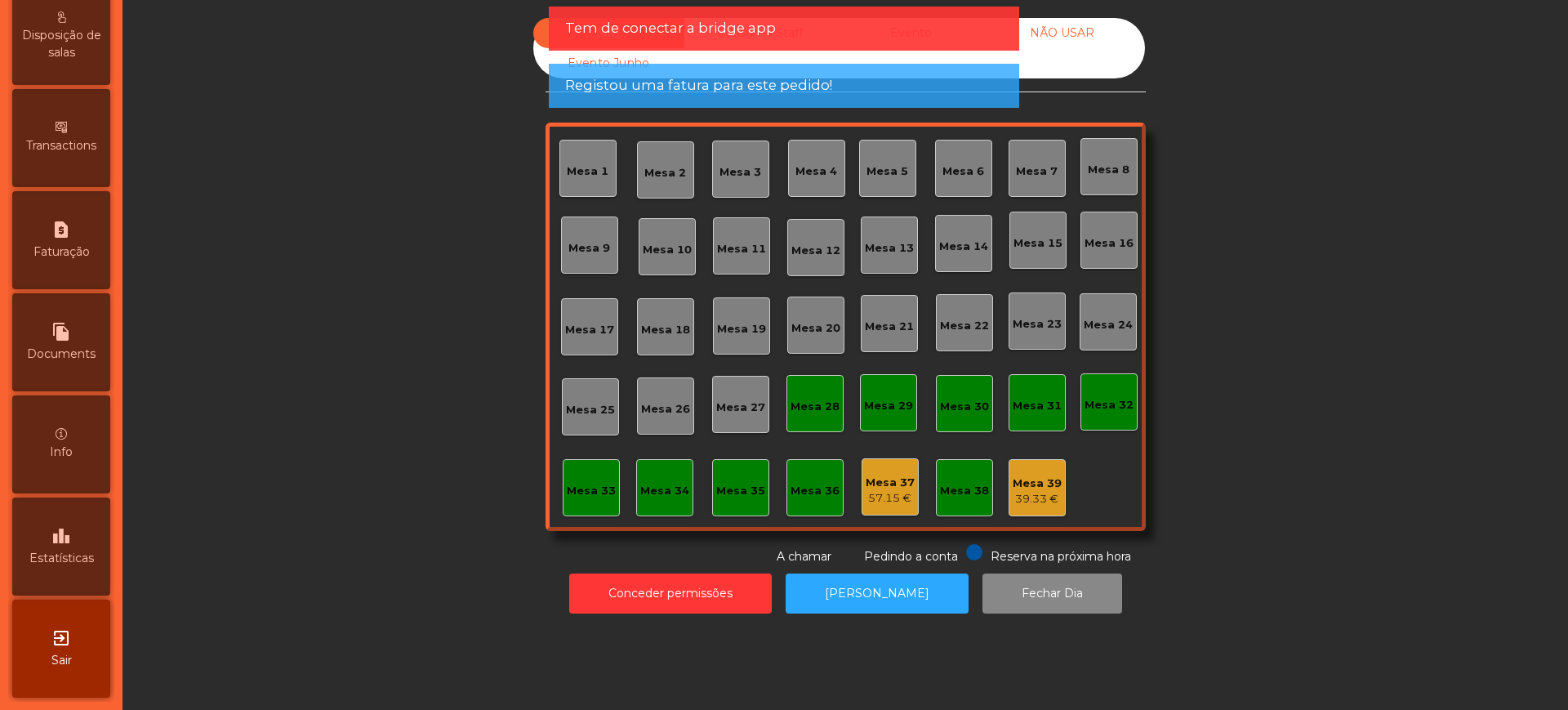
click at [71, 535] on icon "leaderboard" at bounding box center [61, 535] width 19 height 19
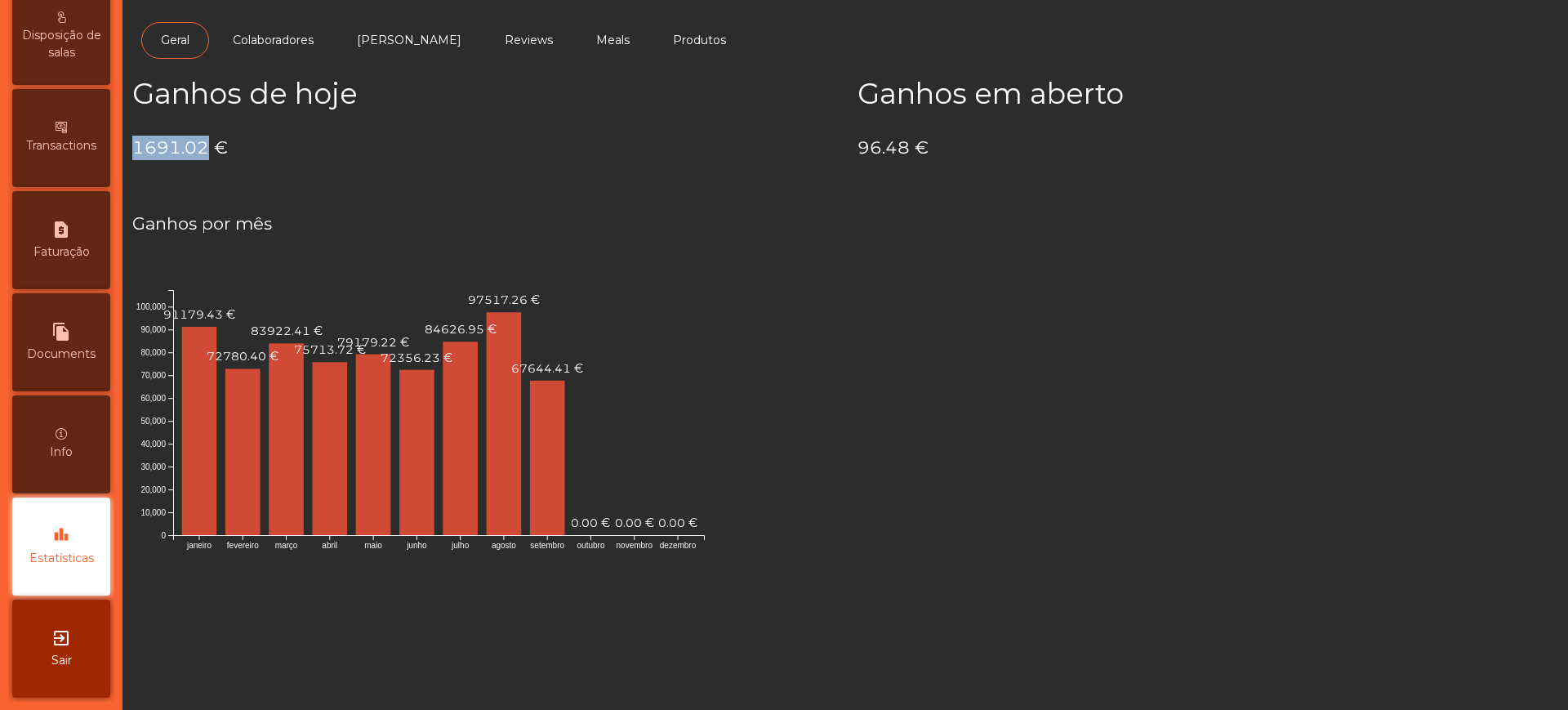
drag, startPoint x: 134, startPoint y: 151, endPoint x: 203, endPoint y: 150, distance: 69.0
click at [203, 150] on h4 "1691.02 €" at bounding box center [482, 148] width 701 height 25
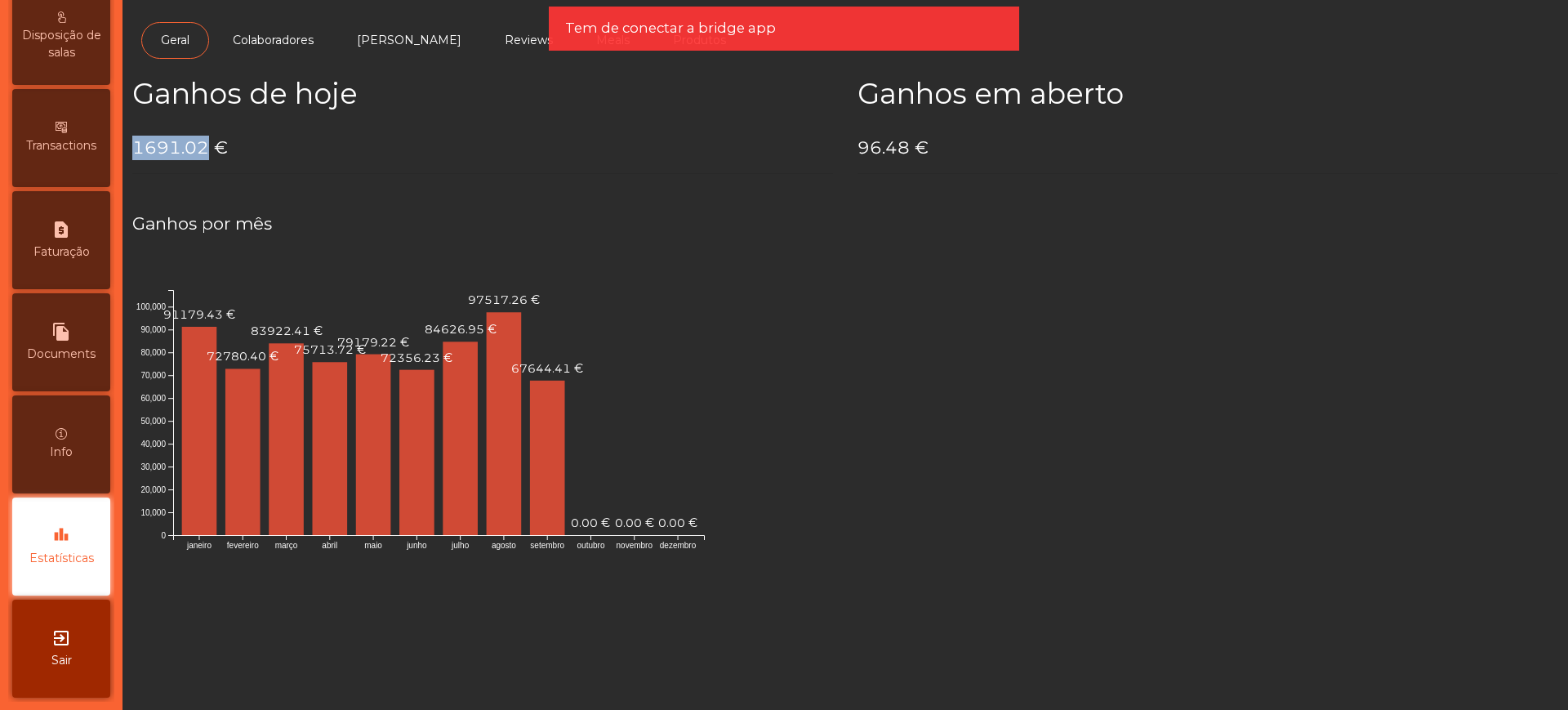
copy h4 "1691.02"
